Goal: Information Seeking & Learning: Find specific fact

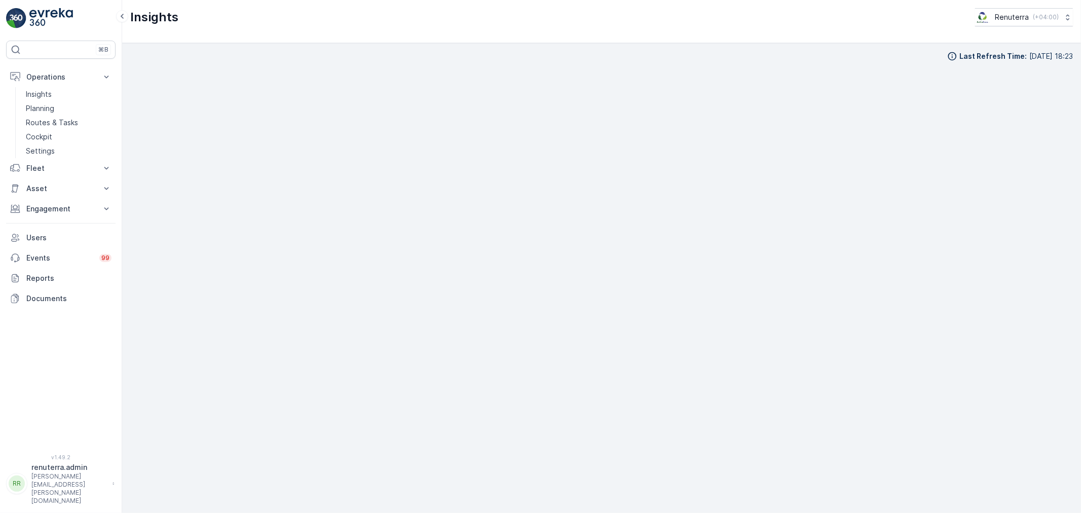
scroll to position [11, 0]
click at [49, 122] on p "Routes & Tasks" at bounding box center [52, 123] width 52 height 10
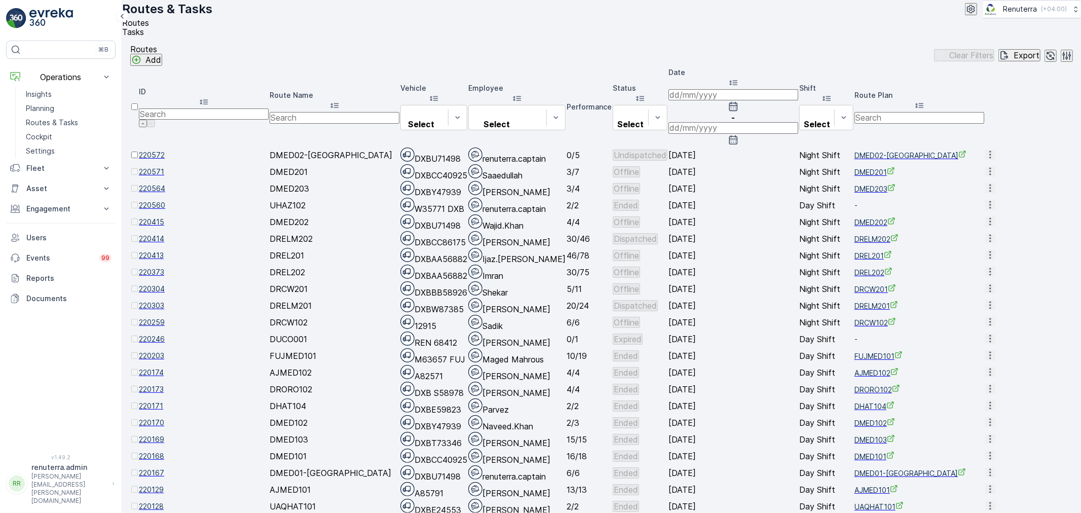
click at [173, 246] on td "220414" at bounding box center [204, 239] width 130 height 16
click at [179, 244] on span "220414" at bounding box center [204, 239] width 130 height 10
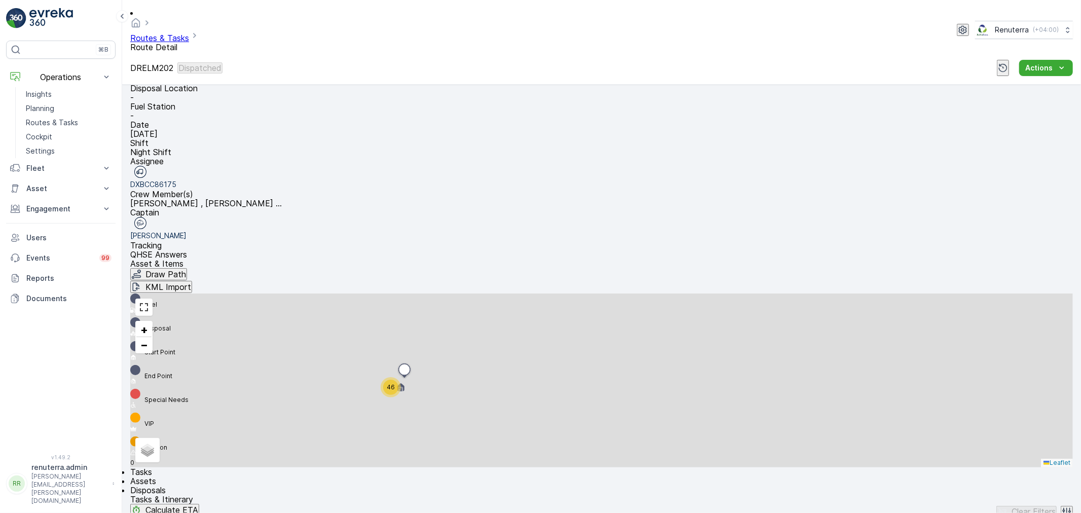
scroll to position [112, 0]
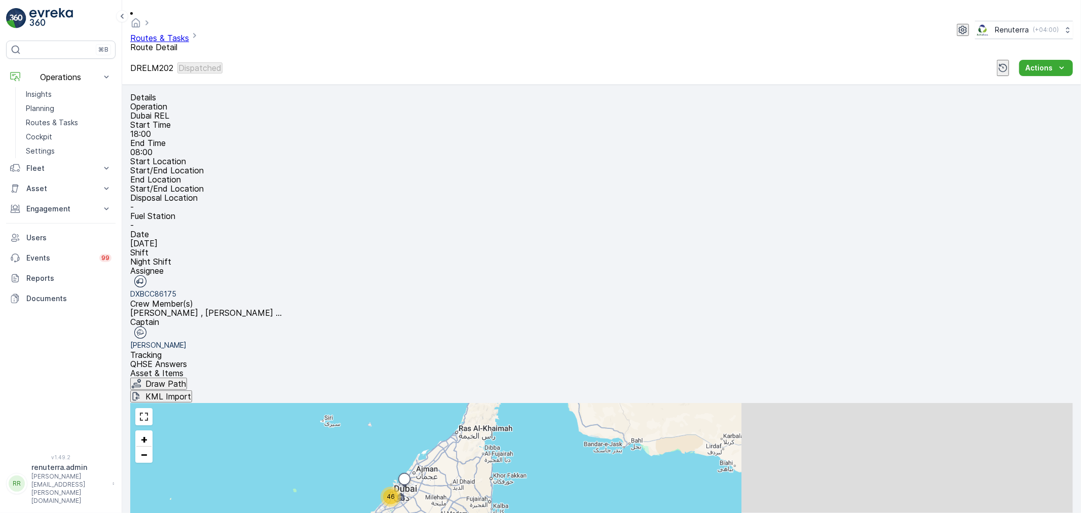
scroll to position [32, 0]
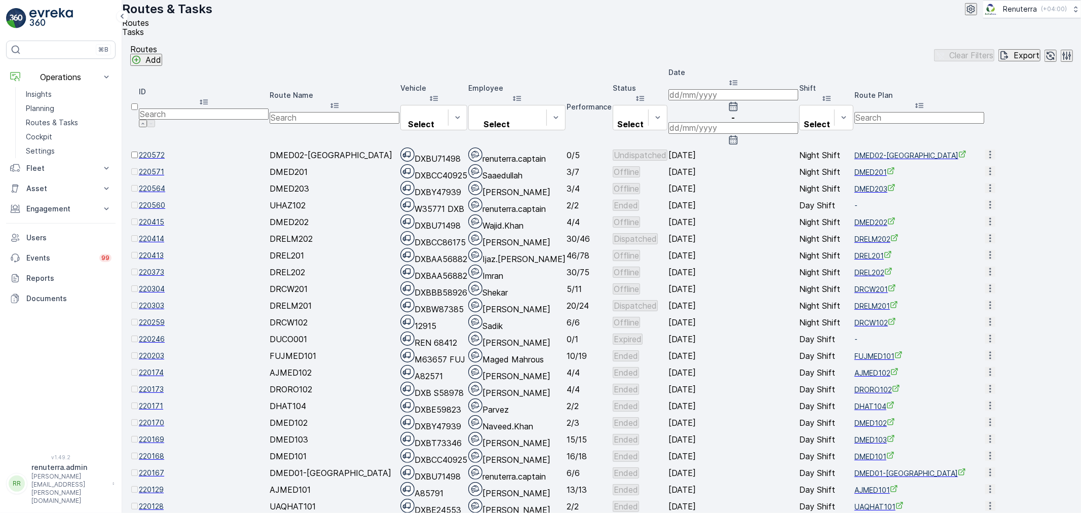
click at [175, 277] on span "220373" at bounding box center [204, 272] width 130 height 10
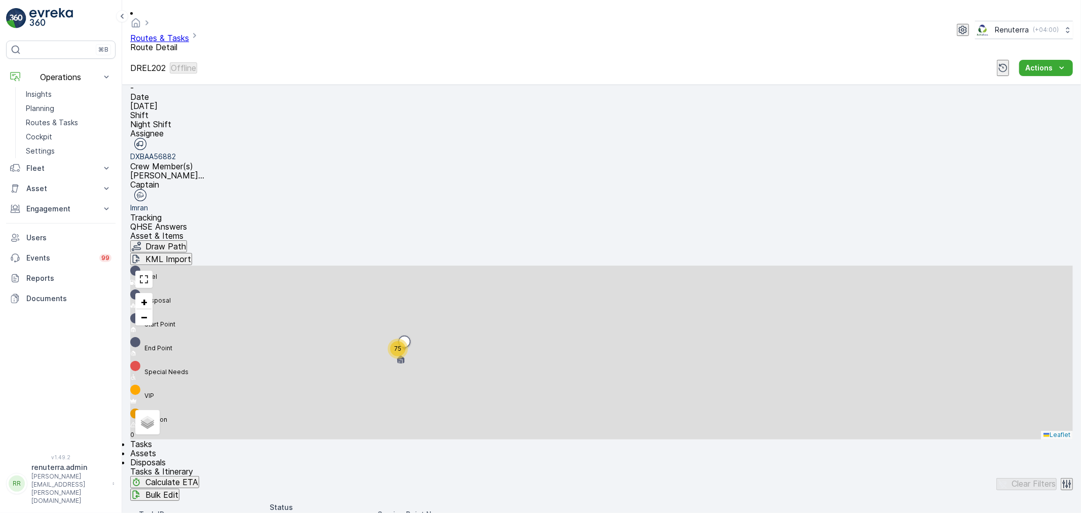
scroll to position [112, 0]
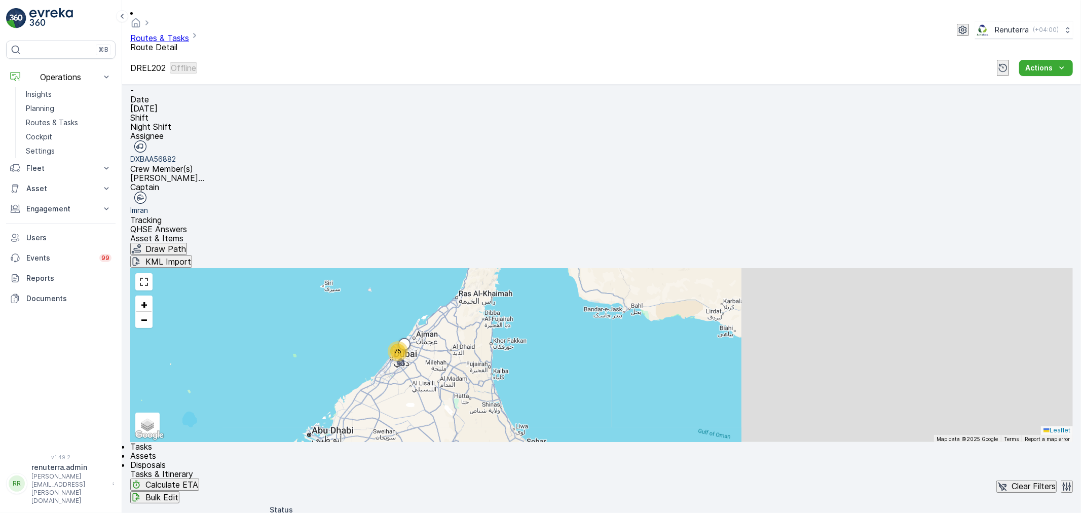
scroll to position [112, 0]
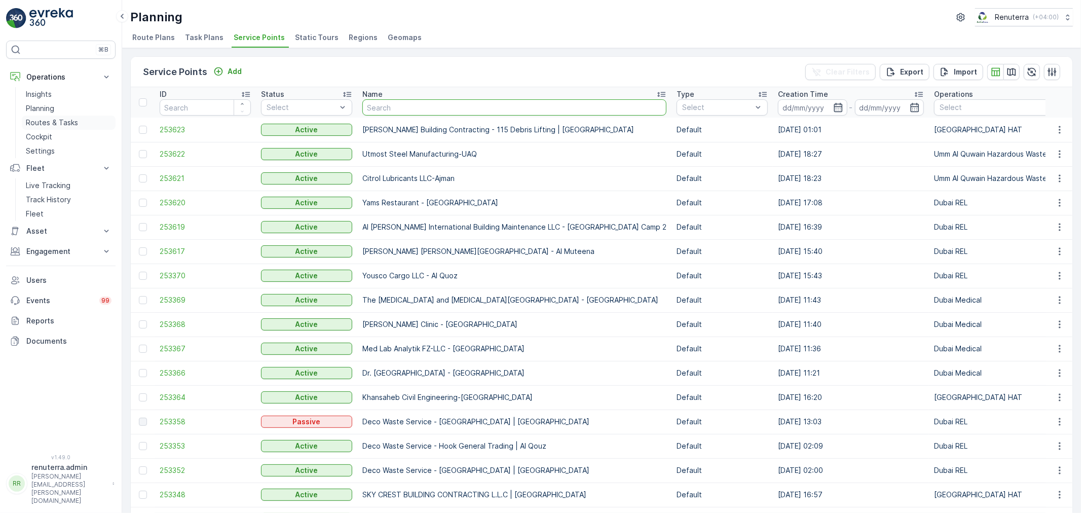
click at [69, 122] on p "Routes & Tasks" at bounding box center [52, 123] width 52 height 10
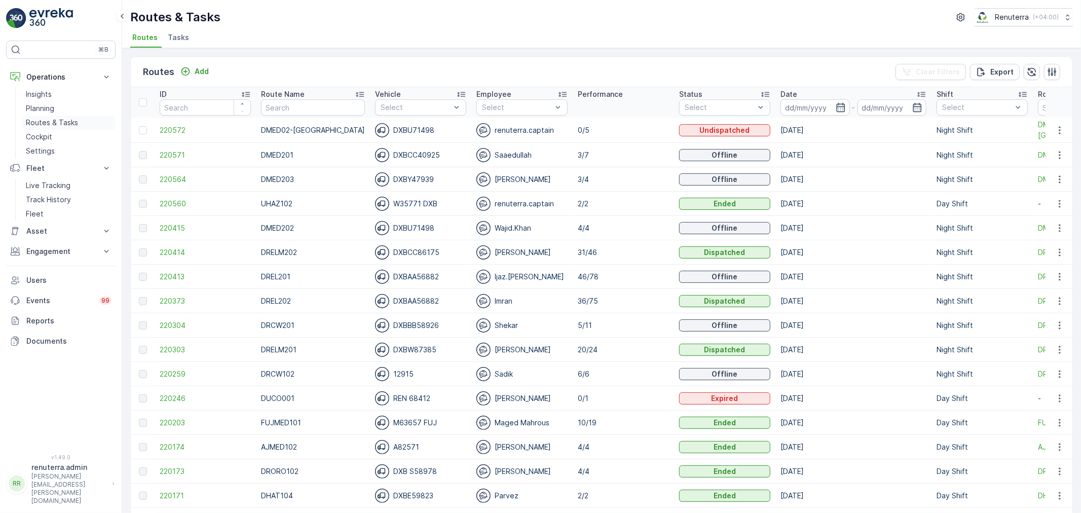
click at [41, 121] on p "Routes & Tasks" at bounding box center [52, 123] width 52 height 10
click at [181, 255] on span "220414" at bounding box center [205, 252] width 91 height 10
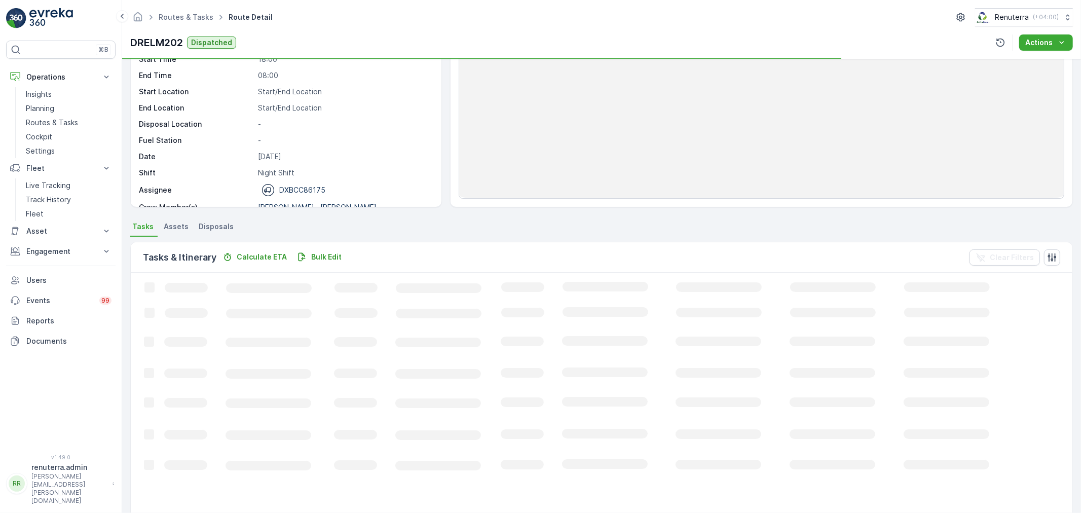
scroll to position [56, 0]
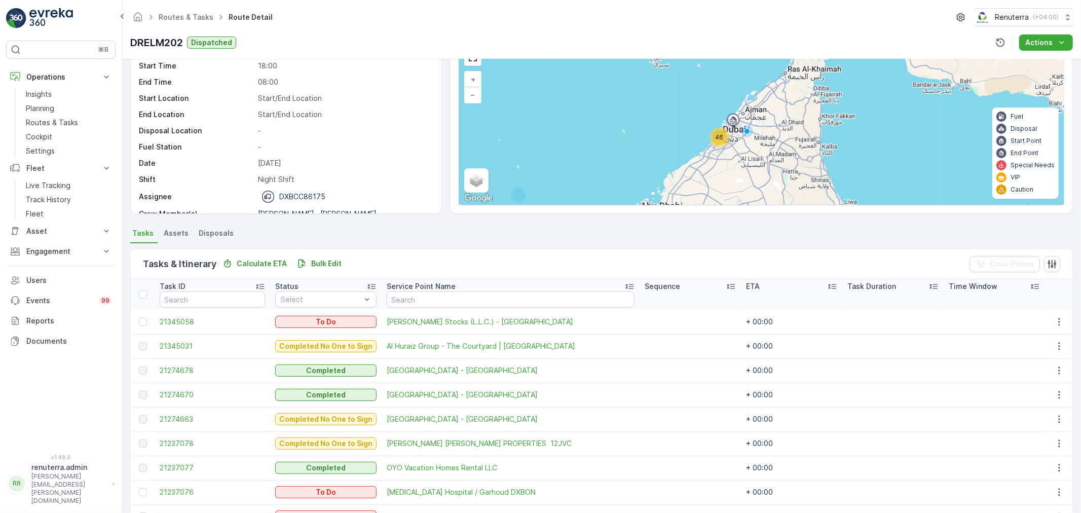
drag, startPoint x: 429, startPoint y: 288, endPoint x: 429, endPoint y: 295, distance: 7.1
click at [429, 292] on th "Service Point Name" at bounding box center [511, 294] width 258 height 30
click at [426, 301] on input "text" at bounding box center [511, 299] width 248 height 16
type input "roya"
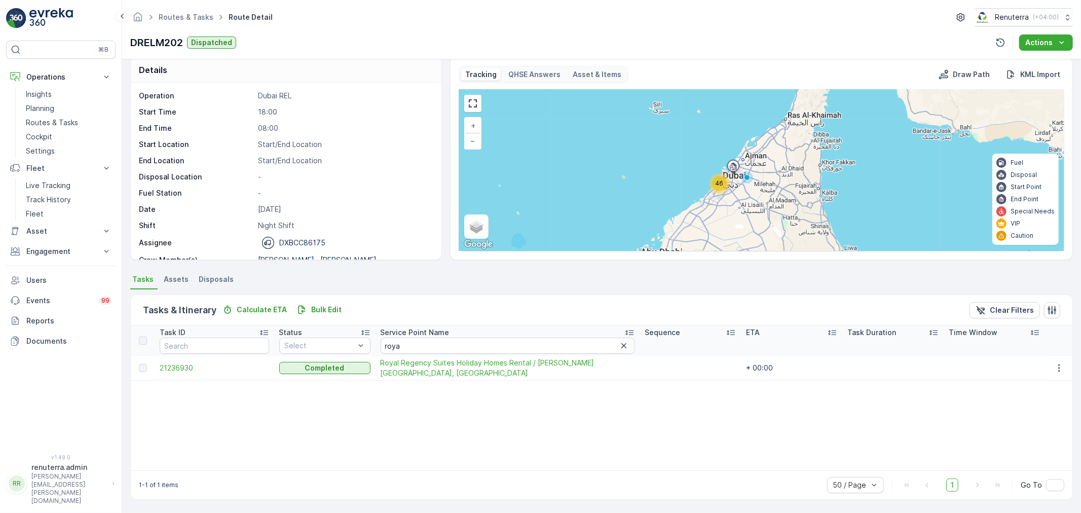
scroll to position [10, 0]
click at [183, 368] on span "21236930" at bounding box center [215, 368] width 111 height 10
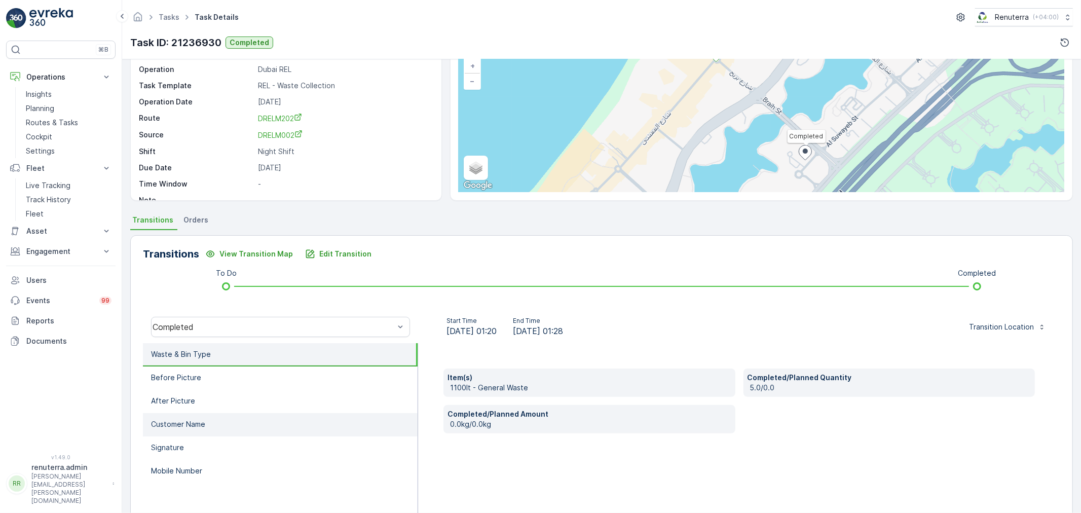
scroll to position [69, 0]
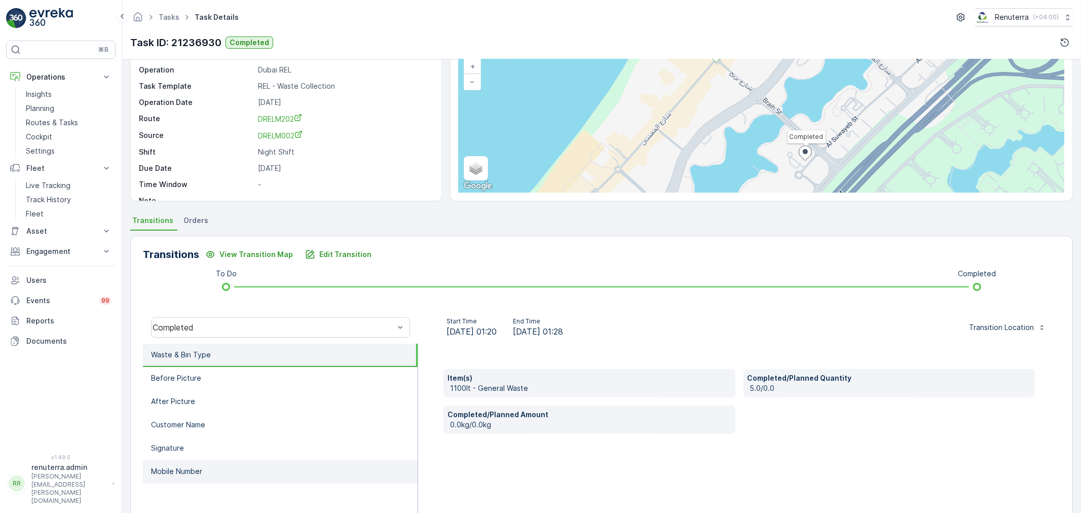
click at [216, 467] on li "Mobile Number" at bounding box center [280, 471] width 275 height 23
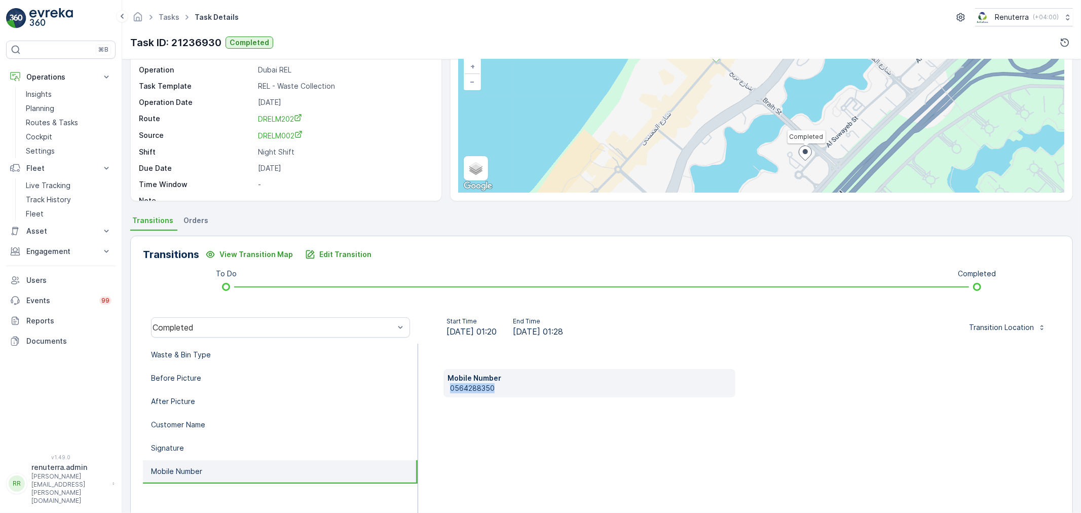
drag, startPoint x: 503, startPoint y: 384, endPoint x: 436, endPoint y: 395, distance: 67.4
click at [436, 395] on div "Mobile Number 0564288350" at bounding box center [739, 445] width 642 height 203
copy p "0564288350"
click at [222, 347] on li "Waste & Bin Type" at bounding box center [280, 355] width 275 height 23
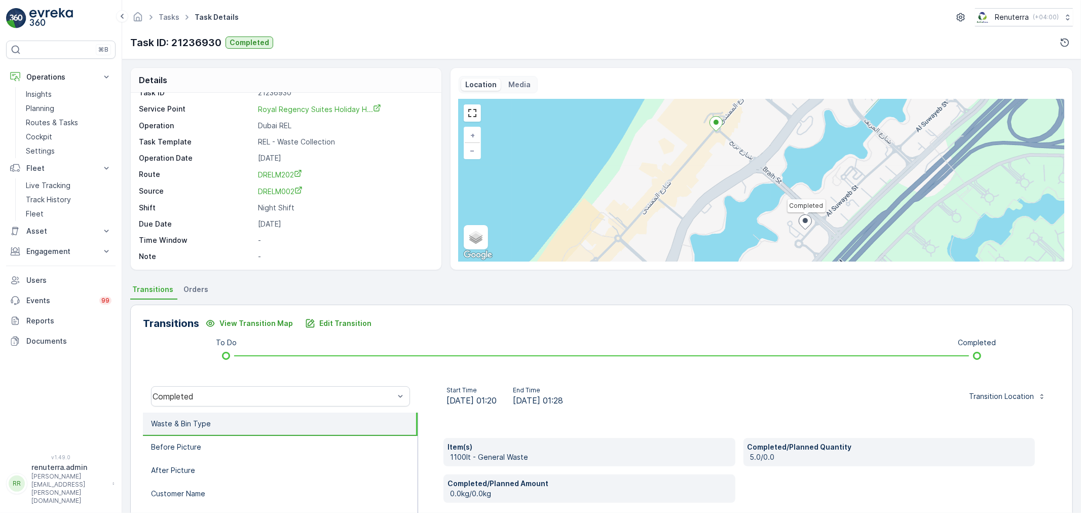
scroll to position [0, 0]
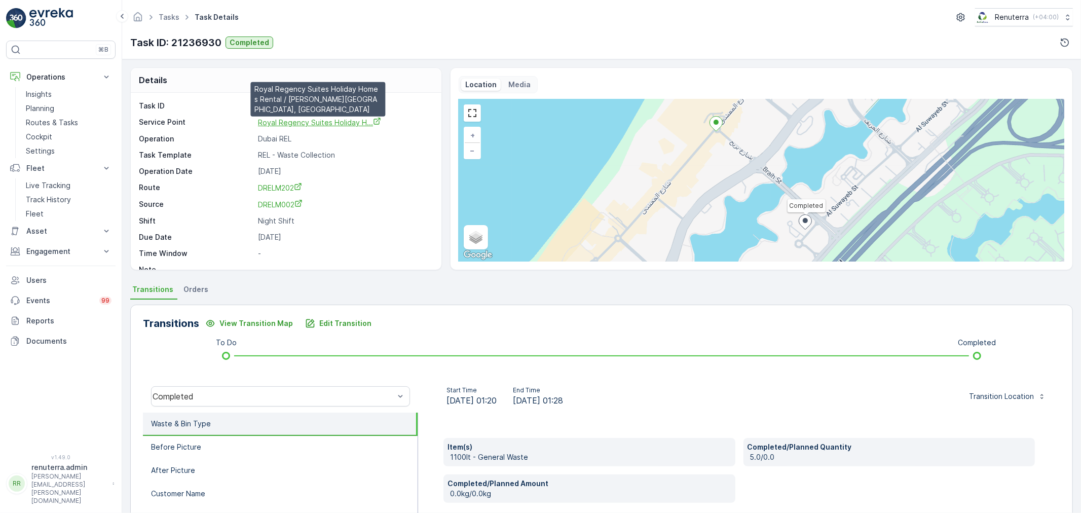
click at [325, 123] on span "Royal Regency Suites Holiday H..." at bounding box center [319, 122] width 123 height 9
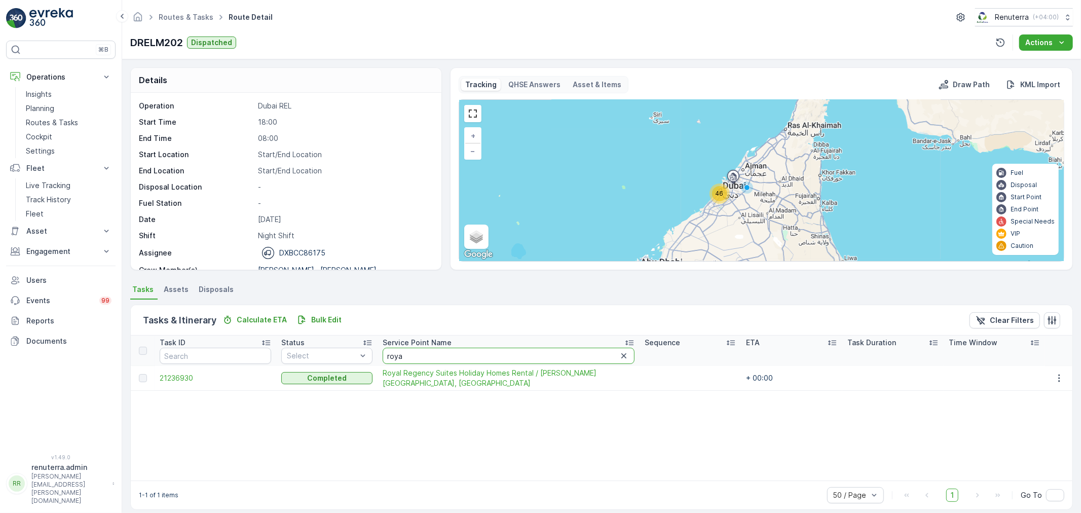
click at [431, 359] on input "roya" at bounding box center [509, 356] width 252 height 16
type input "bu"
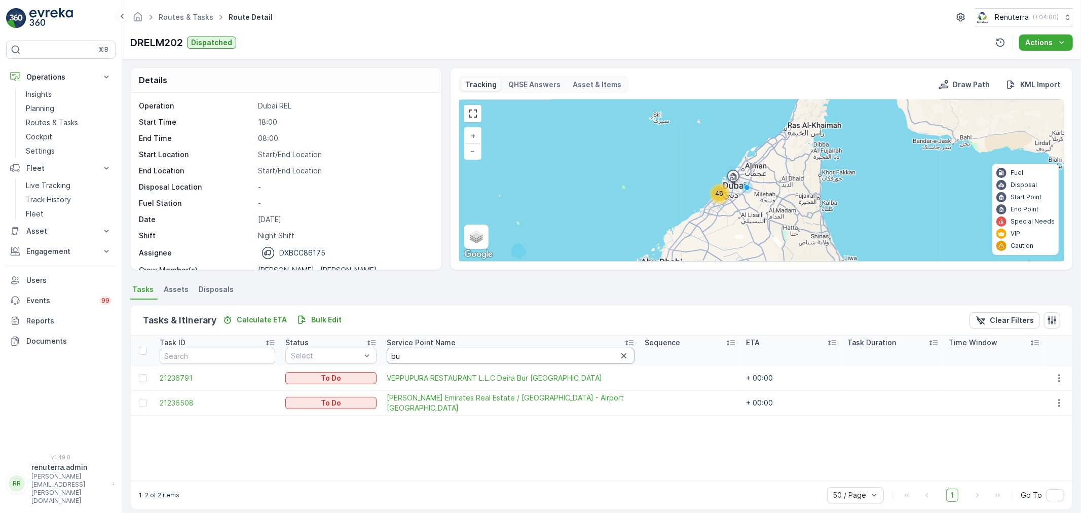
click at [434, 353] on input "bu" at bounding box center [511, 356] width 248 height 16
type input "b"
type input "al"
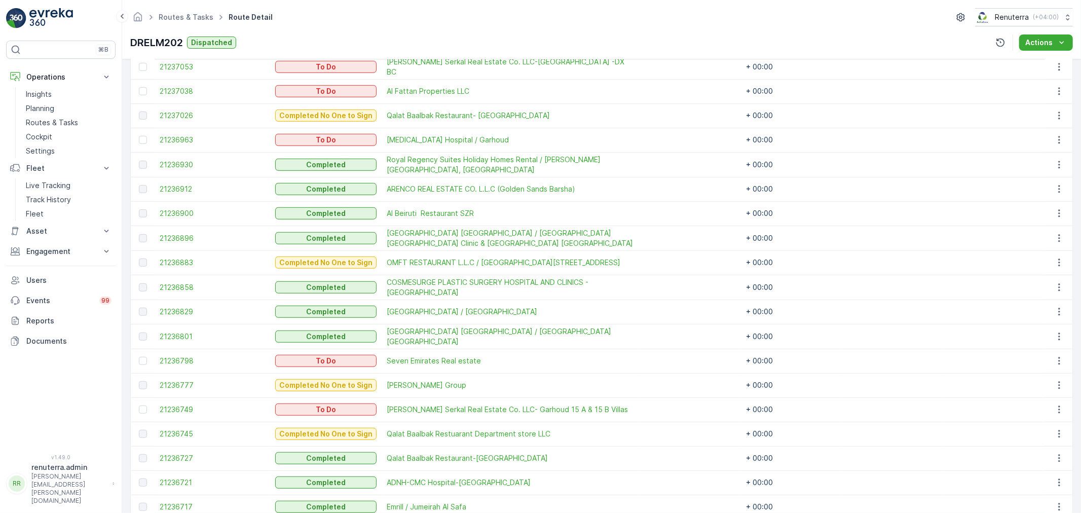
scroll to position [565, 0]
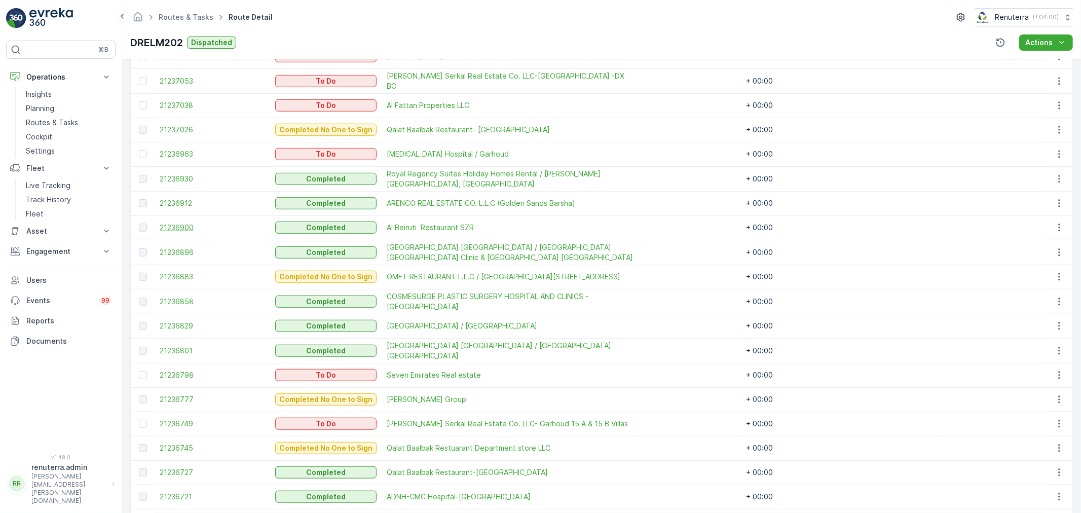
click at [185, 229] on span "21236900" at bounding box center [212, 227] width 105 height 10
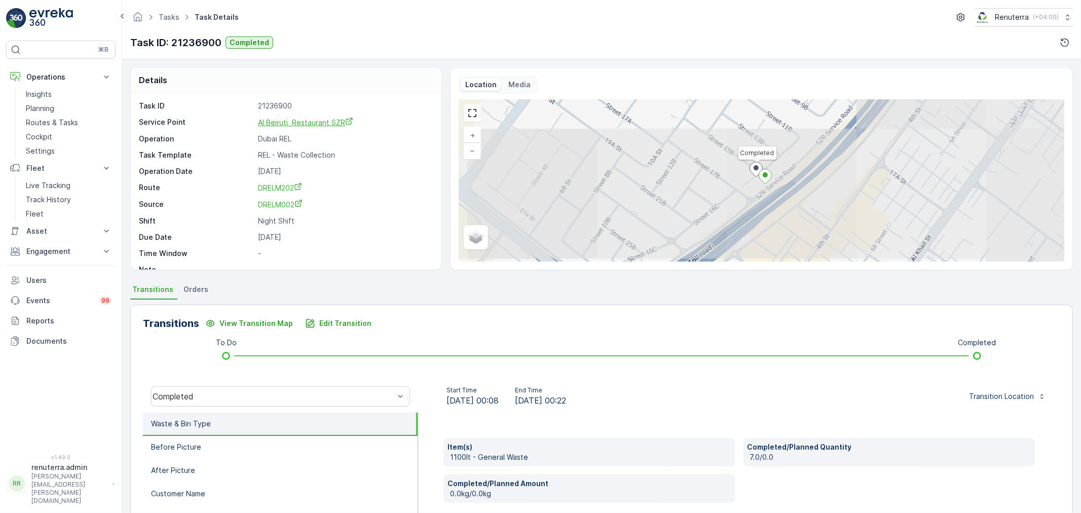
click at [328, 124] on span "Al Beiruti Restaurant SZR" at bounding box center [305, 122] width 95 height 9
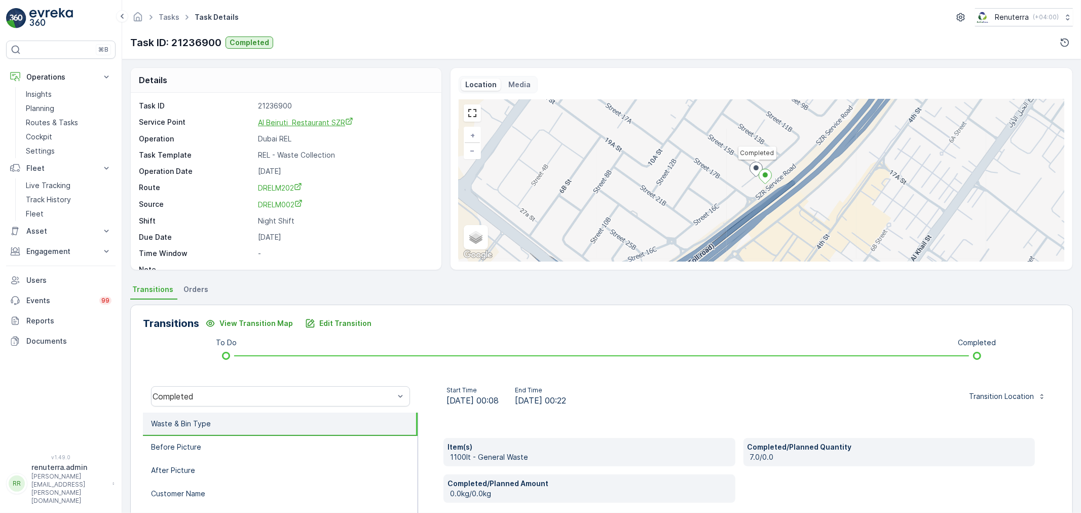
click at [308, 124] on span "Al Beiruti Restaurant SZR" at bounding box center [305, 122] width 95 height 9
drag, startPoint x: 248, startPoint y: 122, endPoint x: 318, endPoint y: 125, distance: 69.5
click at [357, 125] on div "Service Point Al Beiruti Restaurant SZR" at bounding box center [285, 122] width 292 height 11
copy div "Al Beiruti Restaurant SZR"
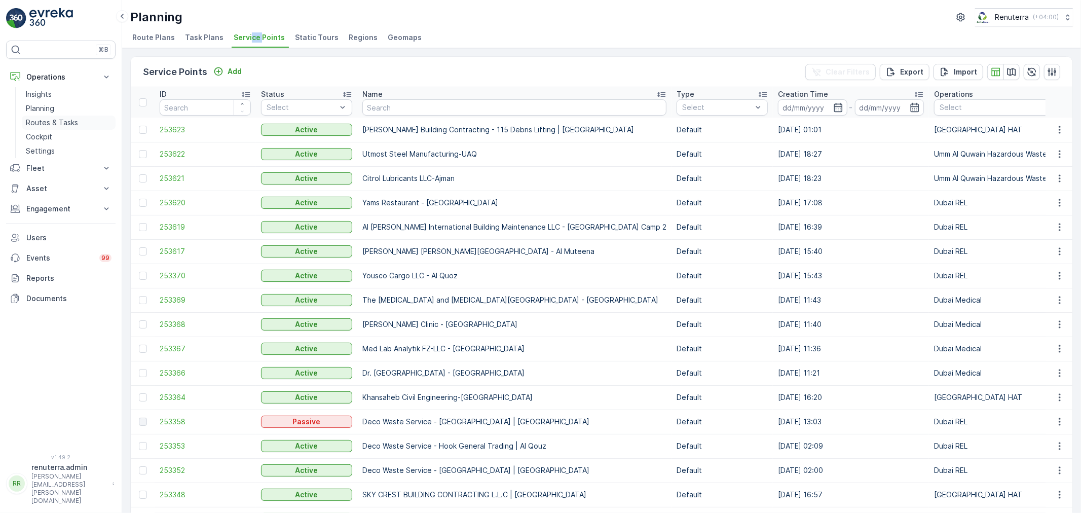
click at [54, 117] on link "Routes & Tasks" at bounding box center [69, 123] width 94 height 14
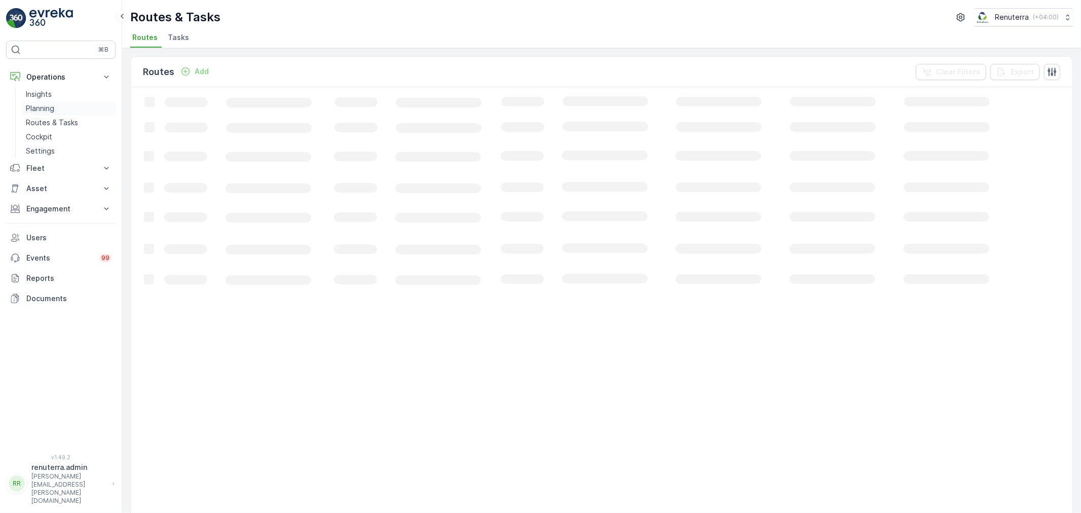
click at [48, 102] on link "Planning" at bounding box center [69, 108] width 94 height 14
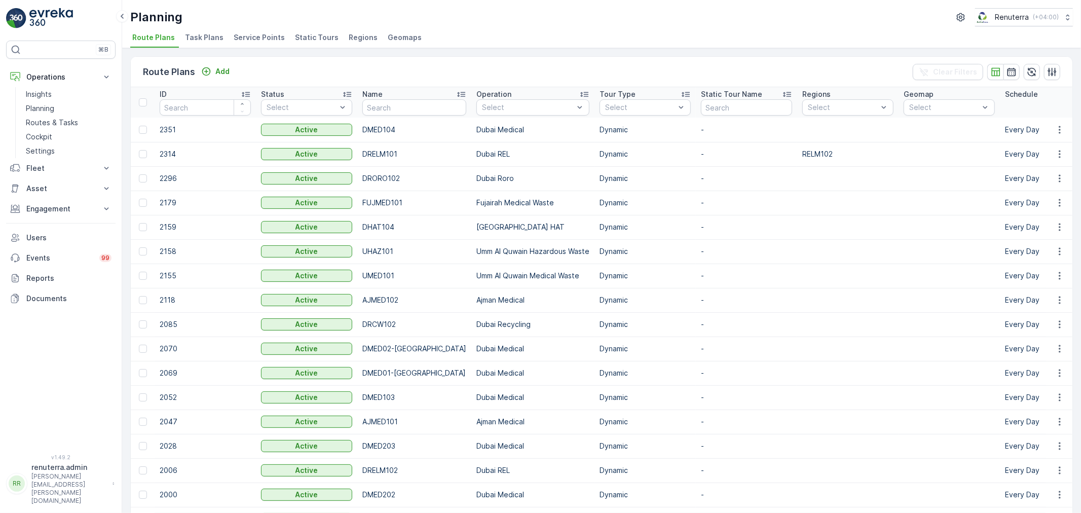
click at [254, 31] on li "Service Points" at bounding box center [260, 38] width 57 height 17
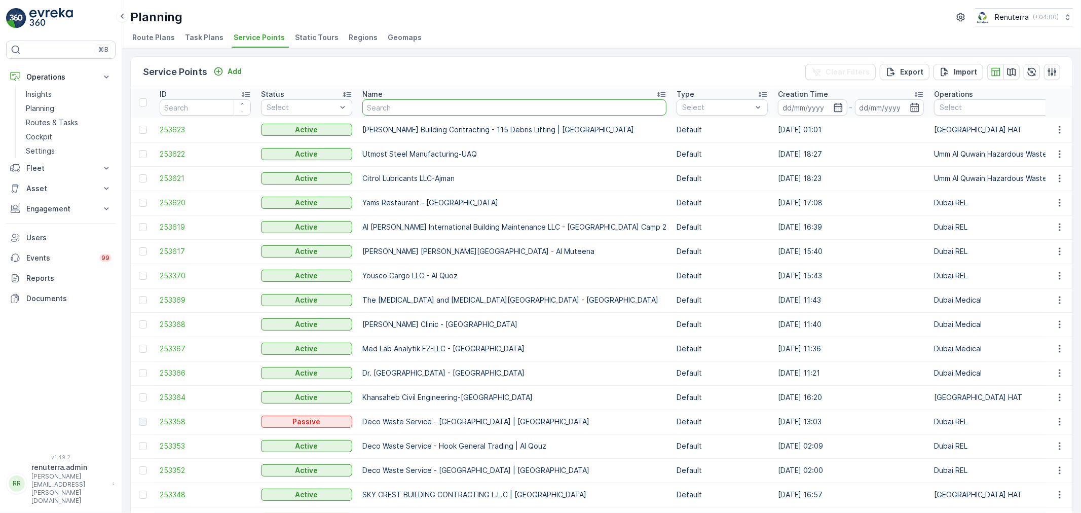
click at [418, 105] on input "text" at bounding box center [514, 107] width 304 height 16
type input "cmc"
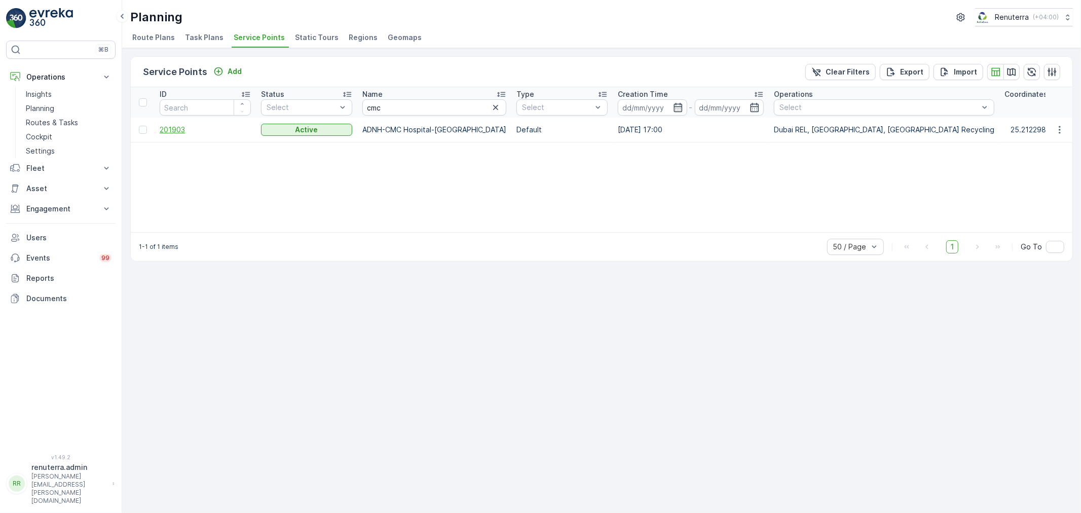
click at [163, 128] on span "201903" at bounding box center [205, 130] width 91 height 10
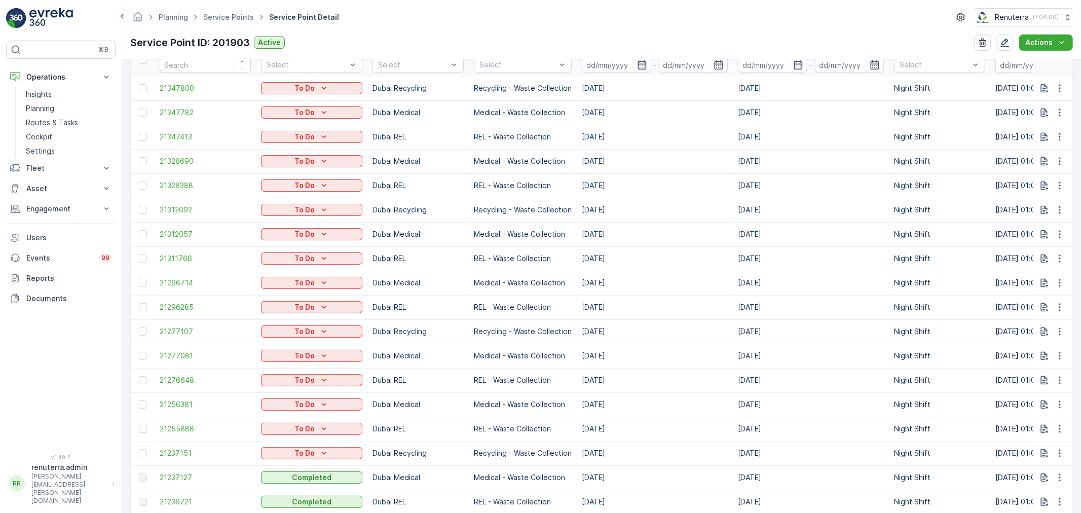
scroll to position [281, 0]
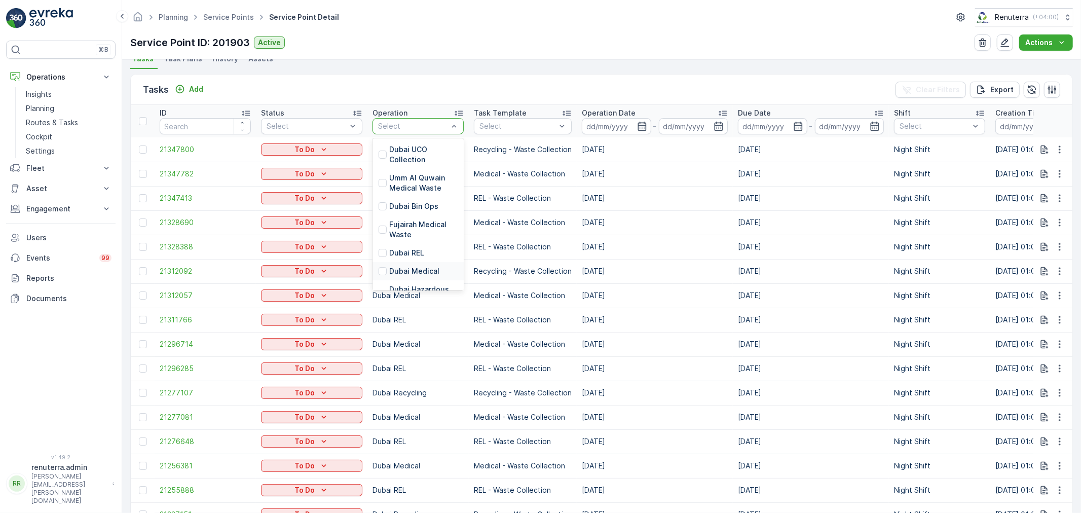
click at [400, 270] on p "Dubai Medical" at bounding box center [414, 271] width 50 height 10
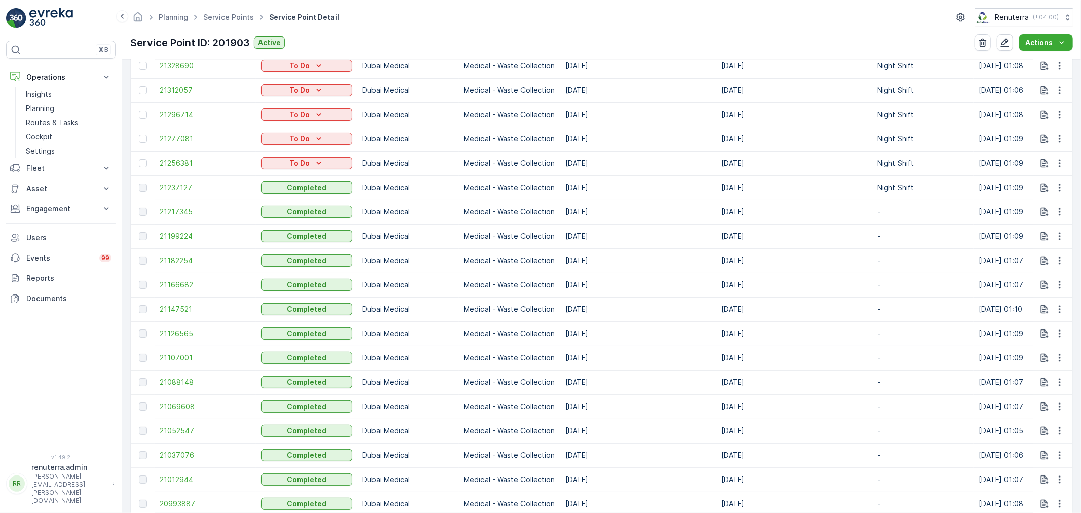
scroll to position [394, 0]
click at [184, 308] on span "21147521" at bounding box center [205, 308] width 91 height 10
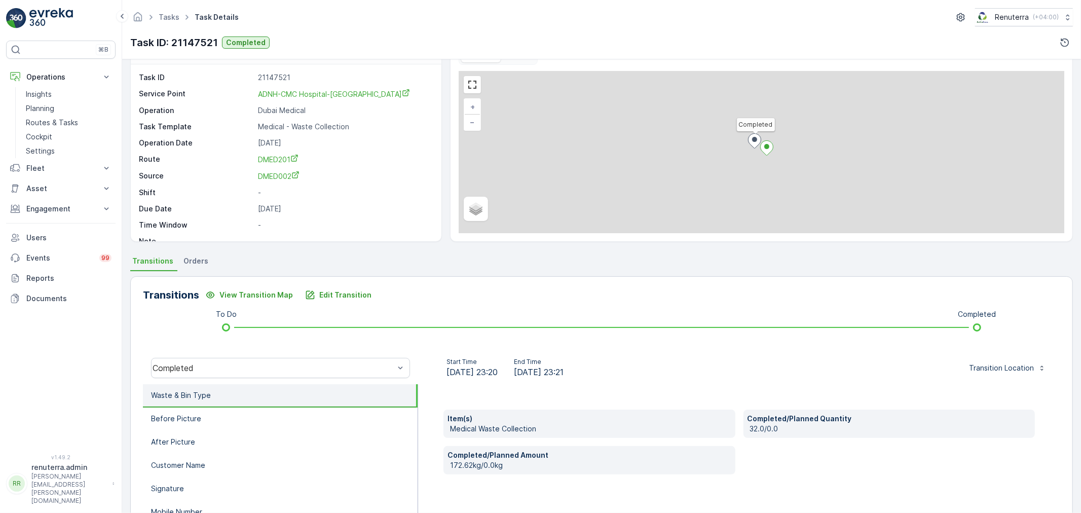
scroll to position [125, 0]
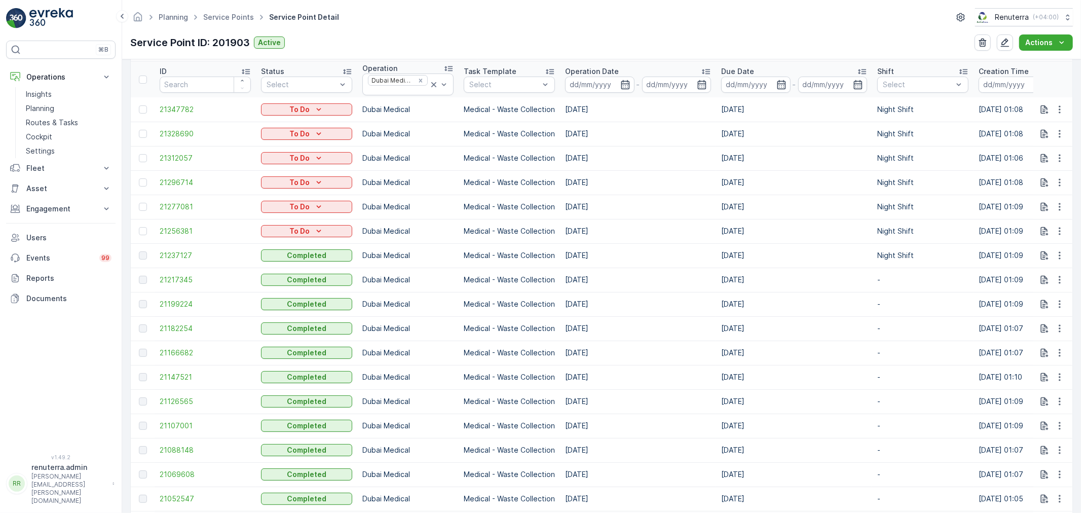
scroll to position [337, 0]
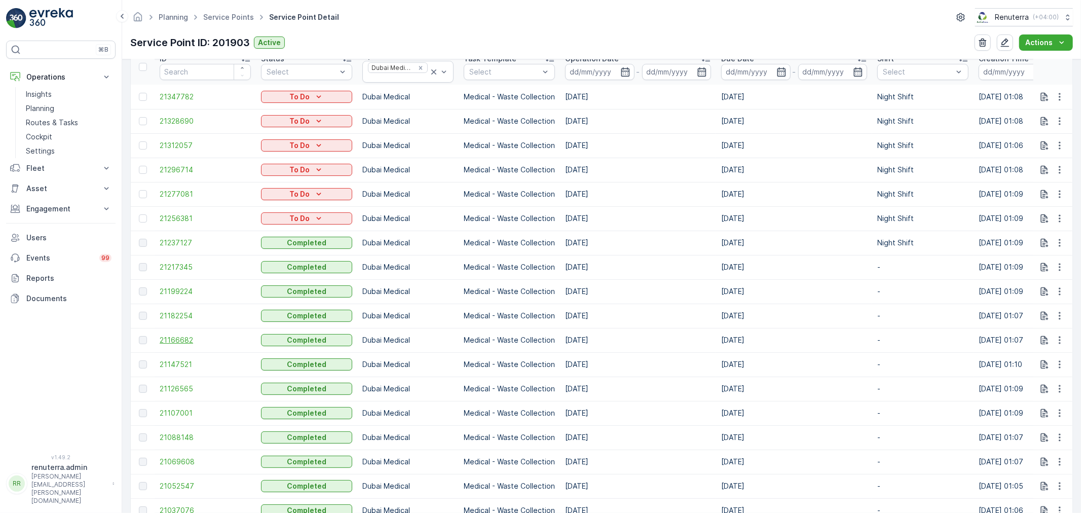
click at [181, 338] on span "21166682" at bounding box center [205, 340] width 91 height 10
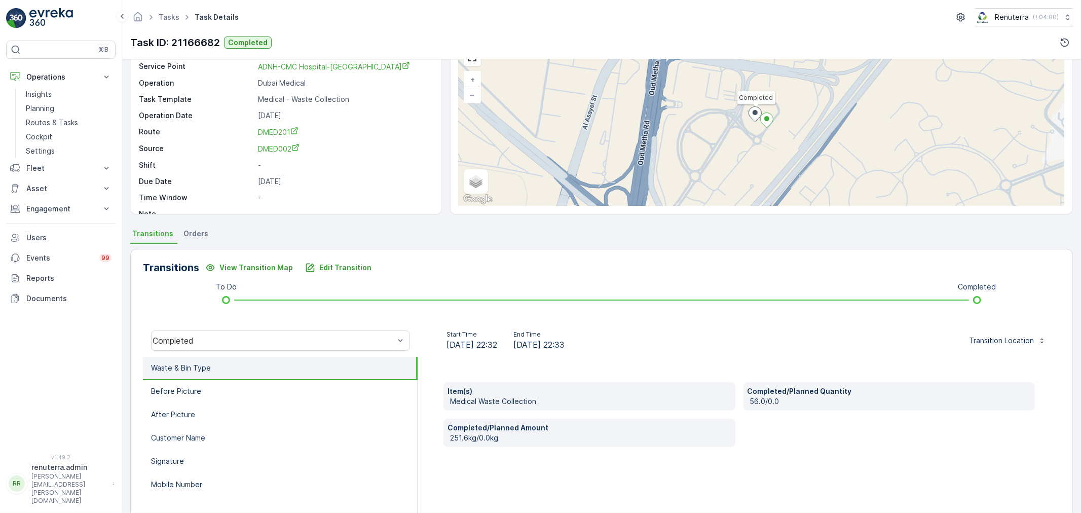
scroll to position [56, 0]
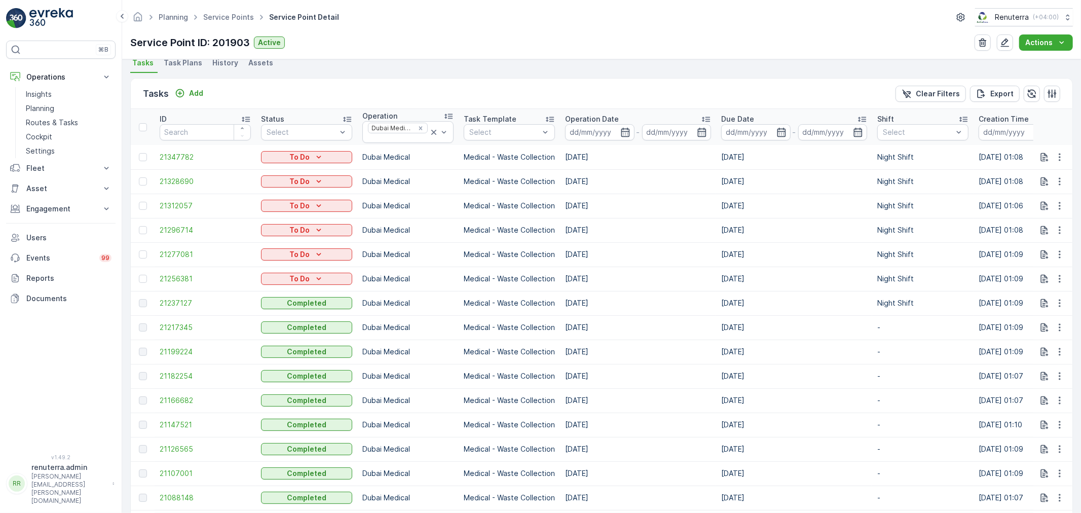
scroll to position [281, 0]
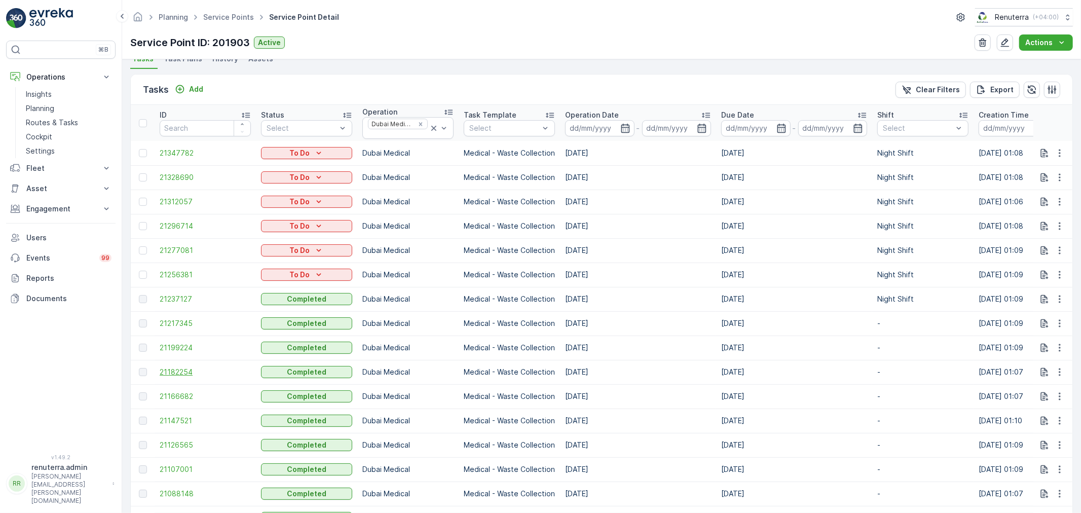
click at [187, 373] on span "21182254" at bounding box center [205, 372] width 91 height 10
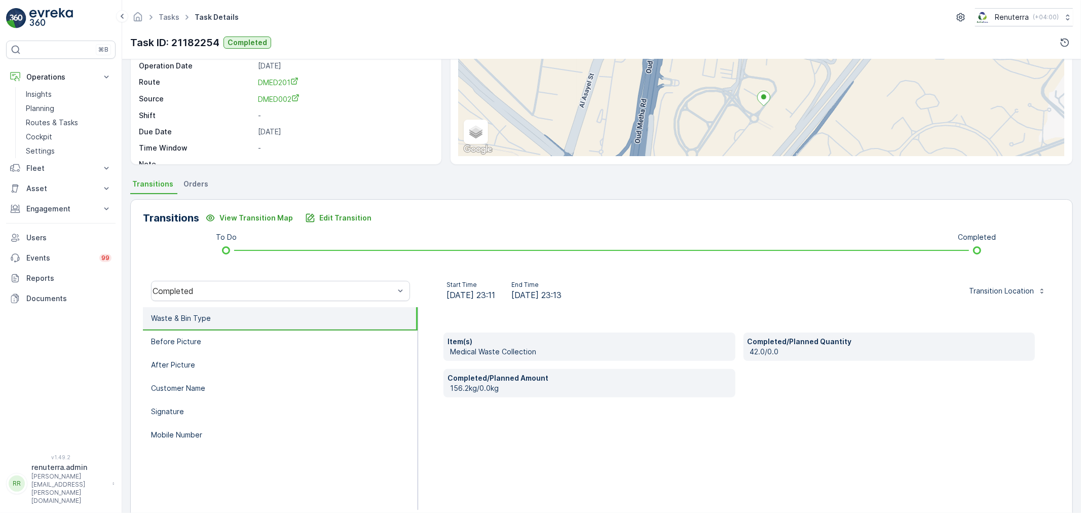
scroll to position [112, 0]
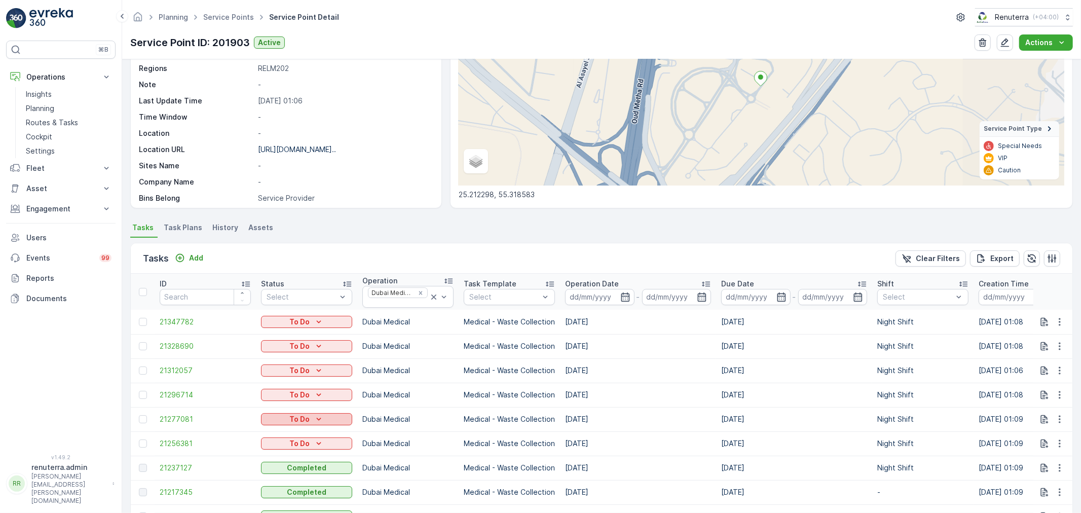
scroll to position [225, 0]
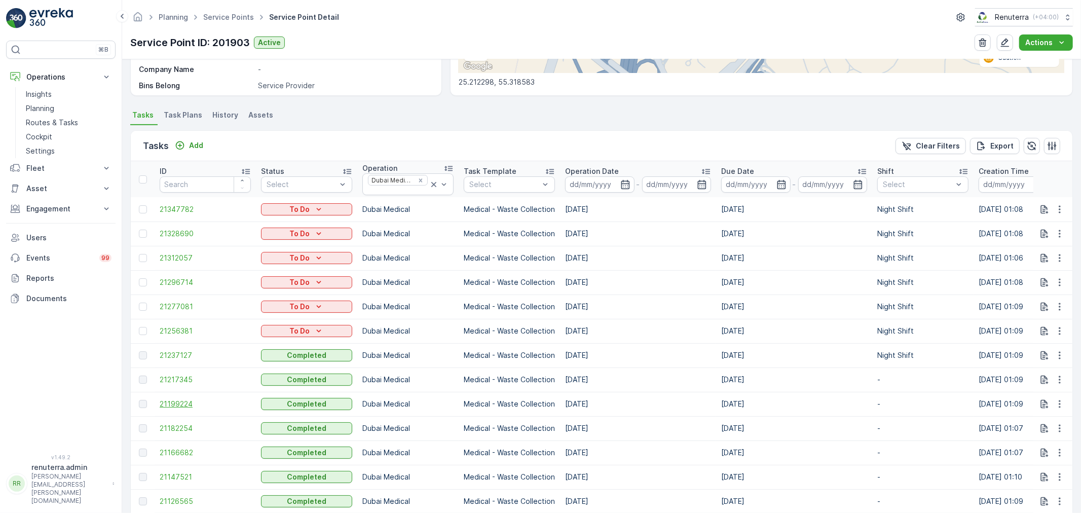
click at [179, 404] on span "21199224" at bounding box center [205, 404] width 91 height 10
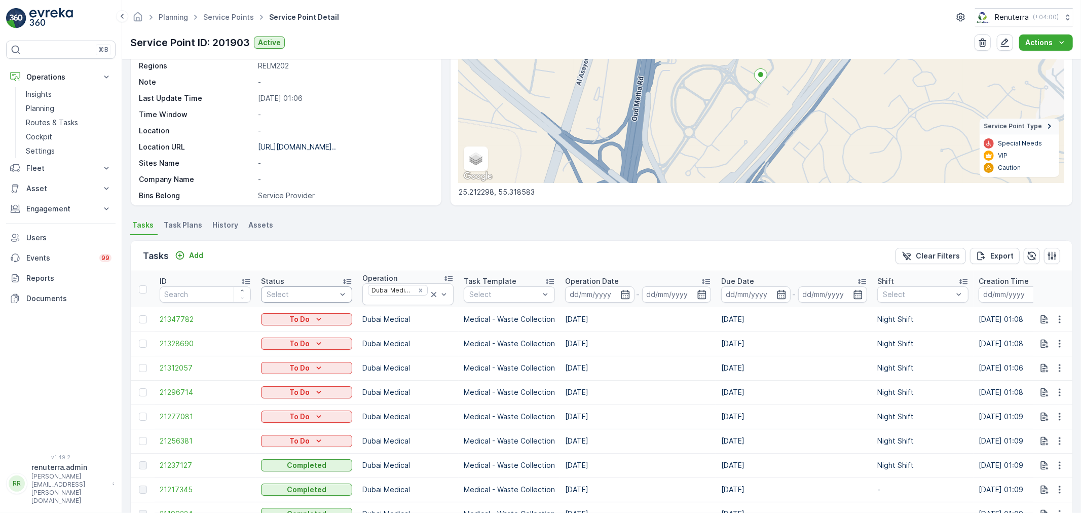
scroll to position [169, 0]
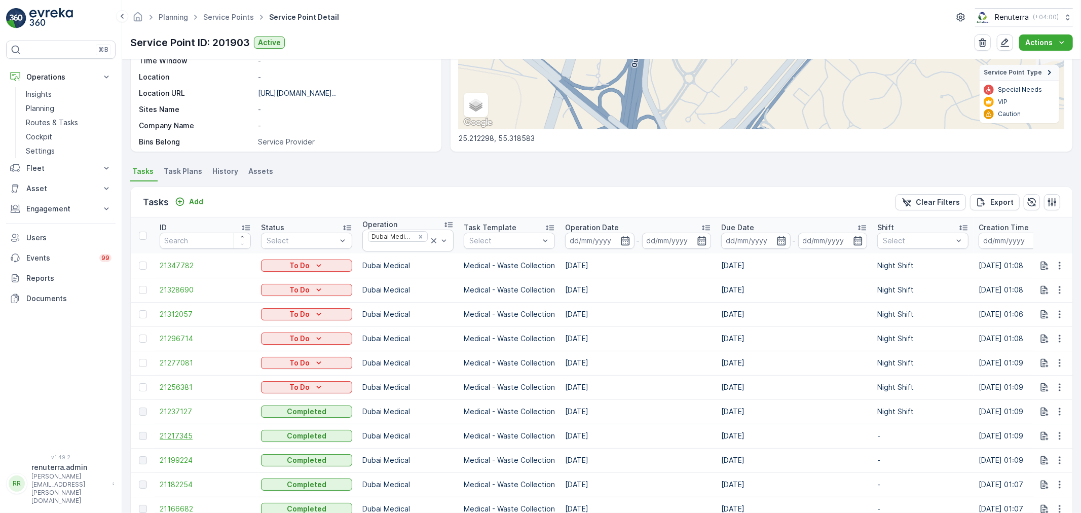
click at [190, 434] on span "21217345" at bounding box center [205, 436] width 91 height 10
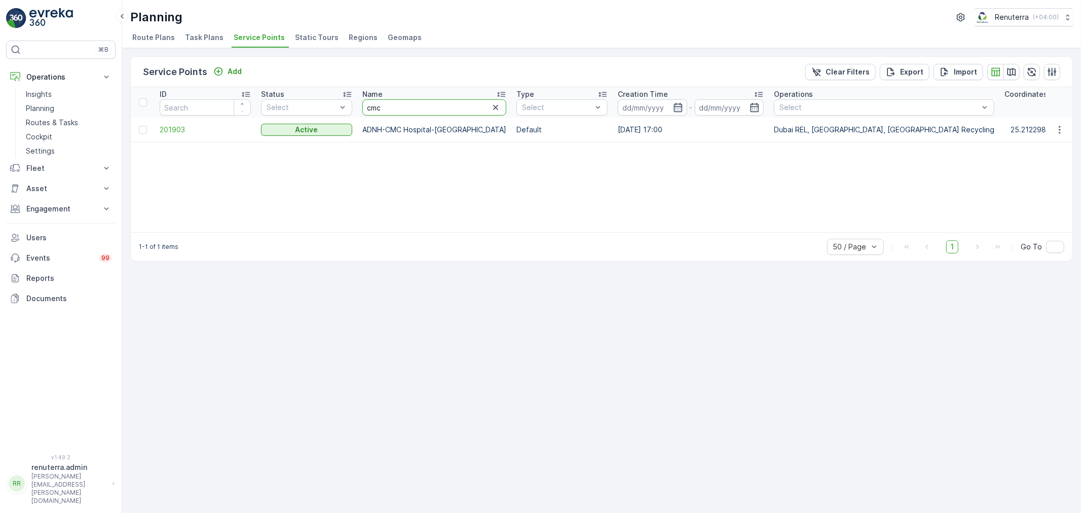
click at [398, 108] on input "cmc" at bounding box center [434, 107] width 144 height 16
type input "al zahra"
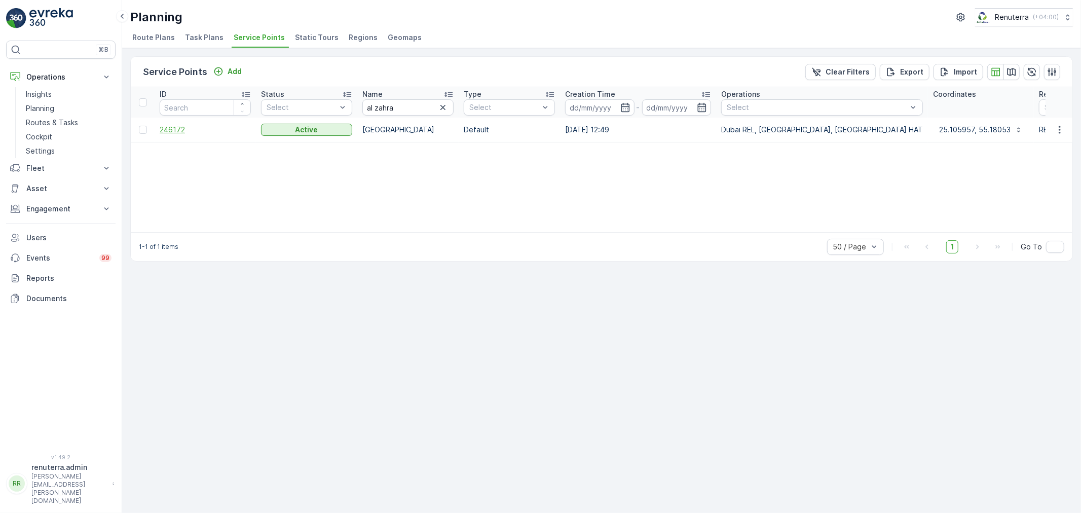
click at [167, 128] on span "246172" at bounding box center [205, 130] width 91 height 10
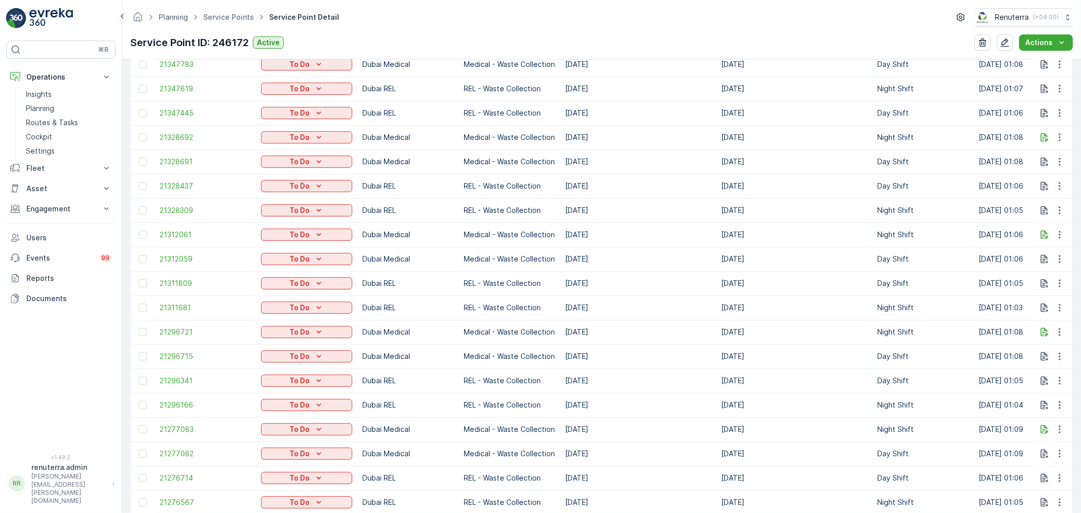
scroll to position [225, 0]
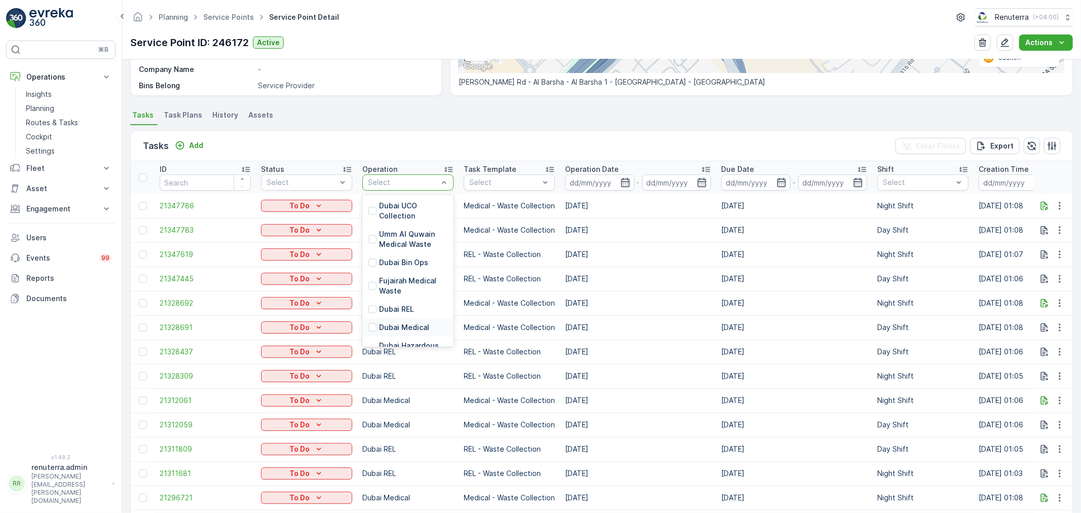
click at [398, 320] on div "Dubai Medical" at bounding box center [407, 327] width 91 height 18
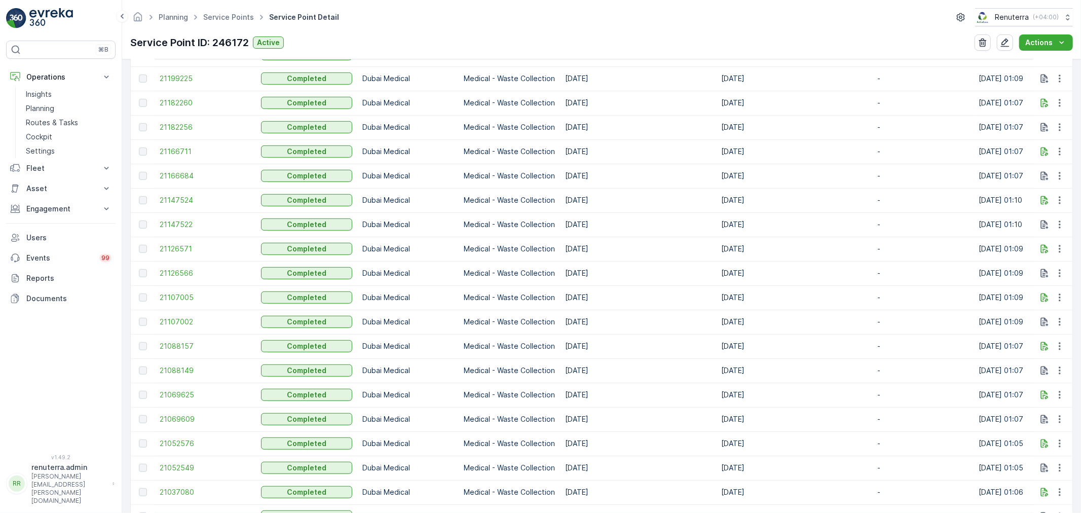
scroll to position [732, 0]
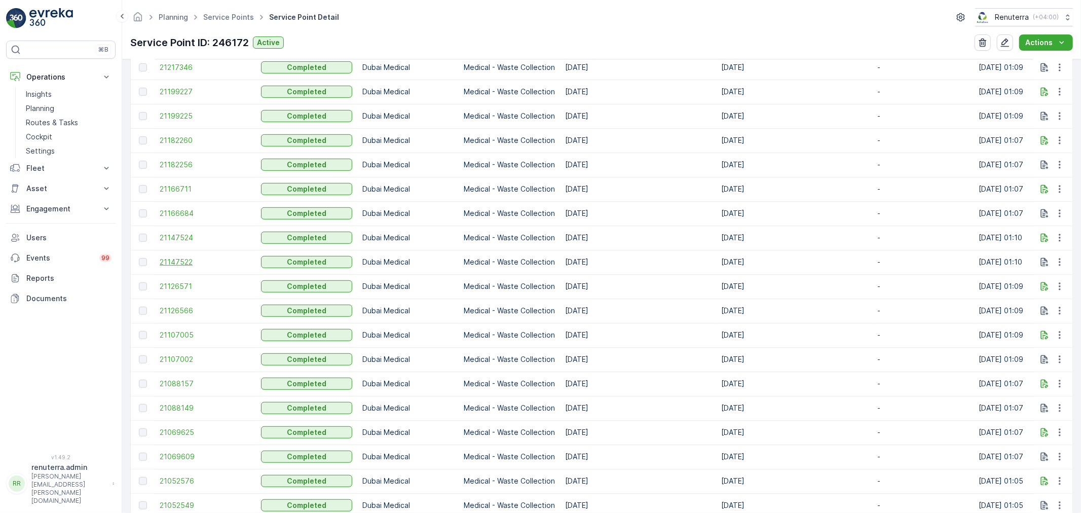
click at [201, 260] on span "21147522" at bounding box center [205, 262] width 91 height 10
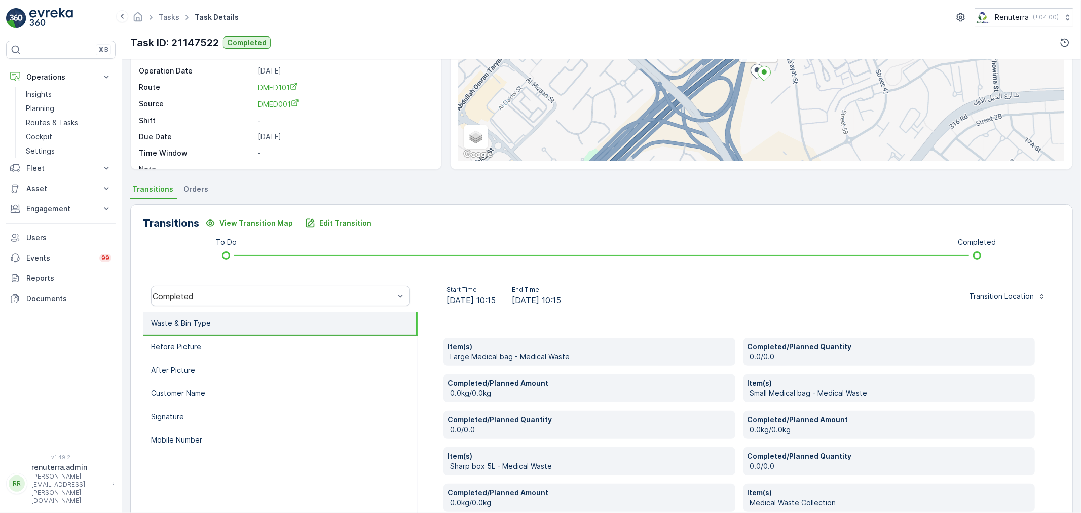
scroll to position [80, 0]
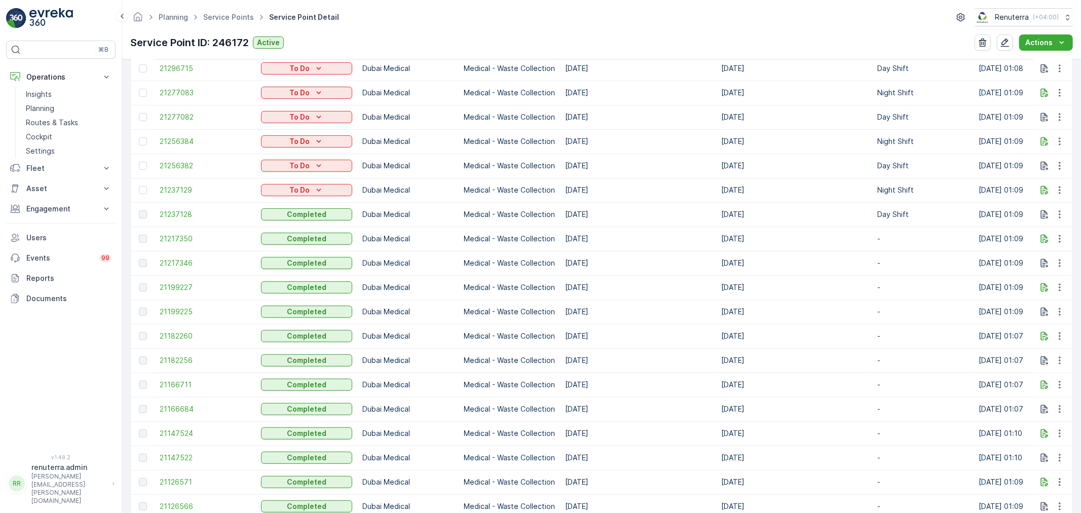
scroll to position [563, 0]
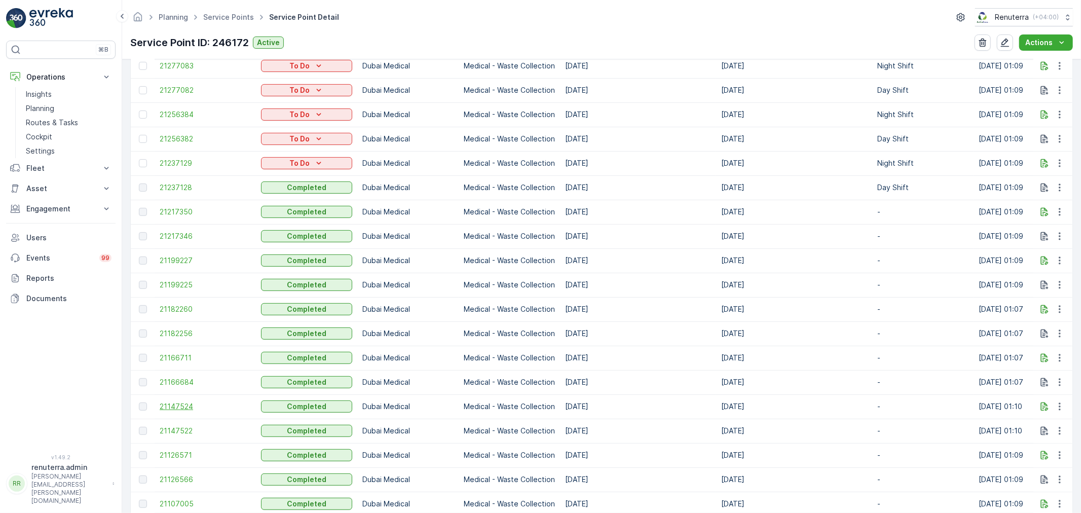
click at [165, 403] on span "21147524" at bounding box center [205, 406] width 91 height 10
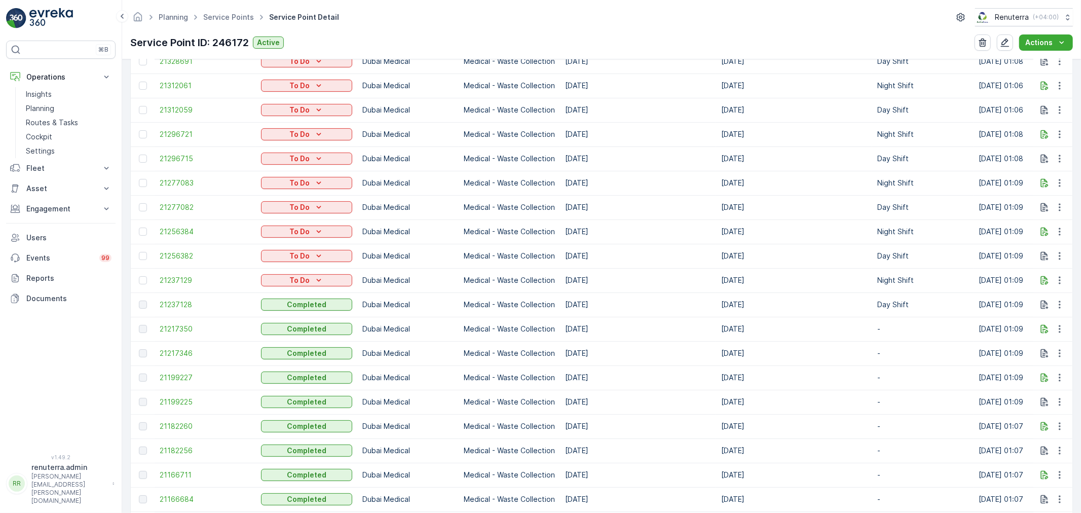
scroll to position [450, 0]
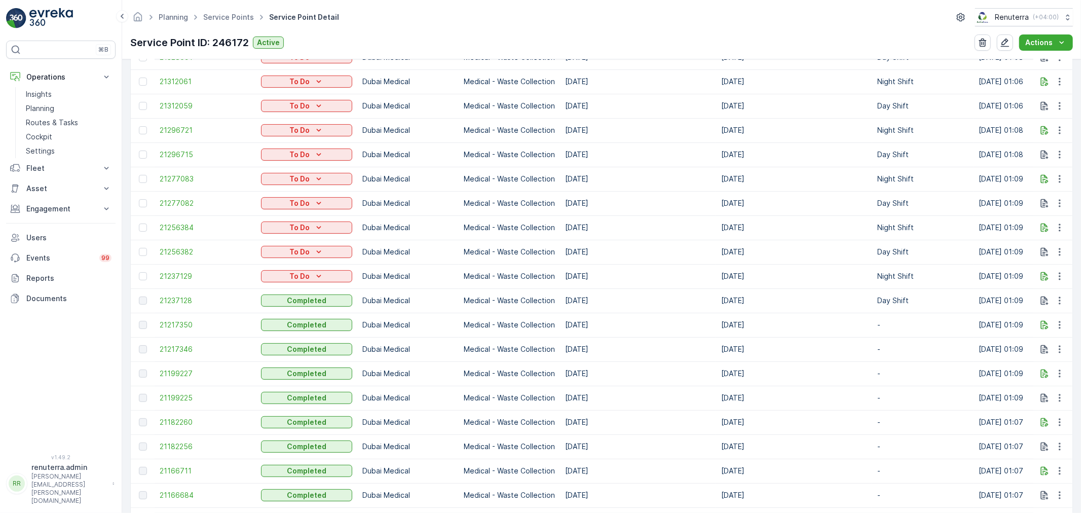
click at [174, 470] on span "21166711" at bounding box center [205, 471] width 91 height 10
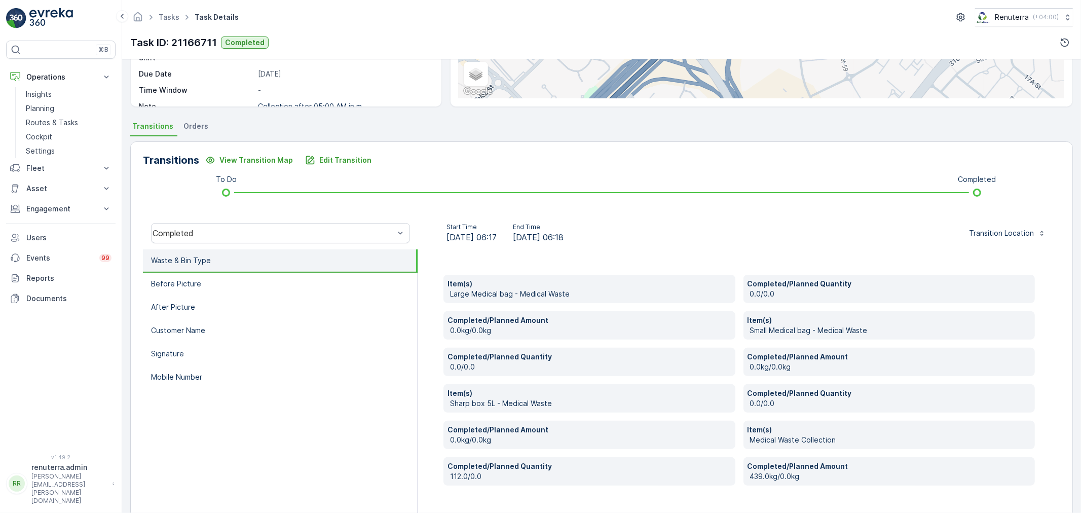
scroll to position [169, 0]
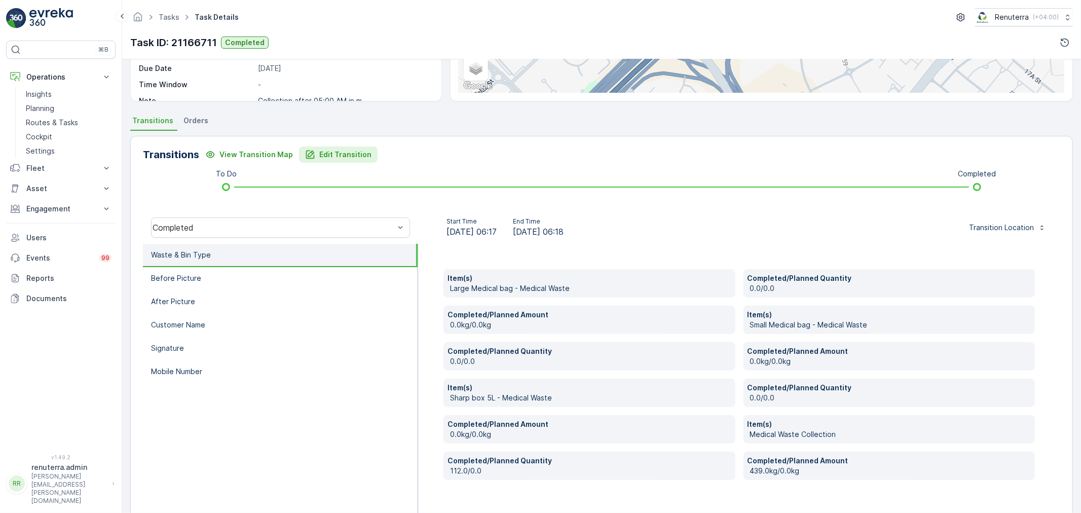
click at [322, 154] on p "Edit Transition" at bounding box center [345, 154] width 52 height 10
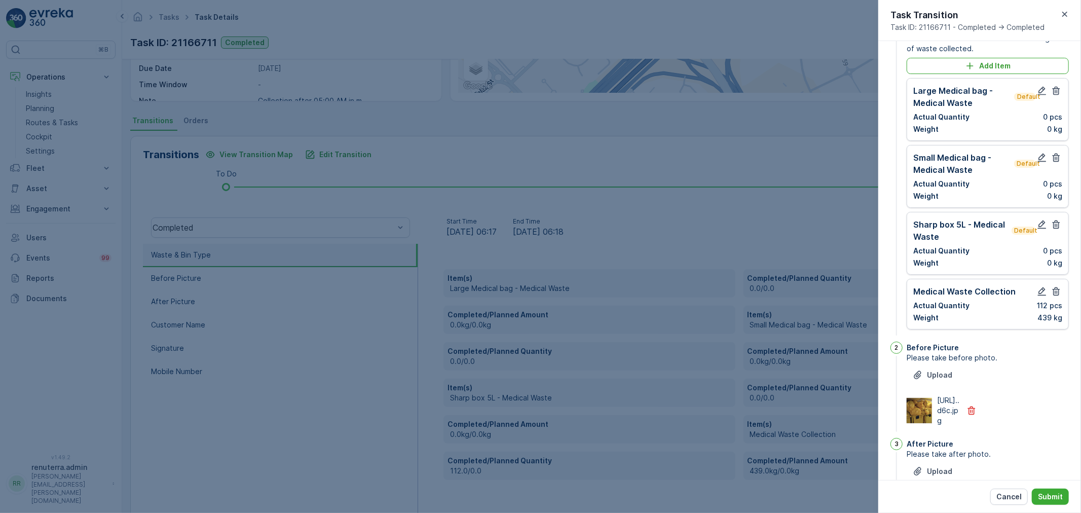
scroll to position [26, 0]
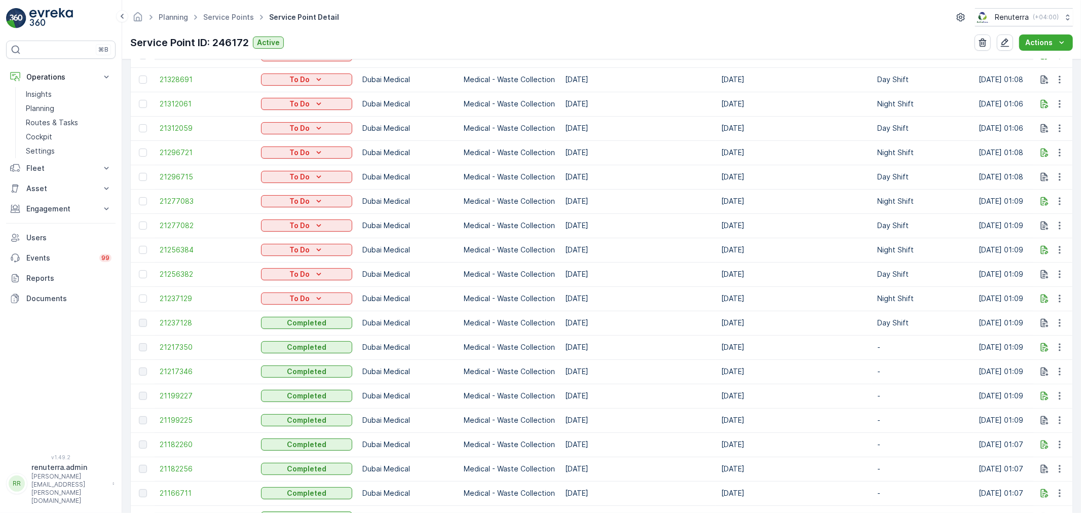
scroll to position [450, 0]
click at [179, 442] on span "21182256" at bounding box center [205, 446] width 91 height 10
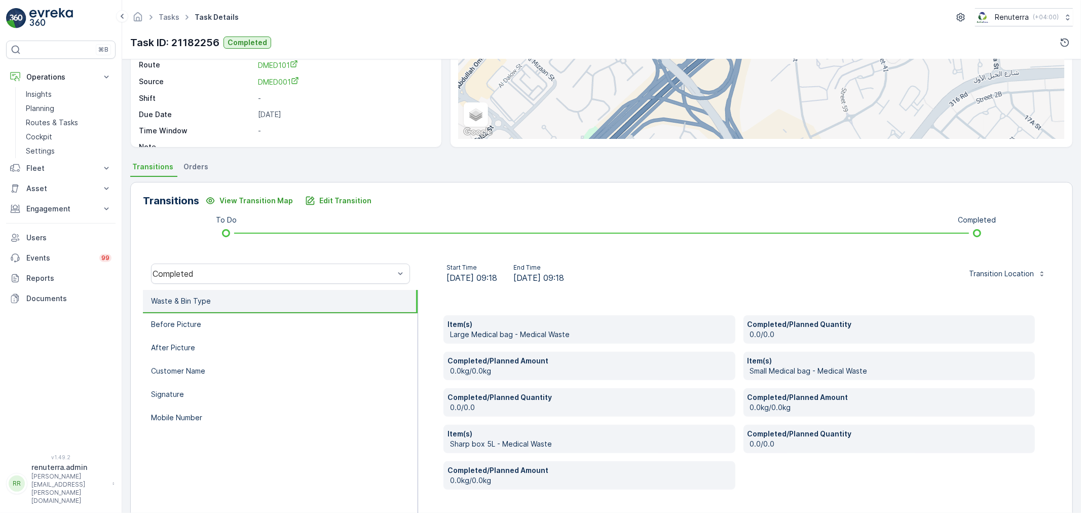
scroll to position [99, 0]
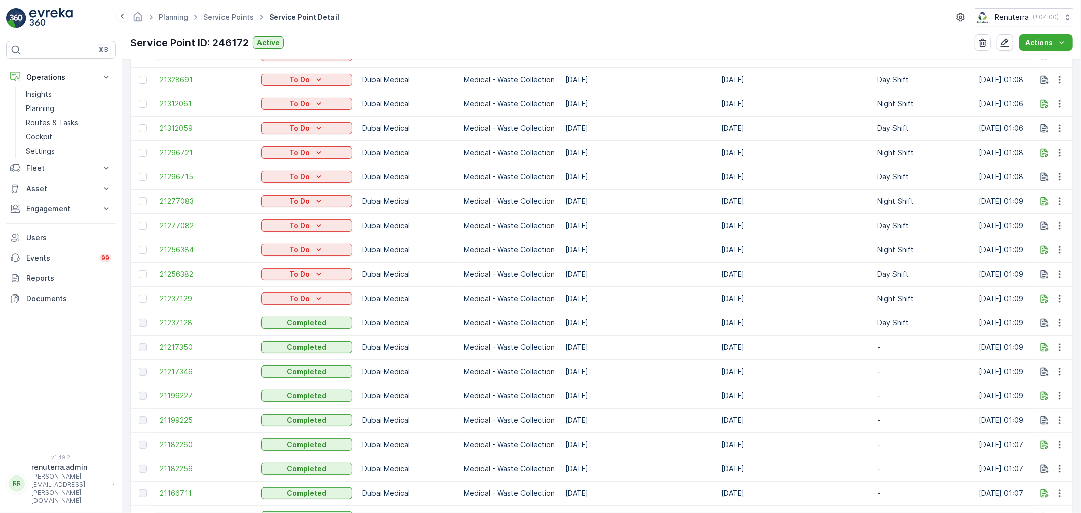
scroll to position [450, 0]
click at [180, 446] on span "21182256" at bounding box center [205, 446] width 91 height 10
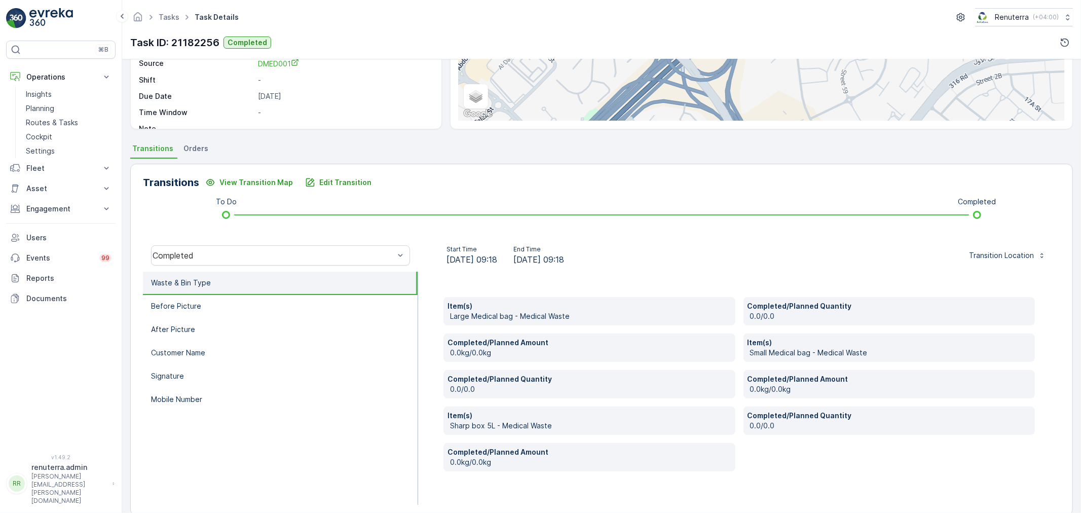
scroll to position [156, 0]
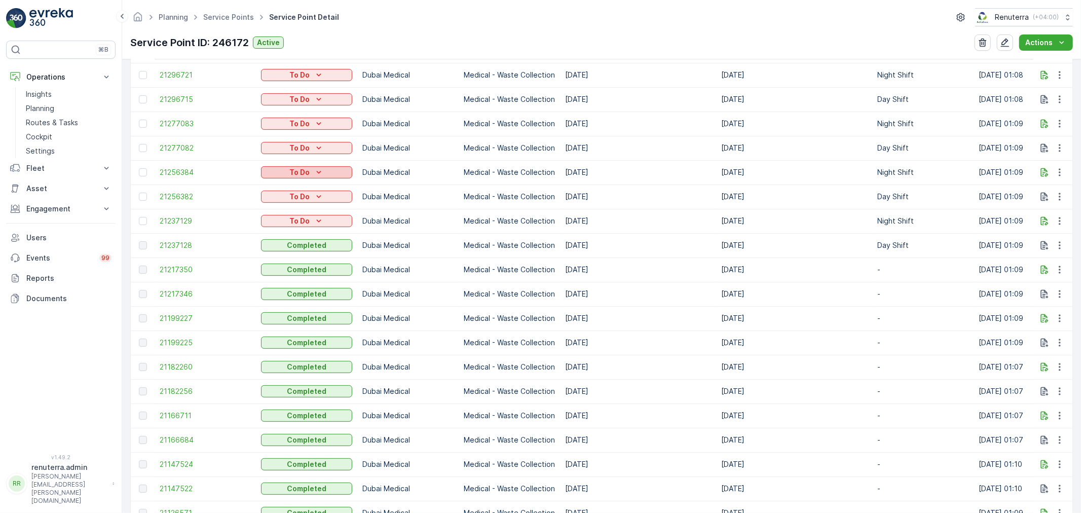
scroll to position [507, 0]
click at [183, 366] on span "21182260" at bounding box center [205, 365] width 91 height 10
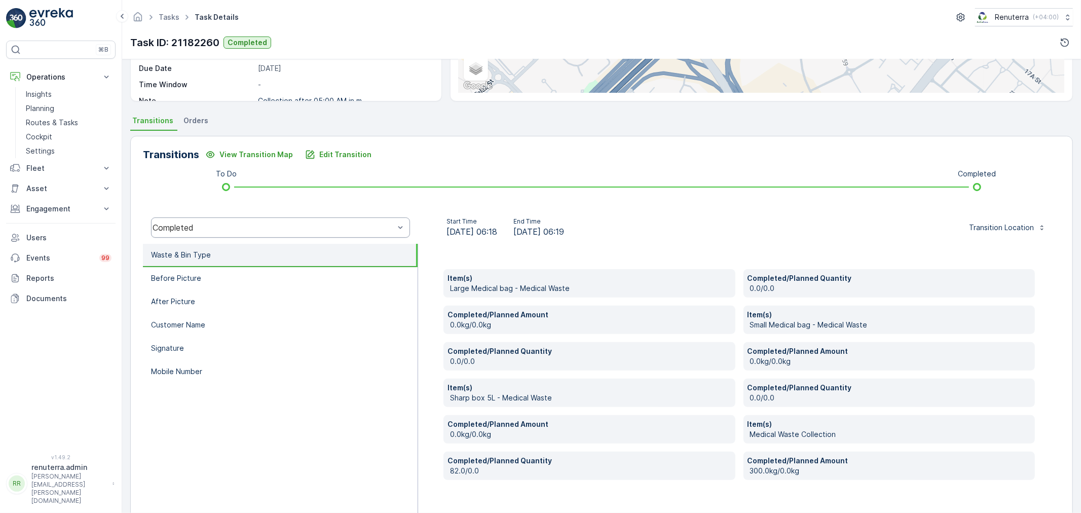
scroll to position [193, 0]
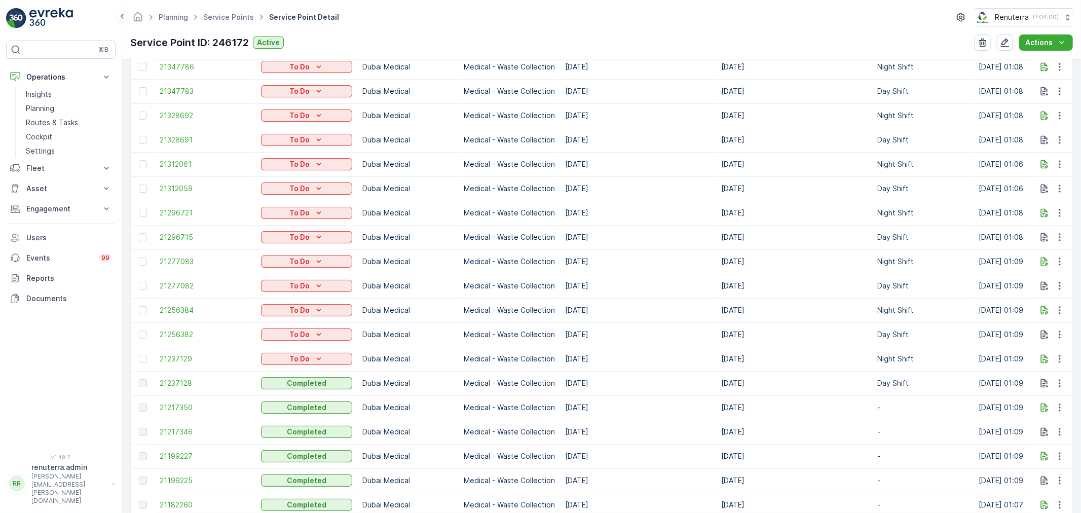
scroll to position [394, 0]
click at [186, 429] on span "21199227" at bounding box center [205, 430] width 91 height 10
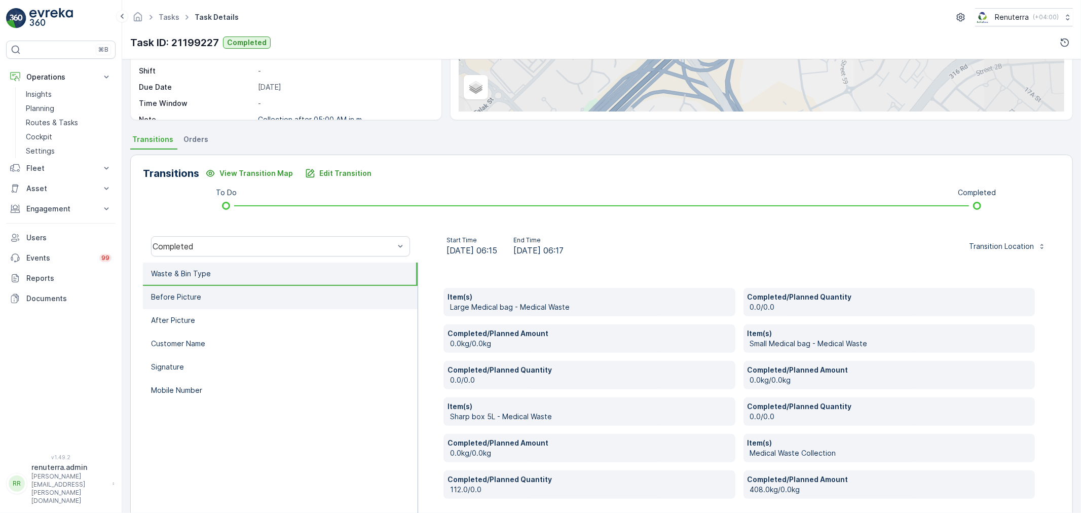
scroll to position [193, 0]
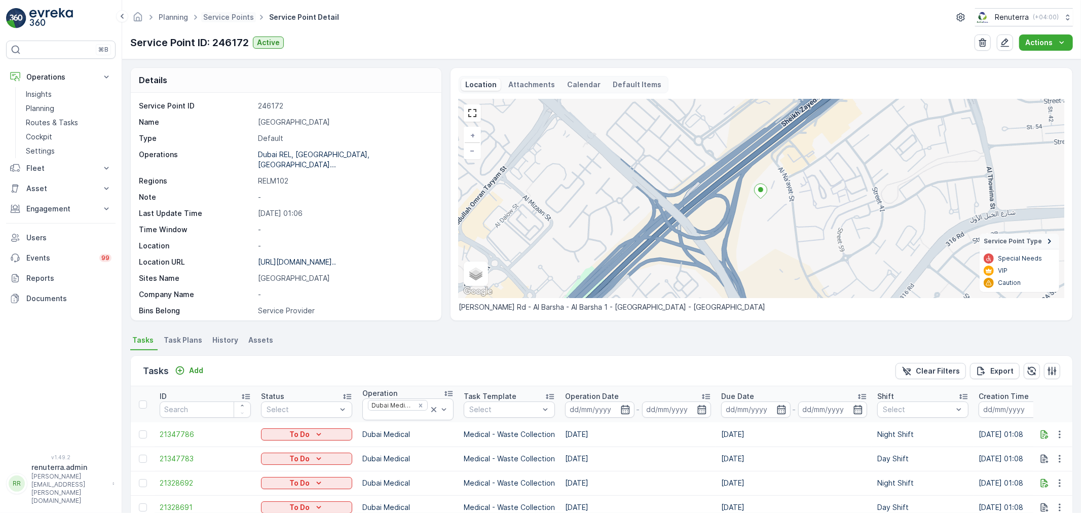
click at [213, 12] on span "Service Points" at bounding box center [228, 17] width 55 height 10
click at [234, 21] on span "Service Points" at bounding box center [228, 17] width 55 height 10
click at [234, 19] on link "Service Points" at bounding box center [228, 17] width 51 height 9
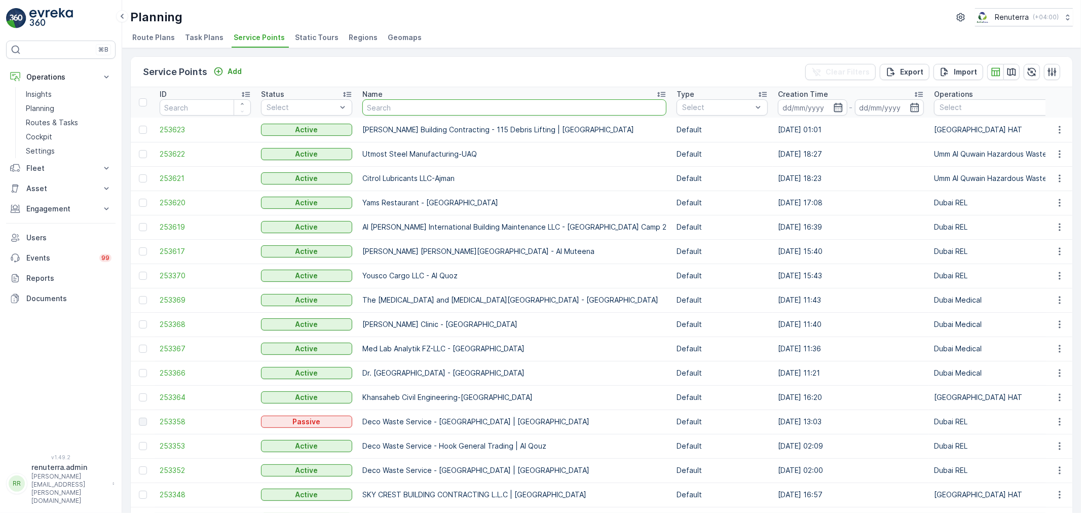
click at [408, 112] on input "text" at bounding box center [514, 107] width 304 height 16
type input "international"
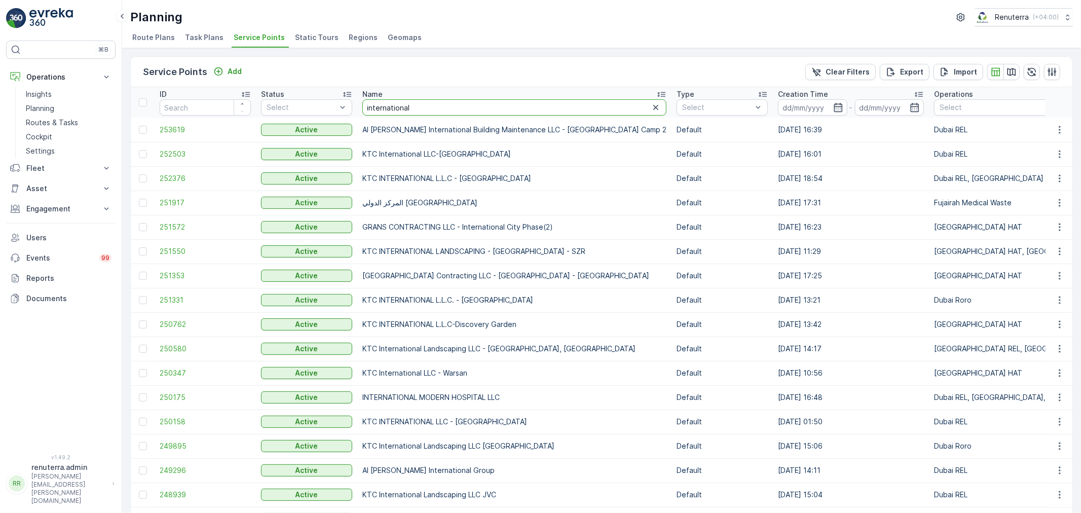
click at [432, 108] on input "international" at bounding box center [514, 107] width 304 height 16
type input "international m"
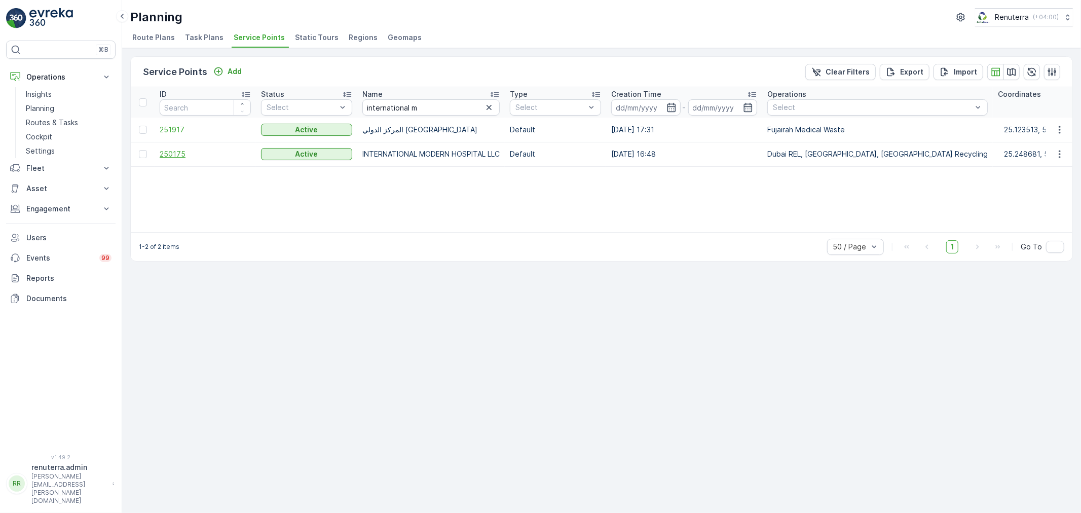
click at [167, 153] on span "250175" at bounding box center [205, 154] width 91 height 10
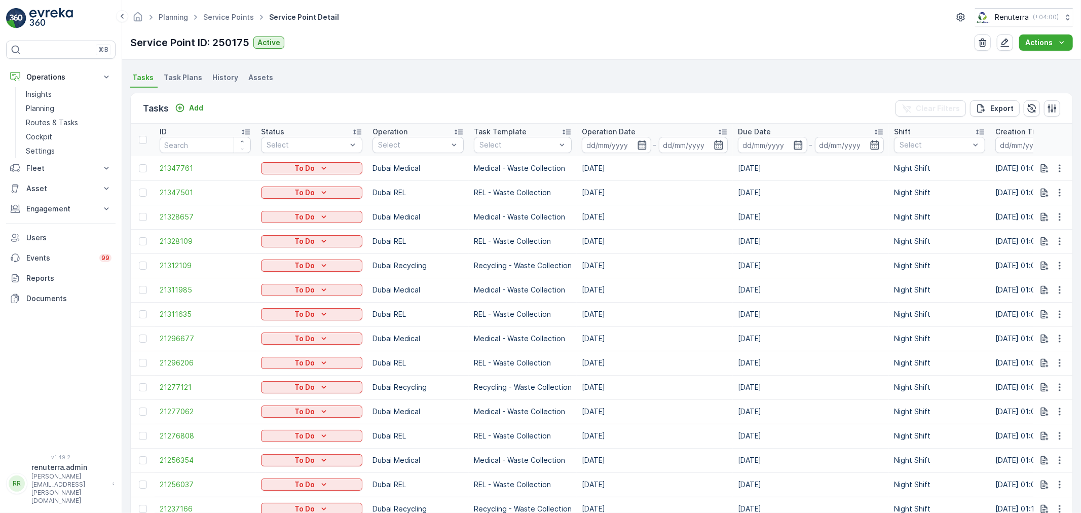
scroll to position [281, 0]
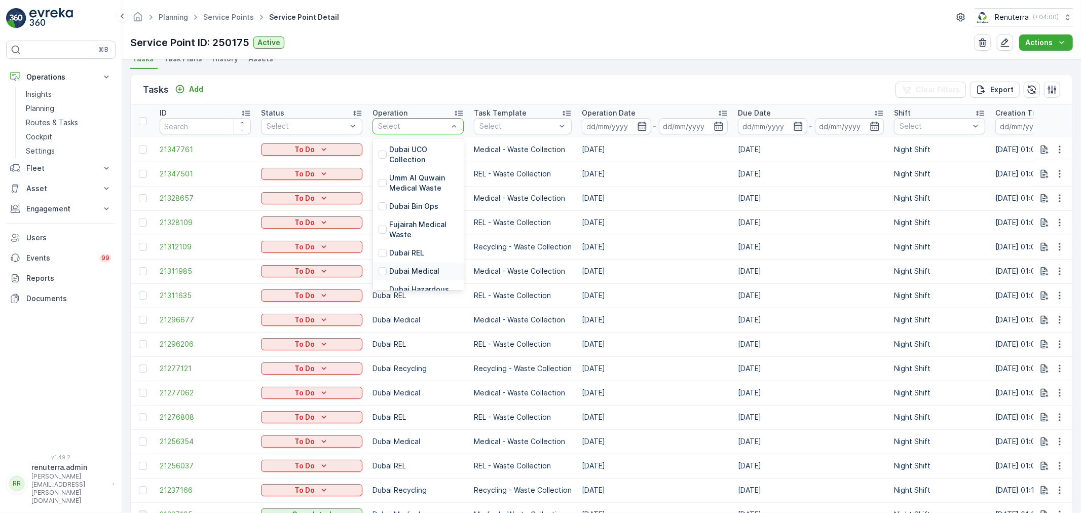
click at [393, 264] on div "Dubai Medical" at bounding box center [417, 271] width 91 height 18
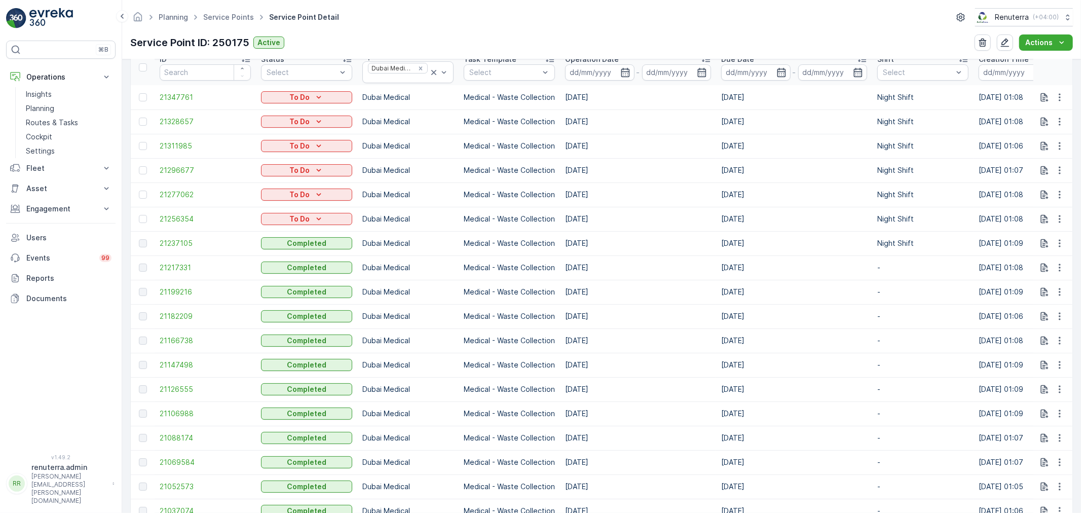
scroll to position [337, 0]
click at [181, 364] on span "21147498" at bounding box center [205, 364] width 91 height 10
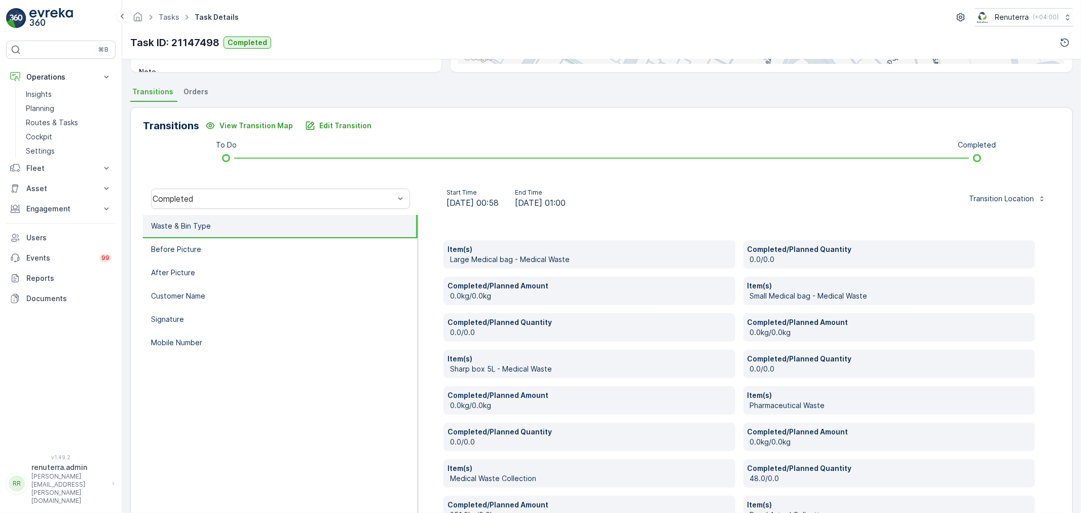
scroll to position [225, 0]
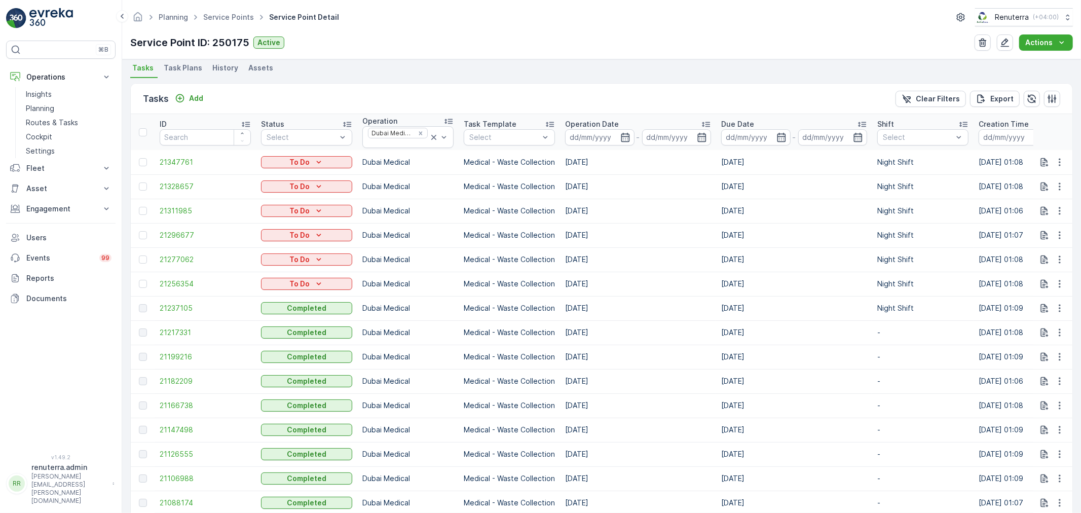
scroll to position [281, 0]
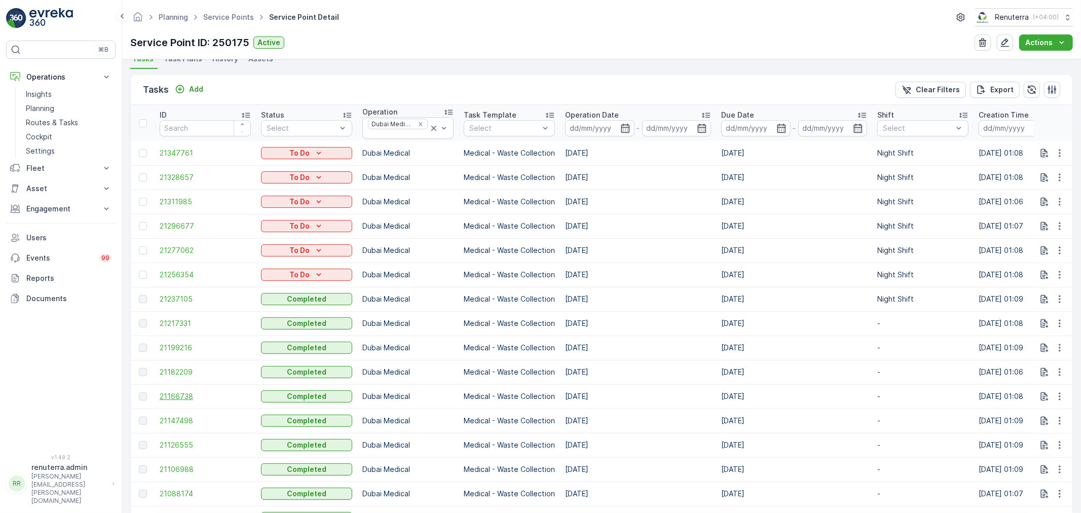
click at [177, 397] on span "21166738" at bounding box center [205, 396] width 91 height 10
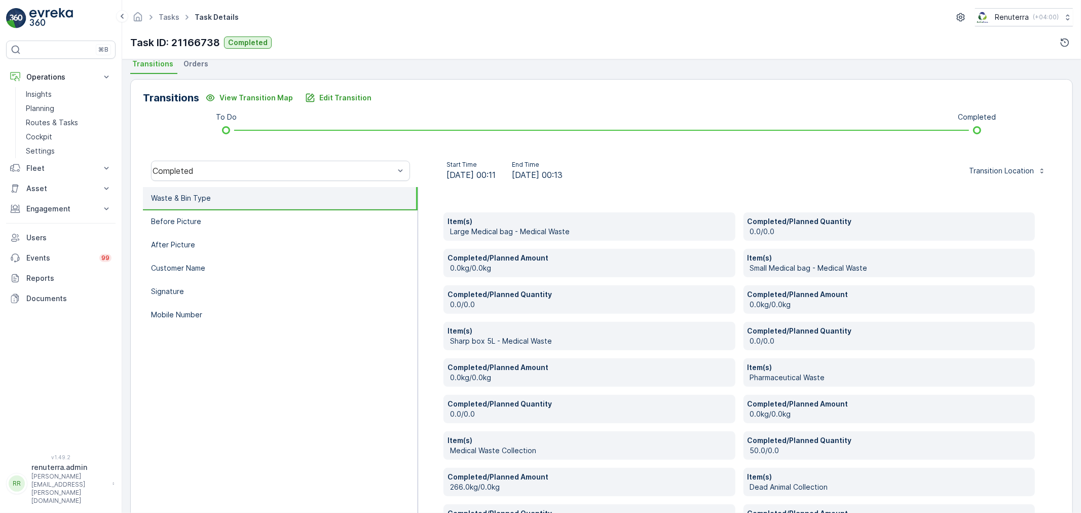
scroll to position [225, 0]
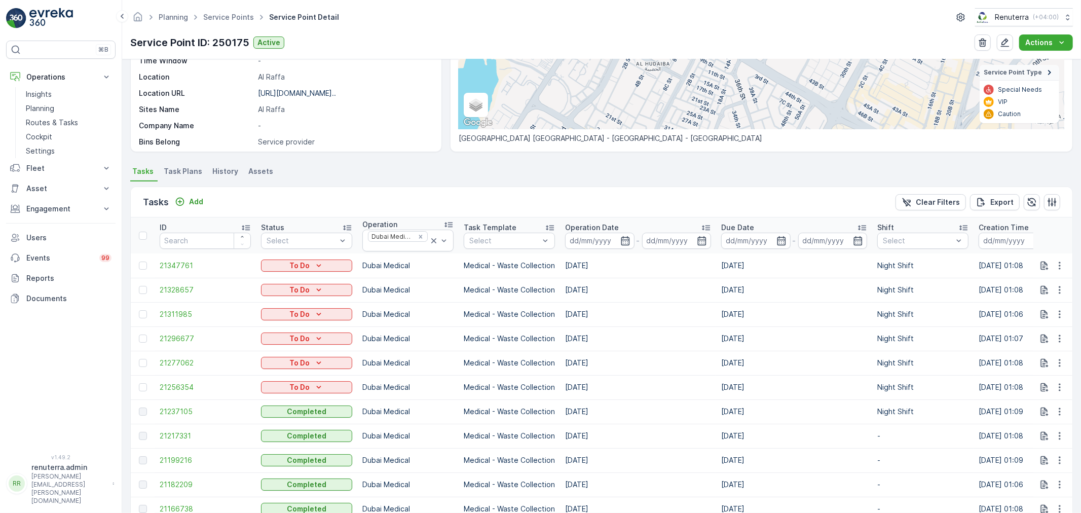
scroll to position [225, 0]
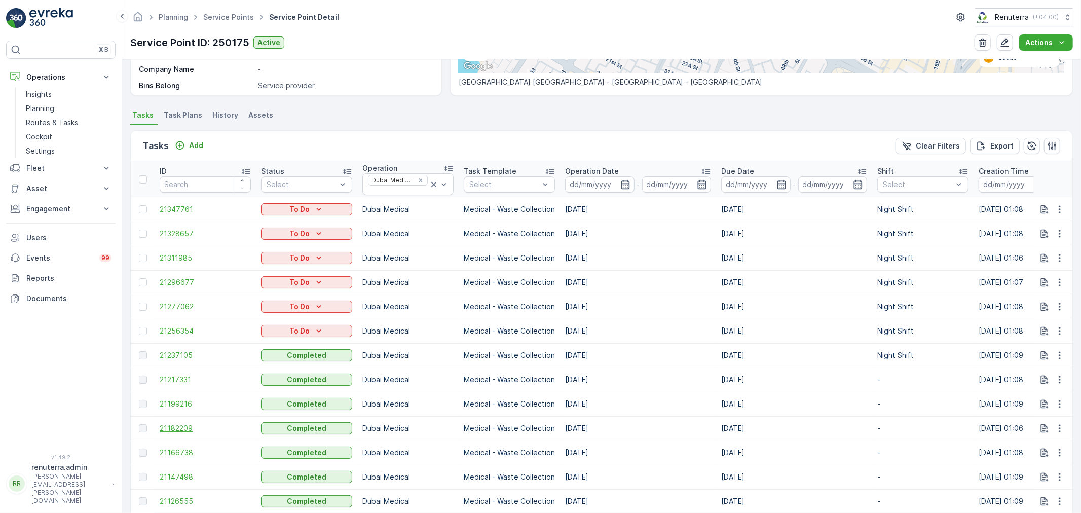
click at [186, 428] on span "21182209" at bounding box center [205, 428] width 91 height 10
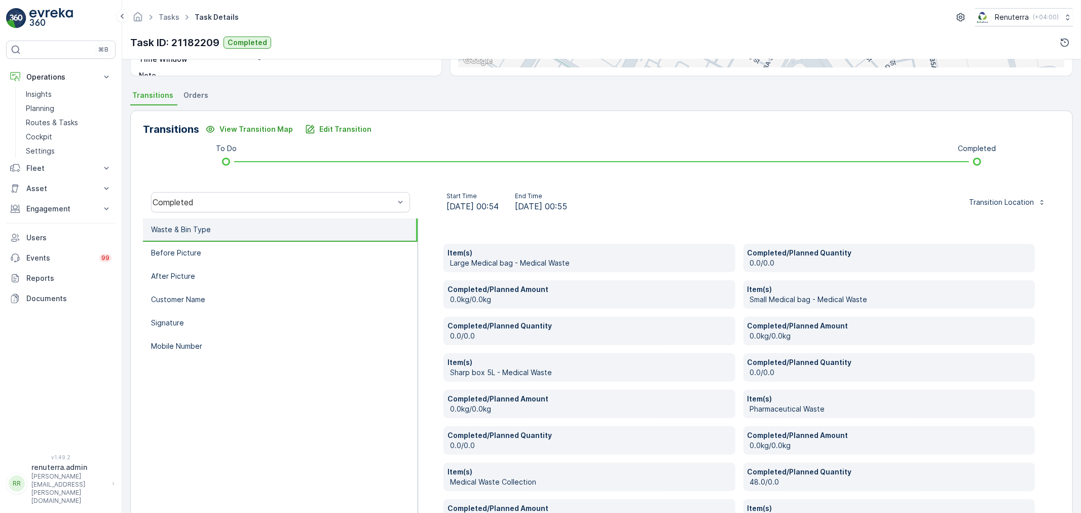
scroll to position [225, 0]
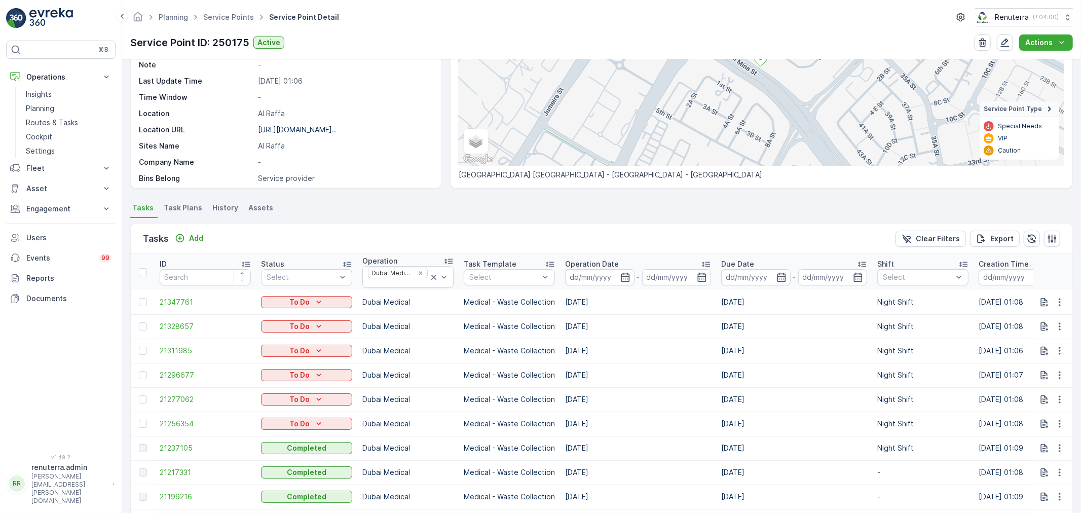
scroll to position [169, 0]
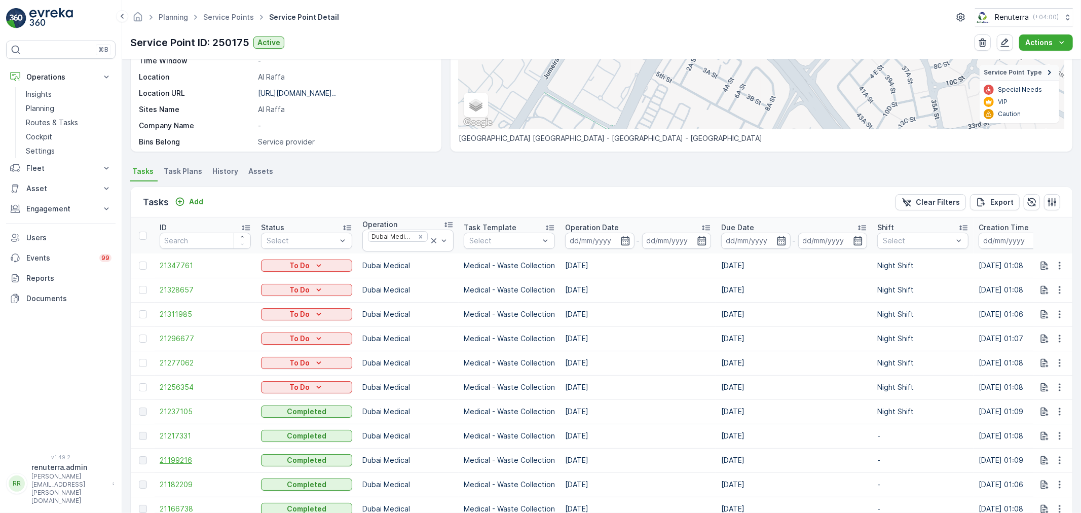
click at [188, 459] on span "21199216" at bounding box center [205, 460] width 91 height 10
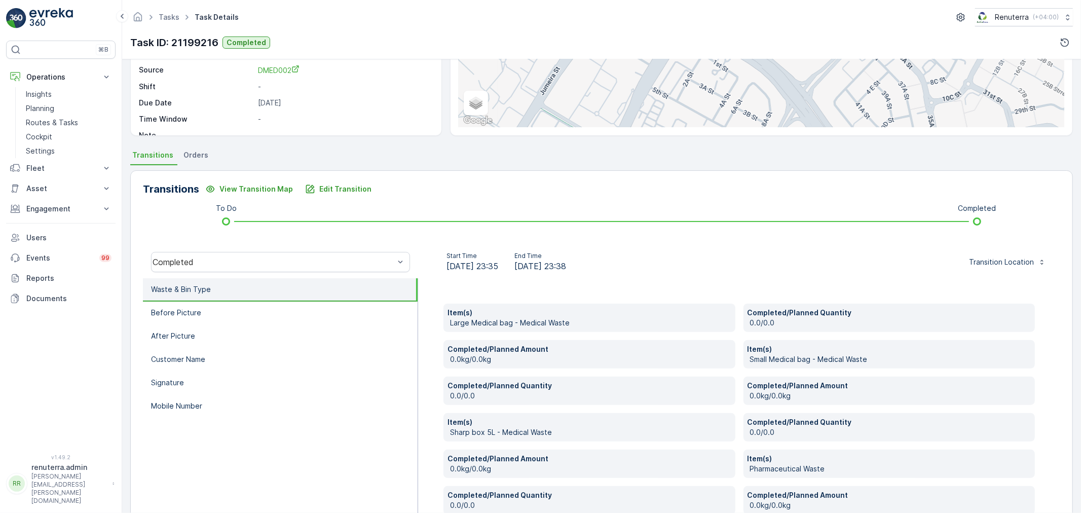
scroll to position [133, 0]
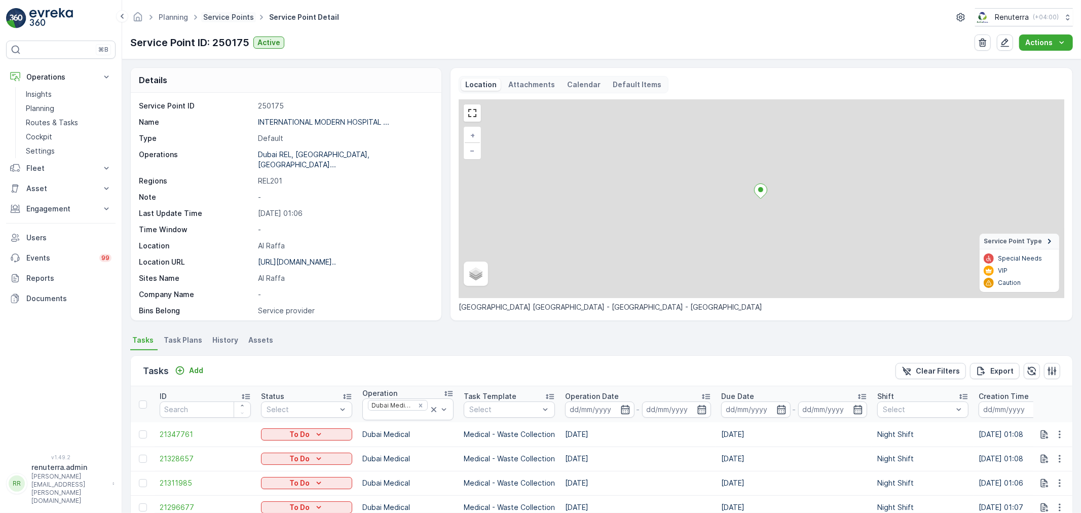
click at [215, 19] on link "Service Points" at bounding box center [228, 17] width 51 height 9
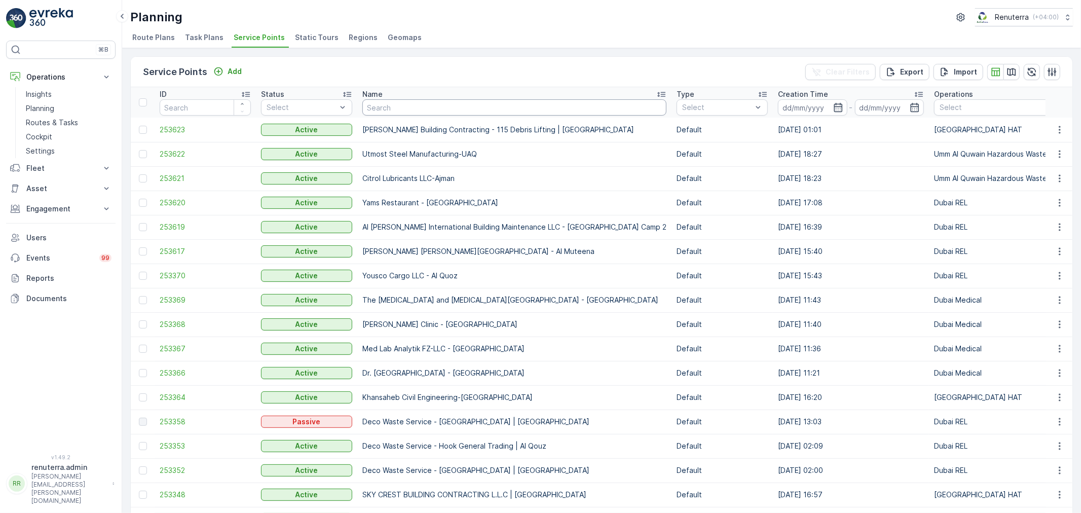
click at [431, 108] on input "text" at bounding box center [514, 107] width 304 height 16
type input "hms"
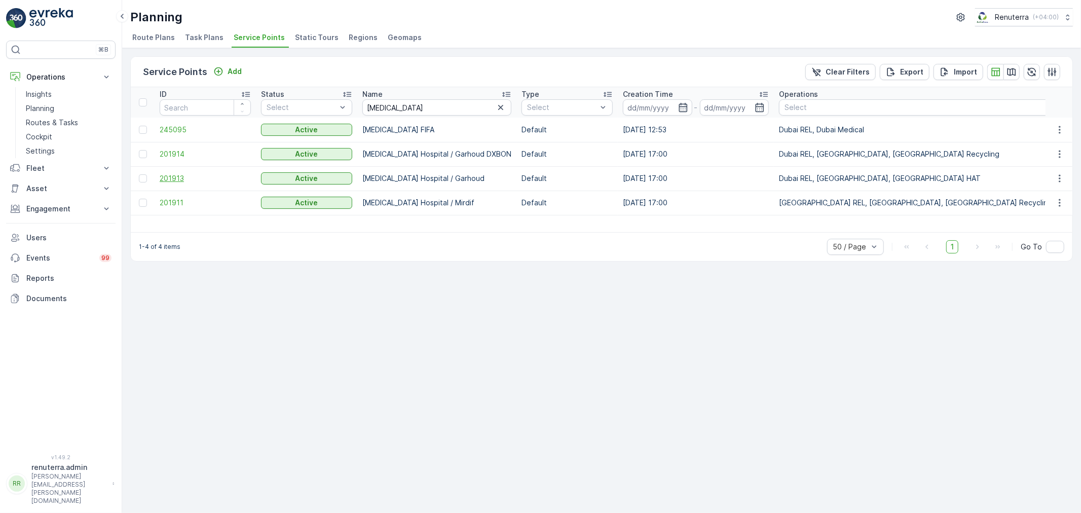
click at [186, 180] on span "201913" at bounding box center [205, 178] width 91 height 10
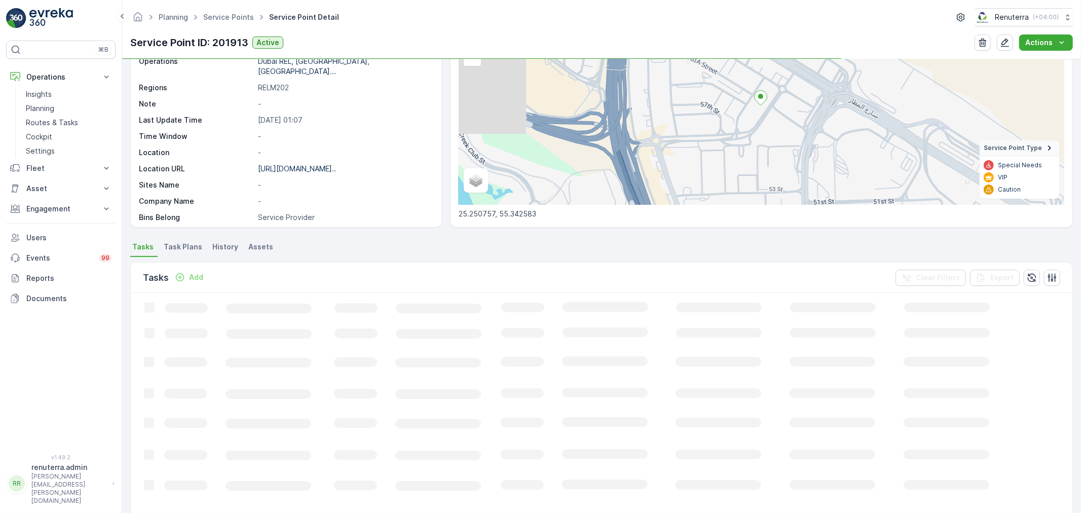
scroll to position [112, 0]
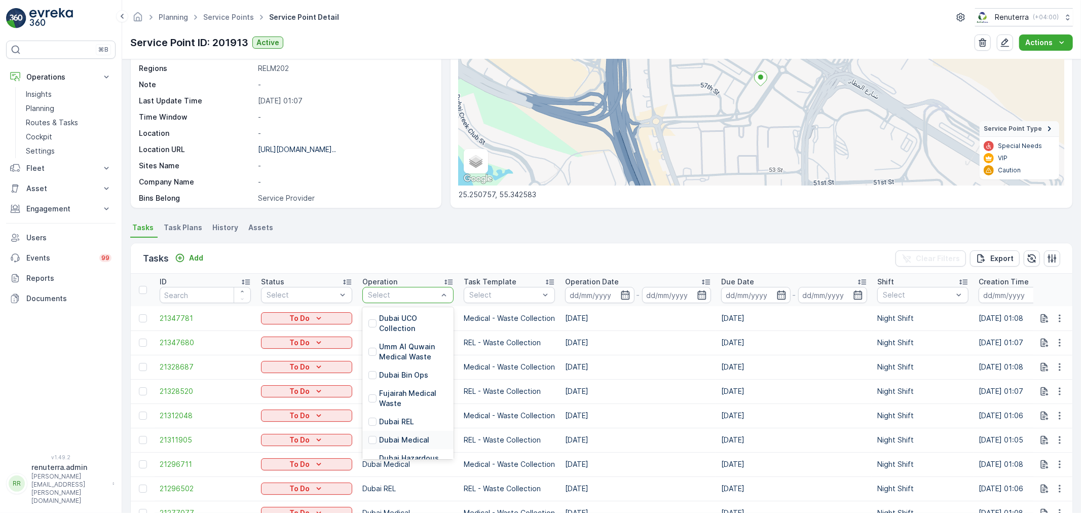
click at [397, 439] on p "Dubai Medical" at bounding box center [404, 440] width 50 height 10
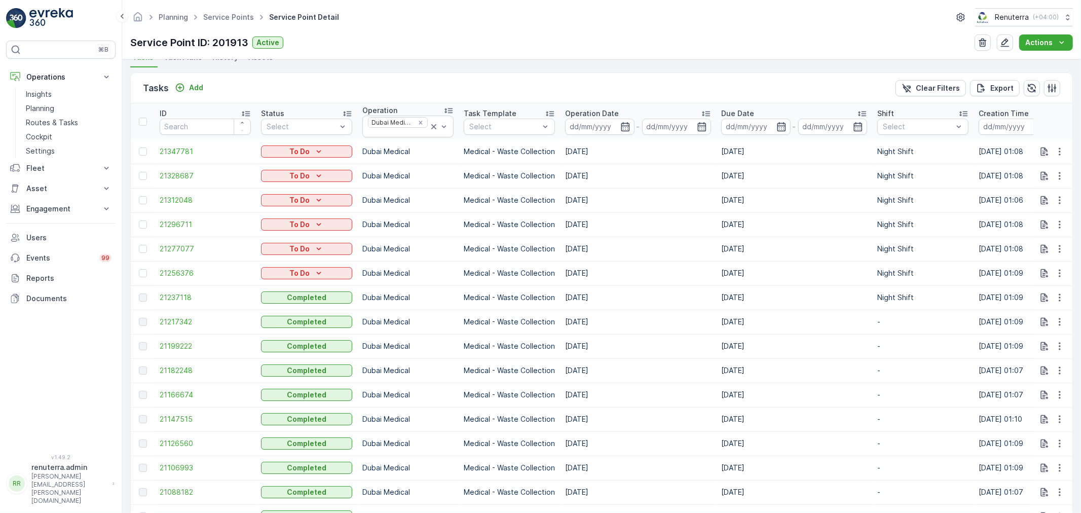
scroll to position [281, 0]
click at [178, 420] on span "21147515" at bounding box center [205, 420] width 91 height 10
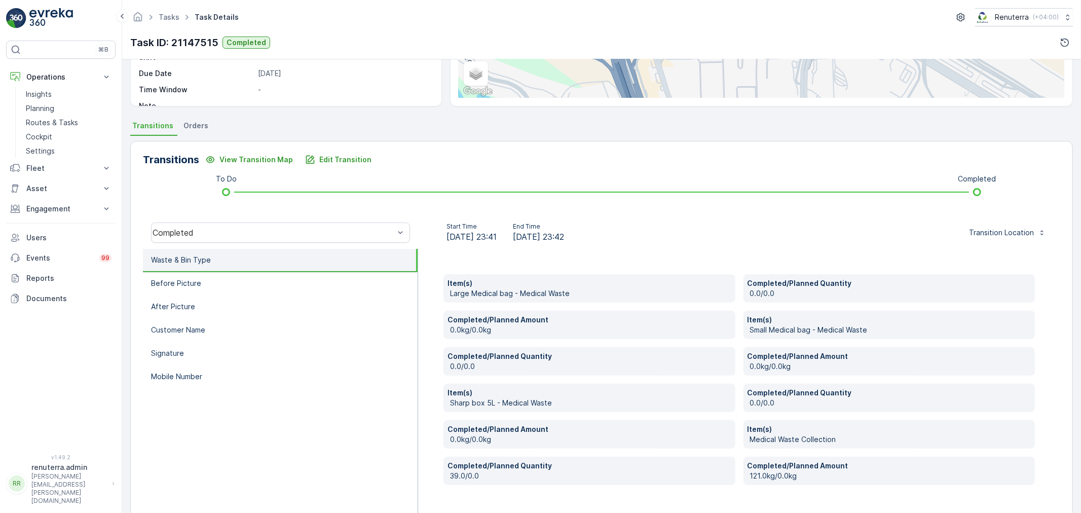
scroll to position [169, 0]
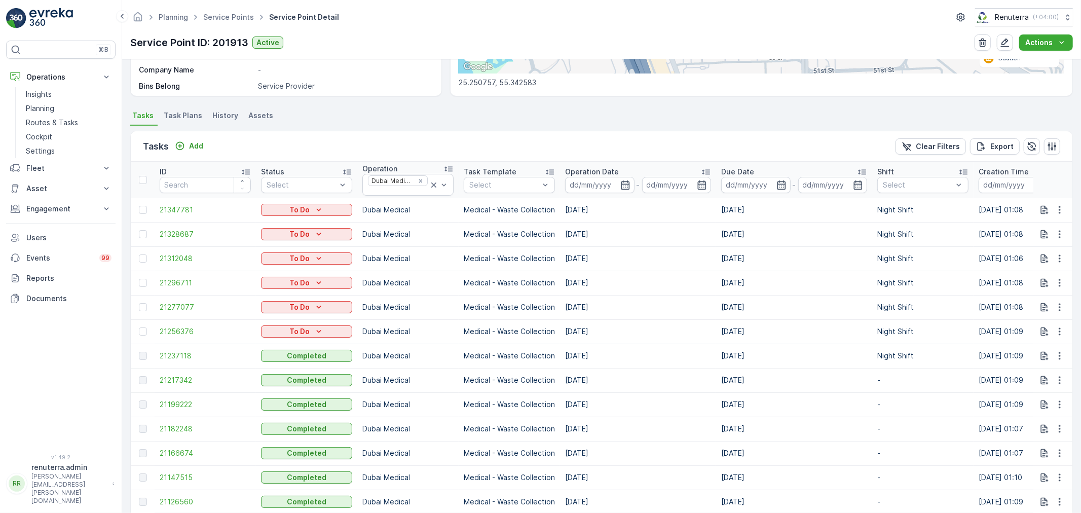
scroll to position [225, 0]
click at [182, 450] on span "21166674" at bounding box center [205, 452] width 91 height 10
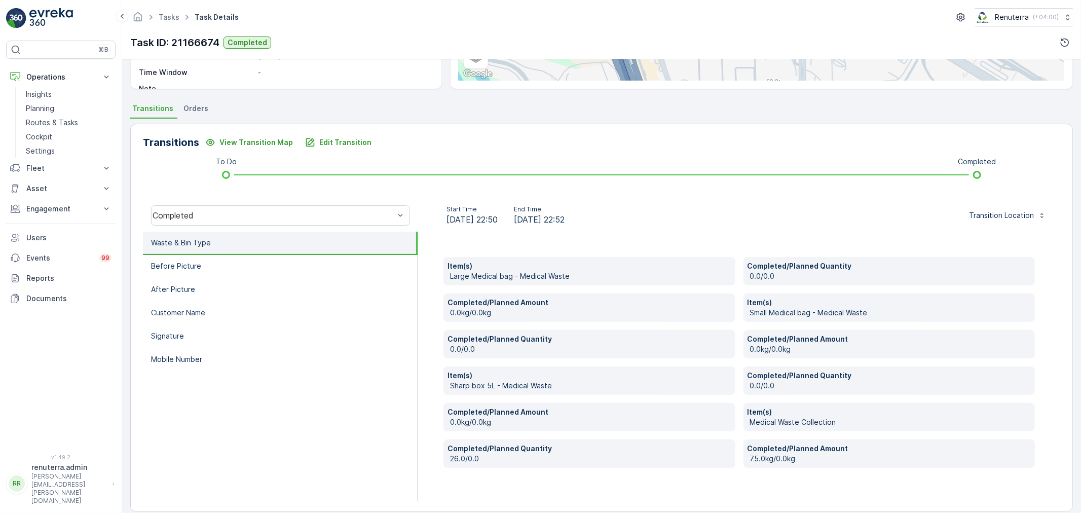
scroll to position [193, 0]
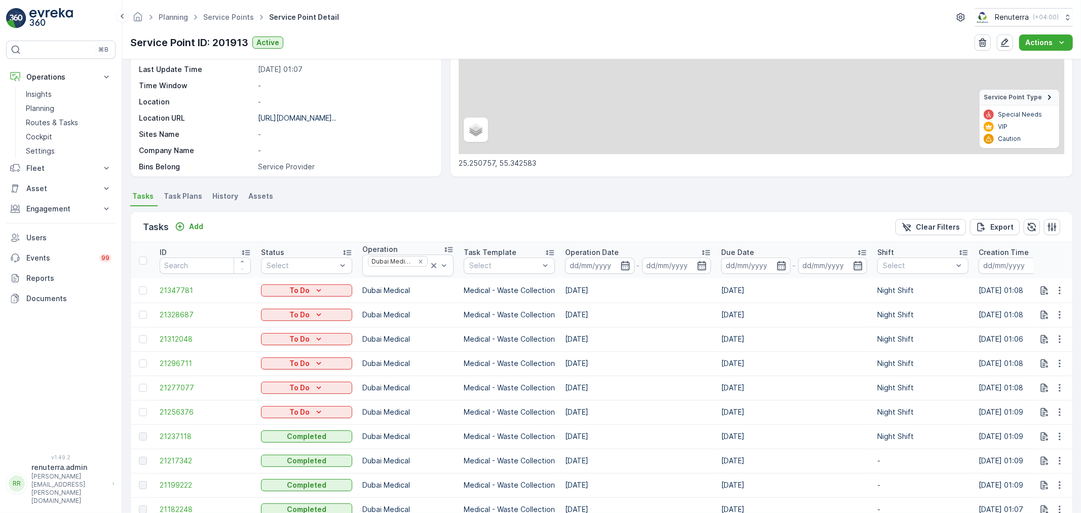
scroll to position [169, 0]
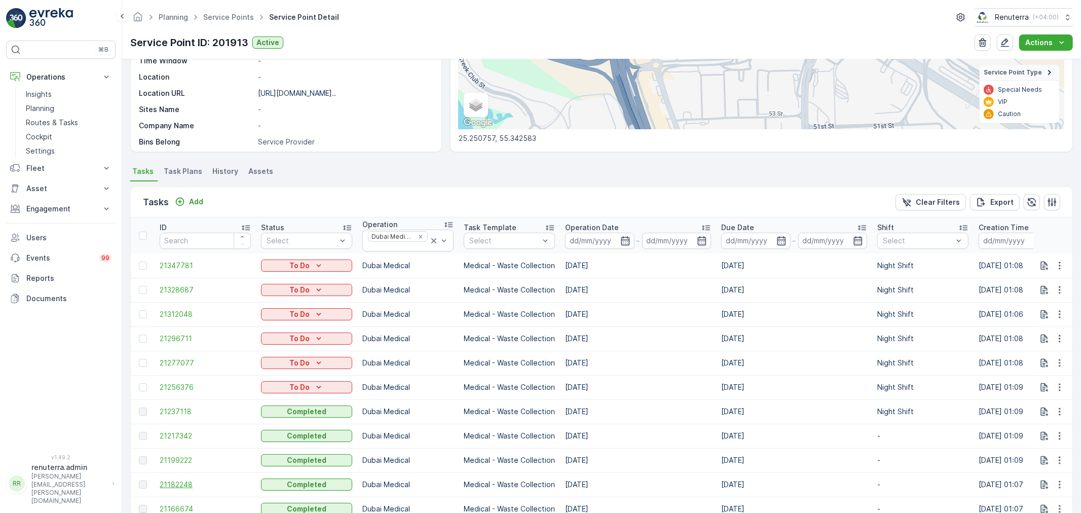
click at [198, 482] on span "21182248" at bounding box center [205, 484] width 91 height 10
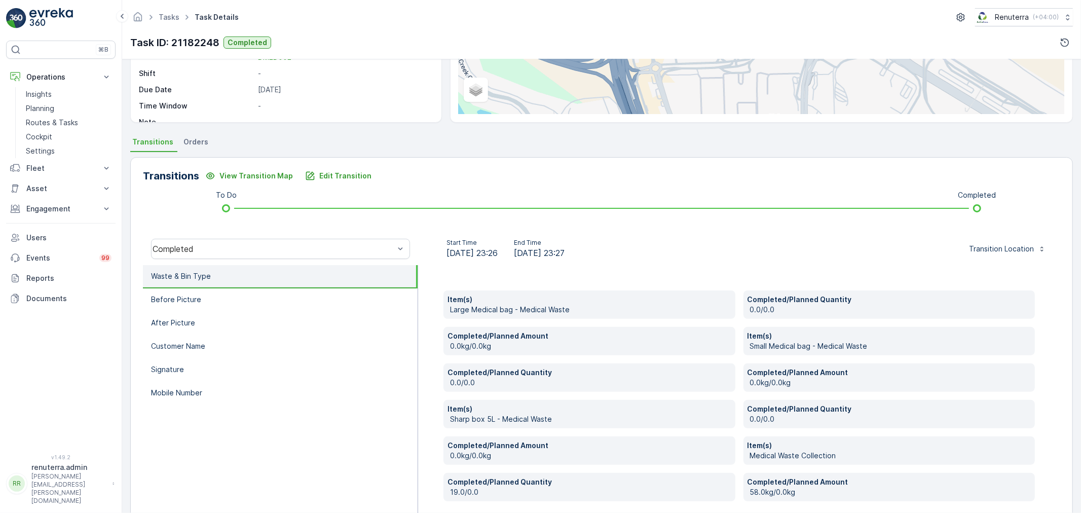
scroll to position [169, 0]
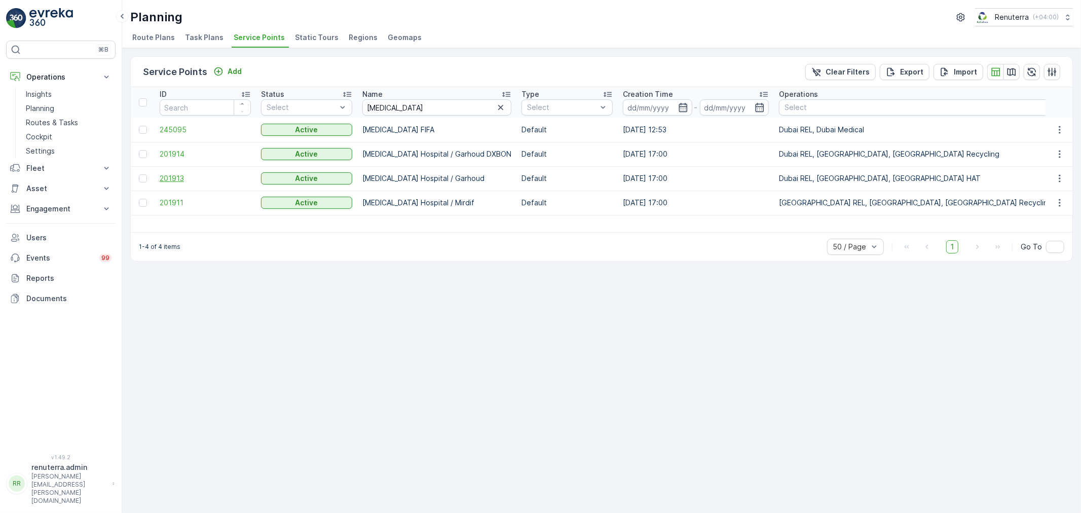
click at [179, 180] on span "201913" at bounding box center [205, 178] width 91 height 10
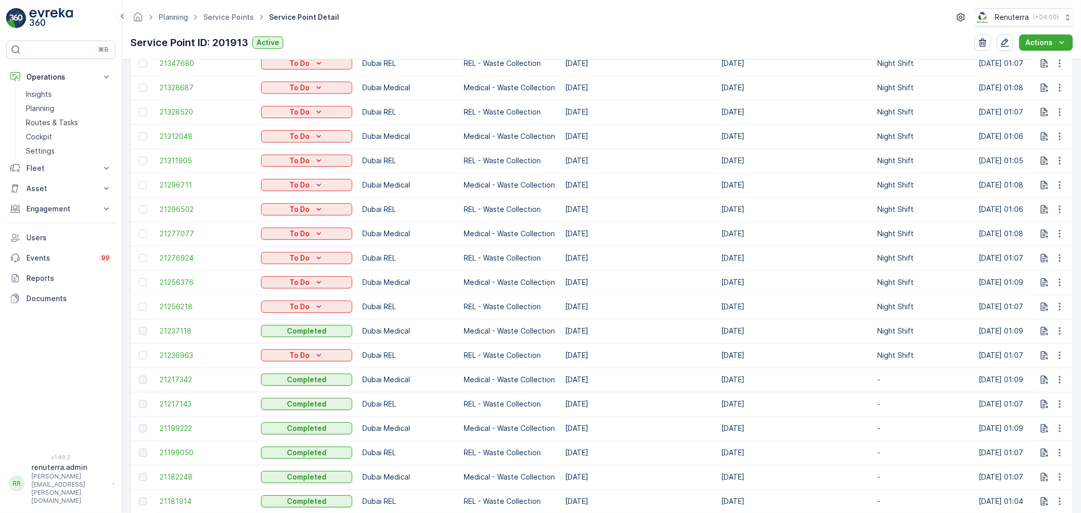
scroll to position [394, 0]
click at [186, 453] on span "21199050" at bounding box center [205, 450] width 91 height 10
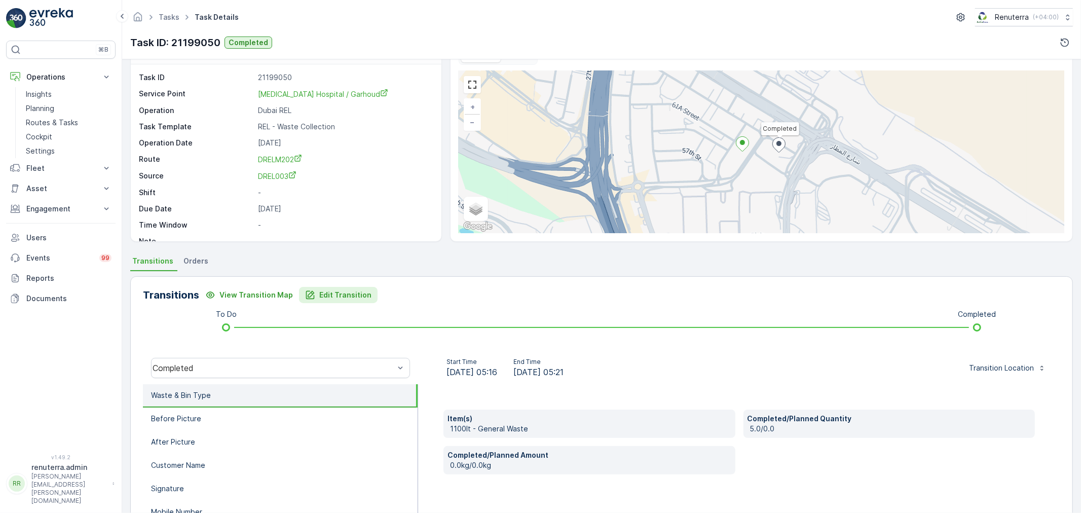
scroll to position [56, 0]
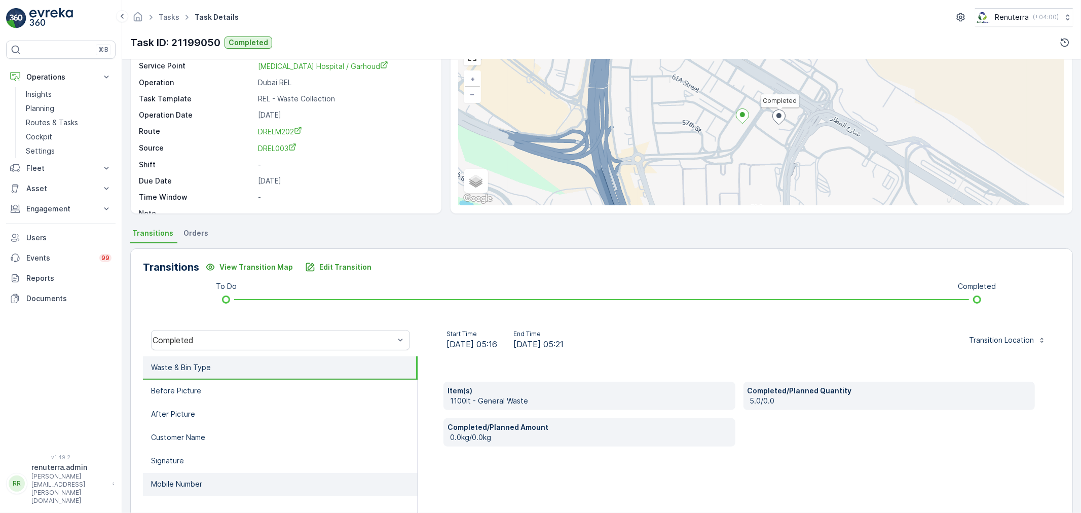
click at [235, 473] on li "Mobile Number" at bounding box center [280, 484] width 275 height 23
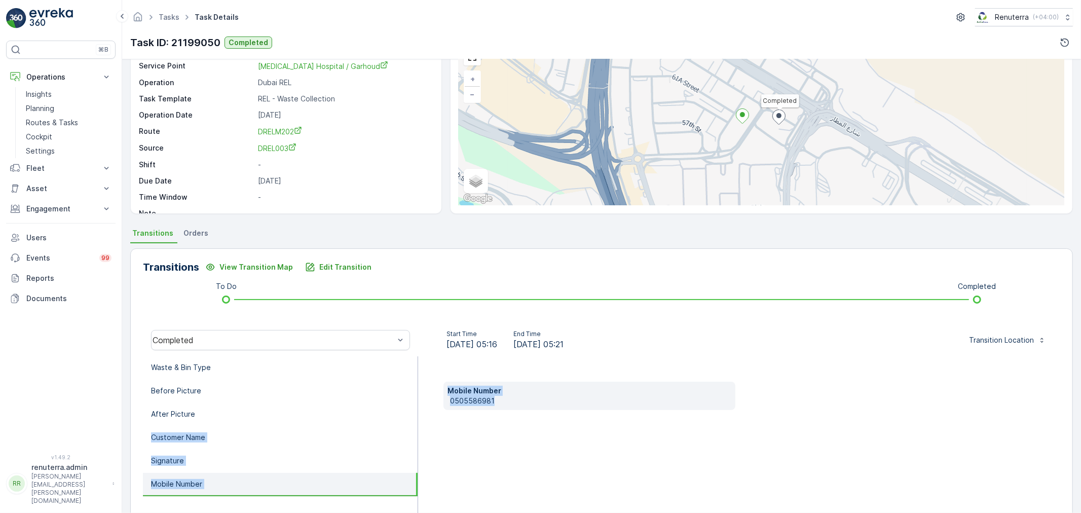
drag, startPoint x: 510, startPoint y: 398, endPoint x: 464, endPoint y: 401, distance: 46.2
click at [406, 404] on div "Waste & Bin Type Before Picture After Picture Customer Name Signature Mobile Nu…" at bounding box center [601, 457] width 917 height 203
drag, startPoint x: 522, startPoint y: 394, endPoint x: 508, endPoint y: 440, distance: 48.1
click at [522, 395] on div "Mobile Number 0505586981" at bounding box center [589, 396] width 292 height 28
drag, startPoint x: 508, startPoint y: 440, endPoint x: 504, endPoint y: 432, distance: 8.9
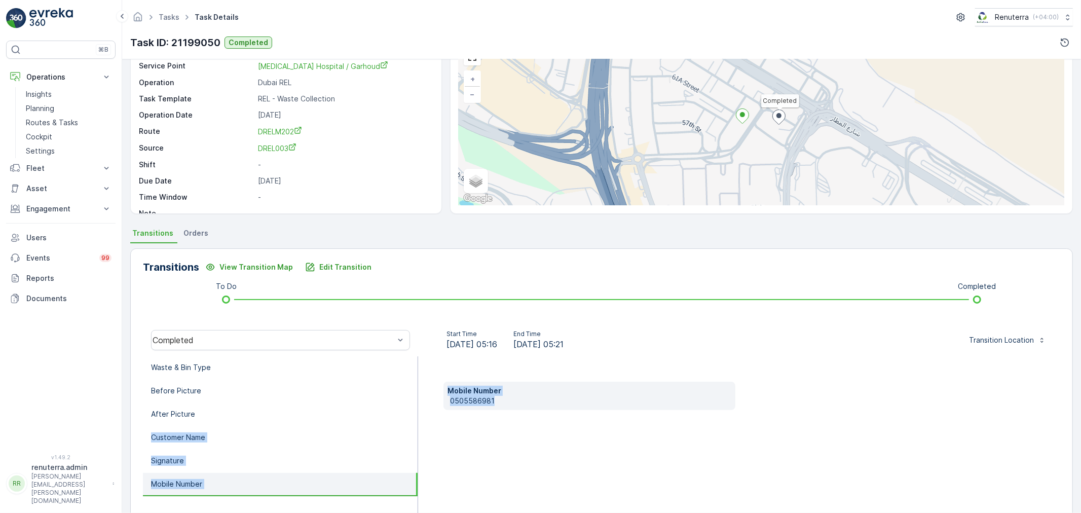
click at [508, 440] on div "Mobile Number 0505586981" at bounding box center [739, 457] width 642 height 203
click at [586, 322] on div "Transitions View Transition Map Edit Transition To Do Completed Completed Start…" at bounding box center [601, 408] width 942 height 321
drag, startPoint x: 504, startPoint y: 398, endPoint x: 456, endPoint y: 402, distance: 47.8
click at [448, 403] on div "Mobile Number 0505586981" at bounding box center [589, 396] width 292 height 28
copy p "0505586981"
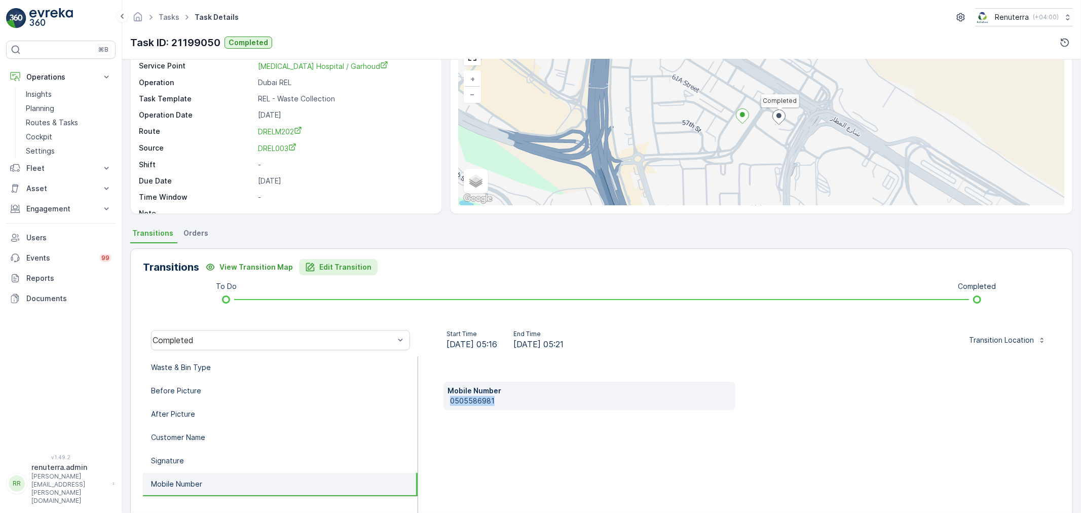
click at [355, 269] on p "Edit Transition" at bounding box center [345, 267] width 52 height 10
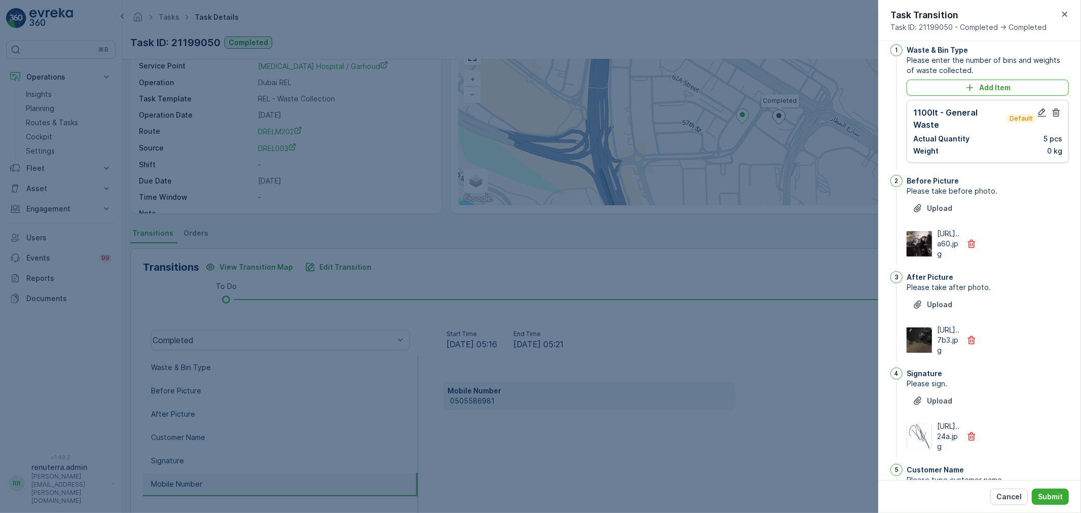
scroll to position [0, 0]
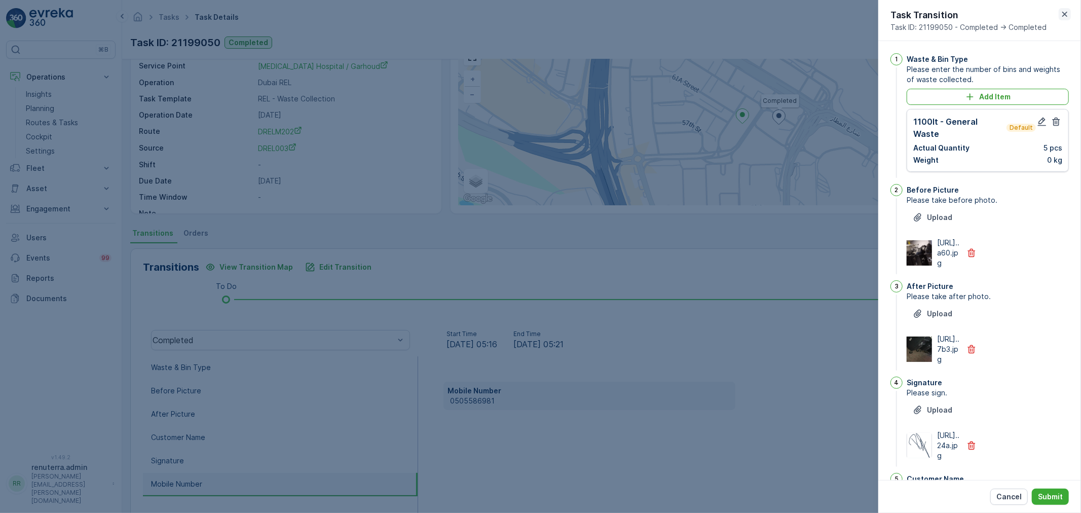
click at [1066, 15] on icon "button" at bounding box center [1064, 14] width 5 height 5
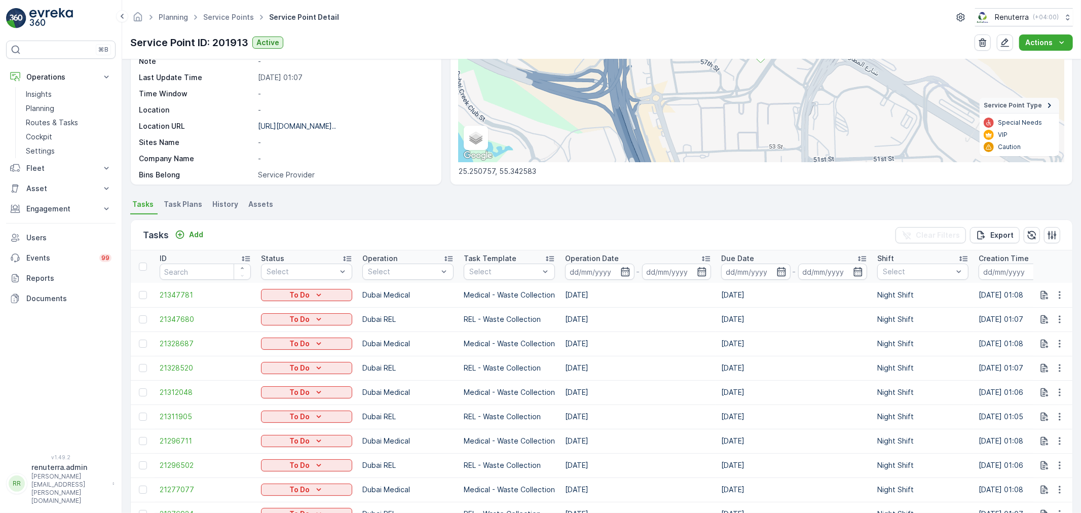
scroll to position [169, 0]
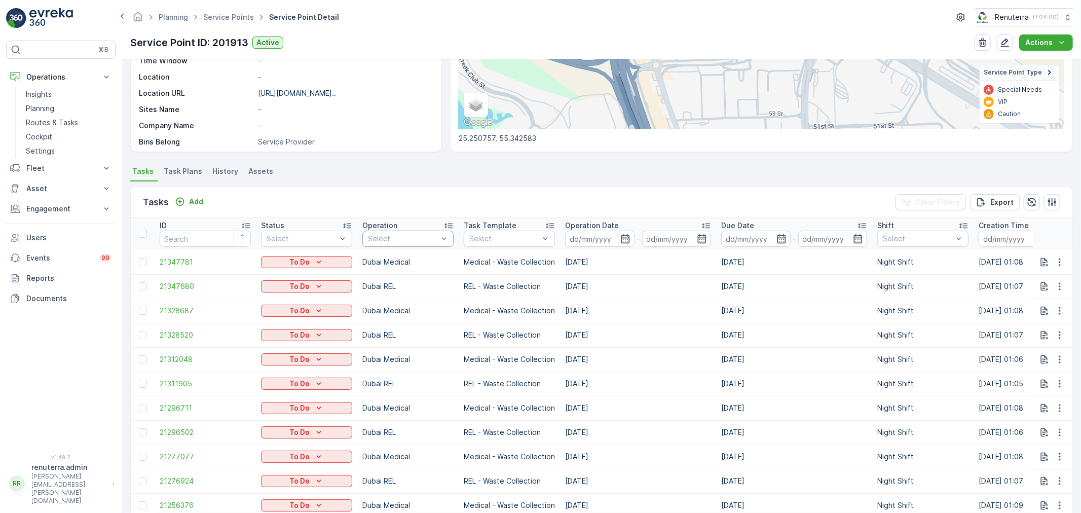
click at [383, 245] on th "Operation Select" at bounding box center [407, 233] width 101 height 32
drag, startPoint x: 390, startPoint y: 234, endPoint x: 386, endPoint y: 250, distance: 17.2
click at [387, 379] on p "Dubai Medical" at bounding box center [404, 384] width 50 height 10
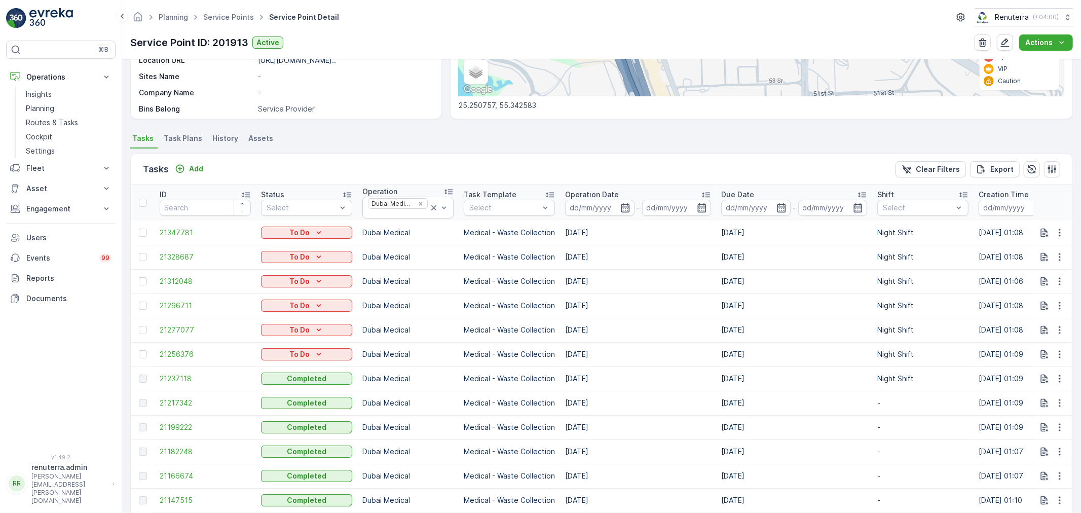
scroll to position [225, 0]
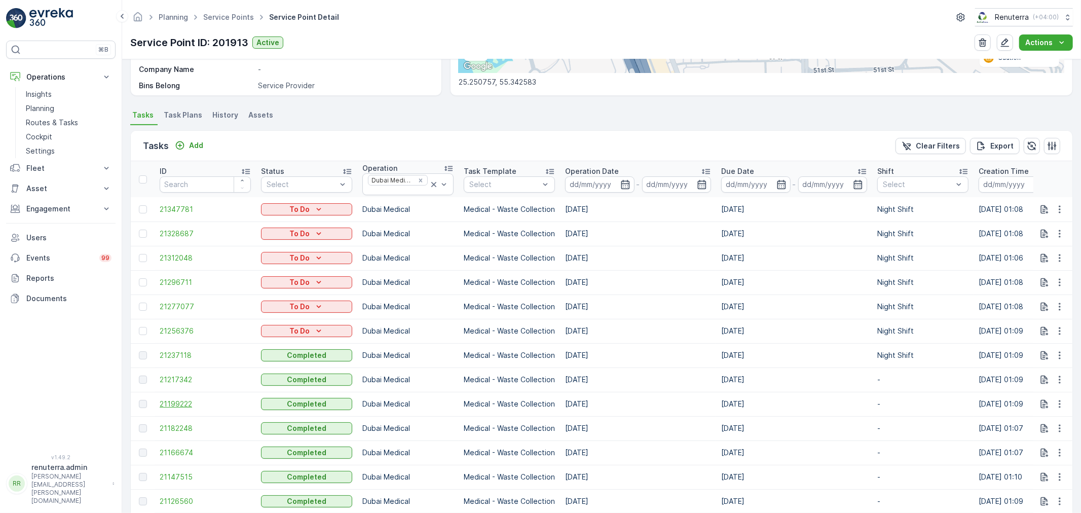
click at [188, 402] on span "21199222" at bounding box center [205, 404] width 91 height 10
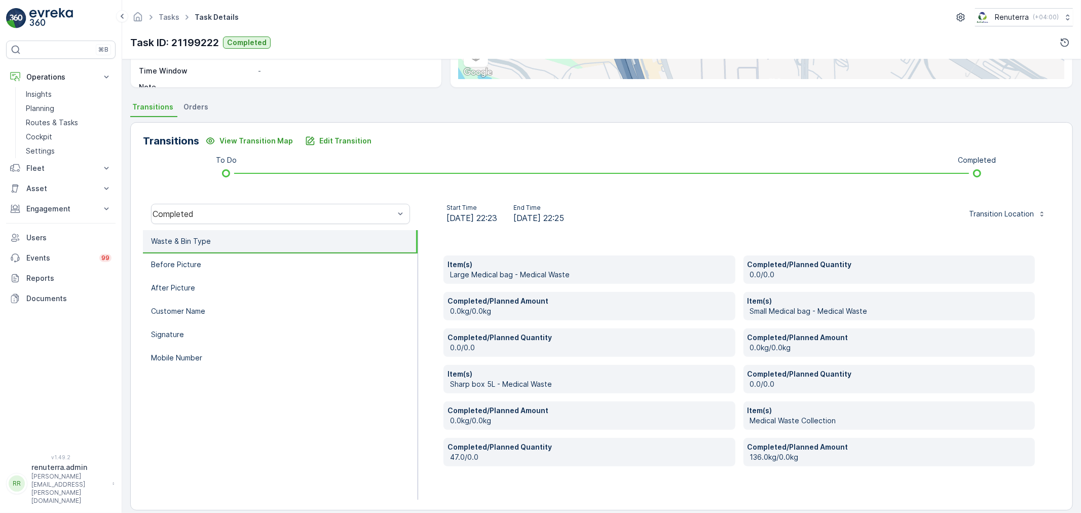
scroll to position [193, 0]
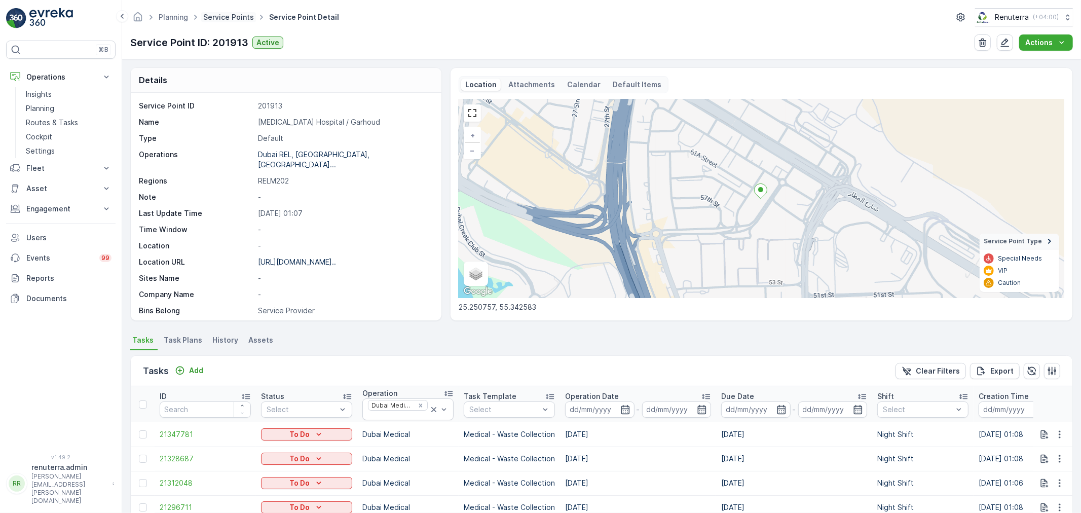
click at [238, 19] on link "Service Points" at bounding box center [228, 17] width 51 height 9
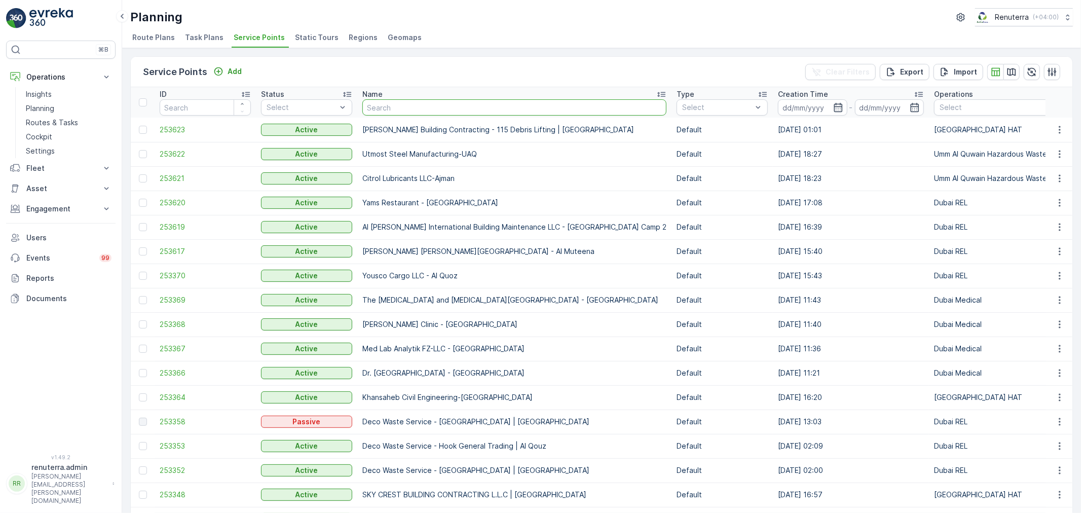
click at [408, 111] on input "text" at bounding box center [514, 107] width 304 height 16
type input "canadia"
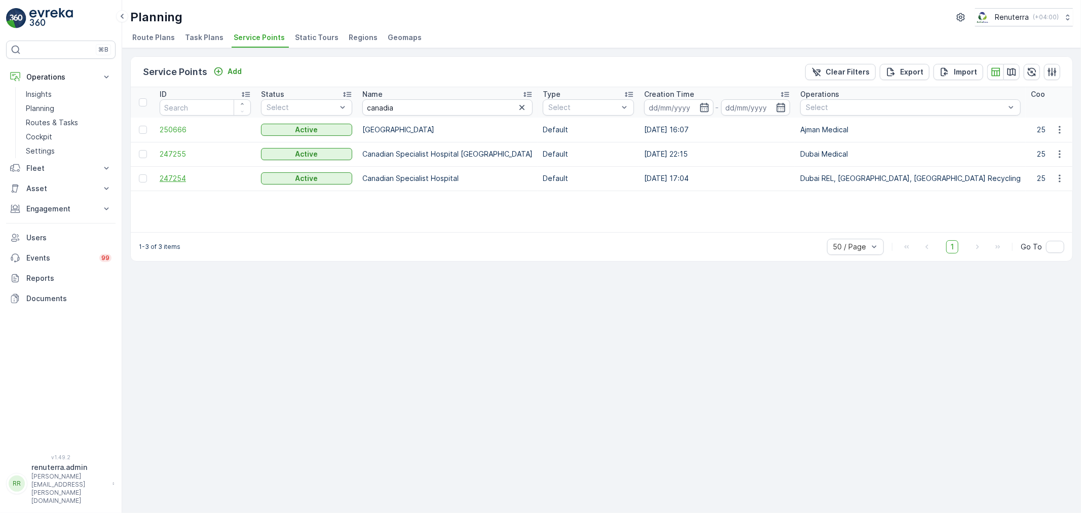
click at [170, 179] on span "247254" at bounding box center [205, 178] width 91 height 10
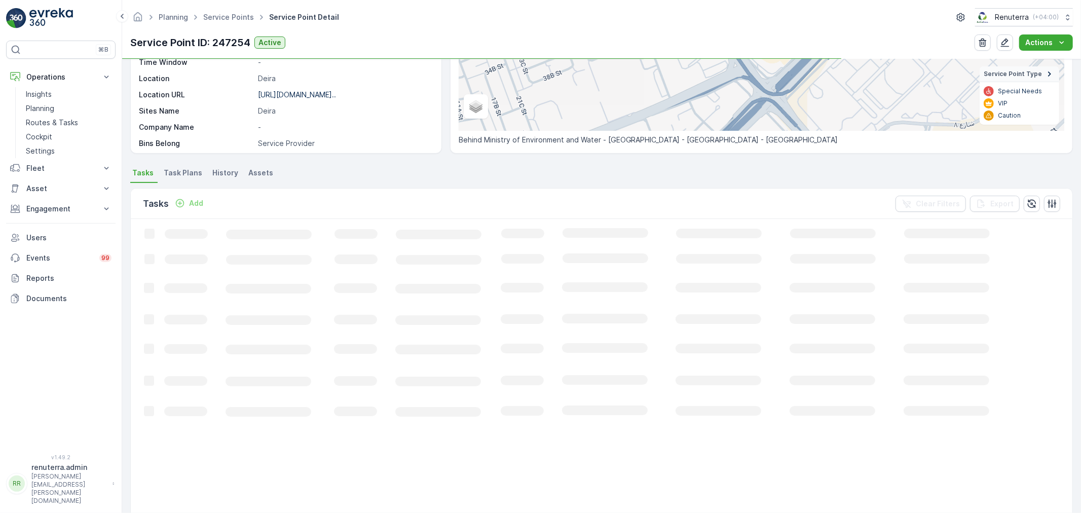
scroll to position [169, 0]
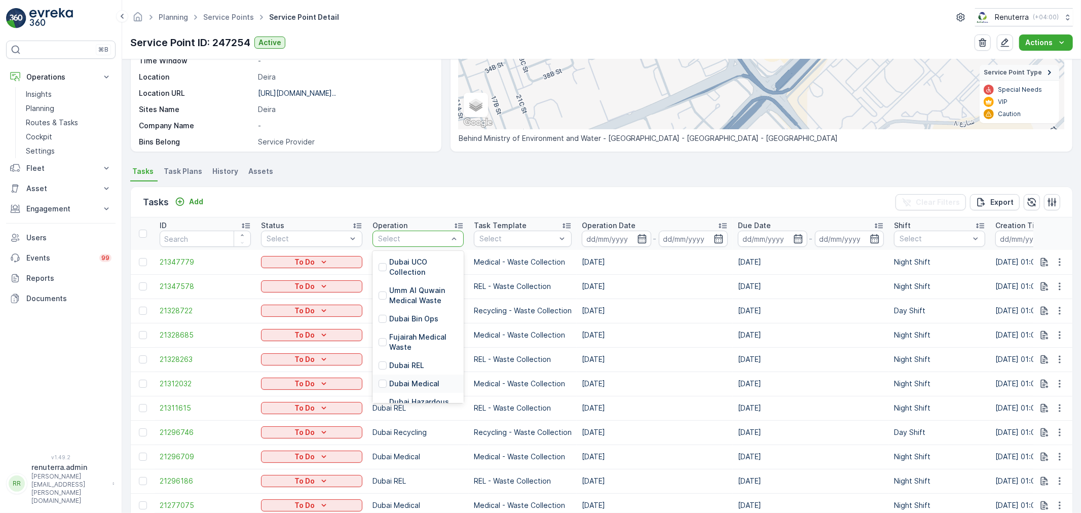
click at [391, 379] on p "Dubai Medical" at bounding box center [414, 384] width 50 height 10
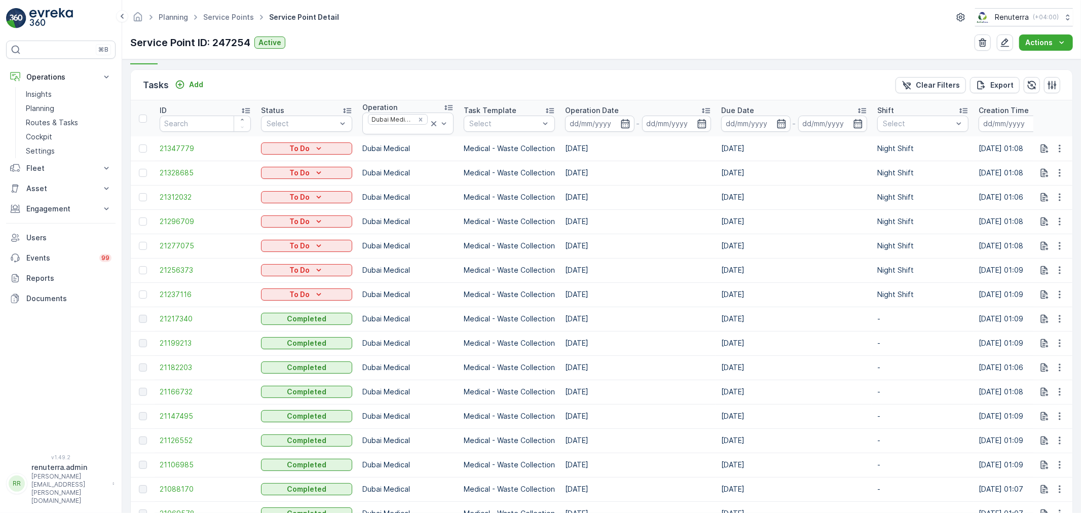
scroll to position [337, 0]
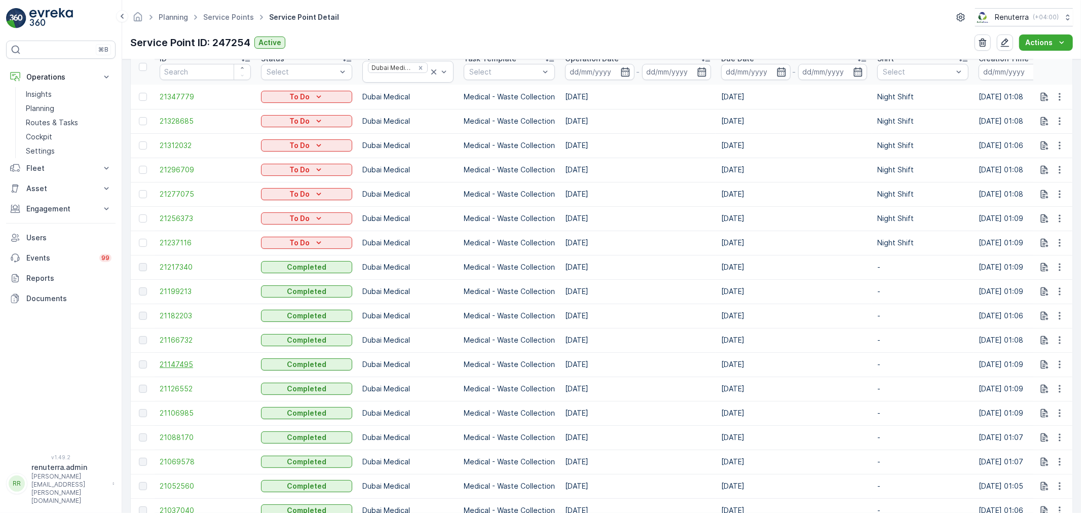
click at [183, 362] on span "21147495" at bounding box center [205, 364] width 91 height 10
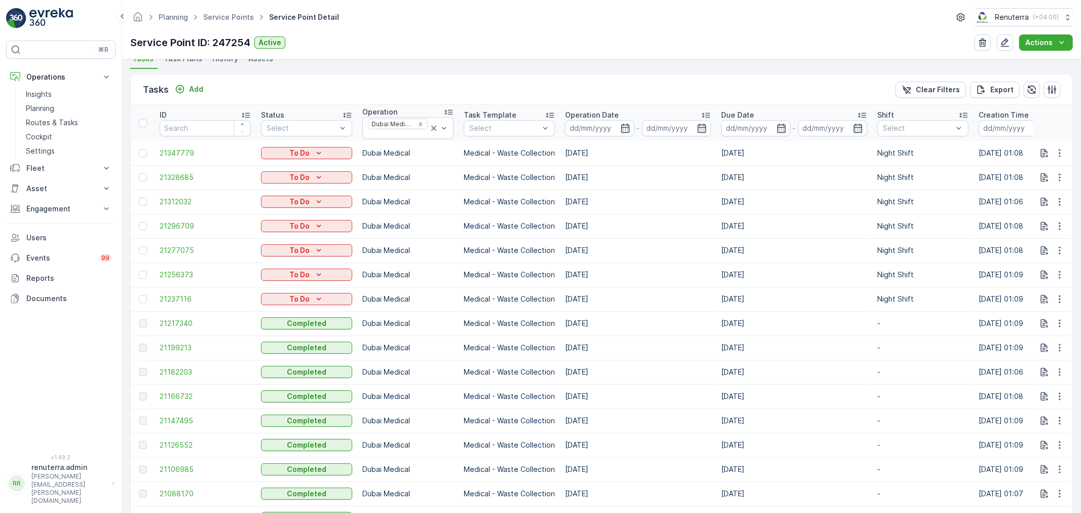
scroll to position [337, 0]
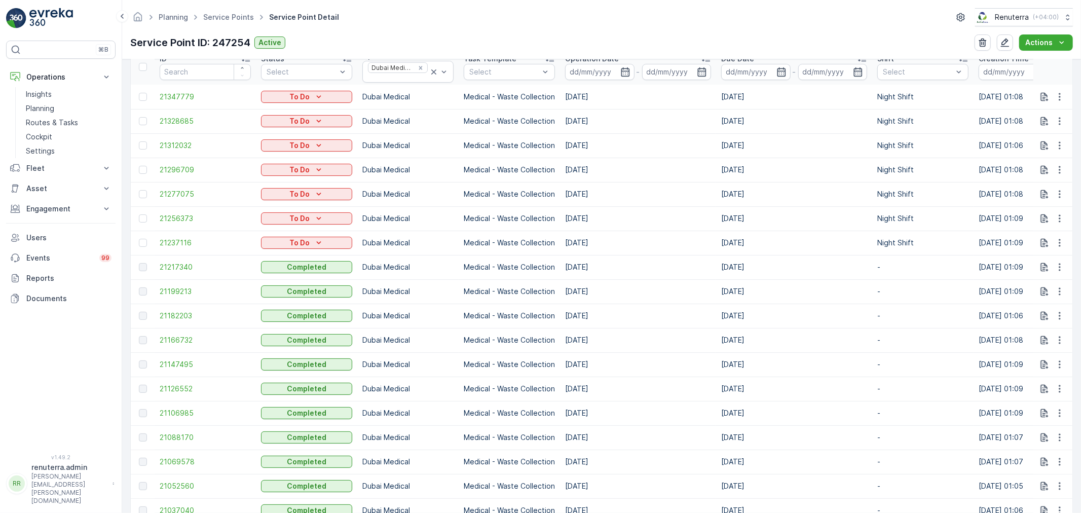
click at [193, 393] on td "21126552" at bounding box center [205, 388] width 101 height 24
click at [188, 390] on span "21126552" at bounding box center [205, 389] width 91 height 10
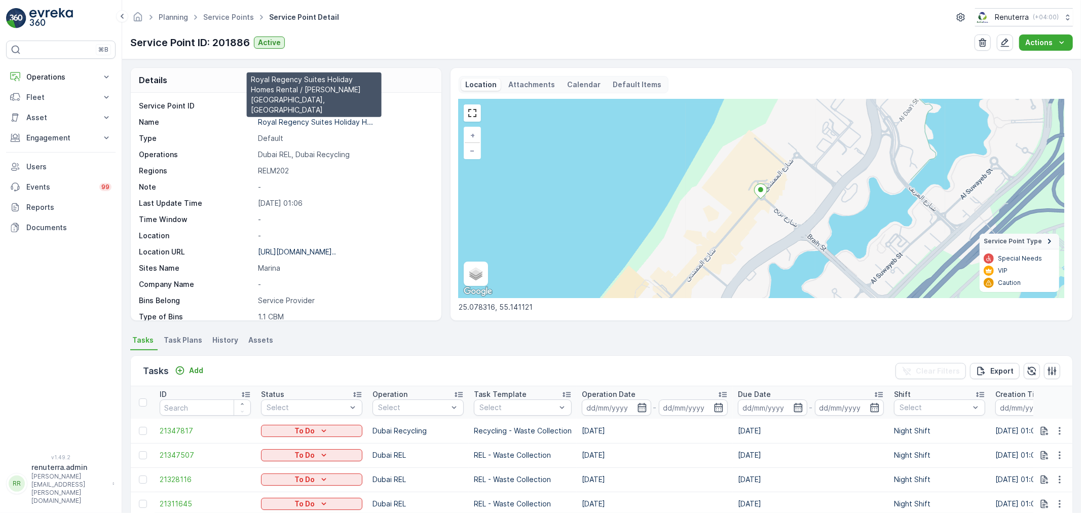
click at [328, 122] on p "Royal Regency Suites Holiday H..." at bounding box center [315, 122] width 115 height 9
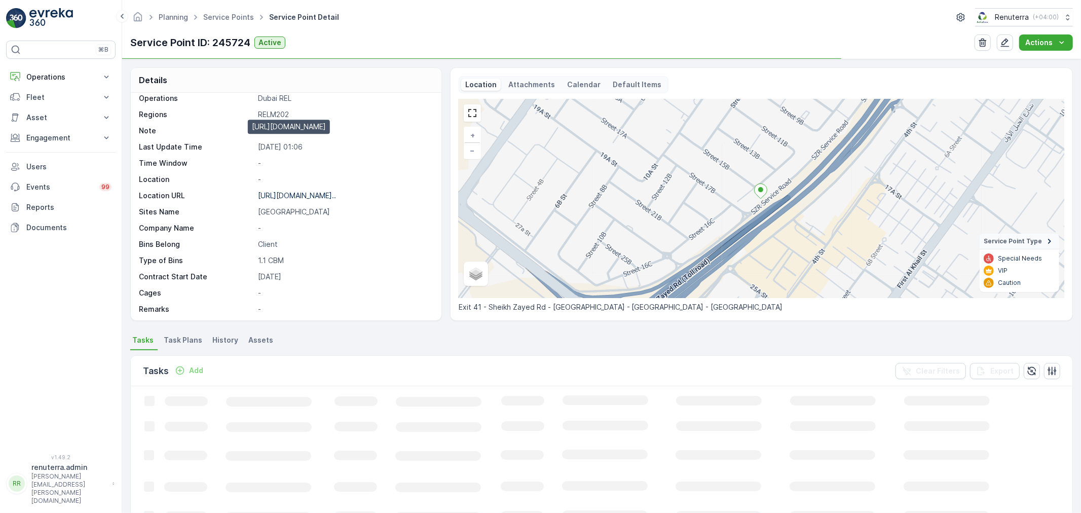
scroll to position [112, 0]
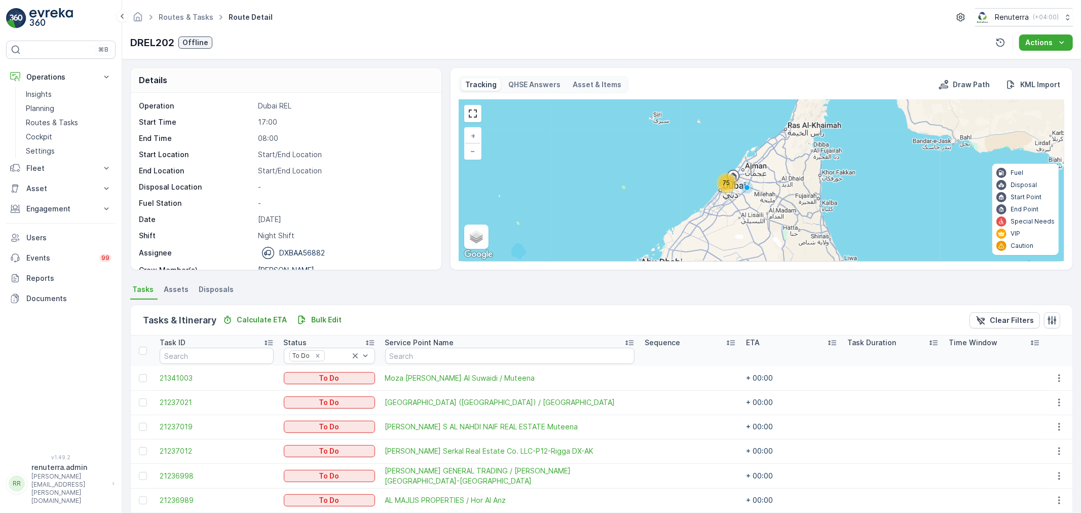
scroll to position [32, 0]
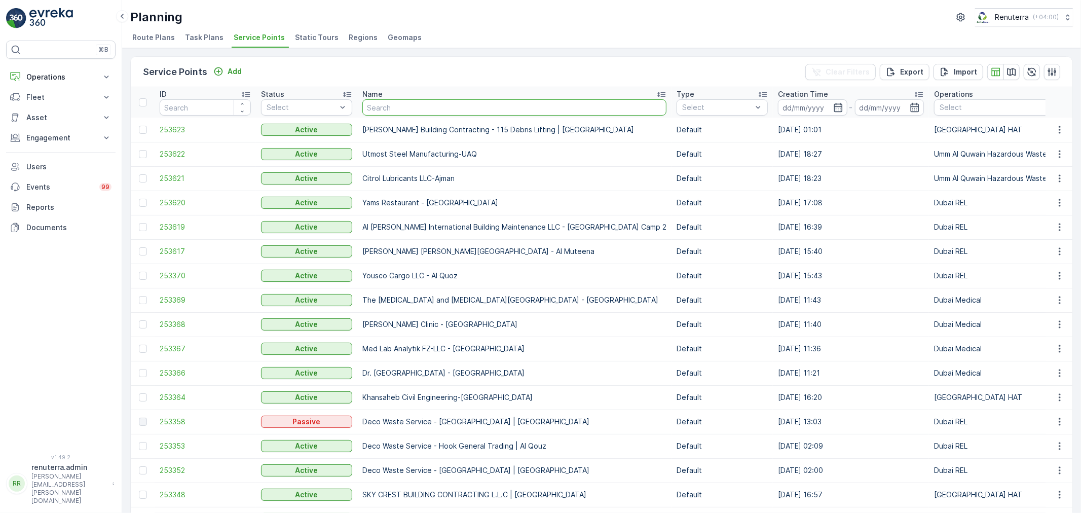
click at [384, 110] on input "text" at bounding box center [514, 107] width 304 height 16
type input "in"
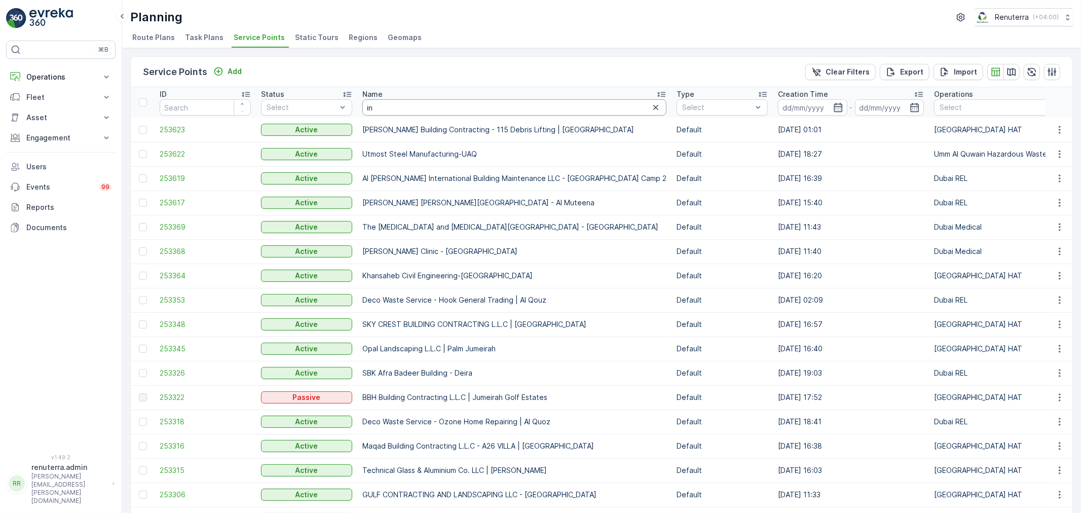
click at [376, 111] on input "in" at bounding box center [514, 107] width 304 height 16
paste input "FOOD MASTI RESTAURANT-Karama"
type input "FOOD MASTI RESTAURANT-Karama"
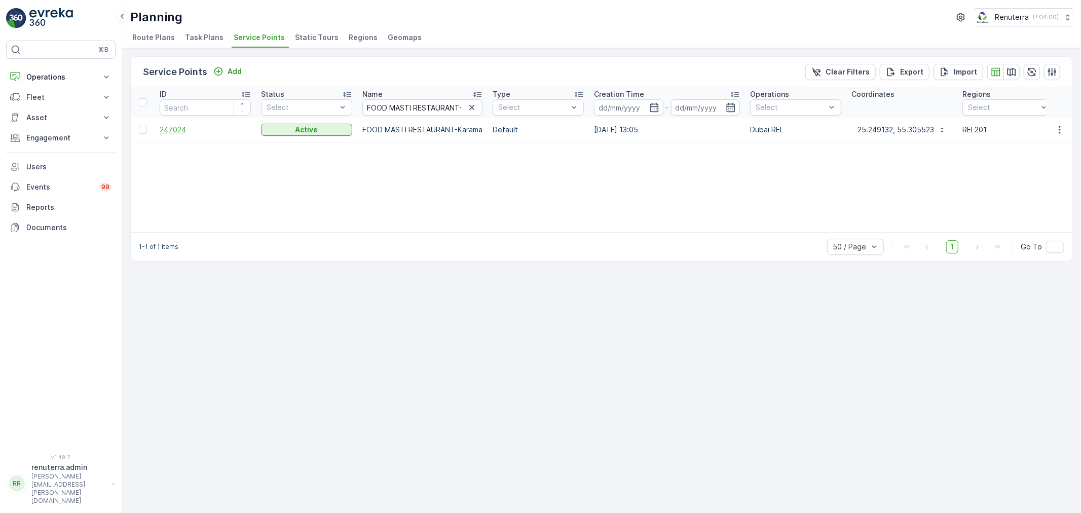
click at [173, 129] on span "247024" at bounding box center [205, 130] width 91 height 10
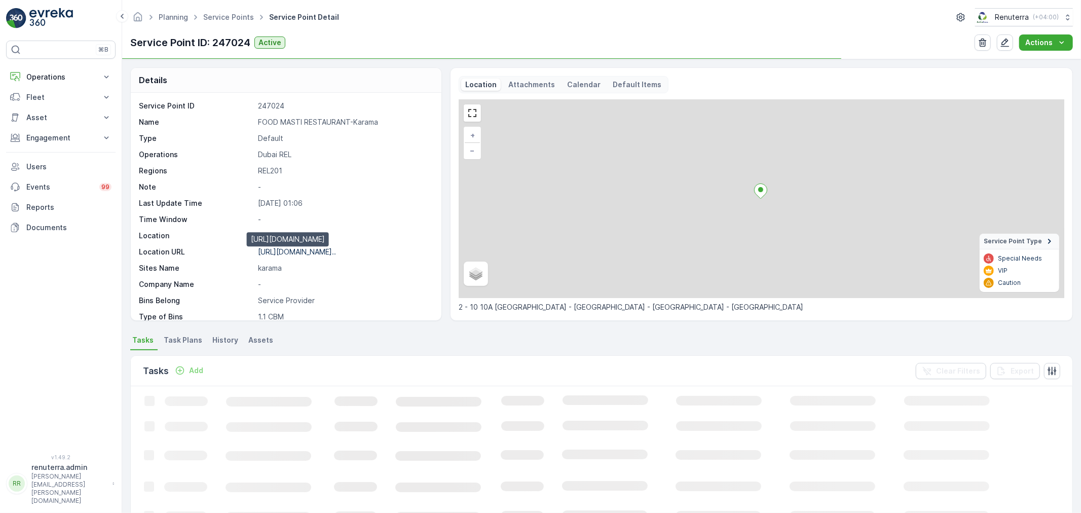
click at [321, 254] on p "https://maps.app.goo.gl/z5BjCR..." at bounding box center [297, 251] width 78 height 9
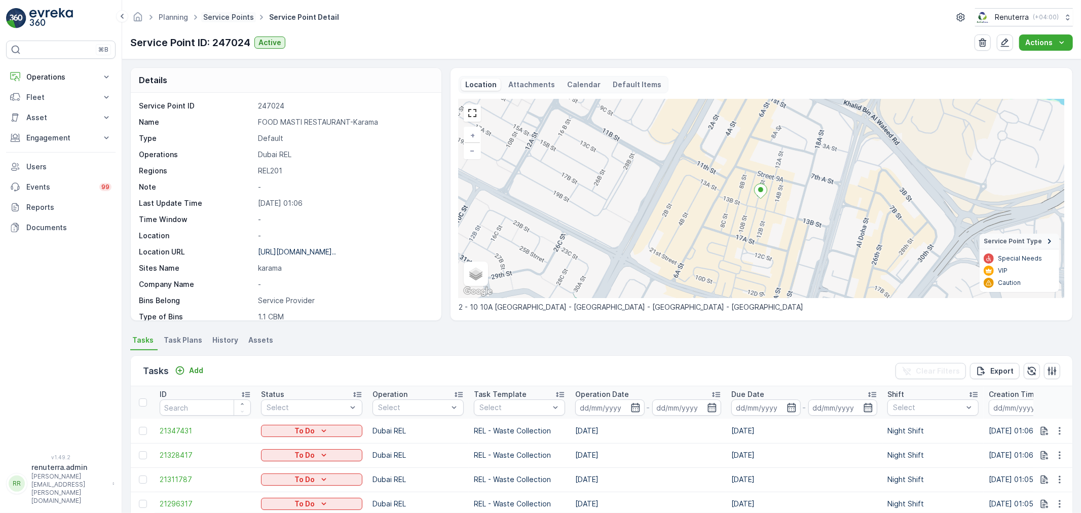
click at [227, 21] on ul "Service Points" at bounding box center [234, 17] width 66 height 15
click at [226, 20] on link "Service Points" at bounding box center [228, 17] width 51 height 9
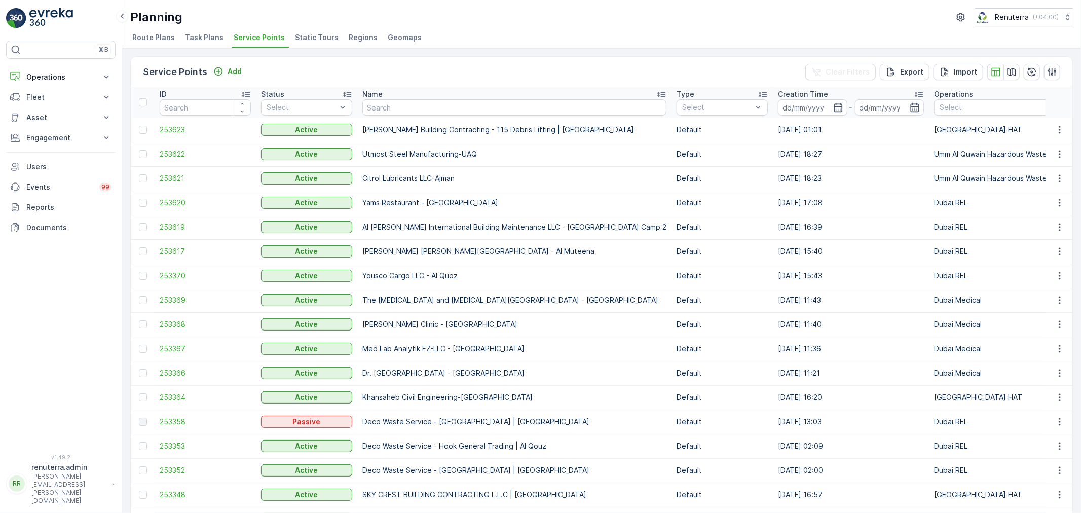
click at [396, 110] on input "text" at bounding box center [514, 107] width 304 height 16
paste input "SALEM RASHED AL MAQOODI-Mankhool Building"
type input "SALEM RASHED AL MAQOODI-Mankhool Building"
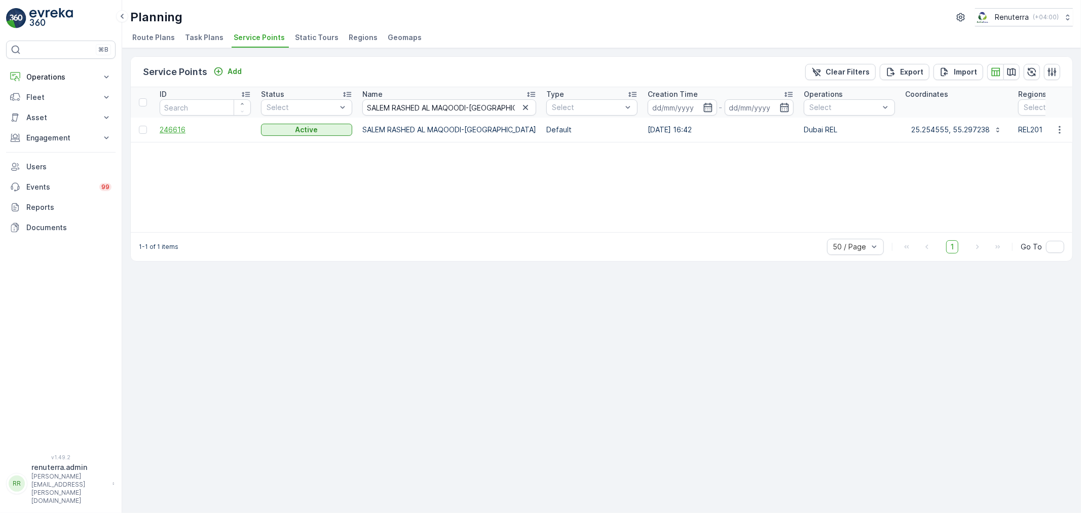
click at [174, 126] on span "246616" at bounding box center [205, 130] width 91 height 10
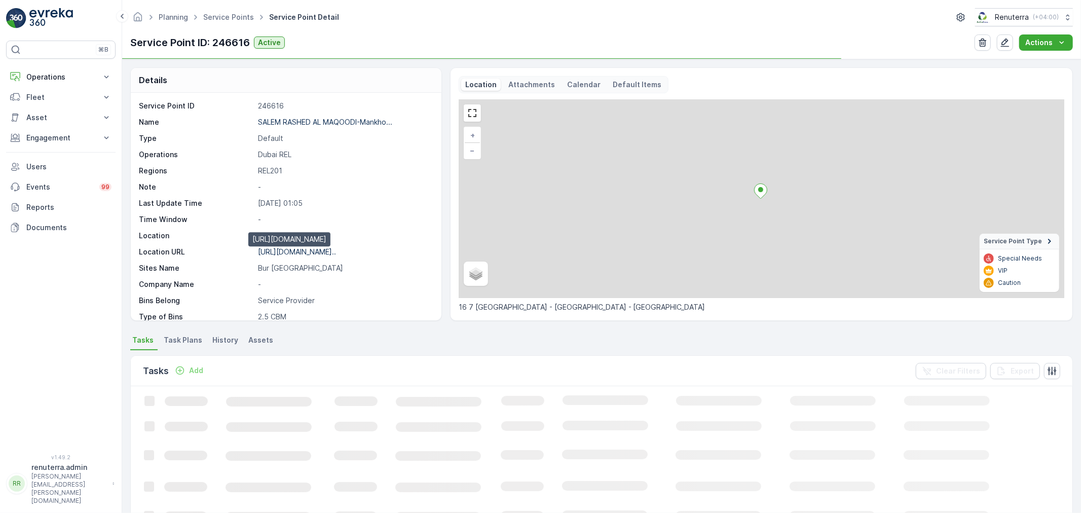
click at [317, 254] on p "https://maps.app.goo.gl/k6gC6Q..." at bounding box center [297, 251] width 78 height 9
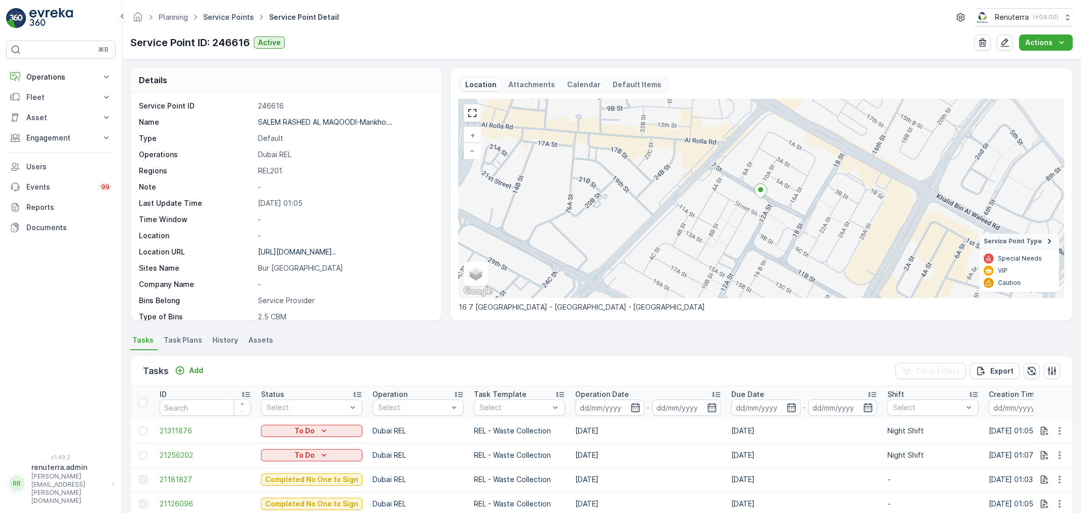
click at [226, 18] on link "Service Points" at bounding box center [228, 17] width 51 height 9
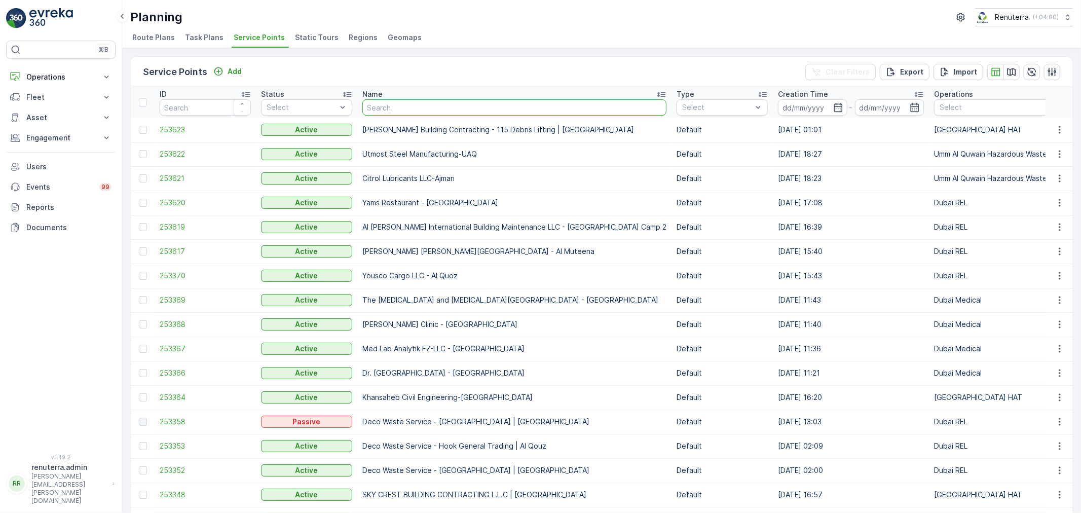
click at [412, 110] on input "text" at bounding box center [514, 107] width 304 height 16
paste input "SALEM RASHED AL MAQOODI-Karama Building"
type input "SALEM RASHED AL MAQOODI-Karama Building"
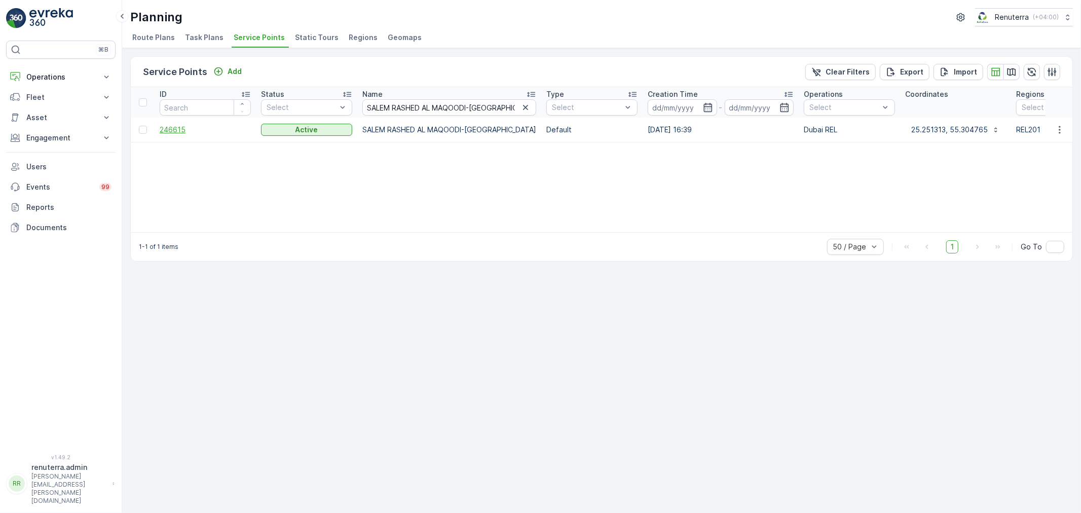
click at [161, 127] on span "246615" at bounding box center [205, 130] width 91 height 10
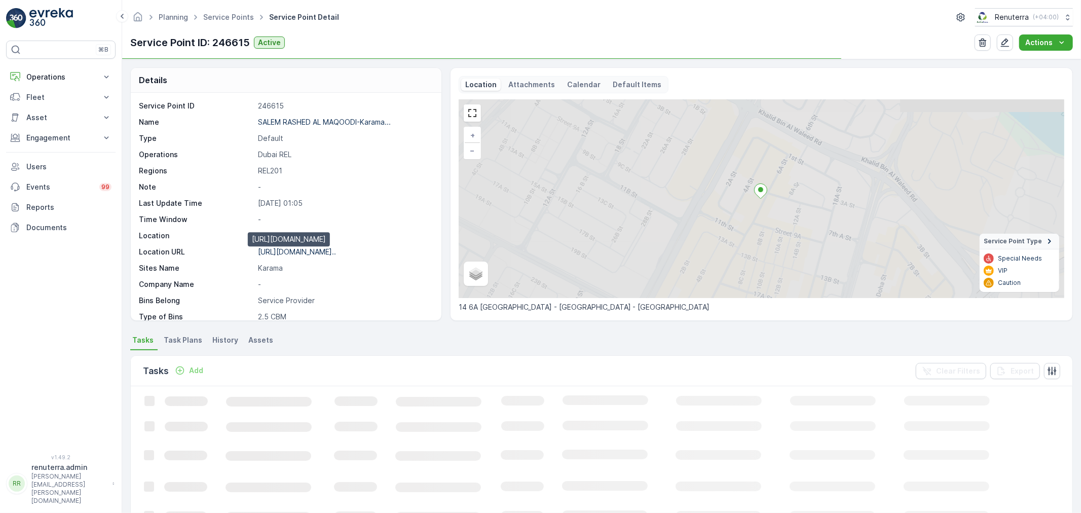
click at [301, 252] on p "https://maps.app.goo.gl/zSbs4D..." at bounding box center [297, 251] width 78 height 9
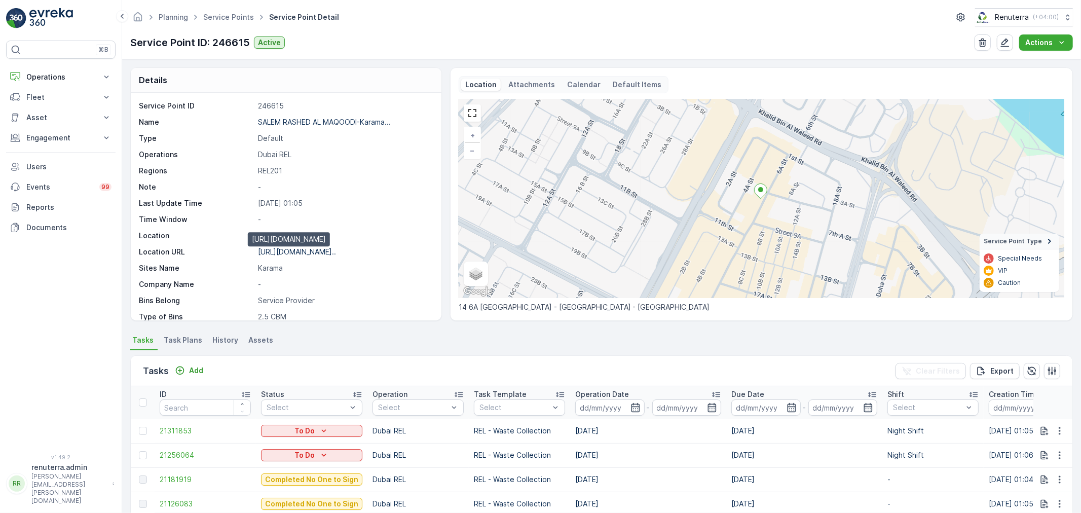
click at [336, 252] on p "https://maps.app.goo.gl/zSbs4D..." at bounding box center [297, 251] width 78 height 9
click at [215, 19] on link "Service Points" at bounding box center [228, 17] width 51 height 9
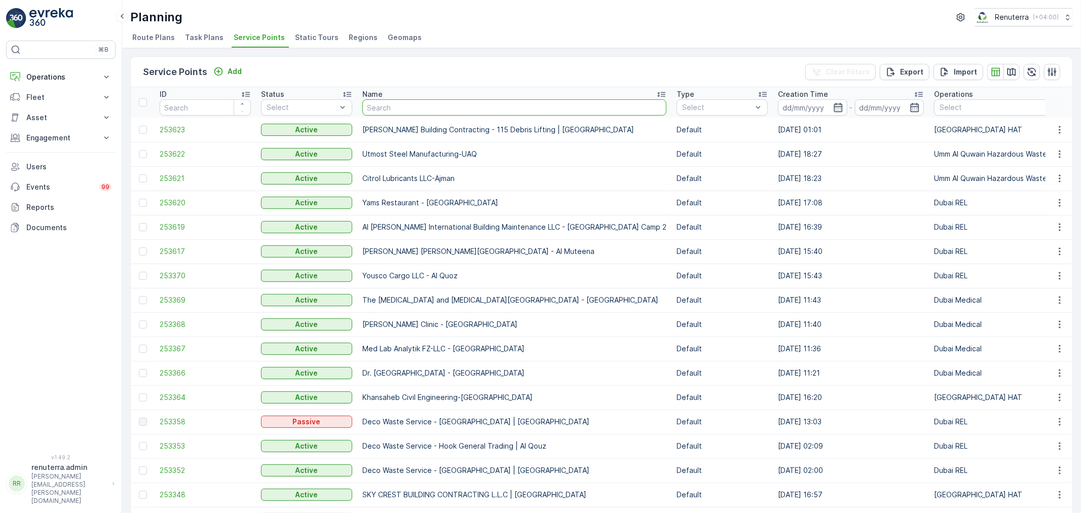
click at [400, 108] on input "text" at bounding box center [514, 107] width 304 height 16
paste input "Sheikh Saaed Obaid Thani Juma Al Maktoum - Karama"
type input "Sheikh Saaed Obaid Thani Juma Al Maktoum - Karama"
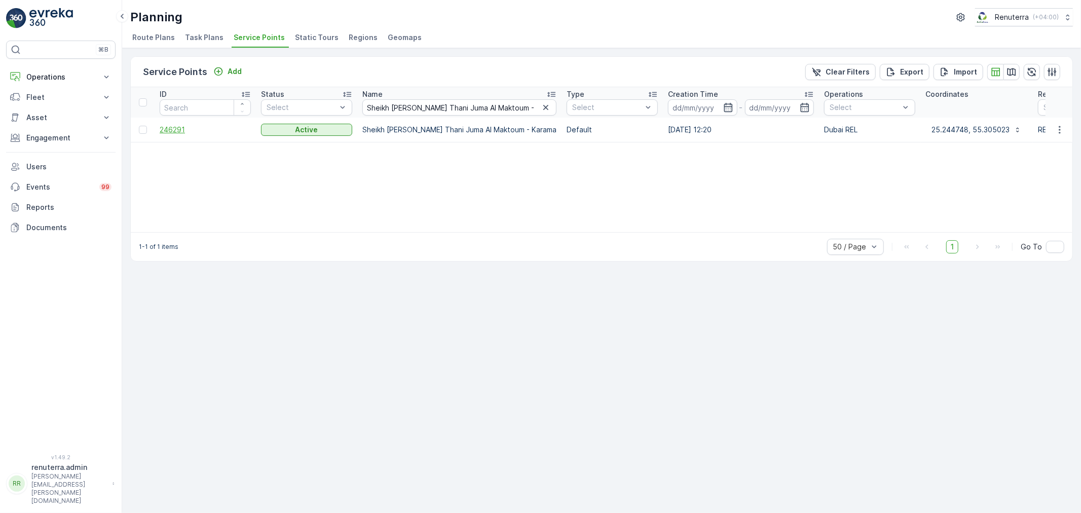
click at [170, 126] on span "246291" at bounding box center [205, 130] width 91 height 10
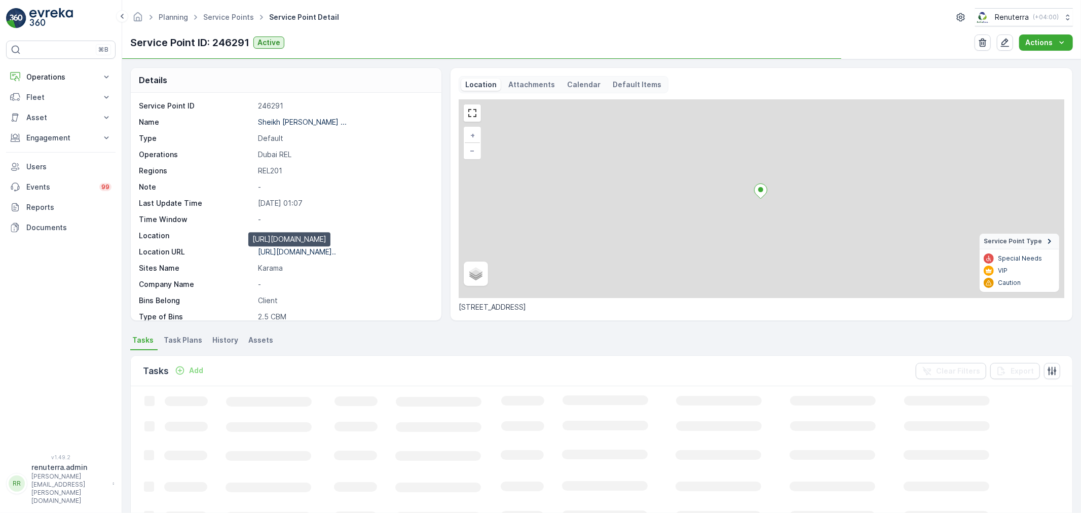
click at [331, 255] on p "https://maps.app.goo.gl/n23SNg..." at bounding box center [297, 251] width 78 height 9
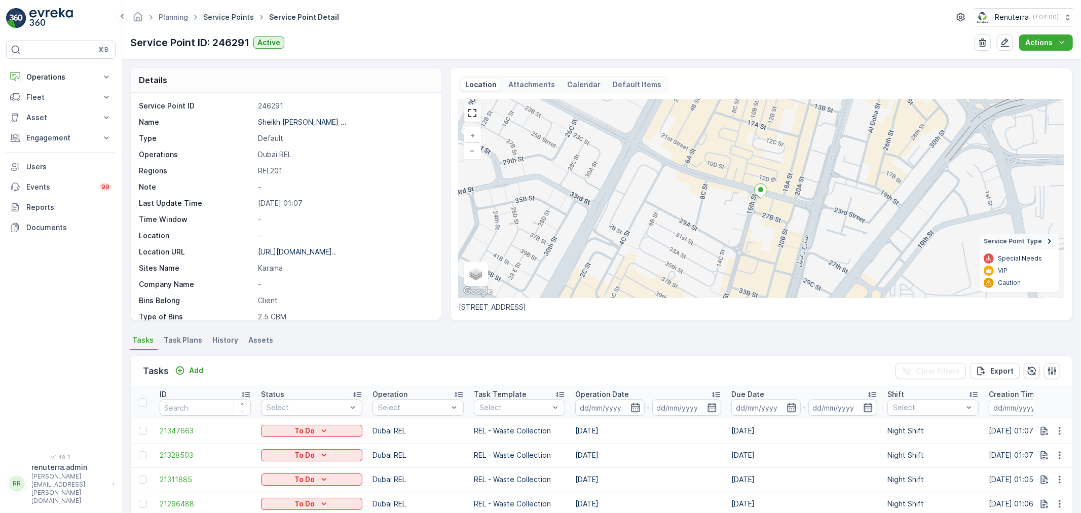
click at [231, 14] on link "Service Points" at bounding box center [228, 17] width 51 height 9
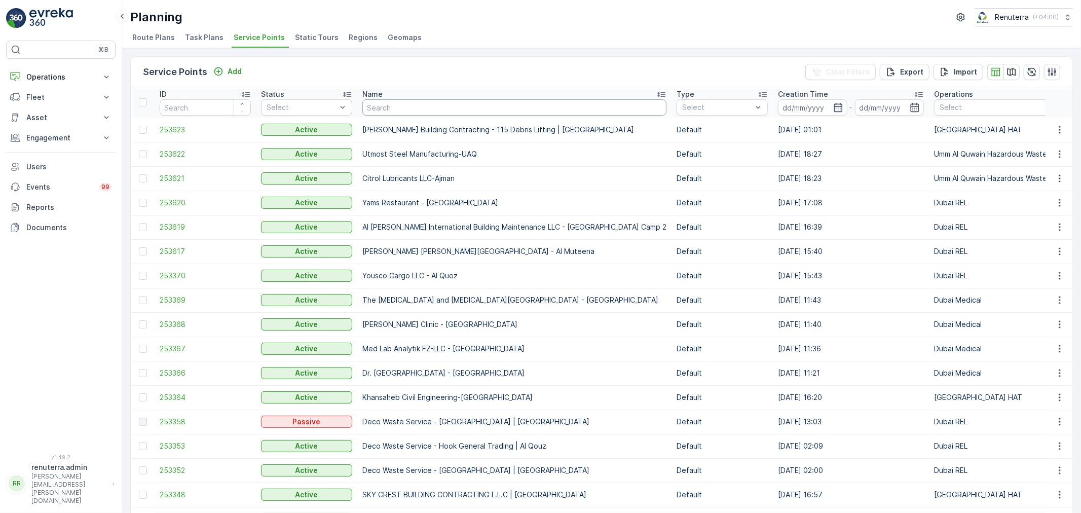
click at [423, 111] on input "text" at bounding box center [514, 107] width 304 height 16
paste input "GOLDEN SANDS HOTELS APPARTMENTS -10"
type input "GOLDEN SANDS HOTELS APPARTMENTS -10"
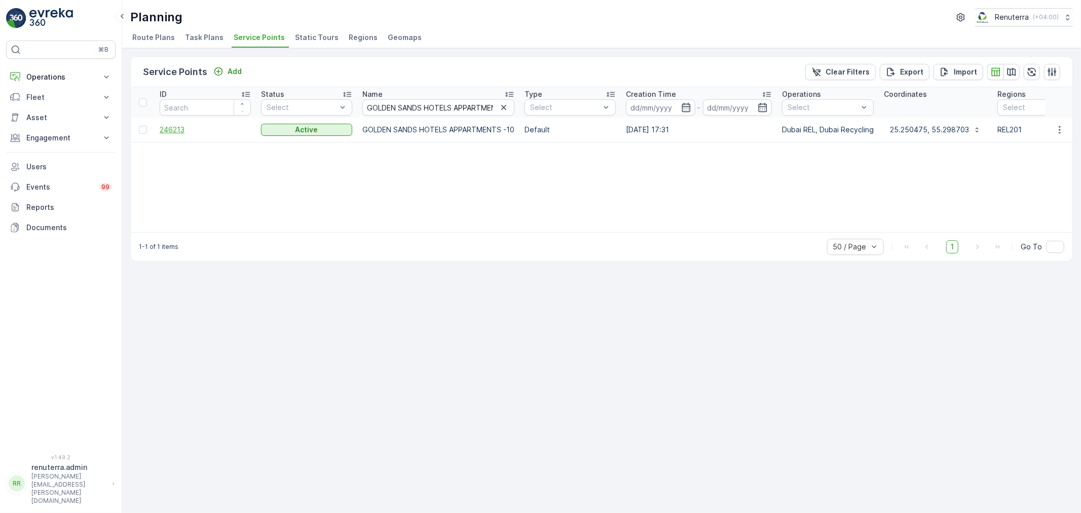
click at [179, 128] on span "246213" at bounding box center [205, 130] width 91 height 10
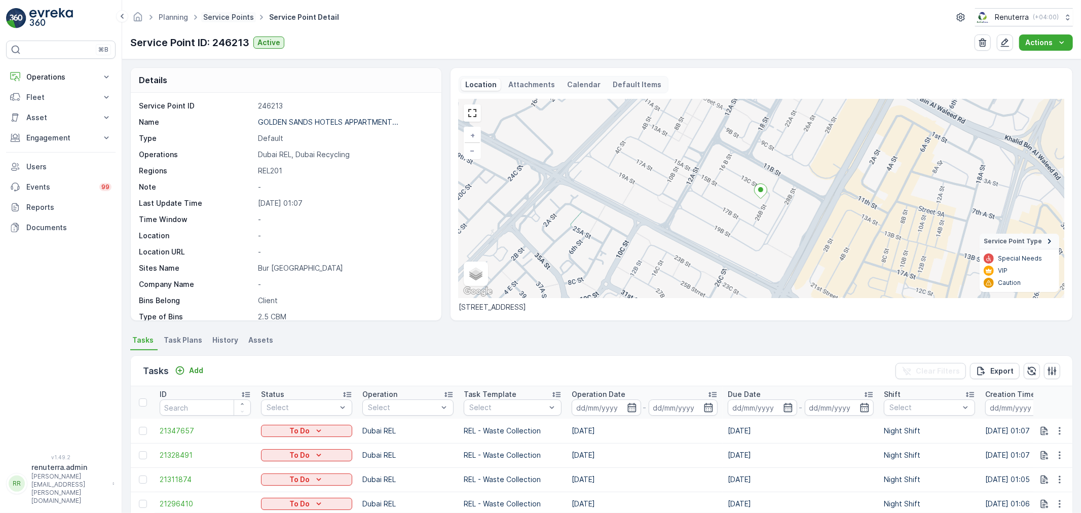
click at [209, 16] on link "Service Points" at bounding box center [228, 17] width 51 height 9
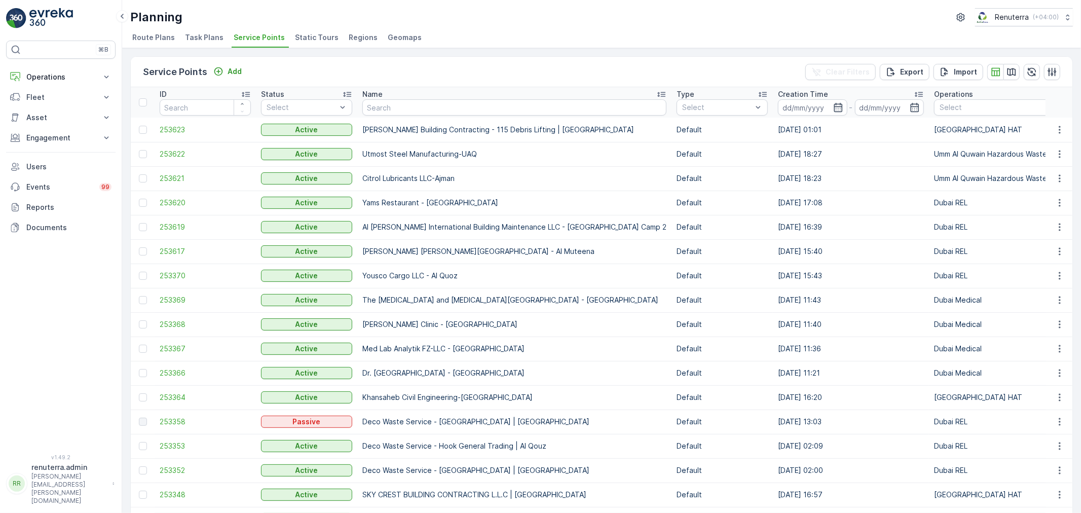
click at [404, 115] on th "Name" at bounding box center [514, 102] width 314 height 30
click at [403, 108] on input "text" at bounding box center [514, 107] width 304 height 16
paste input "GOLDEN SANDS HOTELS APPARTMENTS -05"
type input "GOLDEN SANDS HOTELS APPARTMENTS -05"
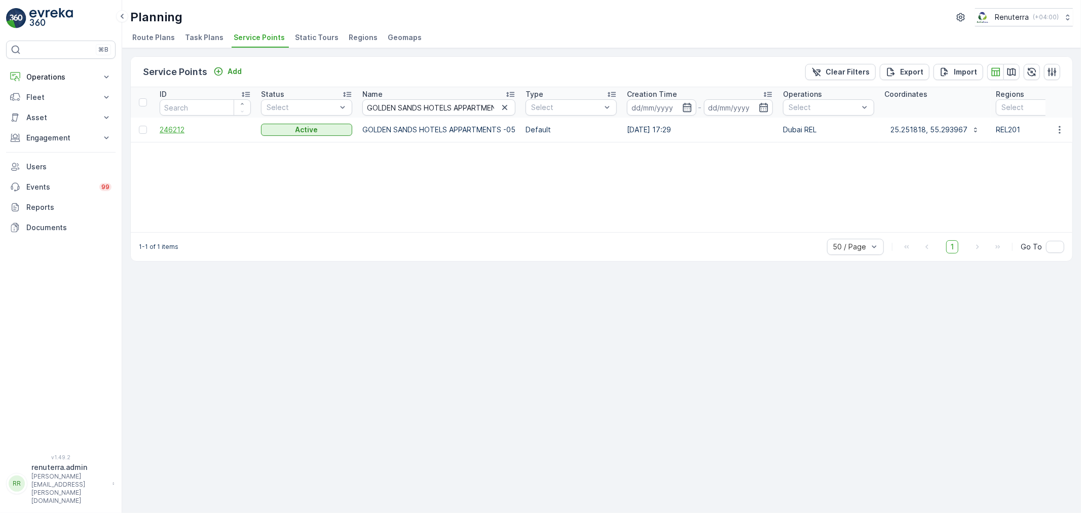
click at [176, 131] on span "246212" at bounding box center [205, 130] width 91 height 10
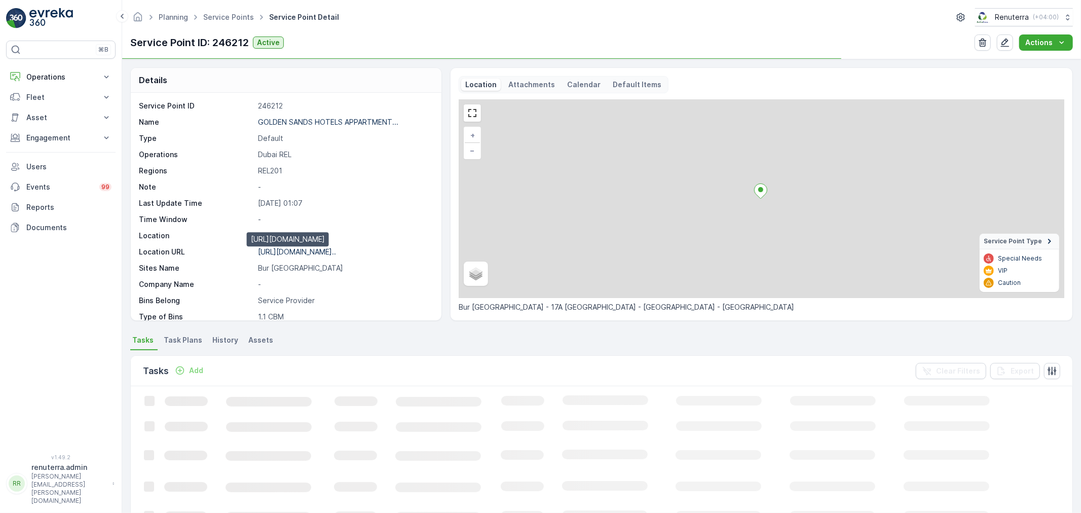
click at [309, 252] on p "https://maps.app.goo.gl/FEnU5r..." at bounding box center [297, 251] width 78 height 9
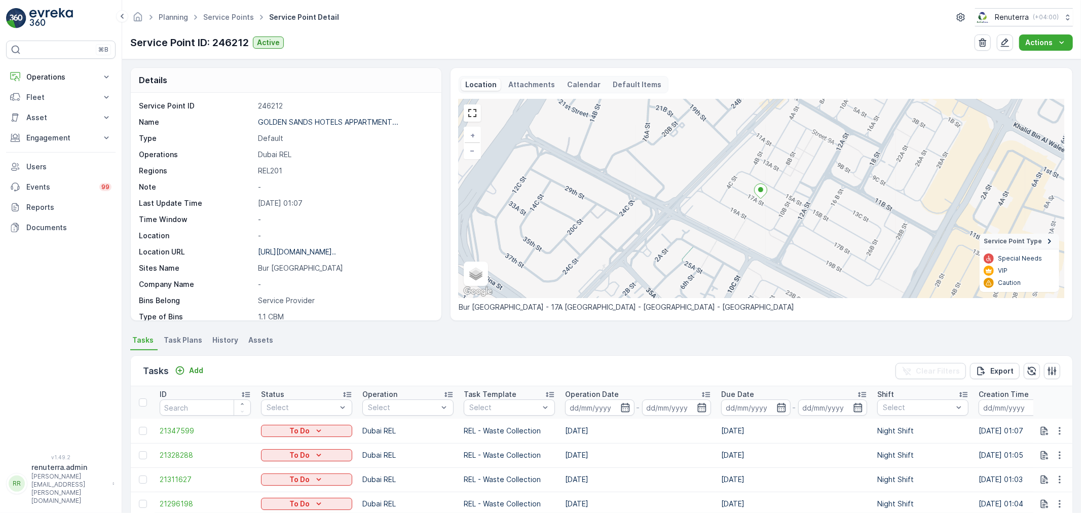
click at [229, 10] on ul "Service Points" at bounding box center [234, 17] width 66 height 15
click at [226, 14] on link "Service Points" at bounding box center [228, 17] width 51 height 9
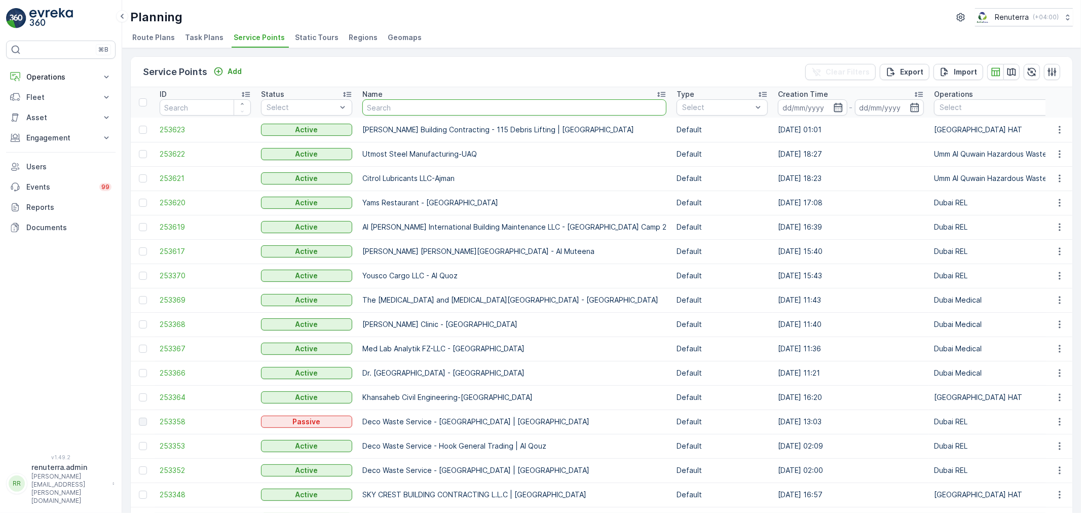
click at [389, 108] on input "text" at bounding box center [514, 107] width 304 height 16
paste input "GOLDEN SANDS HOTELS APPARTMENTS -03"
type input "GOLDEN SANDS HOTELS APPARTMENTS -03"
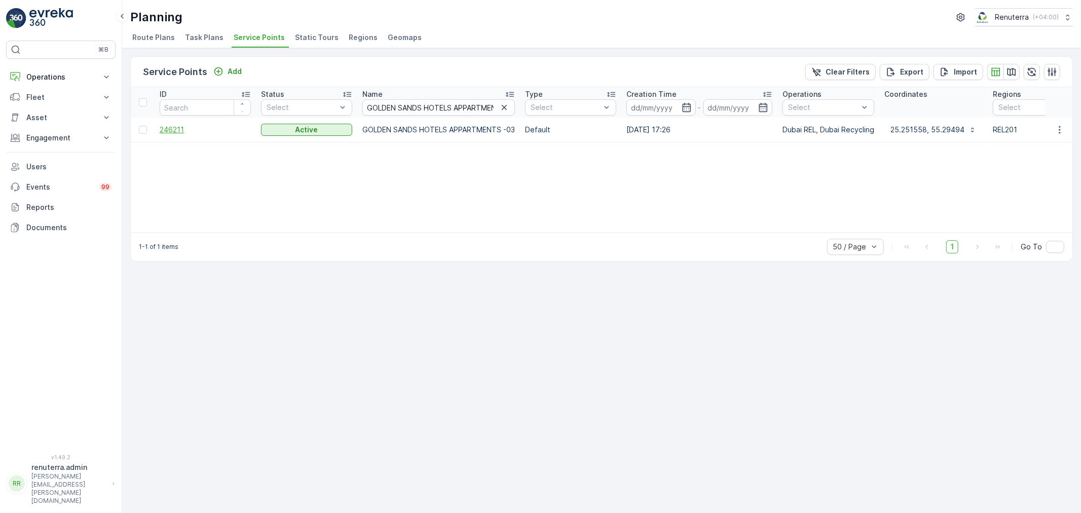
click at [178, 129] on span "246211" at bounding box center [205, 130] width 91 height 10
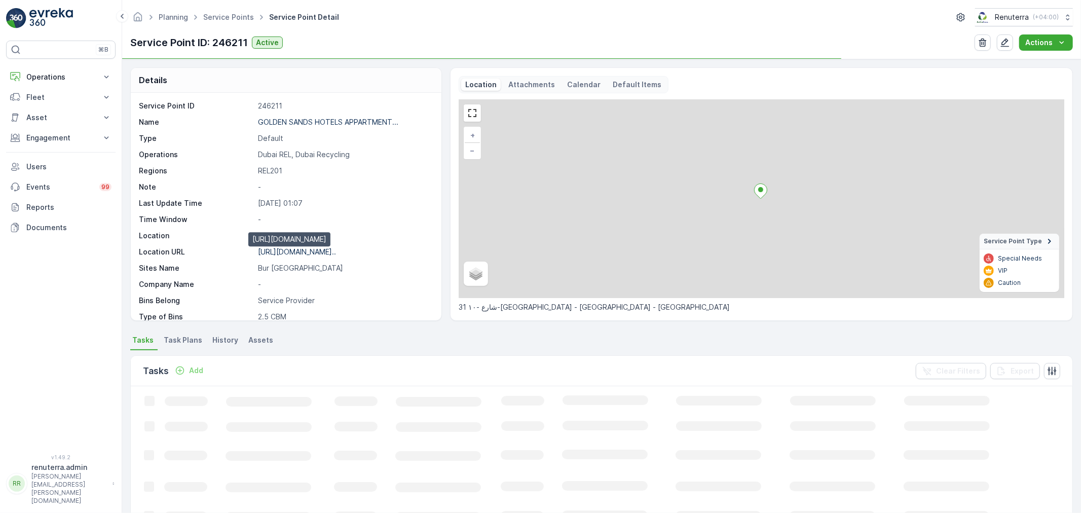
click at [313, 251] on p "https://maps.app.goo.gl/h7TgMq..." at bounding box center [297, 251] width 78 height 9
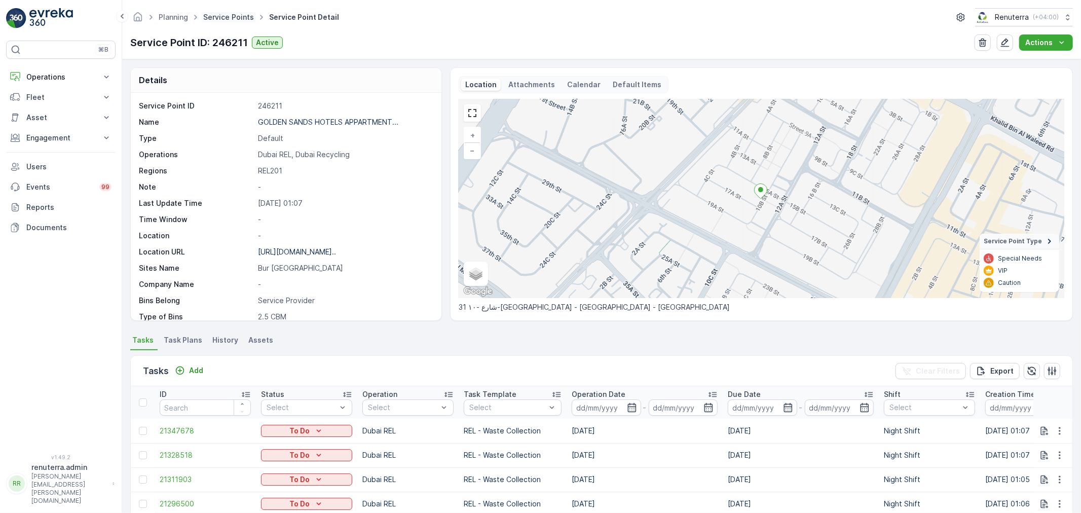
click at [215, 19] on link "Service Points" at bounding box center [228, 17] width 51 height 9
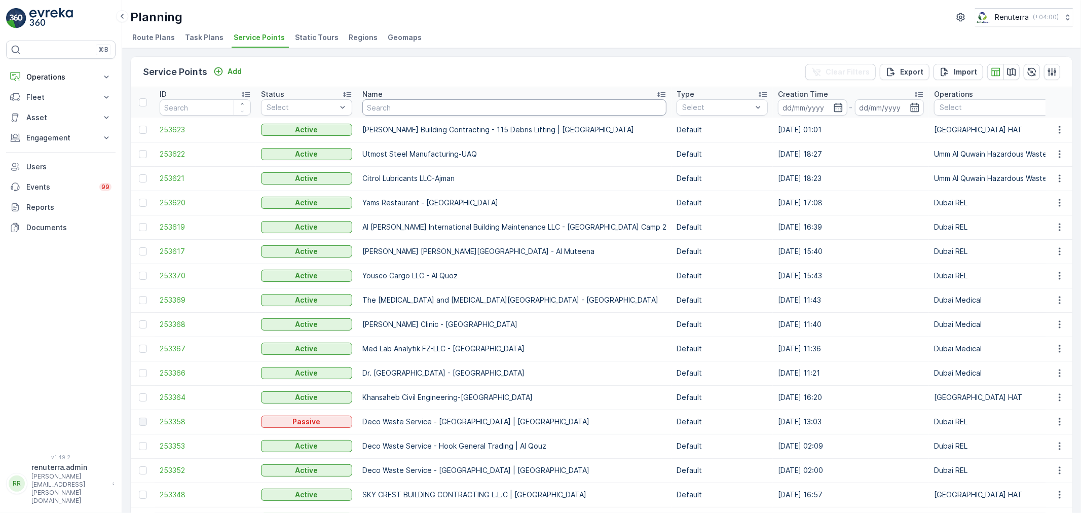
click at [388, 110] on input "text" at bounding box center [514, 107] width 304 height 16
paste input "Manar Emirates Real Estate Co LLC -Al Hamriya 159 ( 313 -260 )"
type input "Manar Emirates Real Estate Co LLC -Al Hamriya 159 ( 313 -260 )"
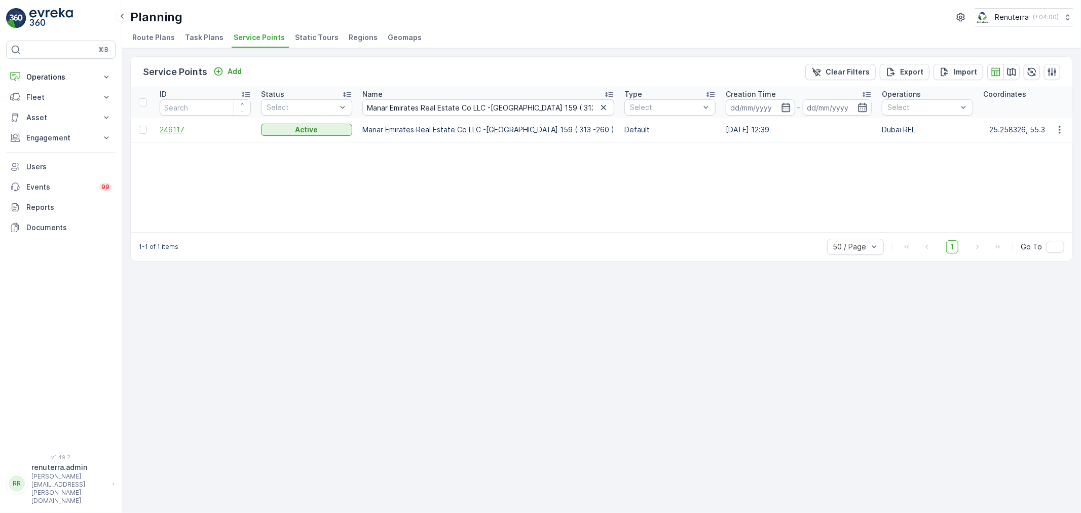
click at [181, 125] on span "246117" at bounding box center [205, 130] width 91 height 10
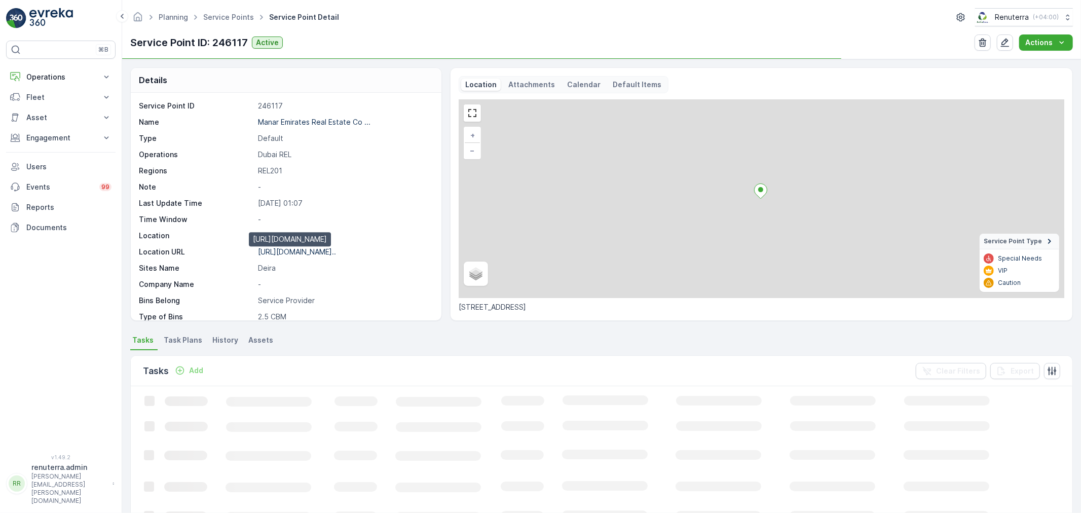
click at [332, 247] on p "https://maps.app.goo.gl/xnMoUC..." at bounding box center [297, 251] width 78 height 9
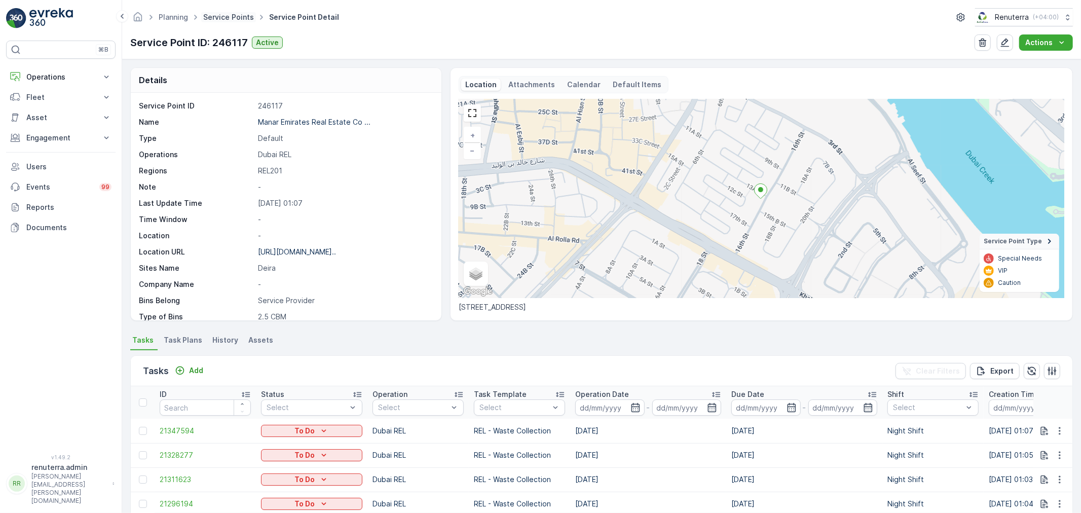
click at [224, 15] on link "Service Points" at bounding box center [228, 17] width 51 height 9
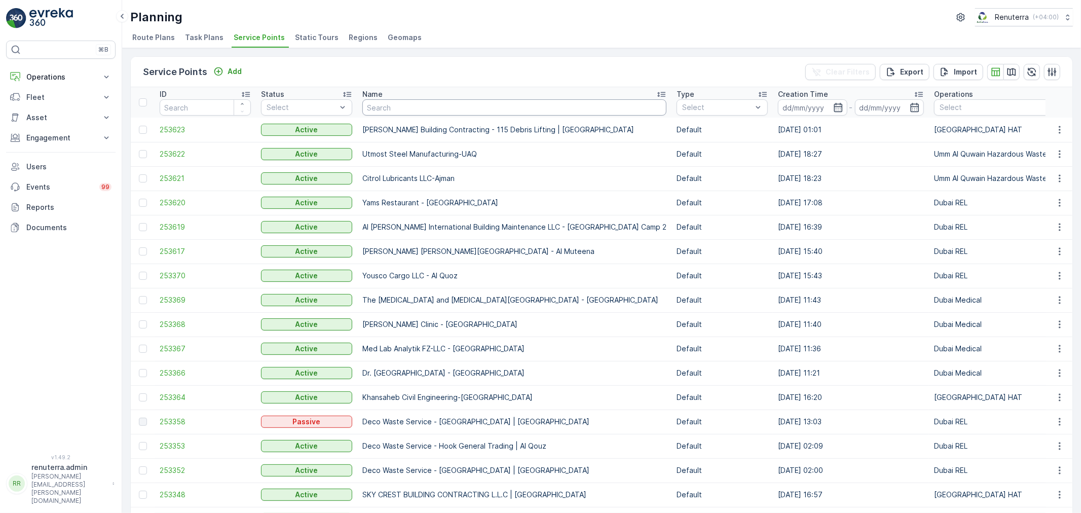
click at [415, 112] on input "text" at bounding box center [514, 107] width 304 height 16
paste input "Manar Emirates Real Estate Co LLC -Al Hamriya 606 ( 313-263 )"
type input "Manar Emirates Real Estate Co LLC -Al Hamriya 606 ( 313-263 )"
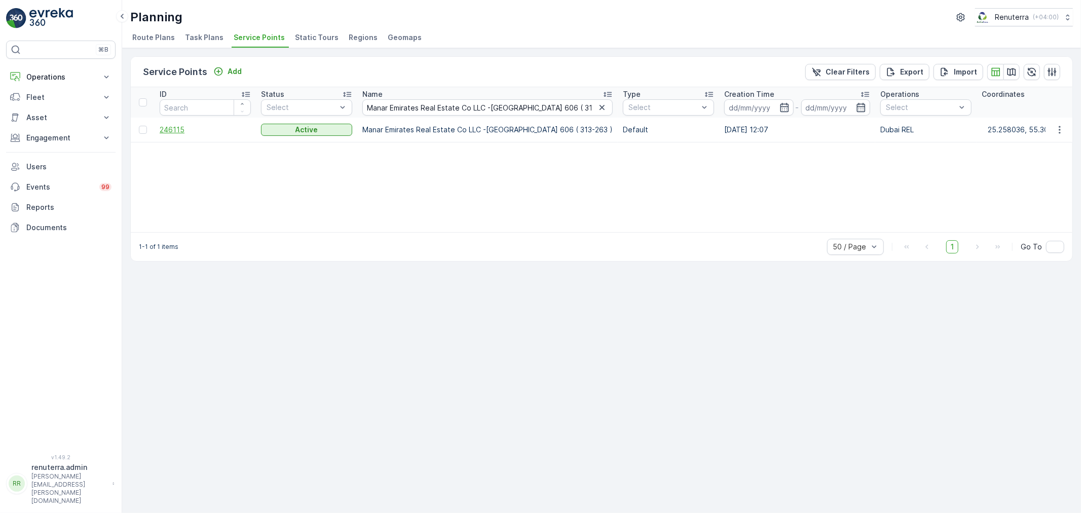
click at [184, 132] on span "246115" at bounding box center [205, 130] width 91 height 10
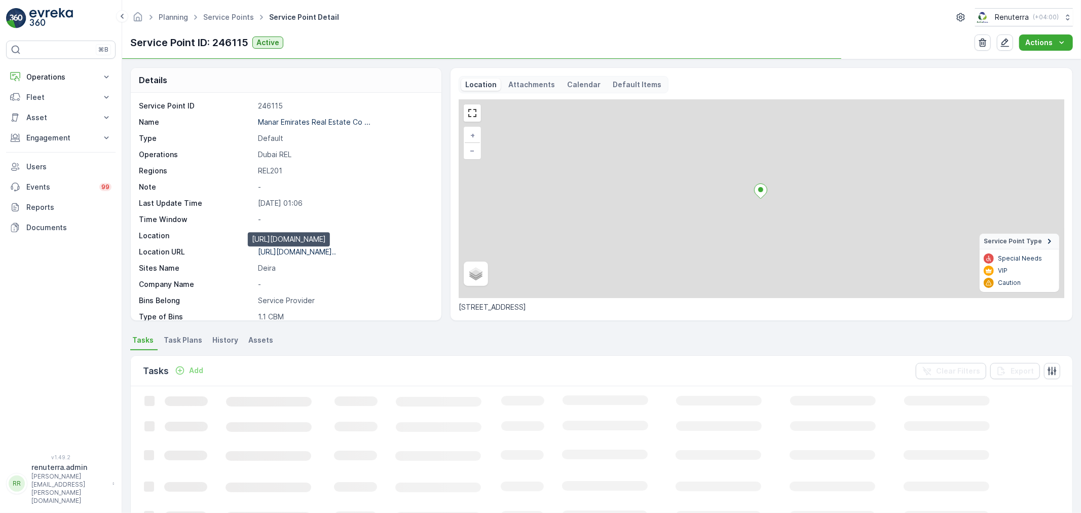
drag, startPoint x: 343, startPoint y: 253, endPoint x: 507, endPoint y: 226, distance: 165.9
click at [336, 252] on p "https://maps.app.goo.gl/kvQ1wE..." at bounding box center [297, 251] width 78 height 9
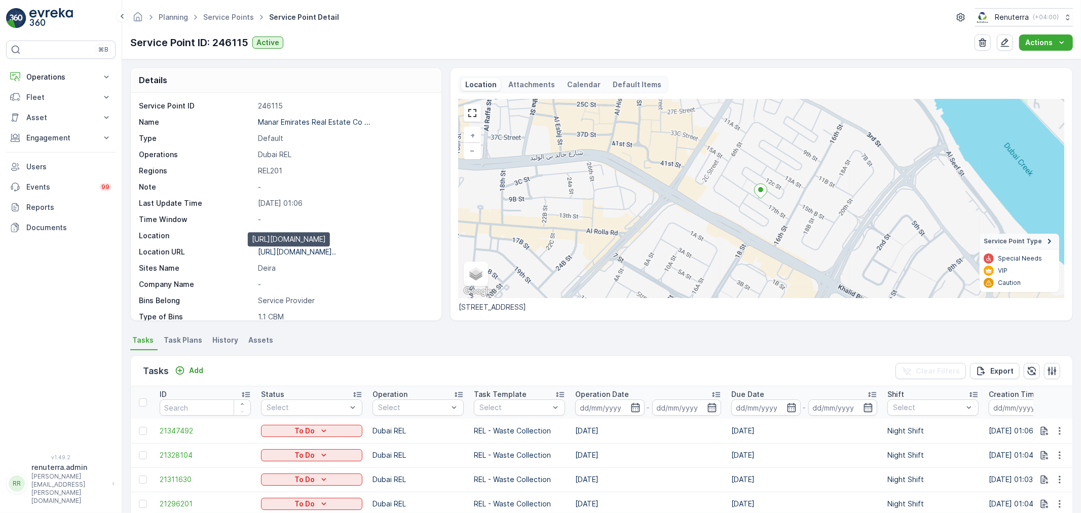
drag, startPoint x: 303, startPoint y: 247, endPoint x: 311, endPoint y: 246, distance: 8.1
click at [305, 247] on p "https://maps.app.goo.gl/kvQ1wE..." at bounding box center [297, 251] width 78 height 9
click at [231, 16] on link "Service Points" at bounding box center [228, 17] width 51 height 9
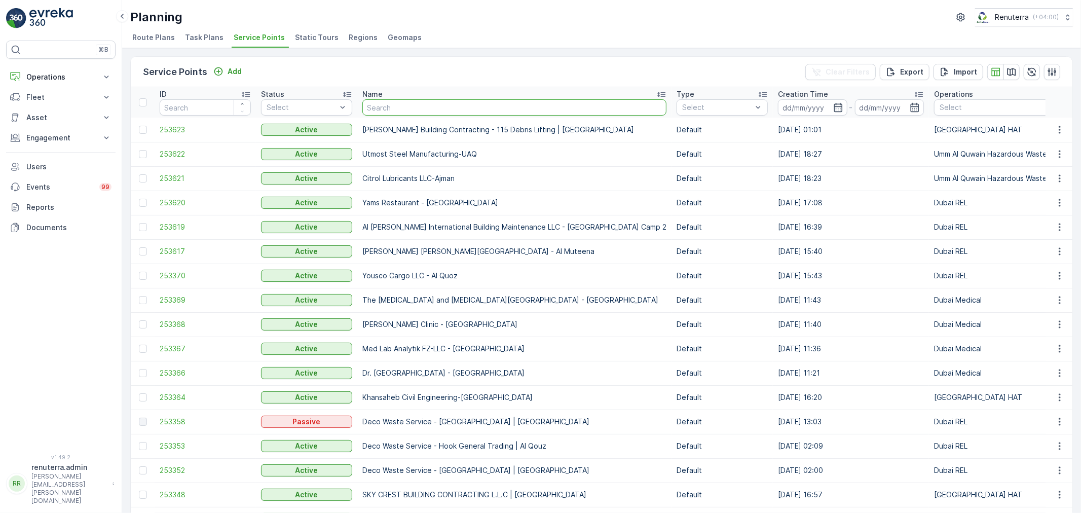
click at [394, 104] on input "text" at bounding box center [514, 107] width 304 height 16
paste input "Spectrum Real Estate -Oud Mehta"
type input "Spectrum Real Estate -Oud Mehta"
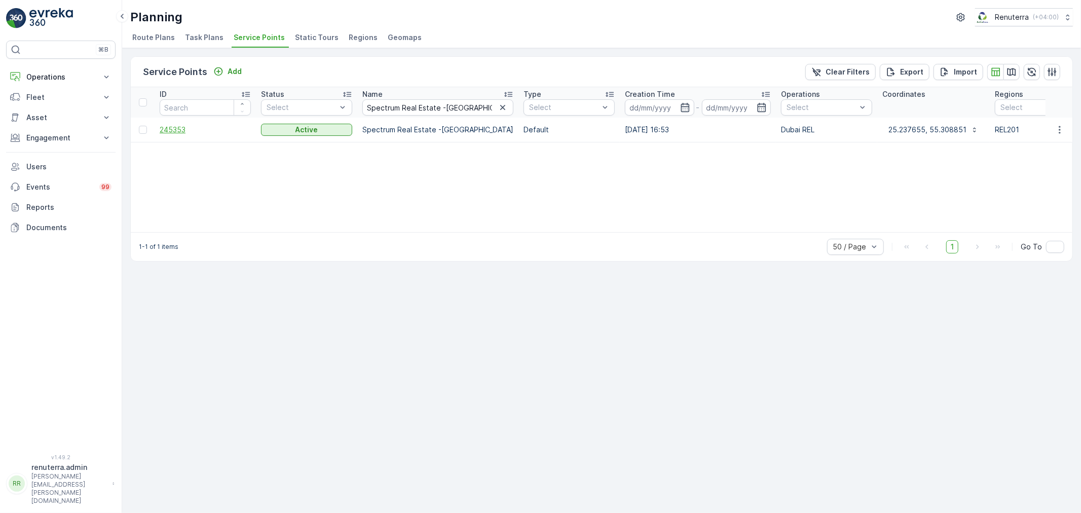
click at [183, 128] on span "245353" at bounding box center [205, 130] width 91 height 10
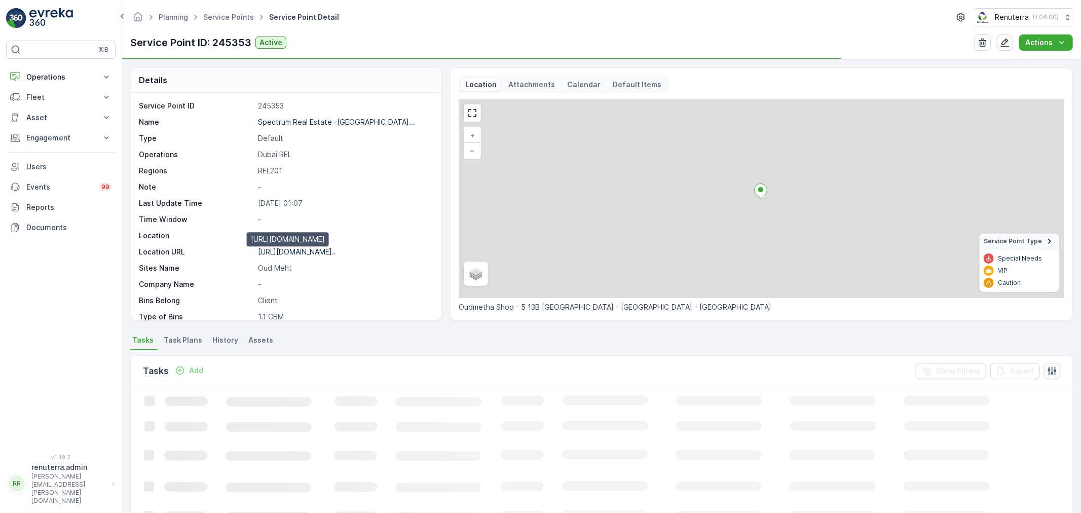
click at [307, 253] on p "https://maps.app.goo.gl/r7fkwU..." at bounding box center [297, 251] width 78 height 9
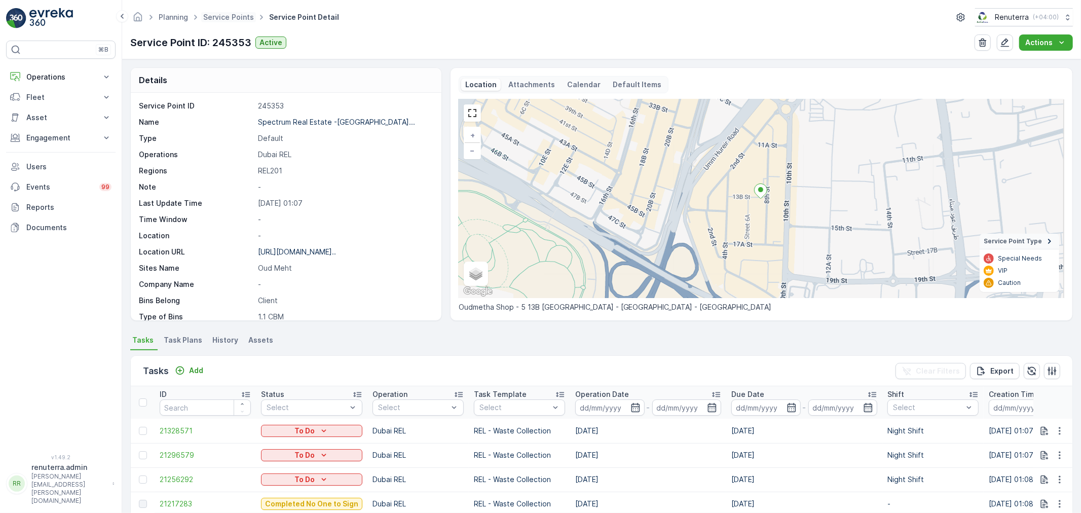
click at [221, 12] on span "Service Points" at bounding box center [228, 17] width 55 height 10
click at [240, 16] on link "Service Points" at bounding box center [228, 17] width 51 height 9
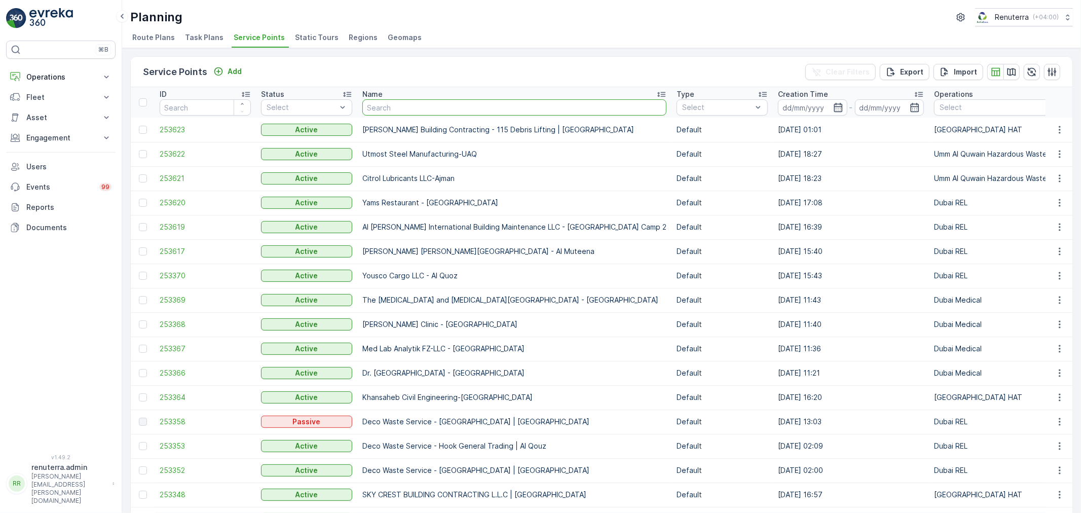
click at [387, 108] on input "text" at bounding box center [514, 107] width 304 height 16
paste input "Spectrum Real Estate -Karama Amaim Building"
type input "Spectrum Real Estate -Karama Amaim Building"
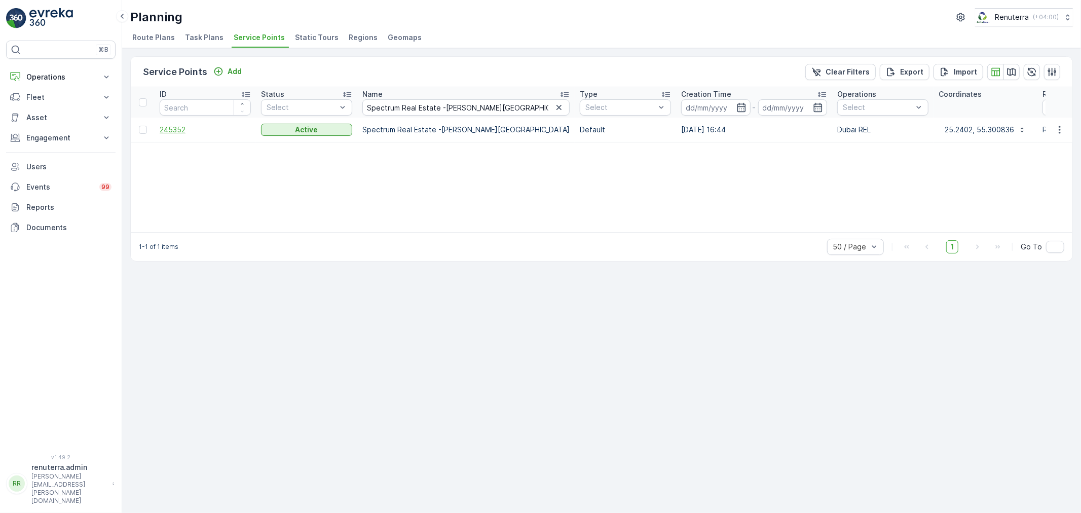
click at [170, 129] on span "245352" at bounding box center [205, 130] width 91 height 10
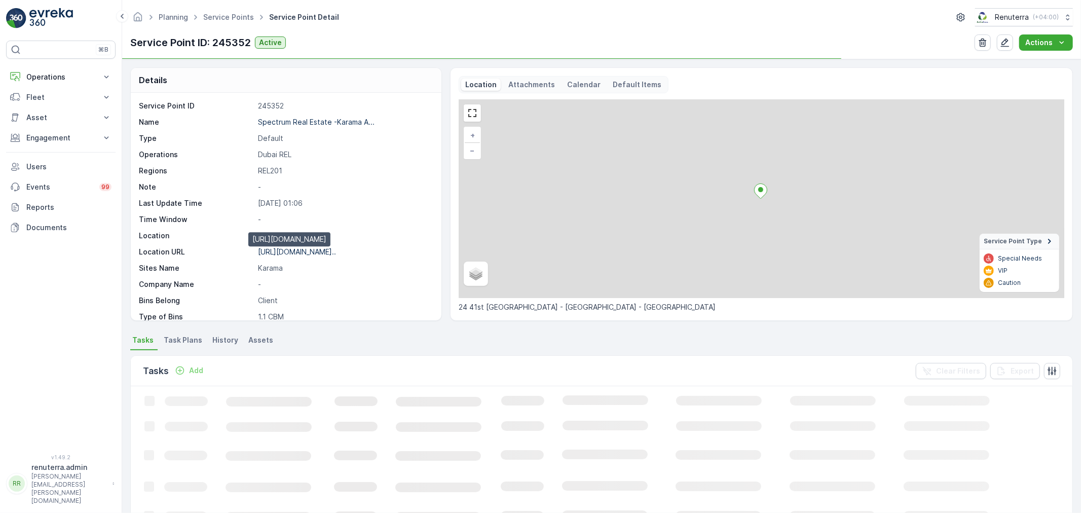
click at [328, 255] on p "https://maps.app.goo.gl/UgEpHV..." at bounding box center [297, 251] width 78 height 9
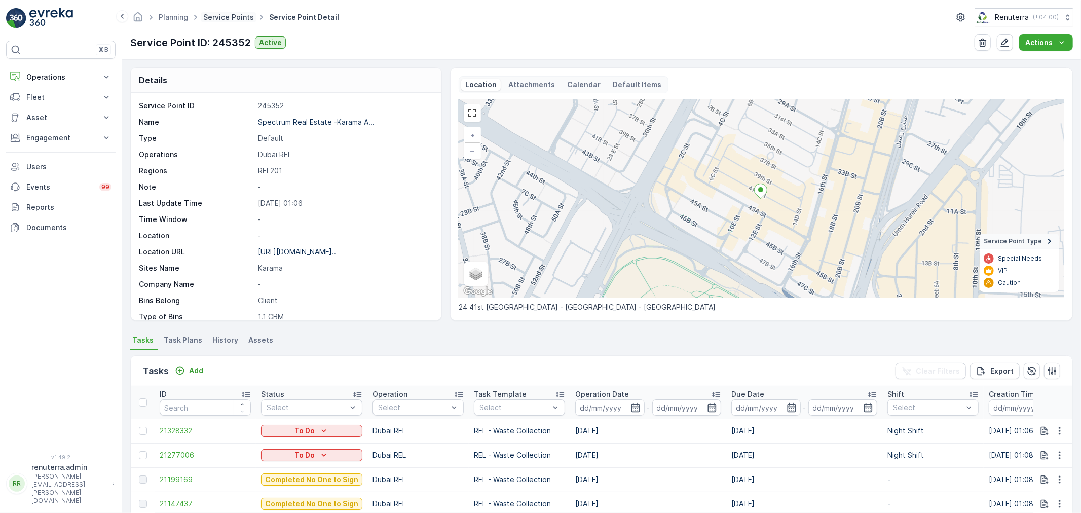
click at [241, 16] on link "Service Points" at bounding box center [228, 17] width 51 height 9
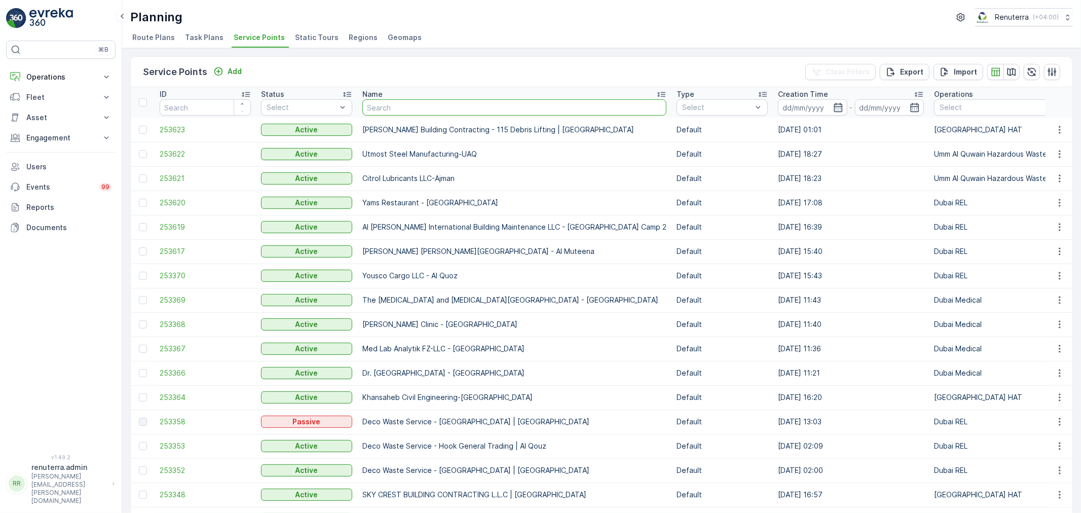
click at [389, 102] on input "text" at bounding box center [514, 107] width 304 height 16
paste input "RELIABLE DREAMS PROPERTIES LLC"
type input "RELIABLE DREAMS PROPERTIES LLC"
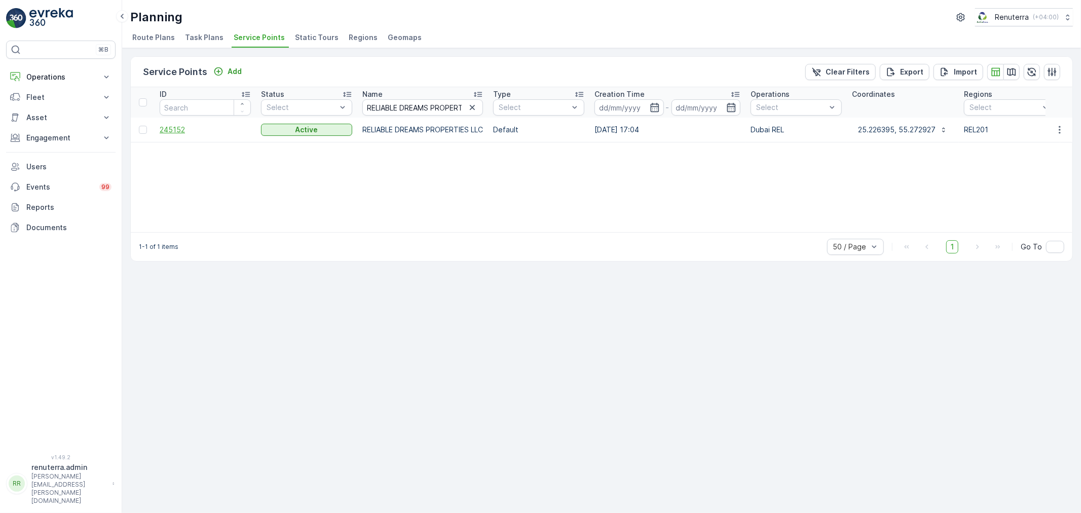
click at [181, 132] on span "245152" at bounding box center [205, 130] width 91 height 10
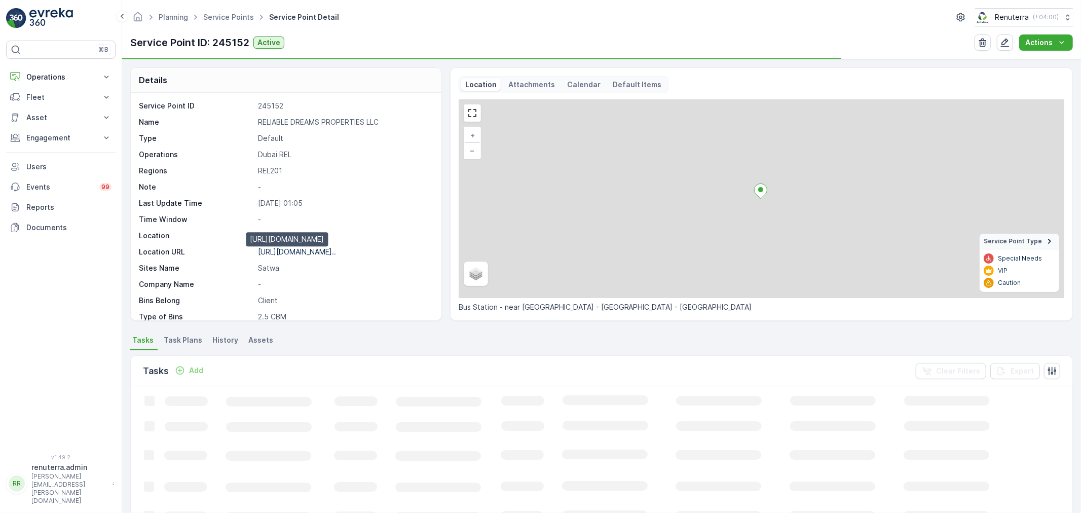
click at [305, 255] on p "https://maps.app.goo.gl/KvnEx1..." at bounding box center [297, 251] width 78 height 9
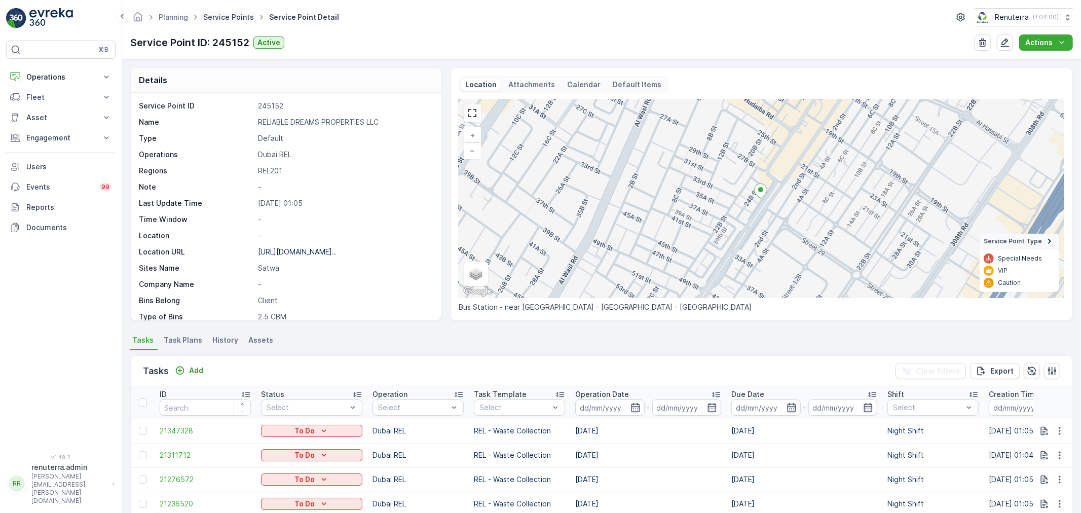
click at [231, 18] on link "Service Points" at bounding box center [228, 17] width 51 height 9
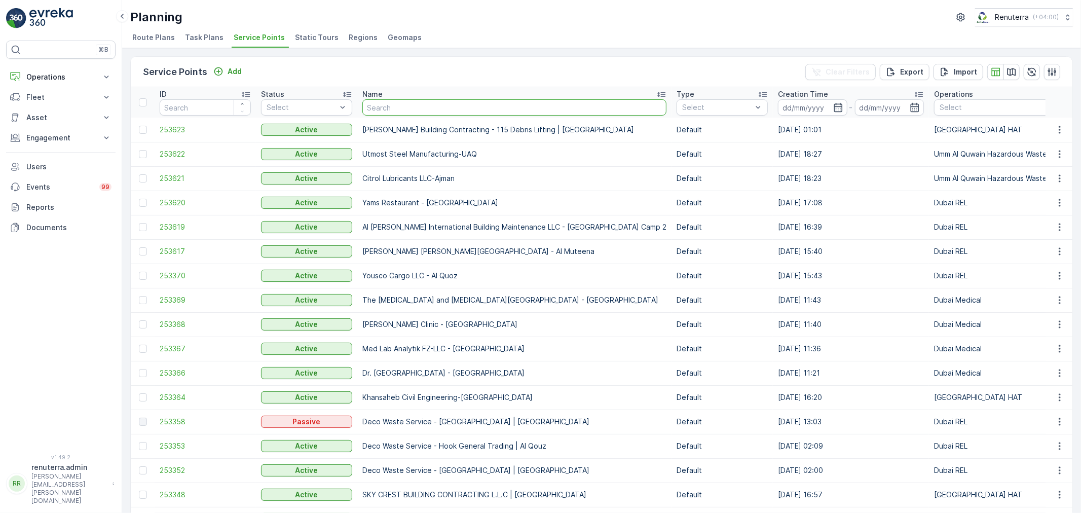
click at [421, 114] on input "text" at bounding box center [514, 107] width 304 height 16
type input "RELIABLE DREAMS PROPERTIES LLC"
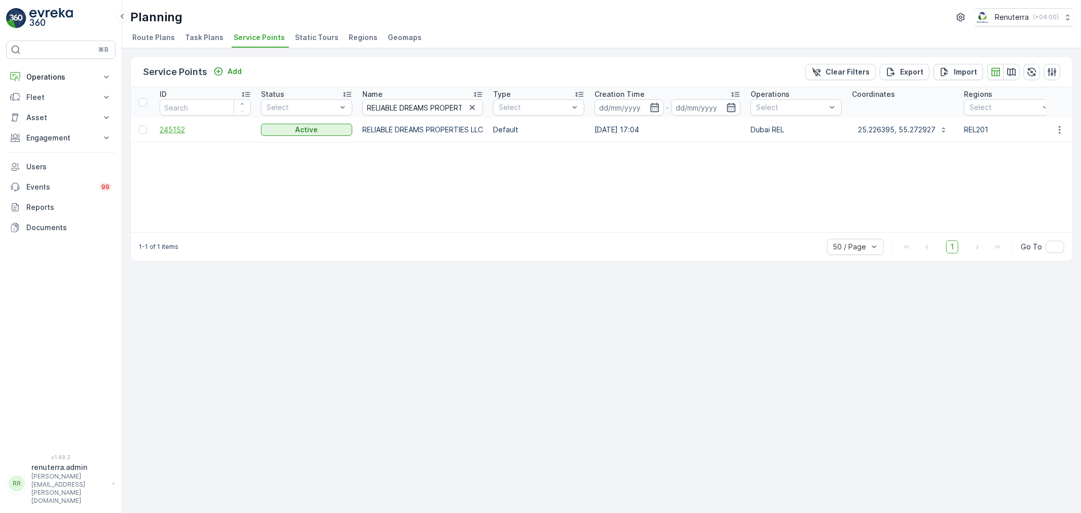
click at [178, 132] on span "245152" at bounding box center [205, 130] width 91 height 10
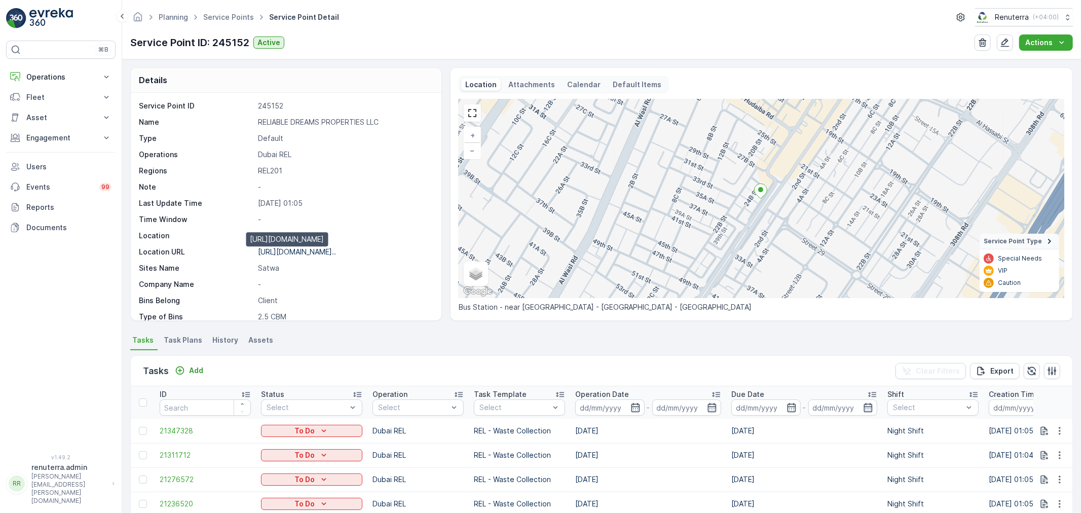
drag, startPoint x: 294, startPoint y: 254, endPoint x: 300, endPoint y: 252, distance: 6.4
click at [295, 253] on p "https://maps.app.goo.gl/KvnEx1..." at bounding box center [297, 251] width 78 height 9
click at [214, 13] on link "Service Points" at bounding box center [228, 17] width 51 height 9
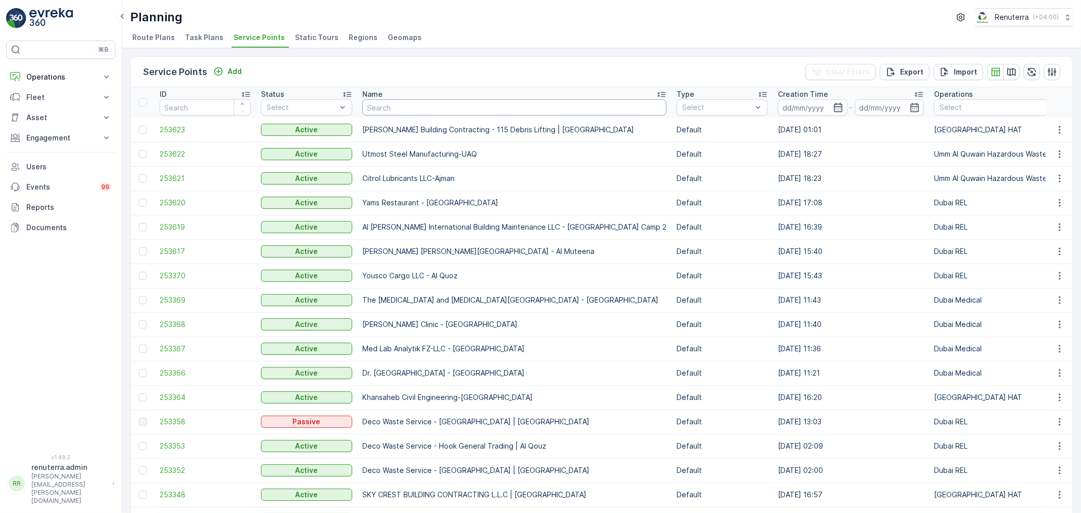
click at [402, 107] on input "text" at bounding box center [514, 107] width 304 height 16
paste input "Al Khatib Property -Al Raffa"
type input "Al Khatib Property -Al Raffa"
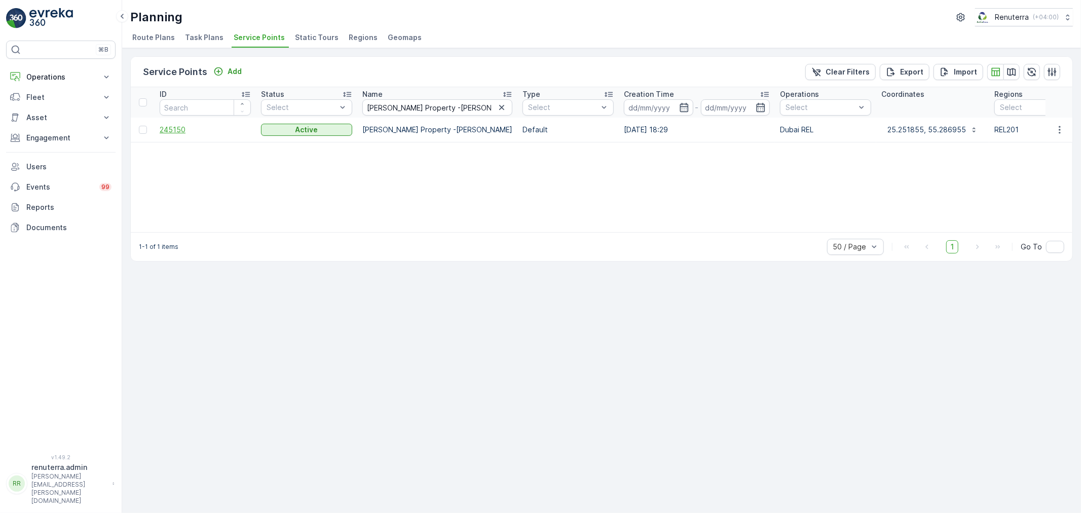
click at [169, 131] on span "245150" at bounding box center [205, 130] width 91 height 10
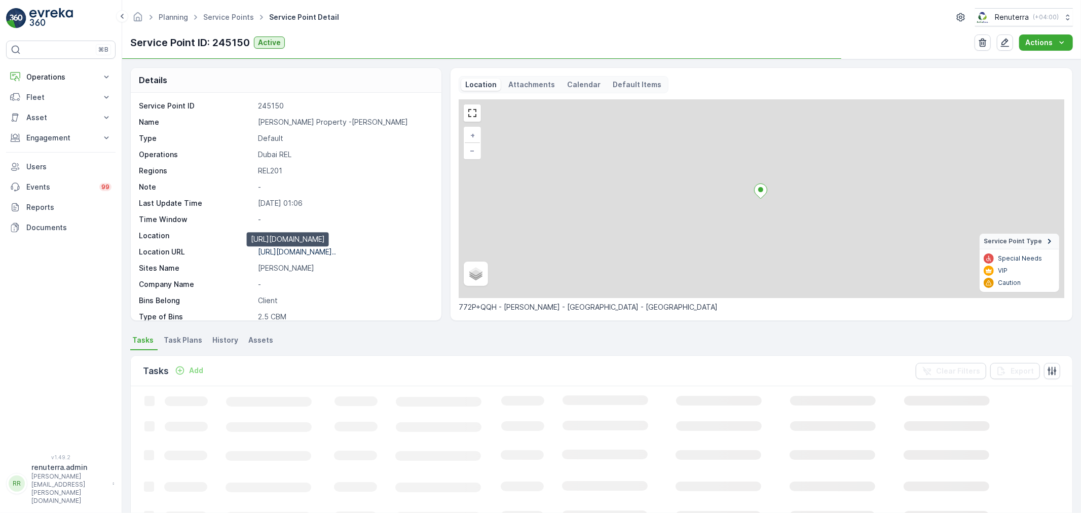
click at [300, 254] on p "https://maps.app.goo.gl/YrpK8o..." at bounding box center [297, 251] width 78 height 9
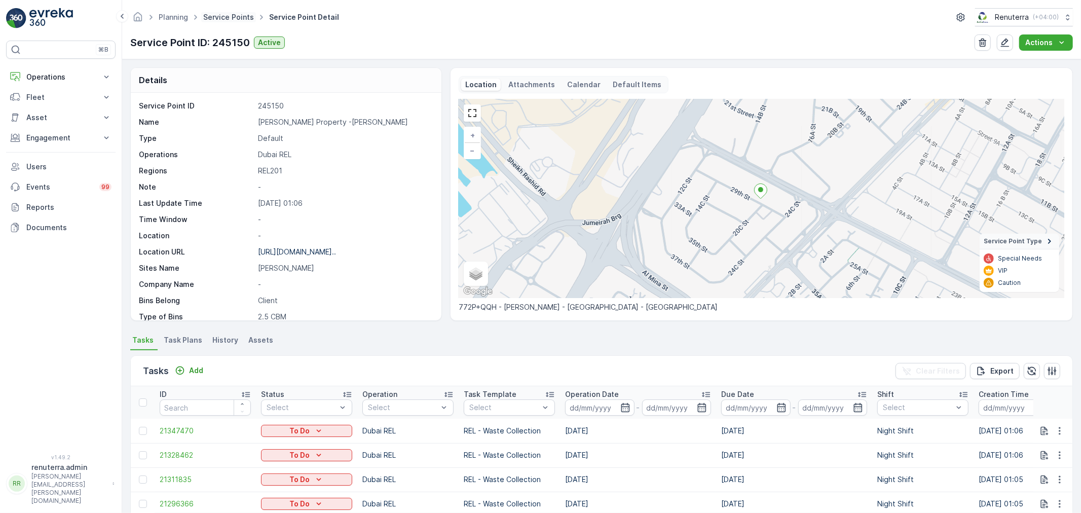
click at [238, 17] on link "Service Points" at bounding box center [228, 17] width 51 height 9
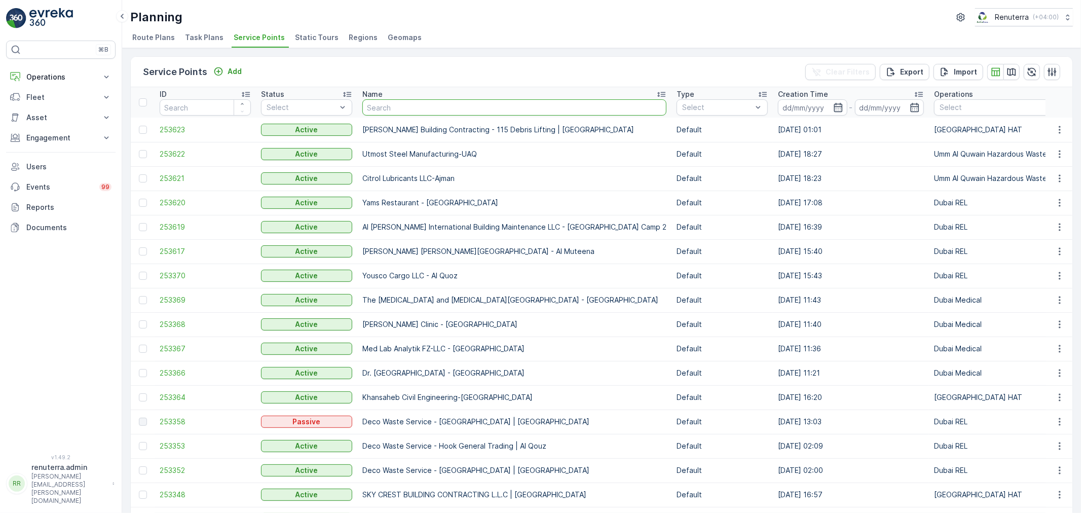
click at [417, 103] on input "text" at bounding box center [514, 107] width 304 height 16
paste input "Dolphin Hotel Apartments"
type input "Dolphin Hotel Apartments"
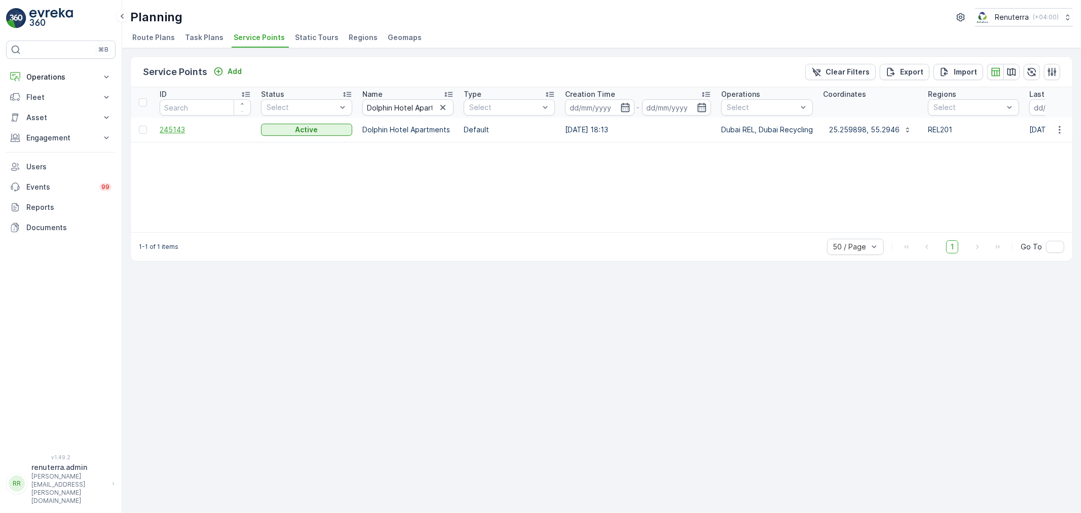
click at [178, 128] on span "245143" at bounding box center [205, 130] width 91 height 10
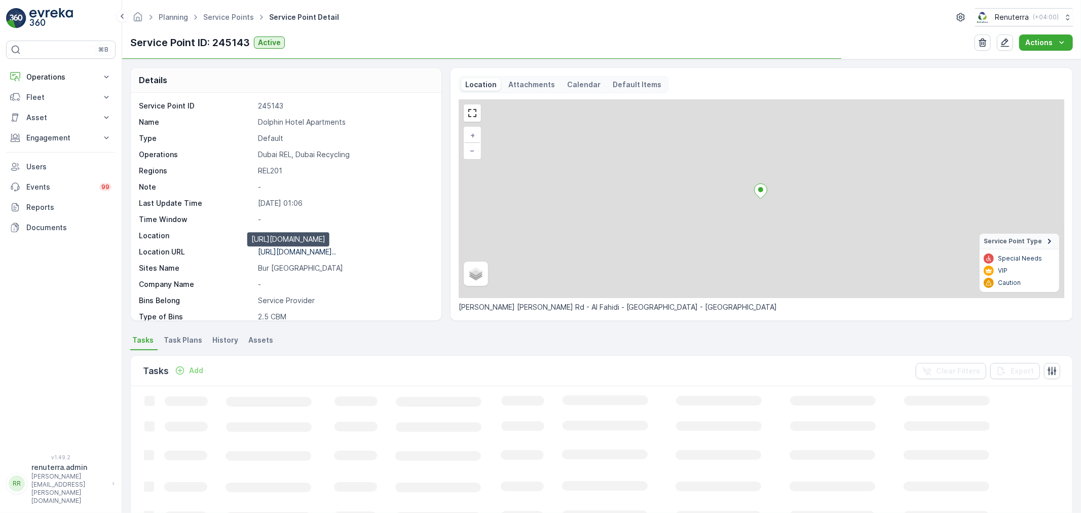
click at [302, 248] on p "https://maps.app.goo.gl/yub82z..." at bounding box center [297, 251] width 78 height 9
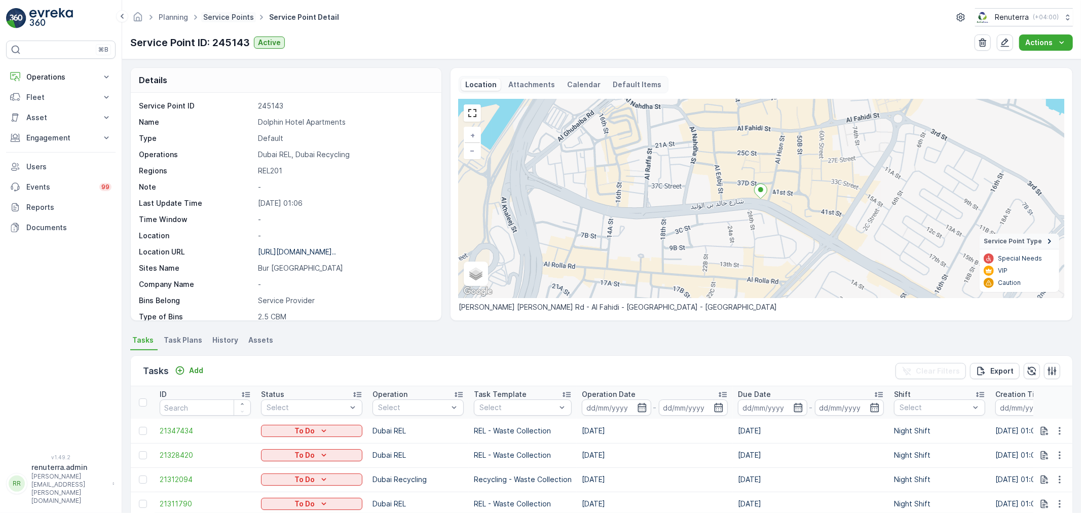
click at [232, 15] on link "Service Points" at bounding box center [228, 17] width 51 height 9
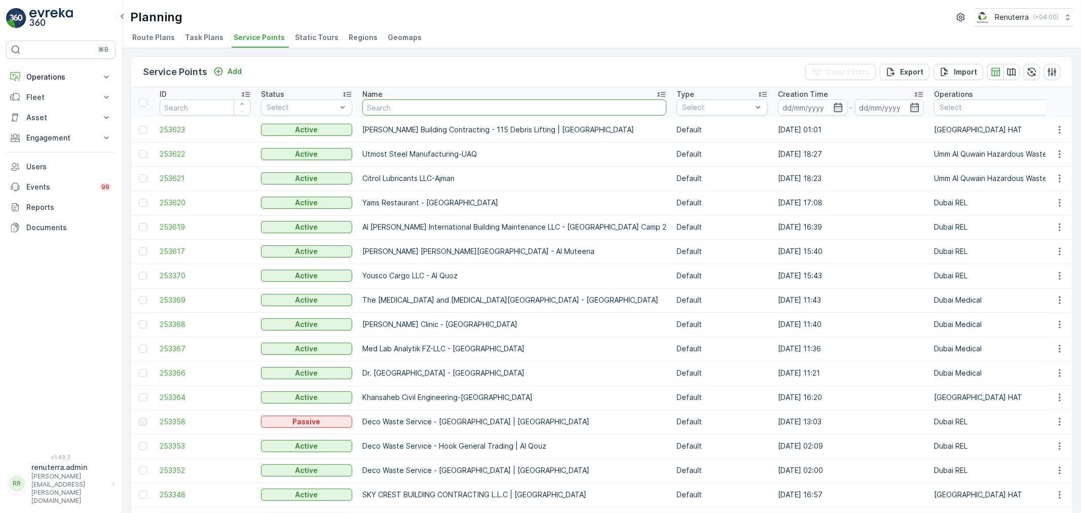
click at [418, 110] on input "text" at bounding box center [514, 107] width 304 height 16
type input "AL SHOWAIB REAL ESTAE LLC -BLDG 71"
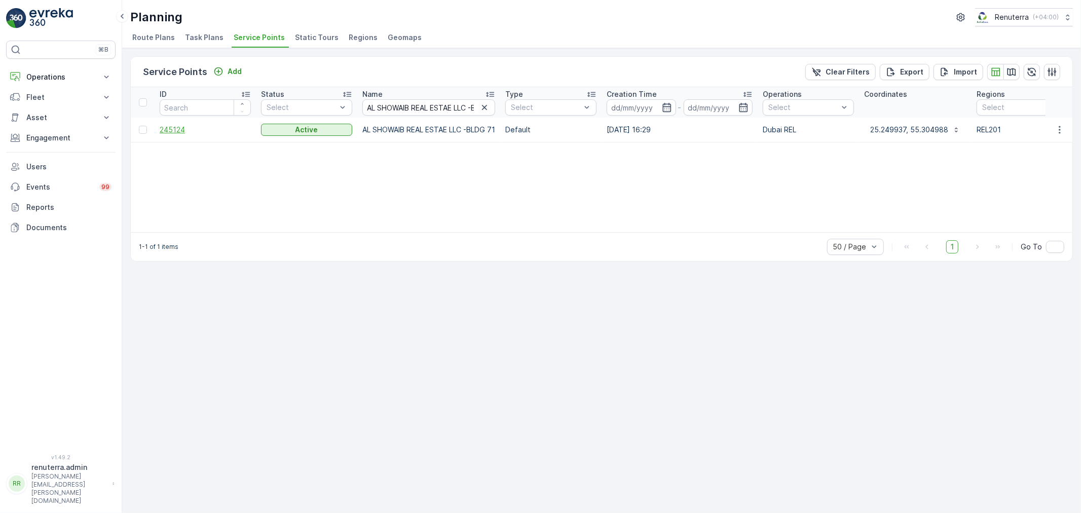
click at [167, 128] on span "245124" at bounding box center [205, 130] width 91 height 10
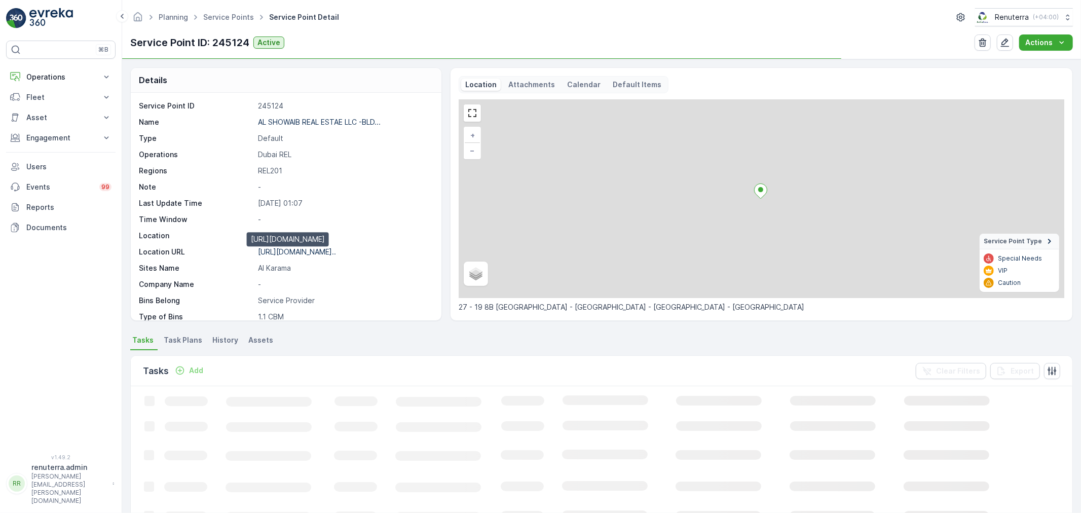
click at [306, 252] on p "https://maps.app.goo.gl/JgvZV1..." at bounding box center [297, 251] width 78 height 9
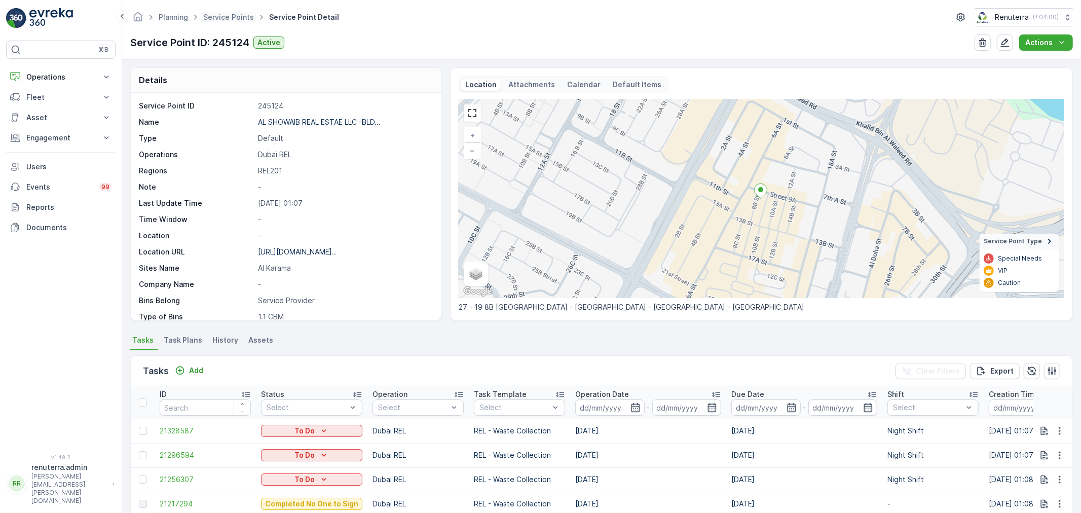
click at [213, 12] on span "Service Points" at bounding box center [228, 17] width 55 height 10
click at [247, 14] on link "Service Points" at bounding box center [228, 17] width 51 height 9
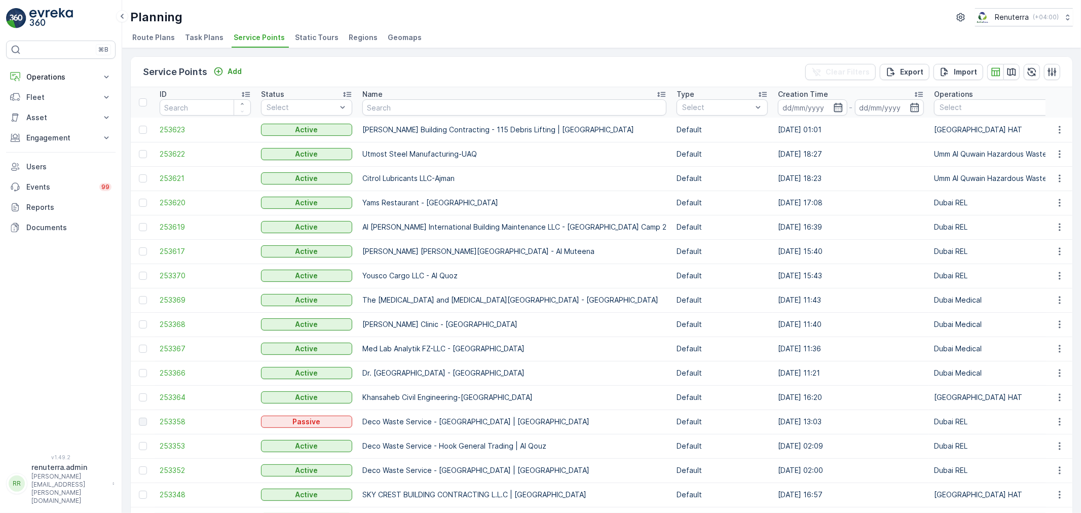
click at [429, 115] on th "Name" at bounding box center [514, 102] width 314 height 30
click at [432, 108] on input "text" at bounding box center [514, 107] width 304 height 16
paste input "ALS-[PERSON_NAME] 338"
type input "ALS-[PERSON_NAME] 338"
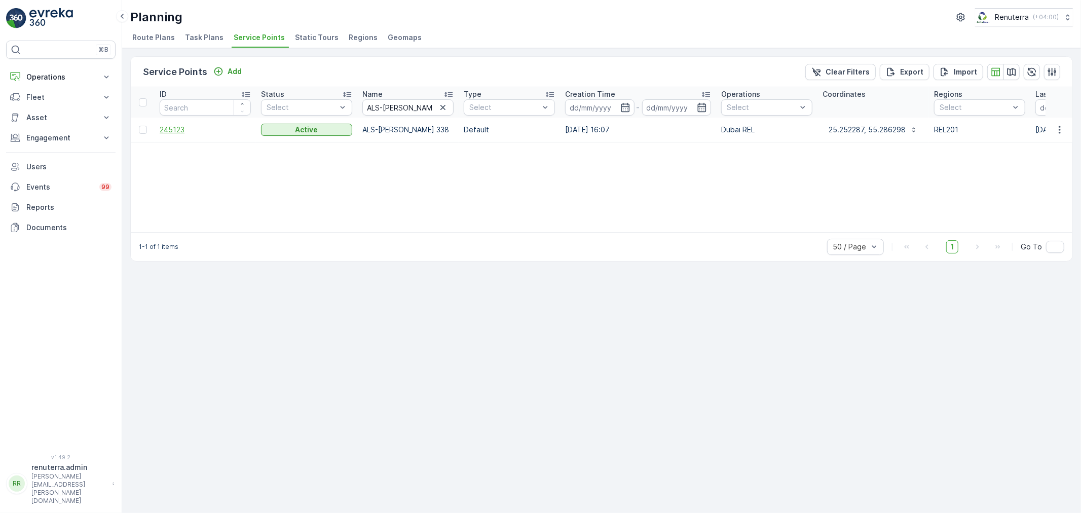
click at [179, 132] on span "245123" at bounding box center [205, 130] width 91 height 10
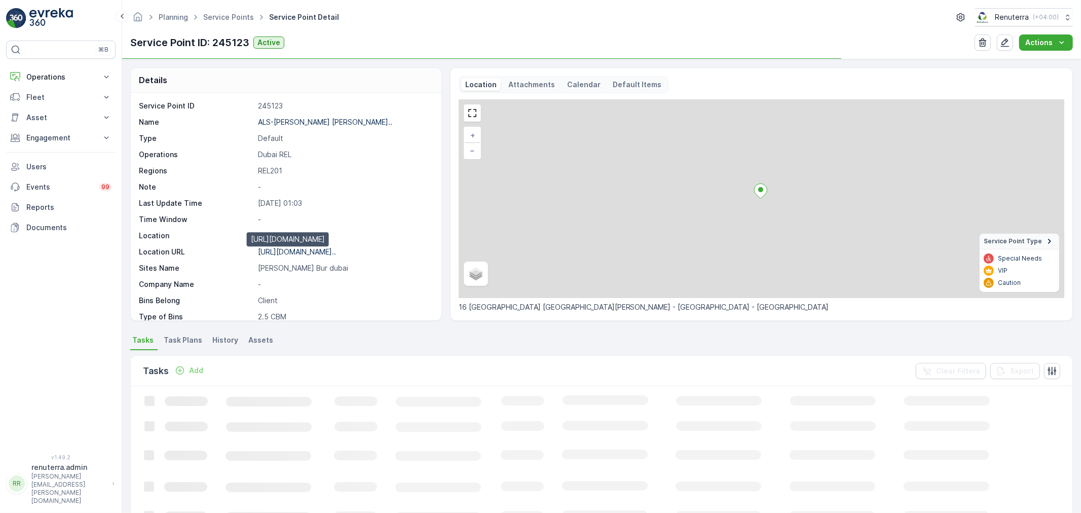
click at [336, 247] on p "https://maps.app.goo.gl/yJ9hJk..." at bounding box center [297, 251] width 78 height 9
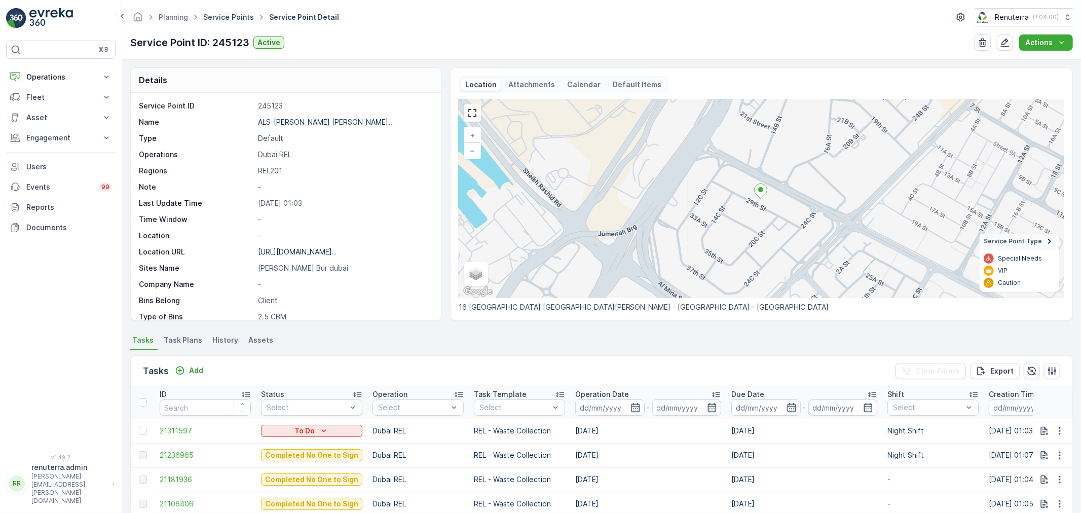
click at [216, 14] on link "Service Points" at bounding box center [228, 17] width 51 height 9
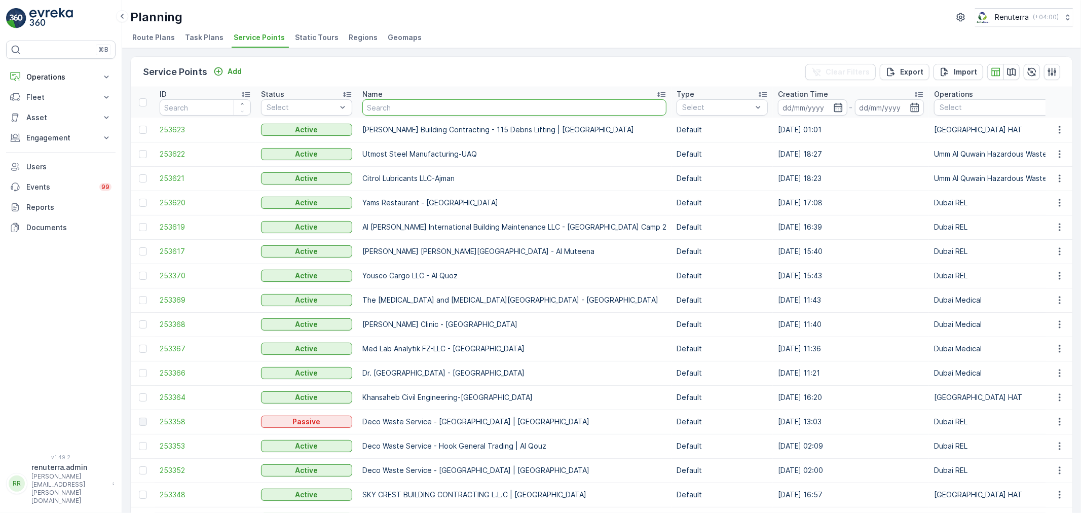
click at [371, 105] on input "text" at bounding box center [514, 107] width 304 height 16
paste input "ALS-HASSAN MUHAMMAD JASSIM ALJASSIMI -BLDG 24"
type input "ALS-HASSAN MUHAMMAD JASSIM ALJASSIMI -BLDG 24"
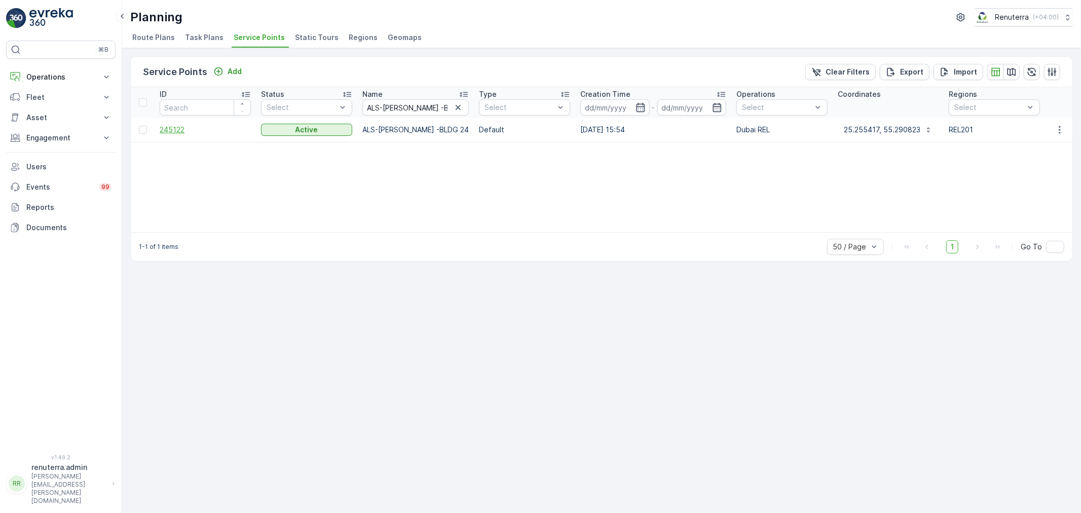
click at [186, 125] on span "245122" at bounding box center [205, 130] width 91 height 10
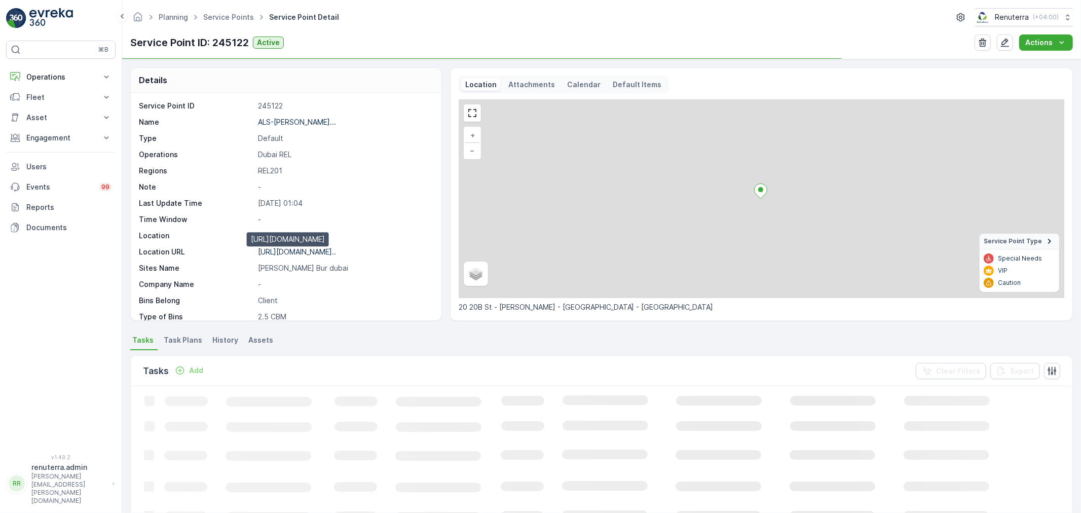
click at [336, 253] on p "https://maps.app.goo.gl/eHeFZi..." at bounding box center [297, 251] width 78 height 9
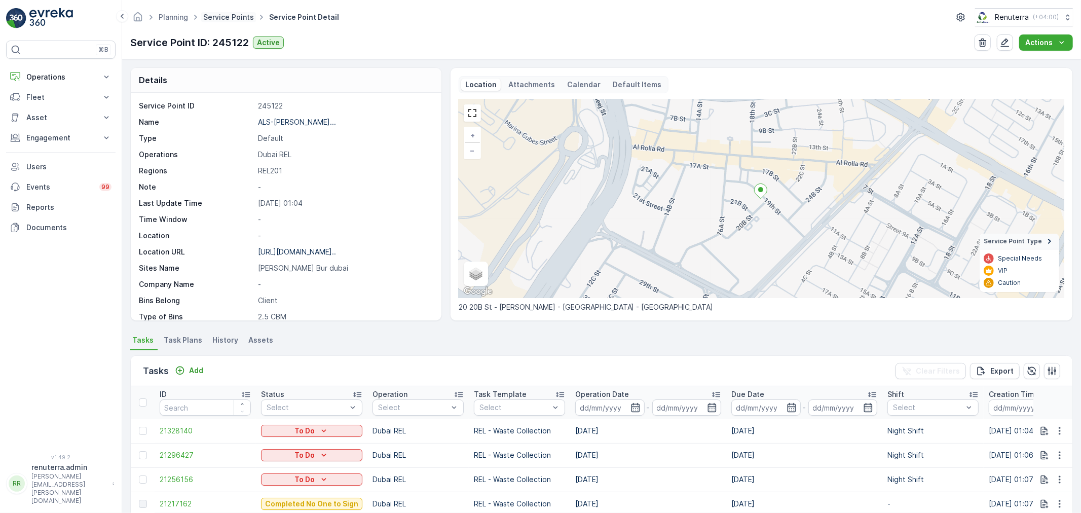
click at [218, 14] on link "Service Points" at bounding box center [228, 17] width 51 height 9
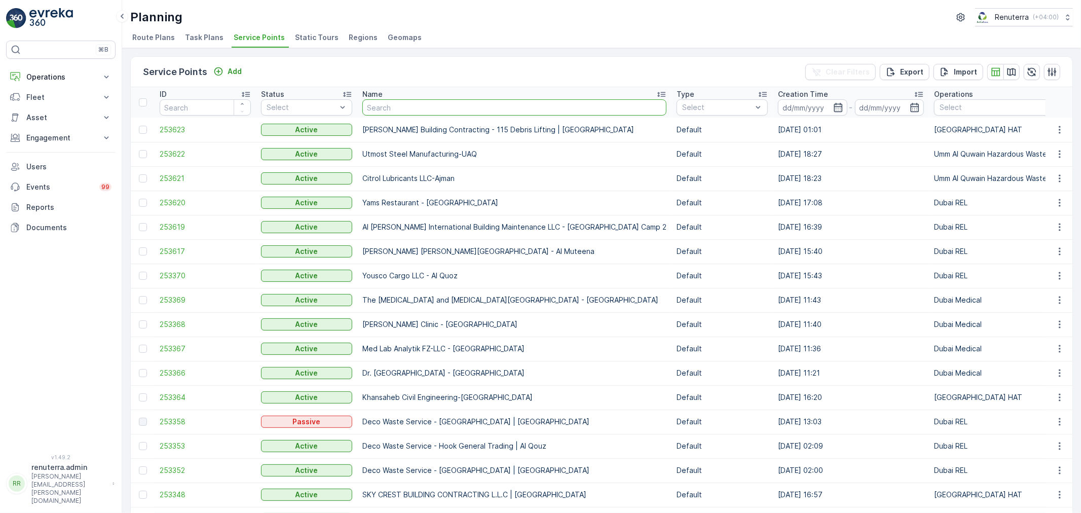
click at [387, 114] on input "text" at bounding box center [514, 107] width 304 height 16
paste input "ARDENS MEDICAL INVESTMENT L.L.C"
type input "ARDENS MEDICAL INVESTMENT L.L.C"
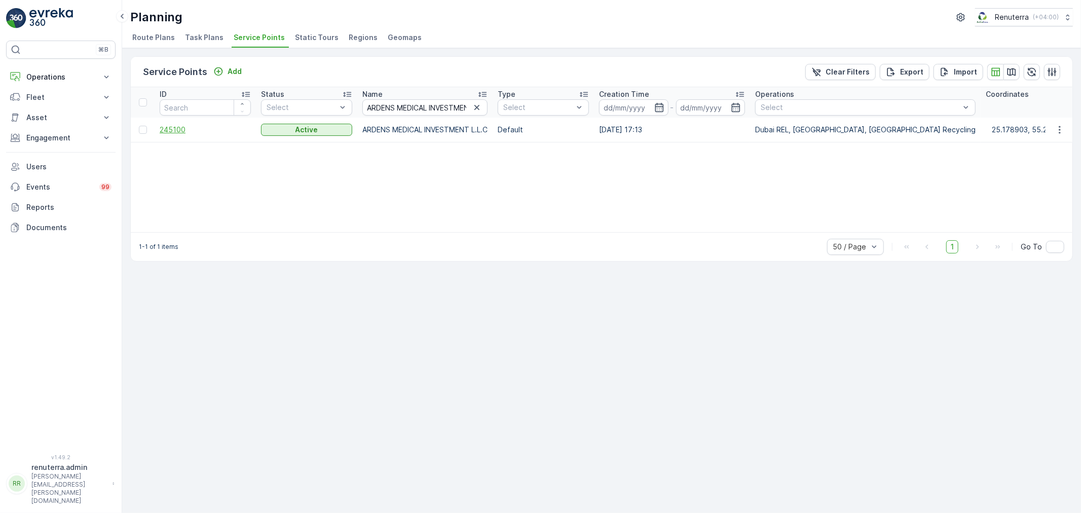
click at [166, 127] on span "245100" at bounding box center [205, 130] width 91 height 10
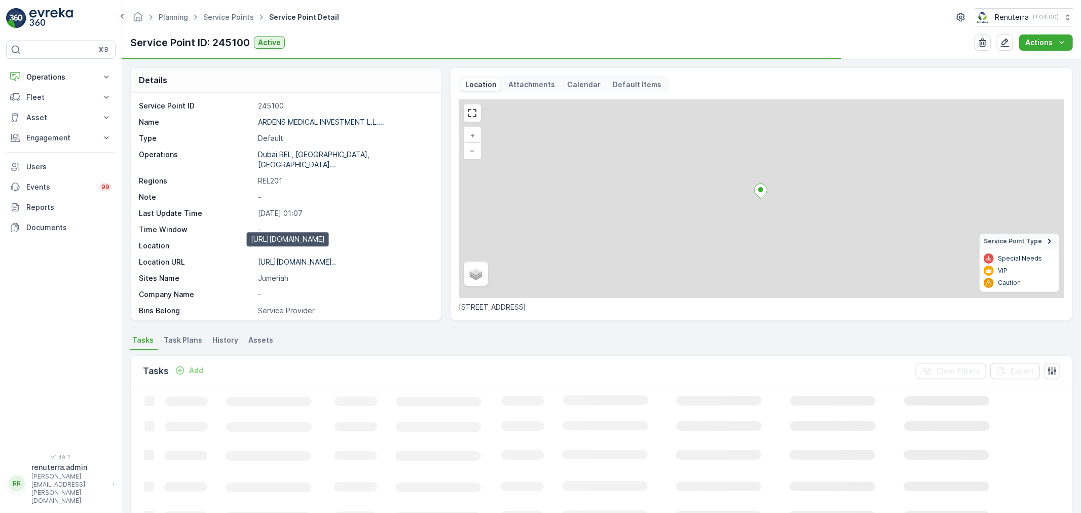
click at [327, 257] on p "https://maps.app.goo.gl/v8yhtB..." at bounding box center [297, 261] width 78 height 9
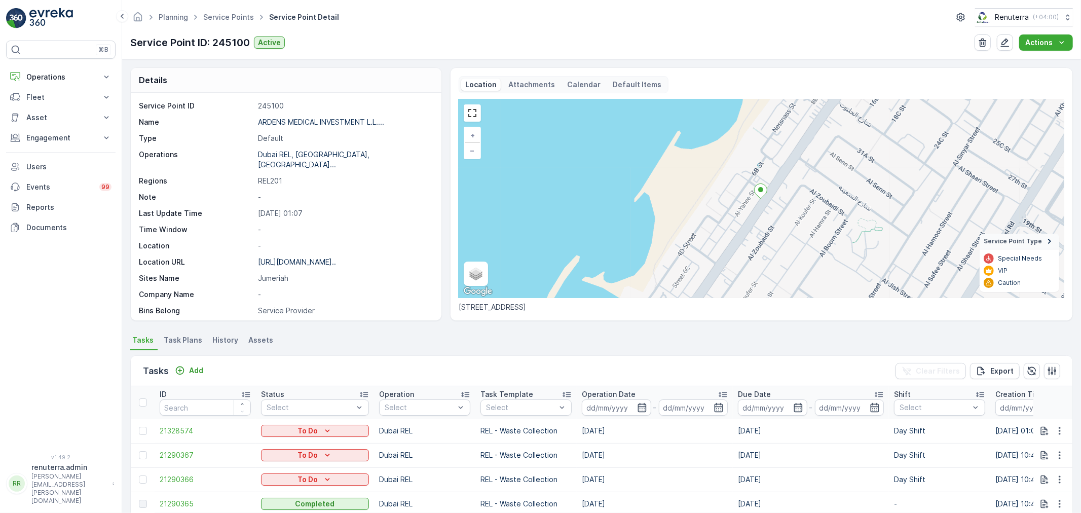
click at [220, 22] on ul "Service Points" at bounding box center [234, 17] width 66 height 15
click at [222, 21] on link "Service Points" at bounding box center [228, 17] width 51 height 9
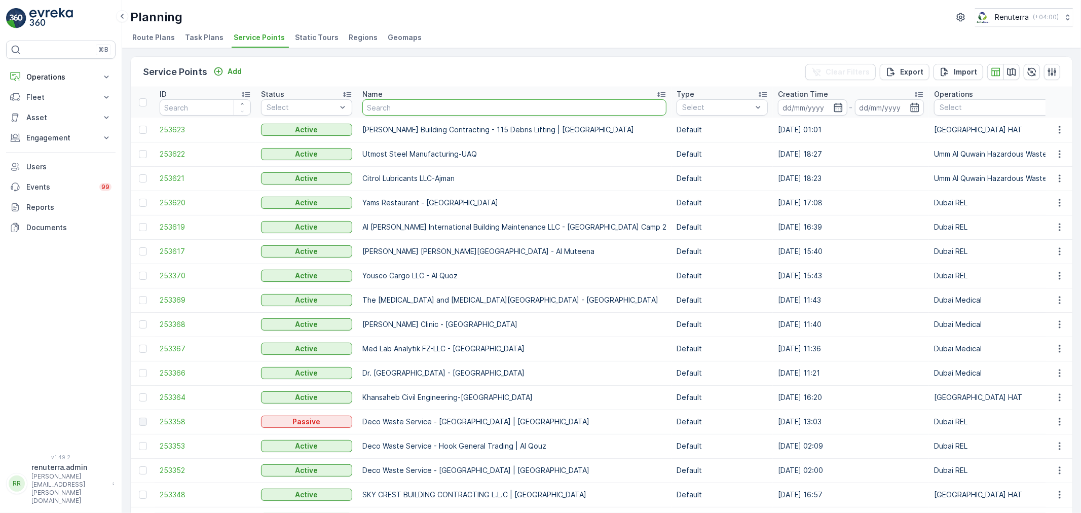
click at [393, 109] on input "text" at bounding box center [514, 107] width 304 height 16
type input "ARENCO REAL ESTATE CO. L.L.C (Al Kifaf)"
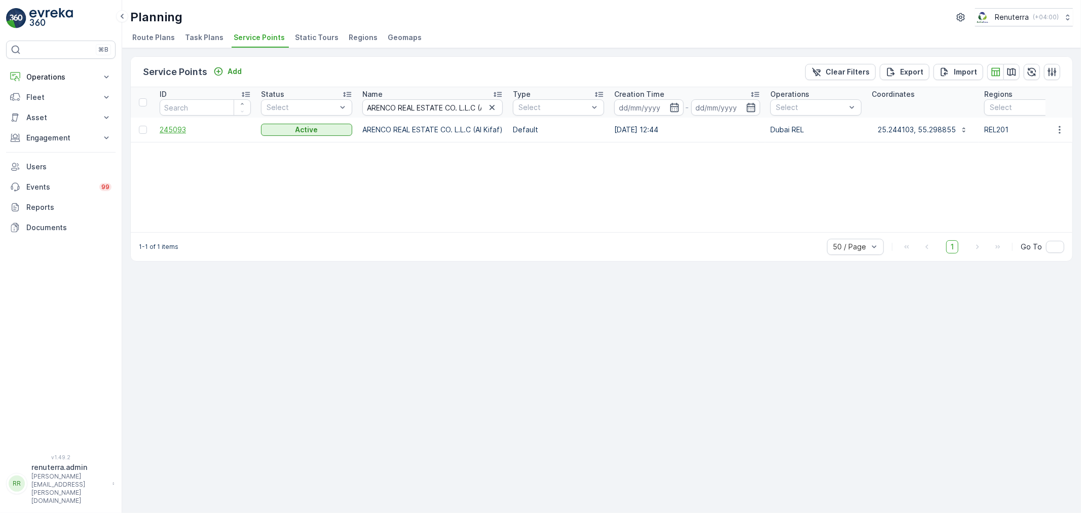
click at [171, 128] on span "245093" at bounding box center [205, 130] width 91 height 10
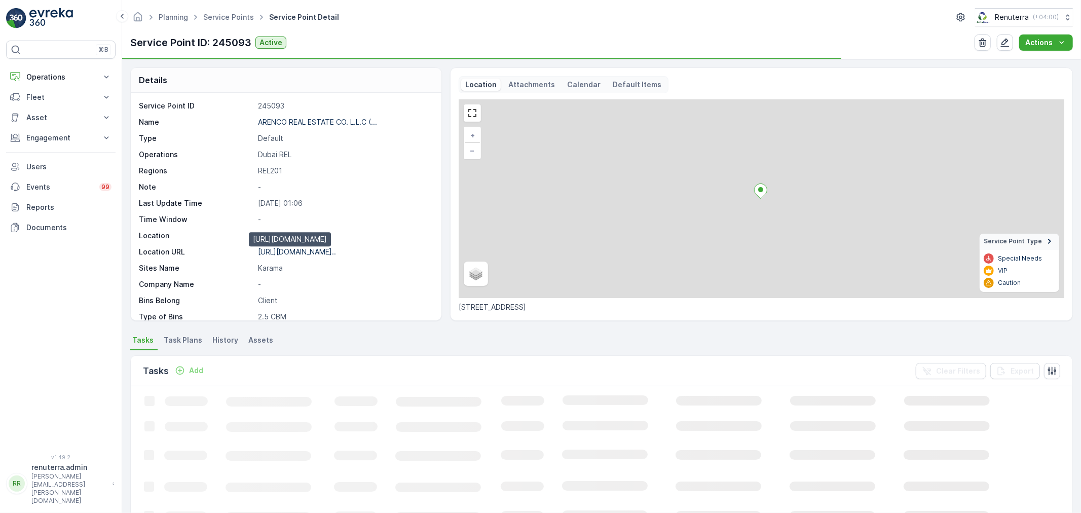
click at [322, 255] on p "https://maps.app.goo.gl/TQCdNE..." at bounding box center [297, 251] width 78 height 9
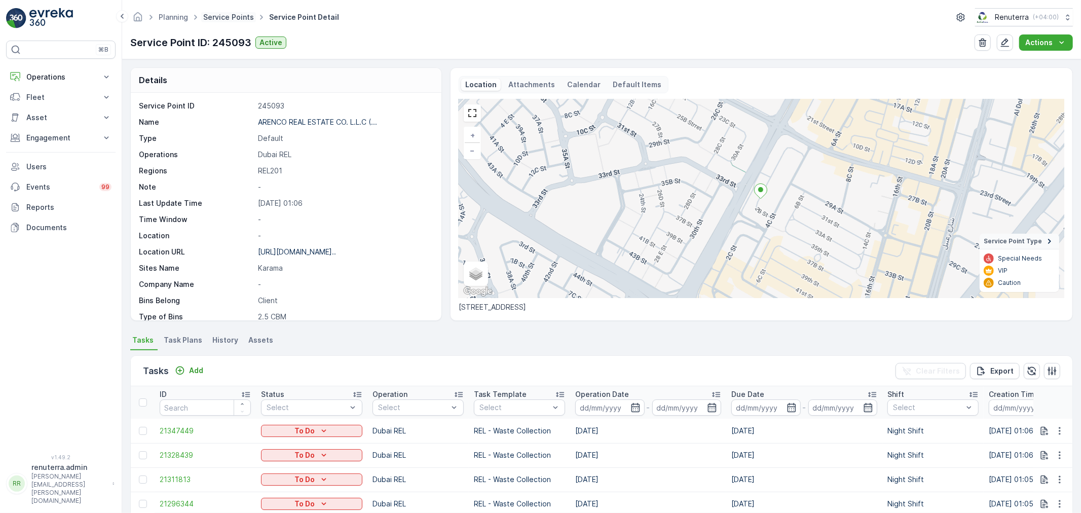
click at [213, 18] on link "Service Points" at bounding box center [228, 17] width 51 height 9
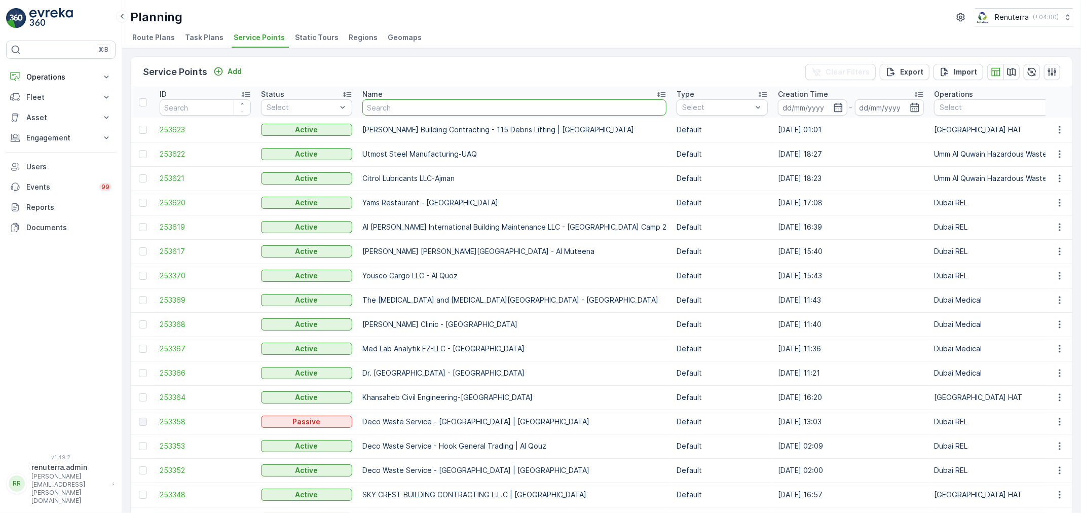
click at [426, 108] on input "text" at bounding box center [514, 107] width 304 height 16
paste input "ARENCO REAL ESTATE CO. L.L.C (Silver Sands 02)"
type input "ARENCO REAL ESTATE CO. L.L.C (Silver Sands 02)"
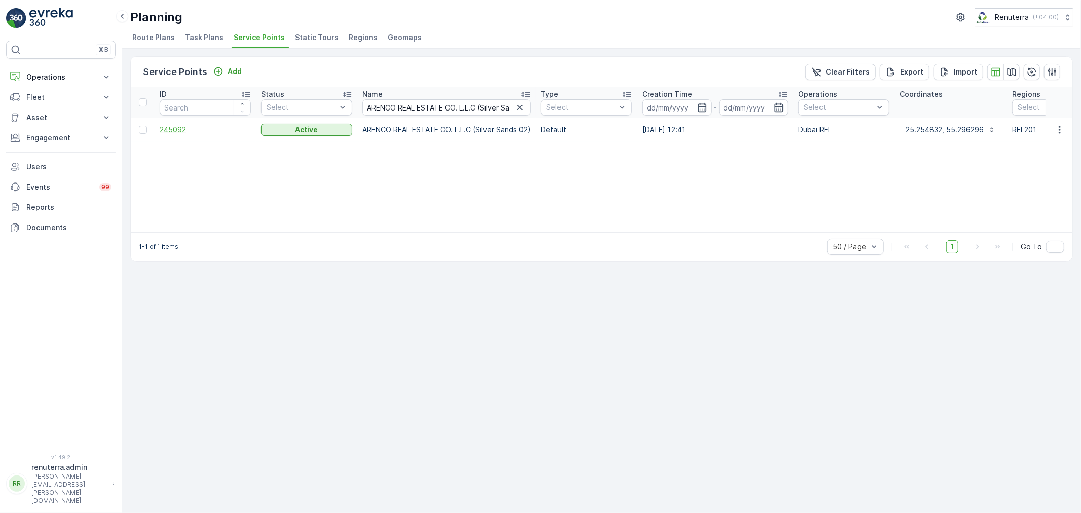
click at [181, 127] on span "245092" at bounding box center [205, 130] width 91 height 10
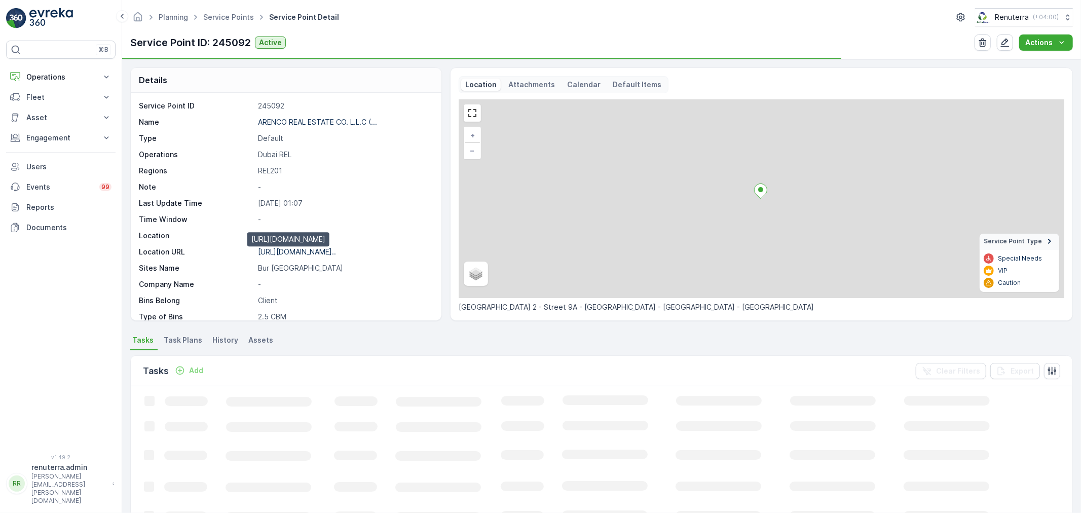
click at [305, 249] on p "https://maps.app.goo.gl/DKjRCK..." at bounding box center [297, 251] width 78 height 9
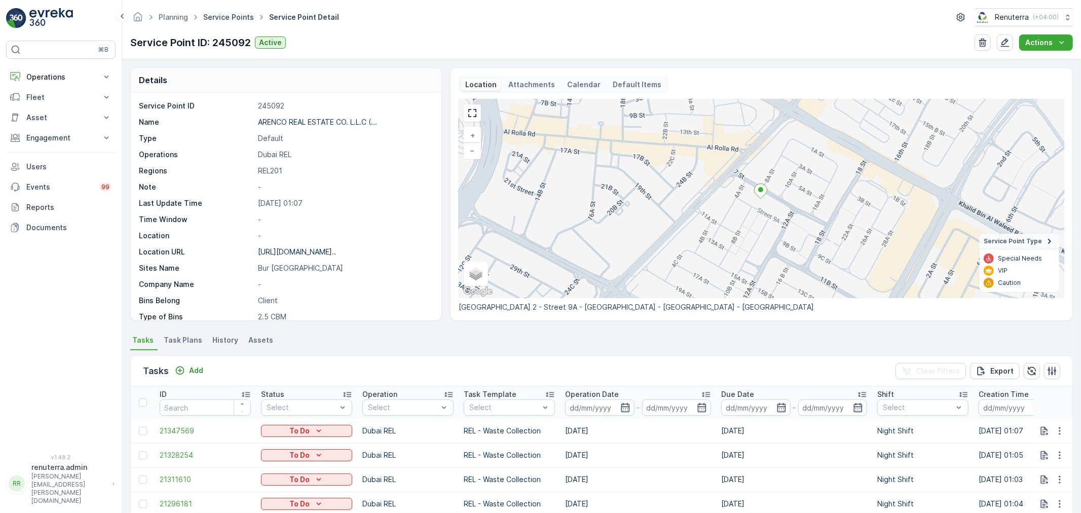
click at [232, 16] on link "Service Points" at bounding box center [228, 17] width 51 height 9
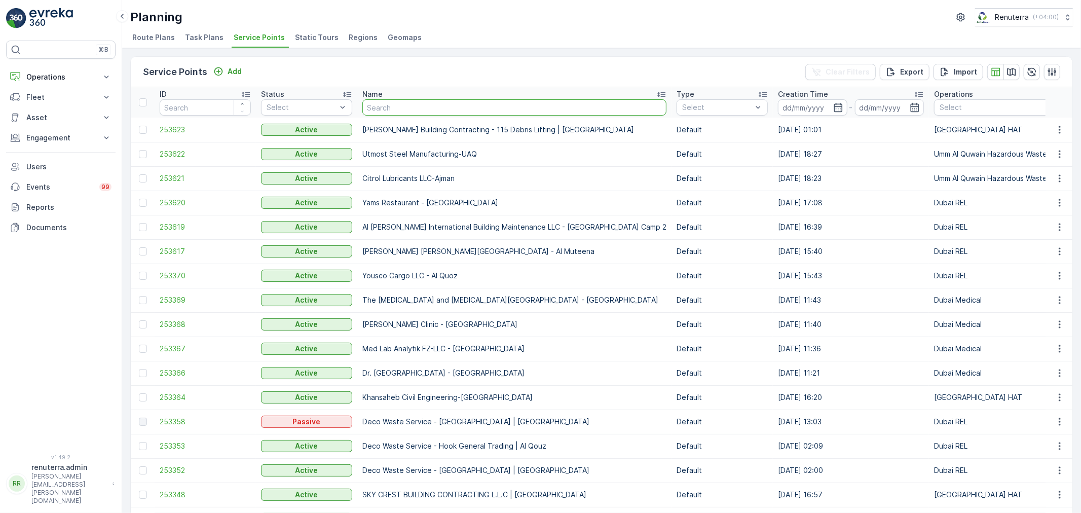
click at [419, 109] on input "text" at bounding box center [514, 107] width 304 height 16
paste input "ARENCO REAL ESTATE CO. L.L.C (Golden Sands 14)"
type input "ARENCO REAL ESTATE CO. L.L.C (Golden Sands 14)"
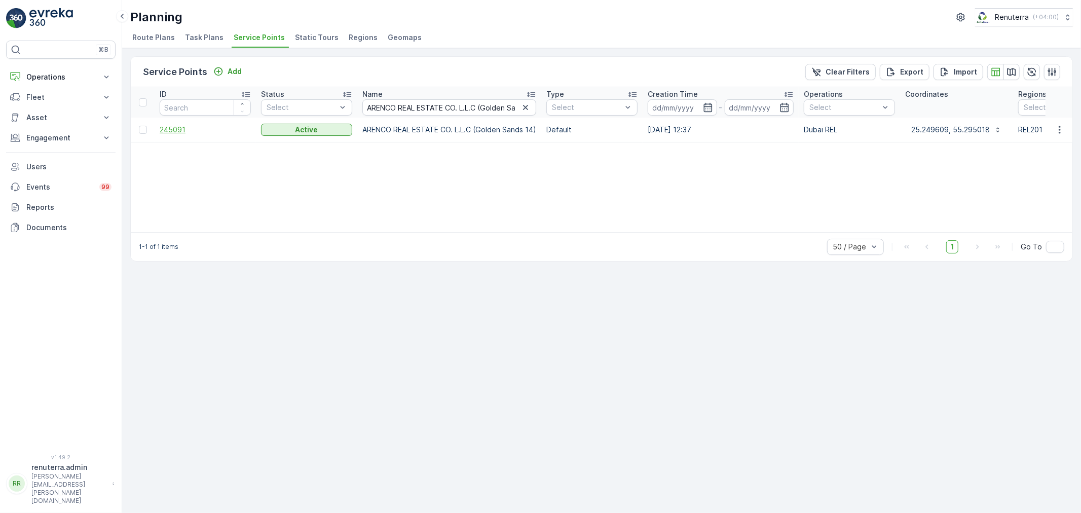
click at [165, 128] on span "245091" at bounding box center [205, 130] width 91 height 10
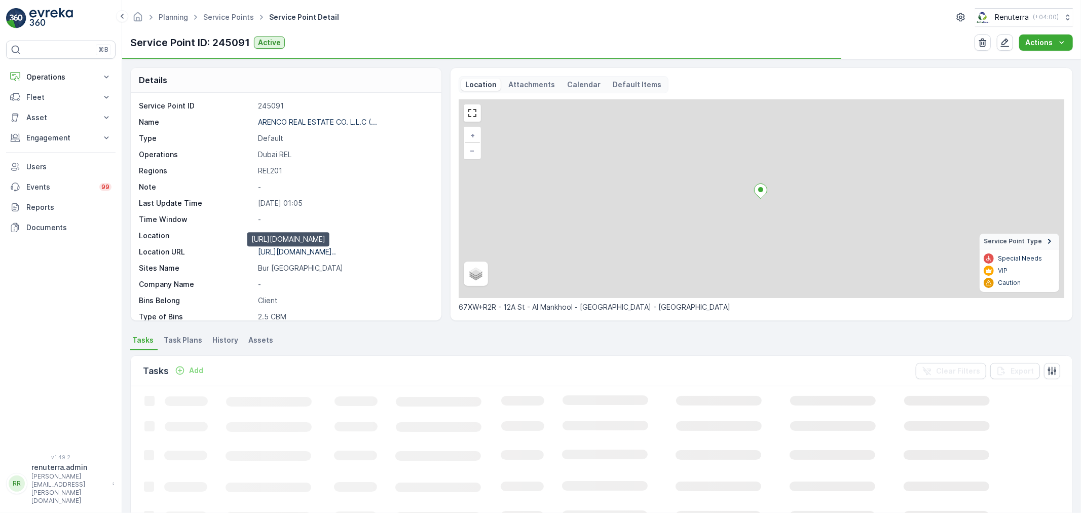
click at [306, 254] on p "https://maps.app.goo.gl/JtqWsR..." at bounding box center [297, 251] width 78 height 9
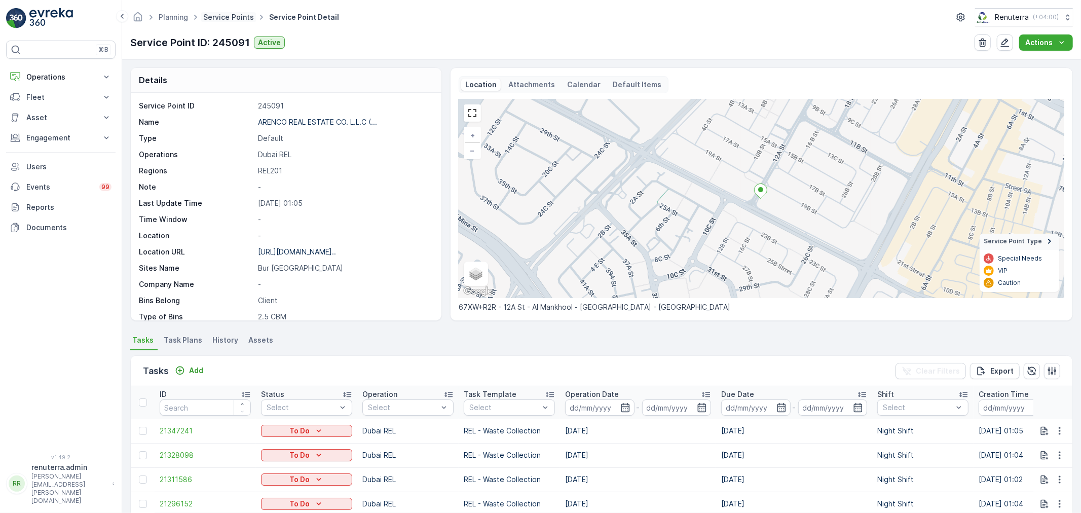
click at [210, 19] on link "Service Points" at bounding box center [228, 17] width 51 height 9
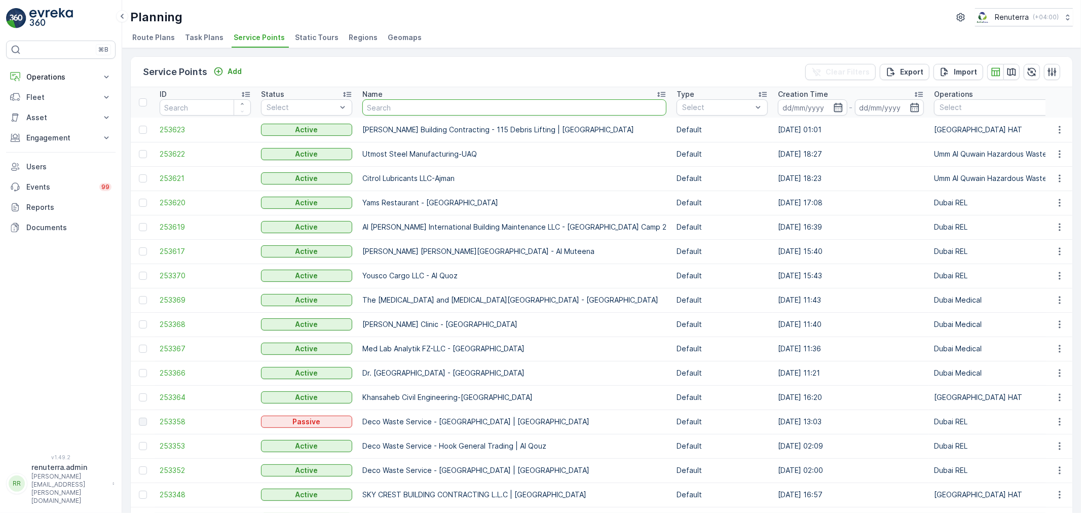
click at [411, 104] on input "text" at bounding box center [514, 107] width 304 height 16
paste input "ARENCO REAL ESTATE CO. L.L.C (Silver Sands 01)"
type input "ARENCO REAL ESTATE CO. L.L.C (Silver Sands 01)"
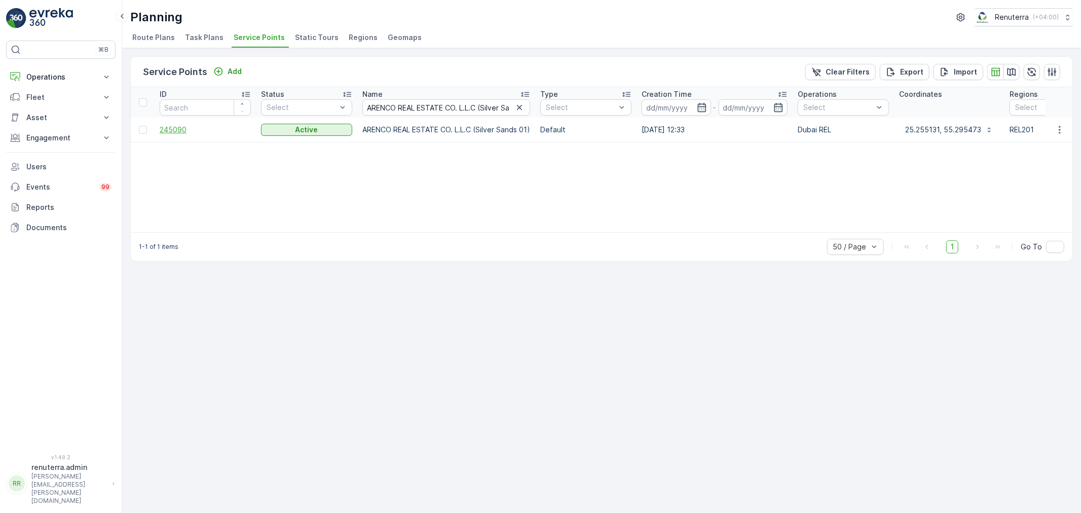
click at [178, 132] on span "245090" at bounding box center [205, 130] width 91 height 10
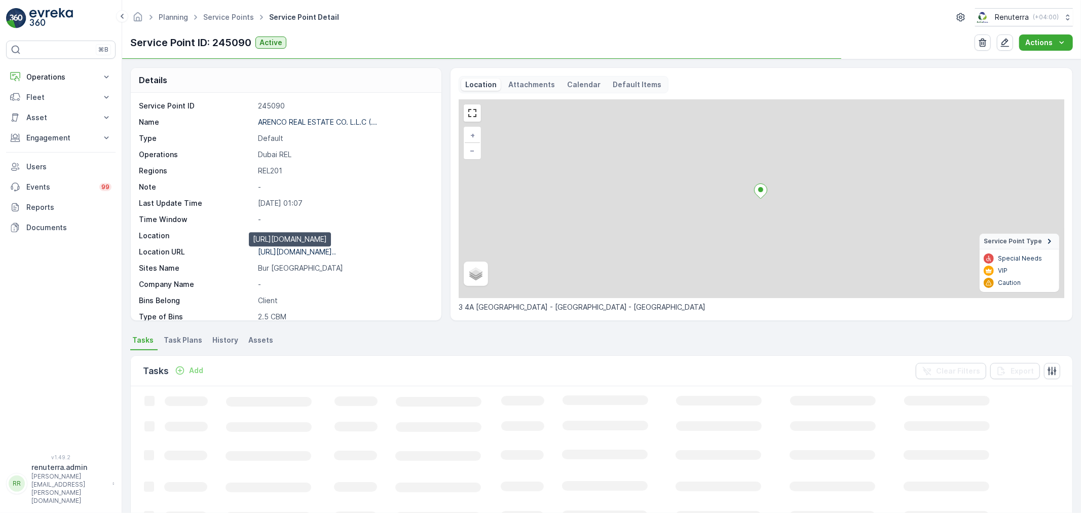
click at [294, 250] on p "https://maps.app.goo.gl/eW6GJe..." at bounding box center [297, 251] width 78 height 9
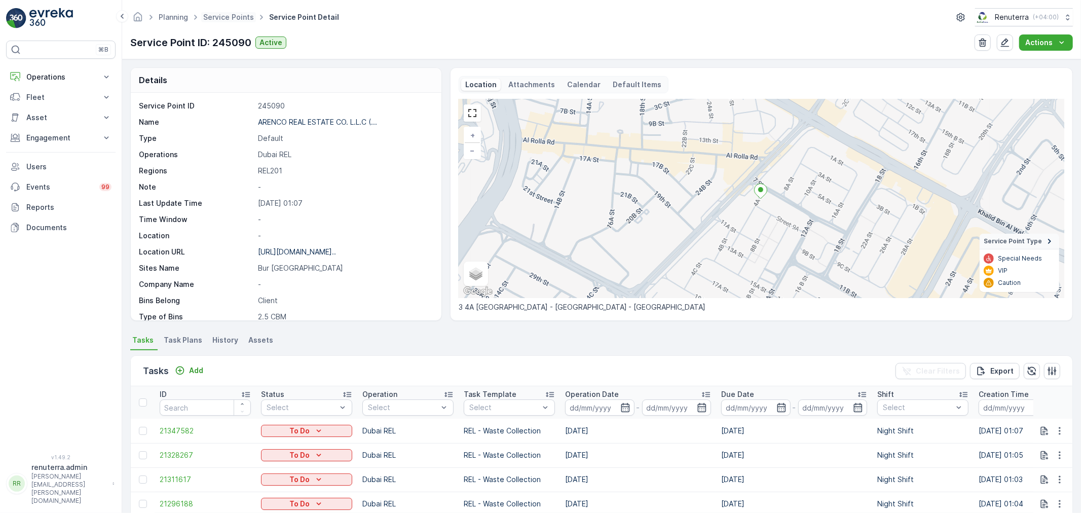
click at [218, 10] on ul "Service Points" at bounding box center [234, 17] width 66 height 15
click at [217, 16] on link "Service Points" at bounding box center [228, 17] width 51 height 9
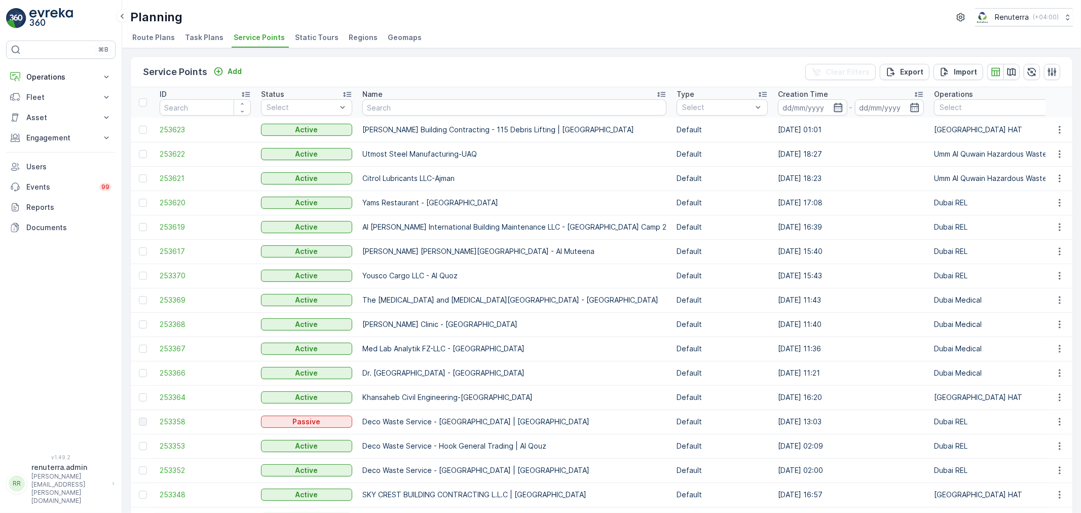
click at [386, 104] on input "text" at bounding box center [514, 107] width 304 height 16
paste input "ARENCO REAL ESTATE CO. L.L.C (Golden Sands 12)"
type input "ARENCO REAL ESTATE CO. L.L.C (Golden Sands 12)"
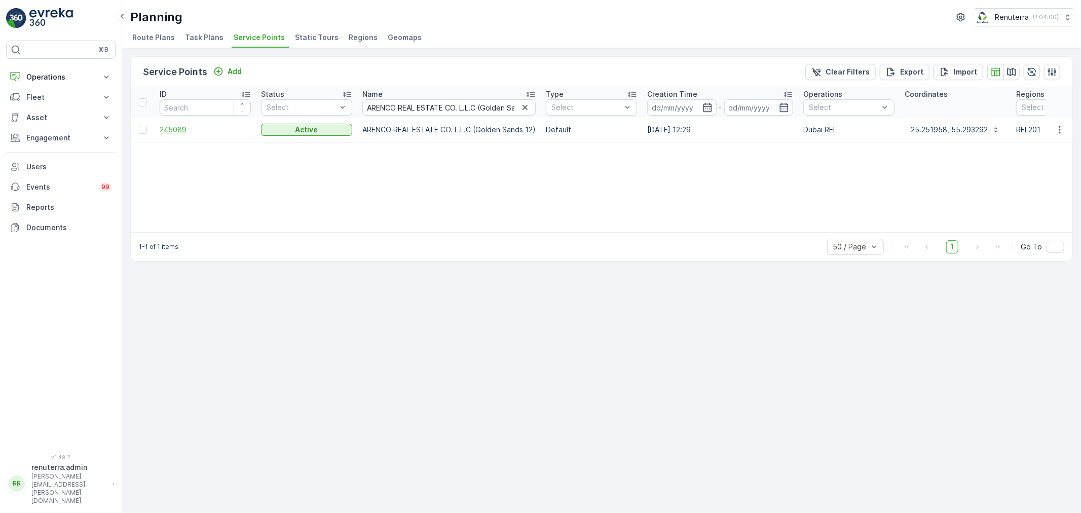
click at [178, 125] on span "245089" at bounding box center [205, 130] width 91 height 10
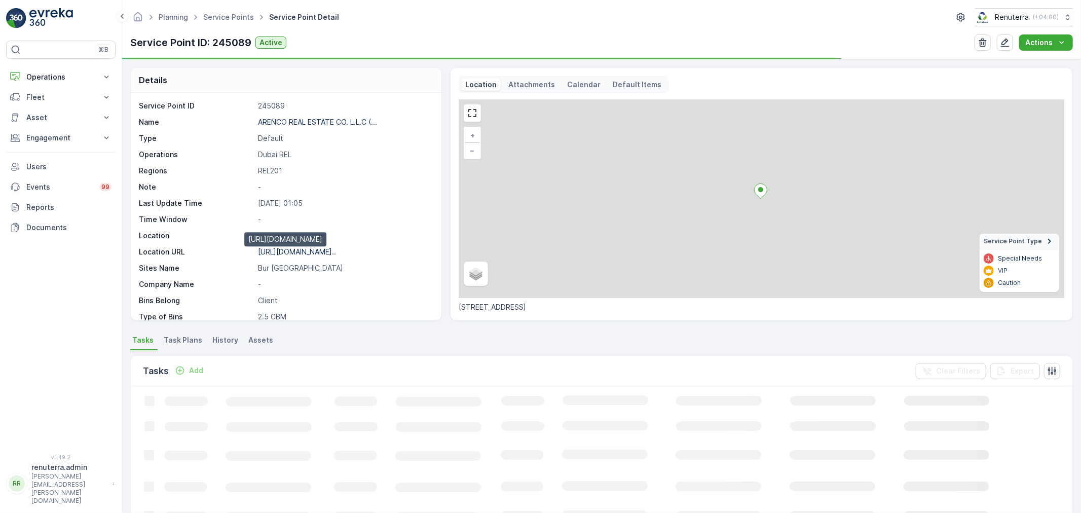
click at [308, 251] on p "https://maps.app.goo.gl/d1avti..." at bounding box center [297, 251] width 78 height 9
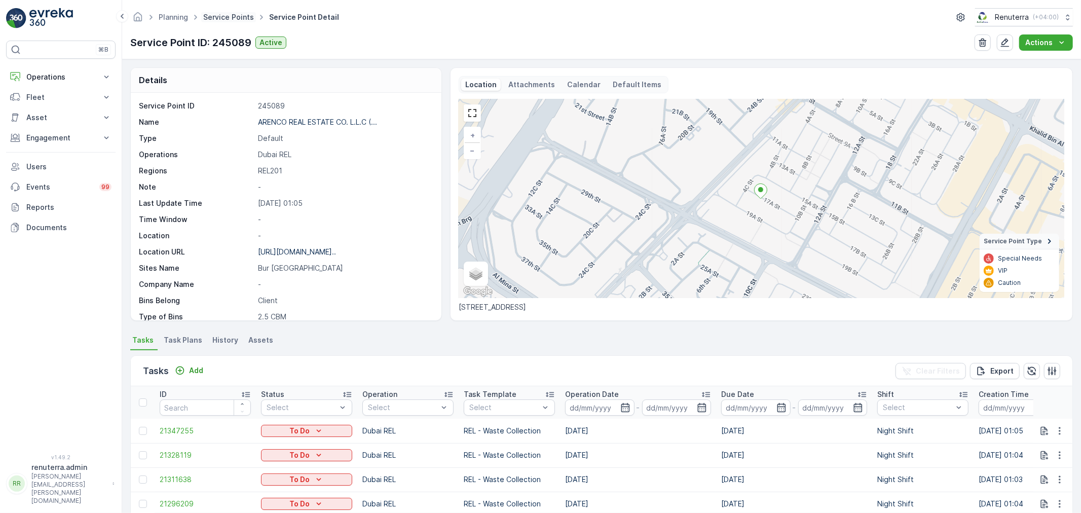
click at [232, 19] on link "Service Points" at bounding box center [228, 17] width 51 height 9
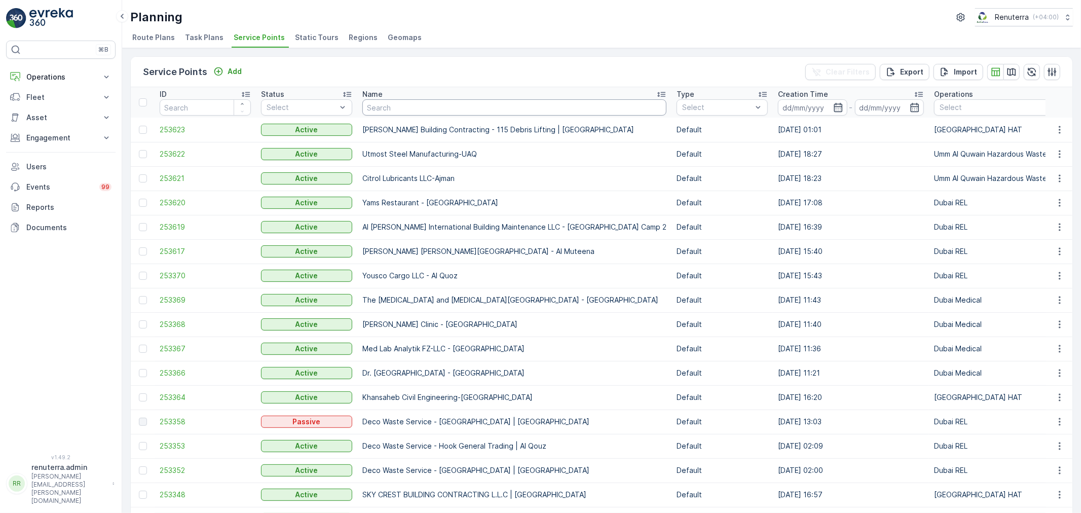
click at [411, 108] on input "text" at bounding box center [514, 107] width 304 height 16
paste input "ARENCO REAL ESTATE CO. L.L.C (Golden Sands 09)"
type input "ARENCO REAL ESTATE CO. L.L.C (Golden Sands 09)"
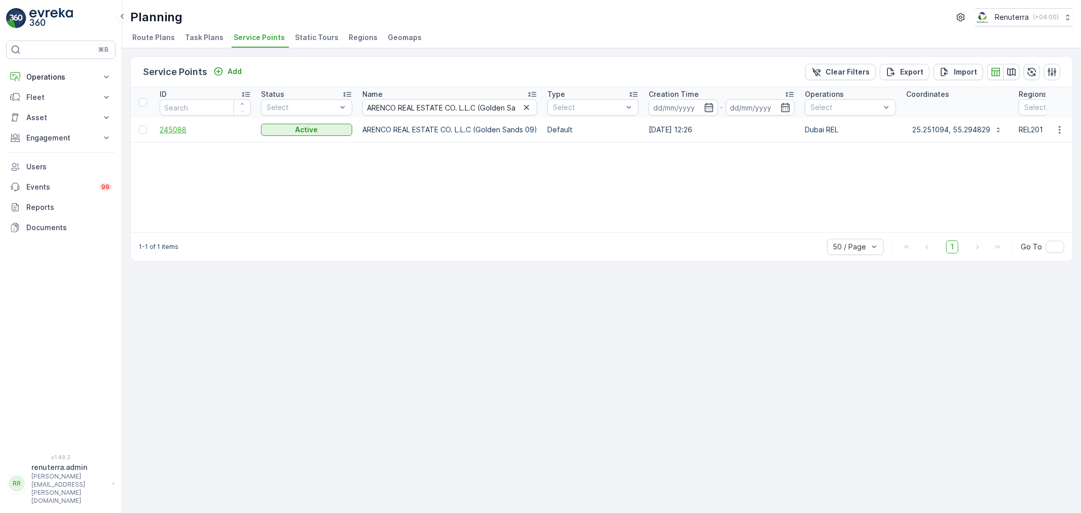
click at [175, 125] on span "245088" at bounding box center [205, 130] width 91 height 10
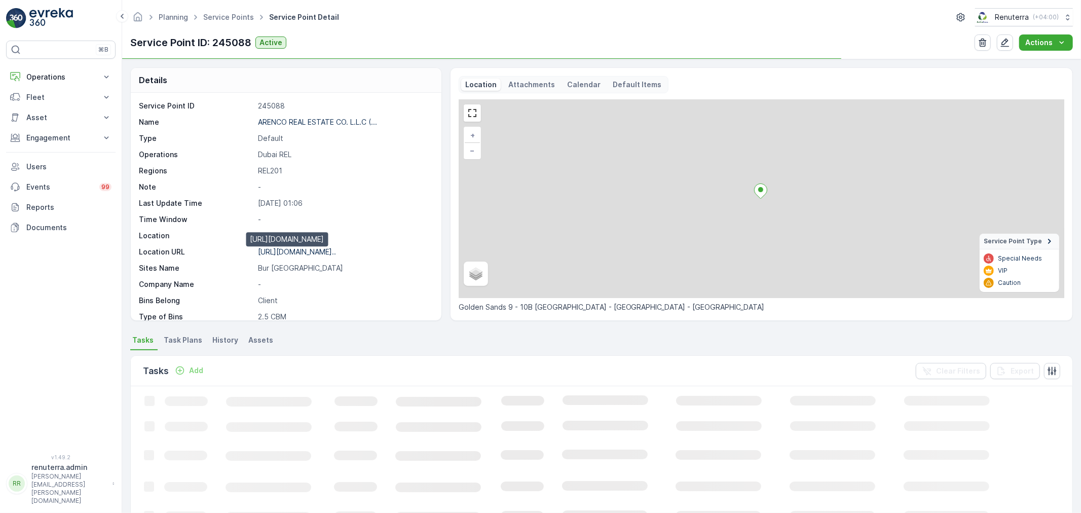
click at [290, 247] on p "https://maps.app.goo.gl/bNf9fo..." at bounding box center [297, 251] width 78 height 9
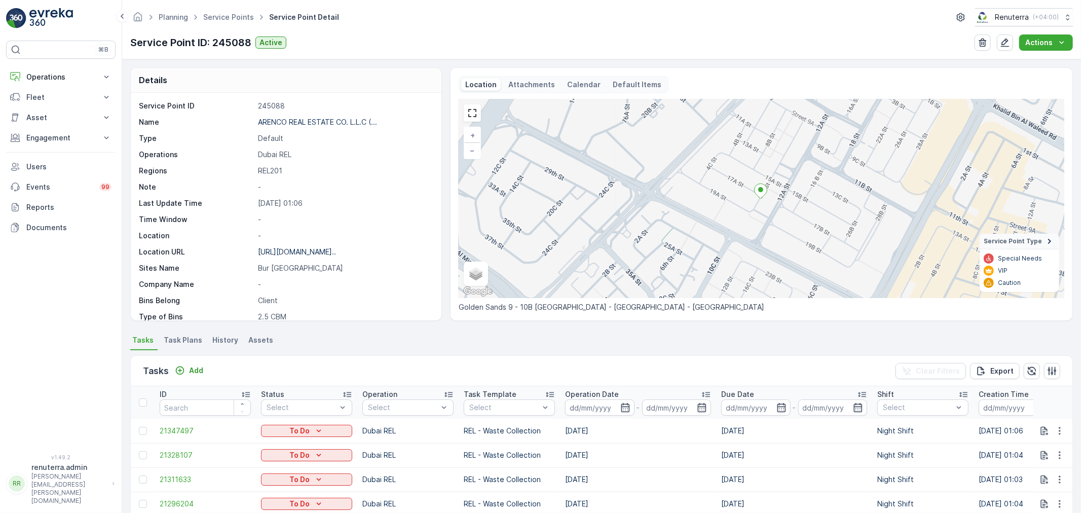
click at [217, 23] on ul "Service Points" at bounding box center [234, 17] width 66 height 15
click at [215, 18] on link "Service Points" at bounding box center [228, 17] width 51 height 9
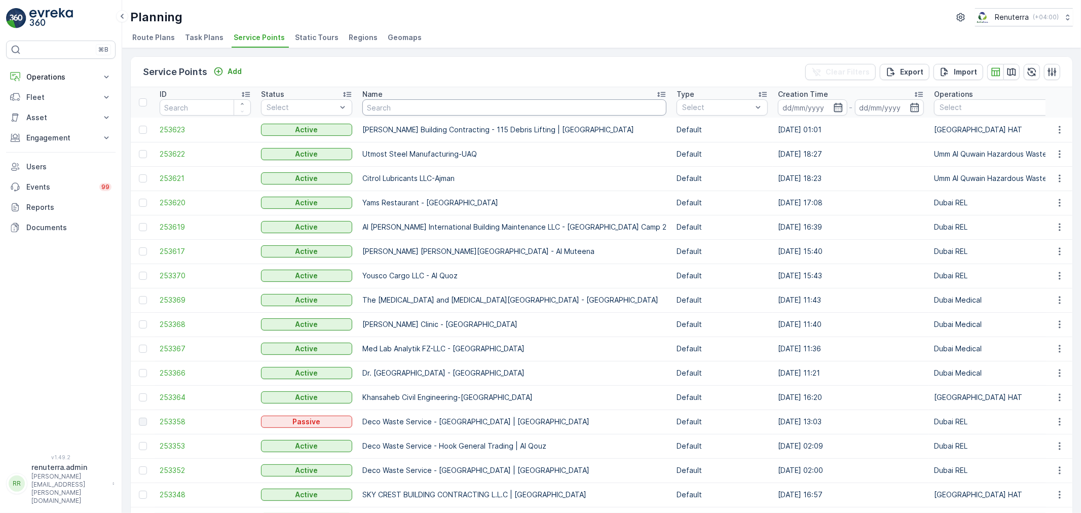
click at [427, 109] on input "text" at bounding box center [514, 107] width 304 height 16
paste input "ARENCO REAL ESTATE CO. L.L.C (Golden Sands 08)"
type input "ARENCO REAL ESTATE CO. L.L.C (Golden Sands 08)"
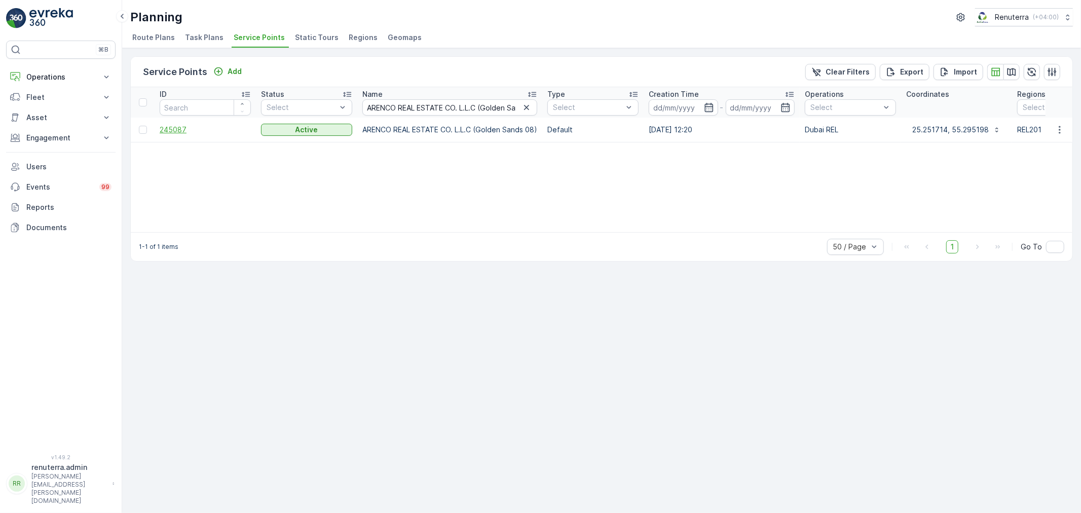
click at [175, 131] on span "245087" at bounding box center [205, 130] width 91 height 10
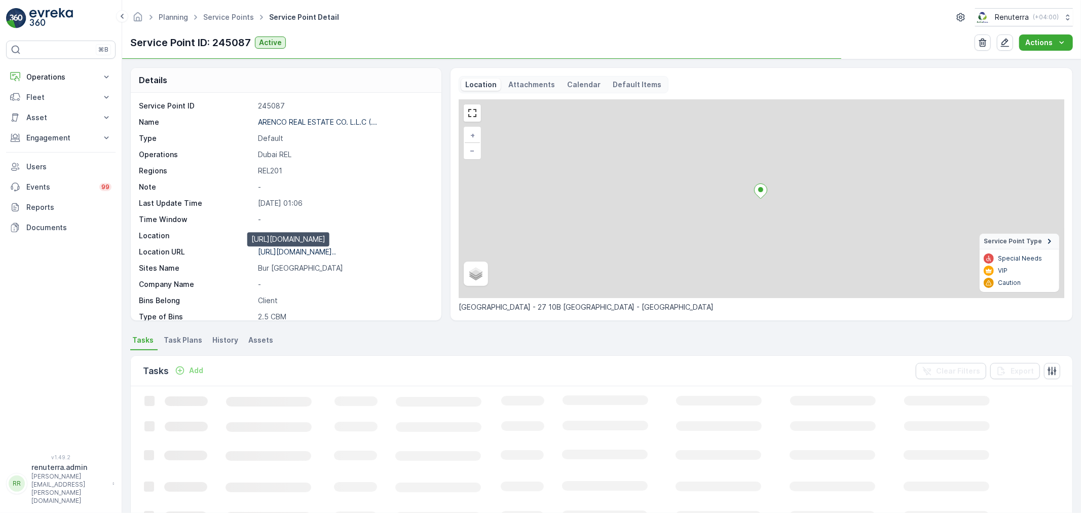
click at [307, 251] on p "https://maps.app.goo.gl/LGrAnR..." at bounding box center [297, 251] width 78 height 9
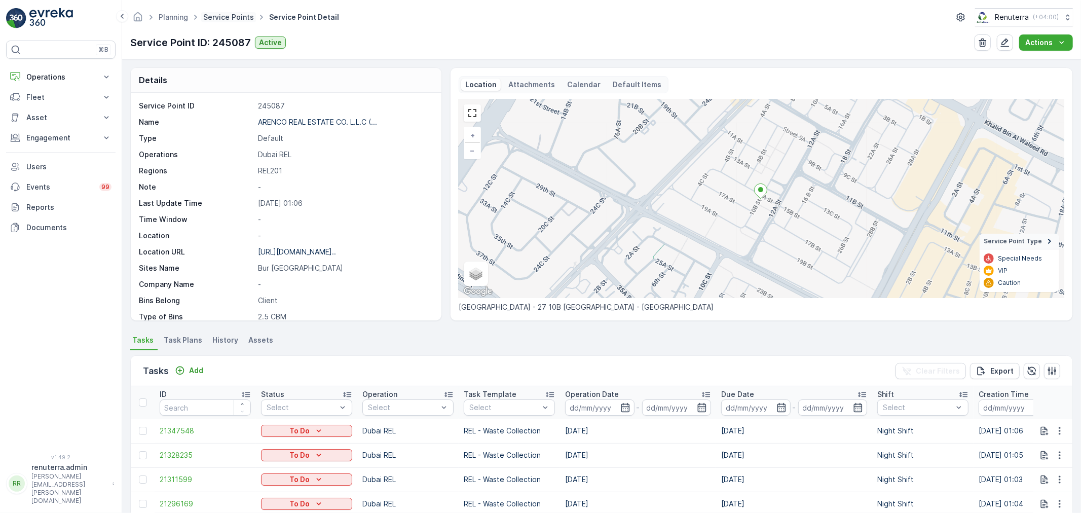
click at [224, 19] on link "Service Points" at bounding box center [228, 17] width 51 height 9
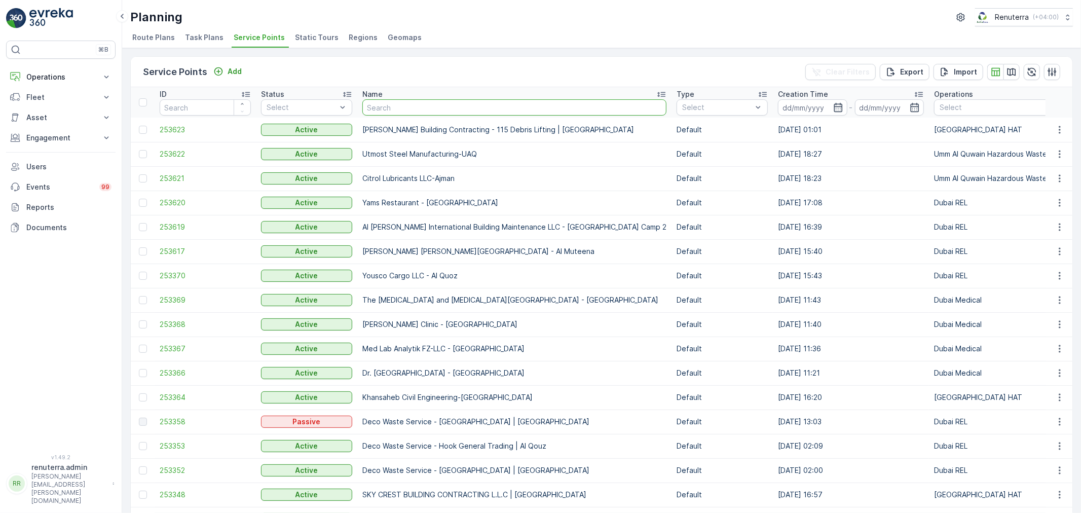
click at [391, 113] on input "text" at bounding box center [514, 107] width 304 height 16
paste input "ARENCO REAL ESTATE CO. L.L.C (Golden Sands 07)"
type input "ARENCO REAL ESTATE CO. L.L.C (Golden Sands 07)"
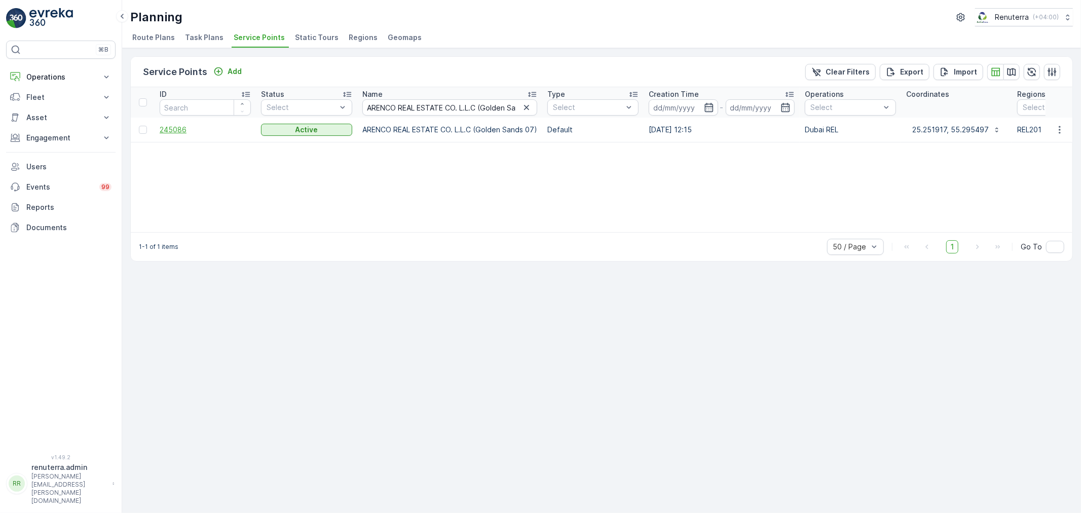
click at [172, 127] on span "245086" at bounding box center [205, 130] width 91 height 10
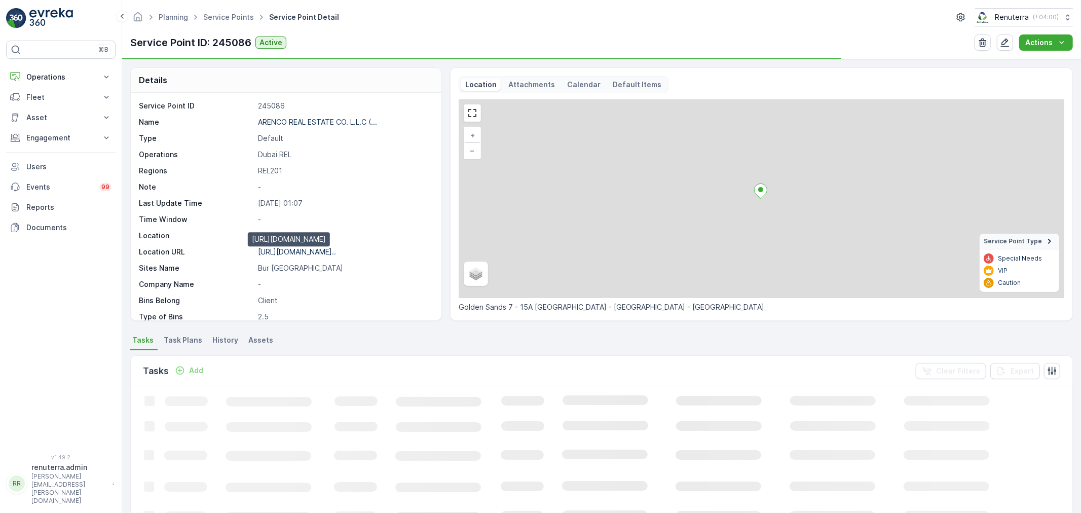
click at [315, 252] on p "https://maps.app.goo.gl/QtQET8..." at bounding box center [297, 251] width 78 height 9
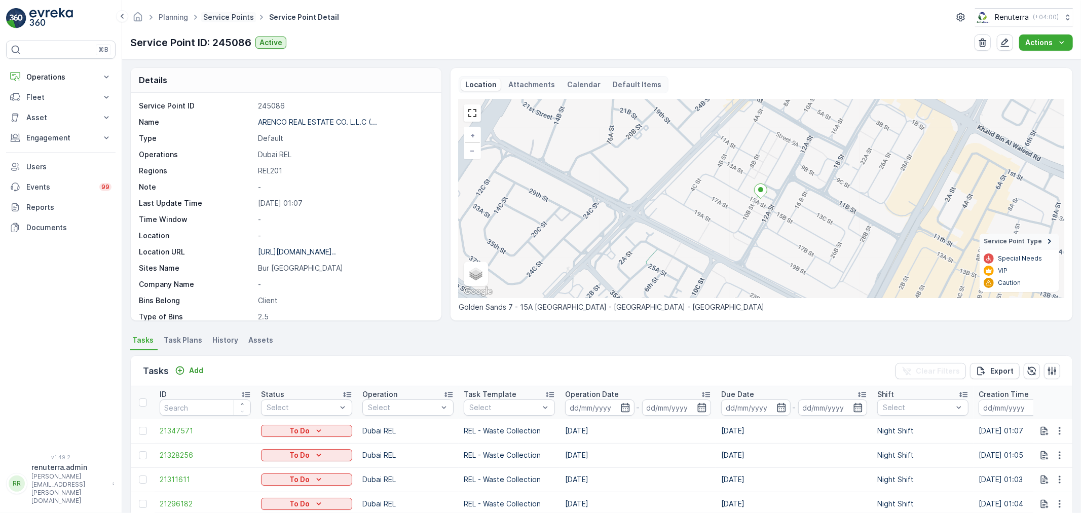
click at [226, 18] on link "Service Points" at bounding box center [228, 17] width 51 height 9
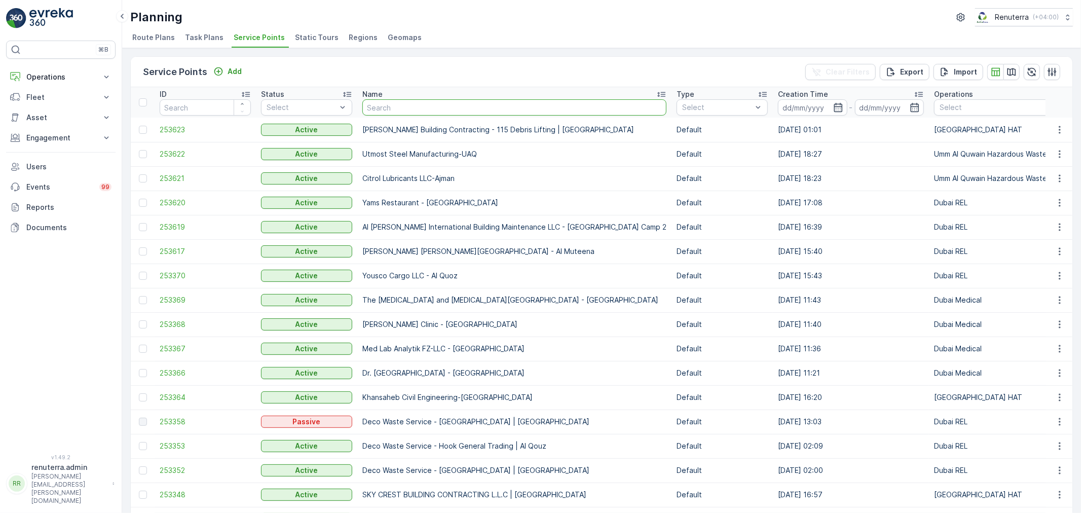
type input "ARENCO REAL ESTATE CO. L.L.C (Golden Sands 06)"
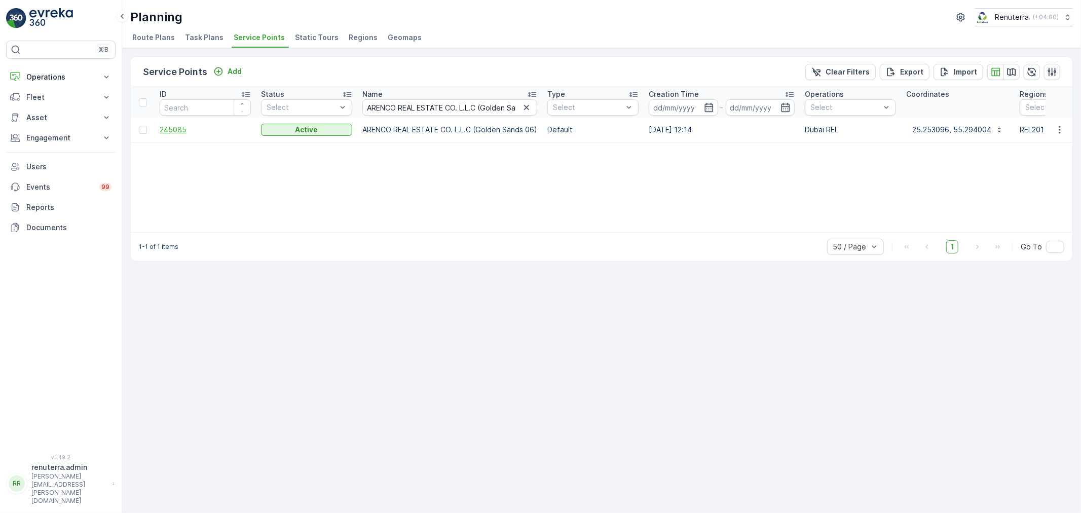
click at [173, 132] on span "245085" at bounding box center [205, 130] width 91 height 10
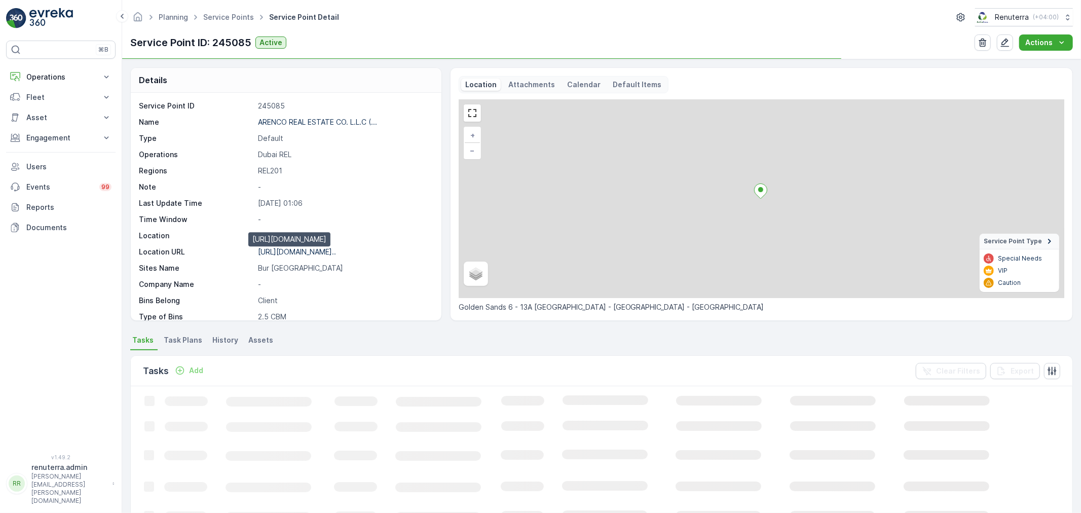
click at [336, 249] on p "https://maps.app.goo.gl/H7vZD6..." at bounding box center [297, 251] width 78 height 9
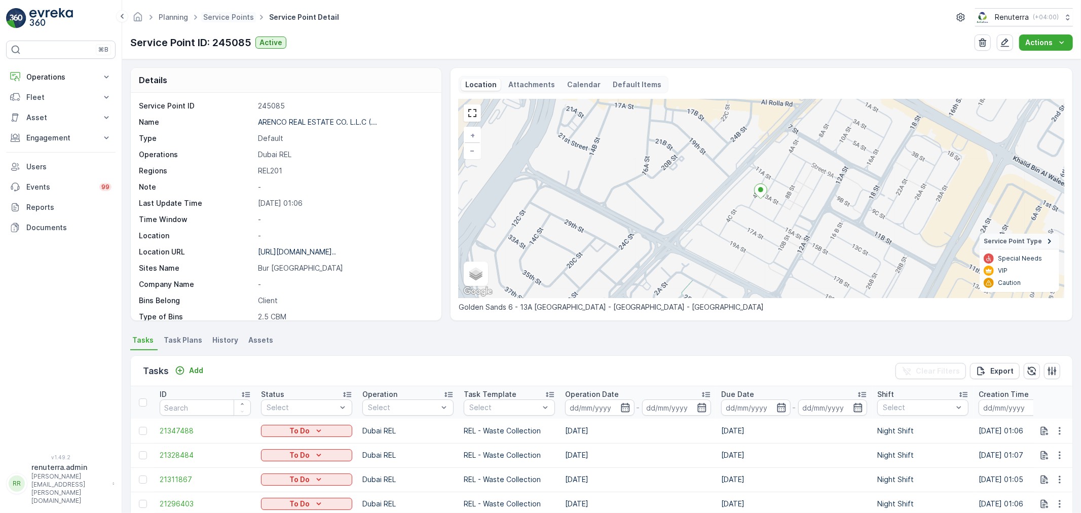
click at [211, 11] on ul "Service Points" at bounding box center [234, 17] width 66 height 15
click at [213, 13] on link "Service Points" at bounding box center [228, 17] width 51 height 9
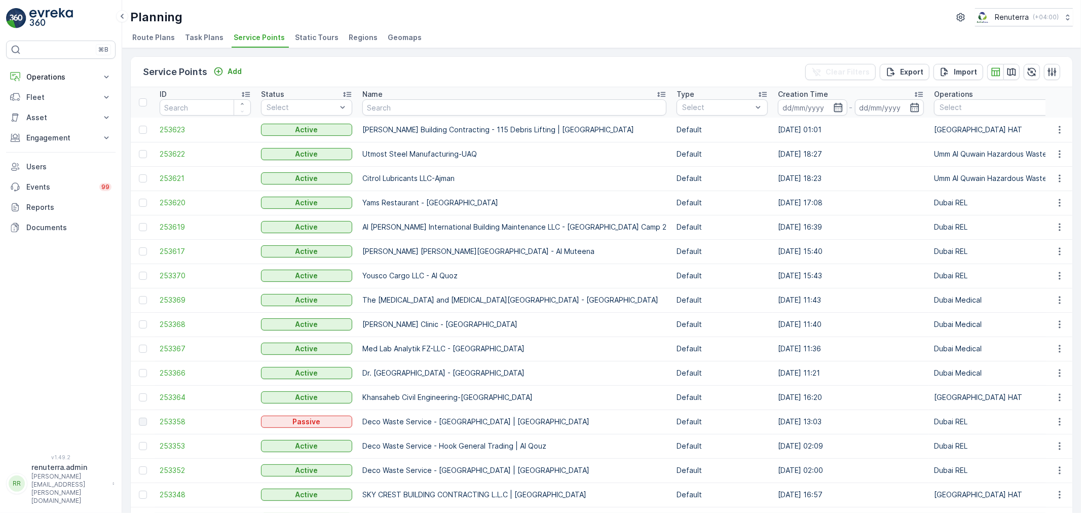
click at [398, 115] on th "Name" at bounding box center [514, 102] width 314 height 30
click at [398, 110] on input "text" at bounding box center [514, 107] width 304 height 16
paste input "ARENCO REAL ESTATE CO. L.L.C (Golden Sands 02)"
type input "ARENCO REAL ESTATE CO. L.L.C (Golden Sands 02)"
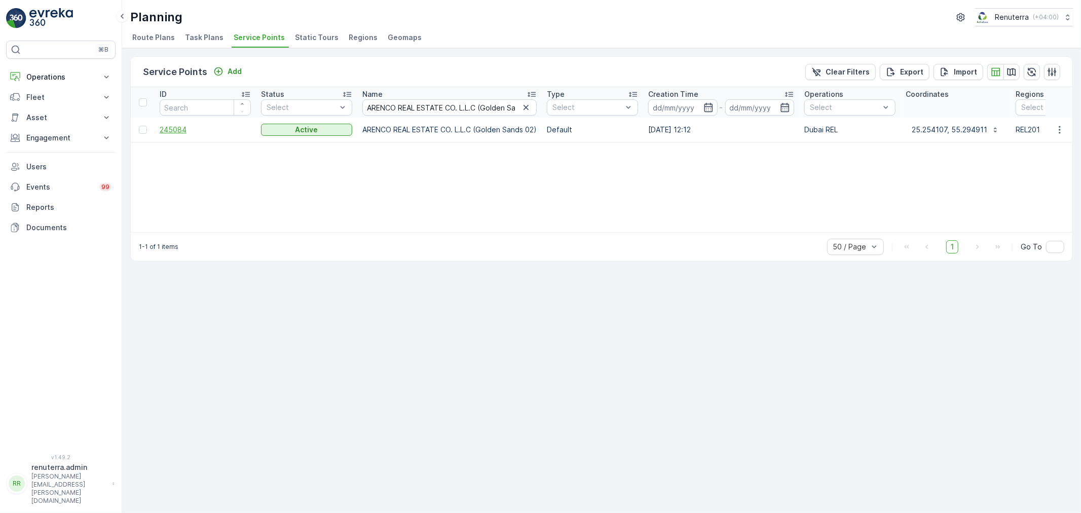
click at [181, 126] on span "245084" at bounding box center [205, 130] width 91 height 10
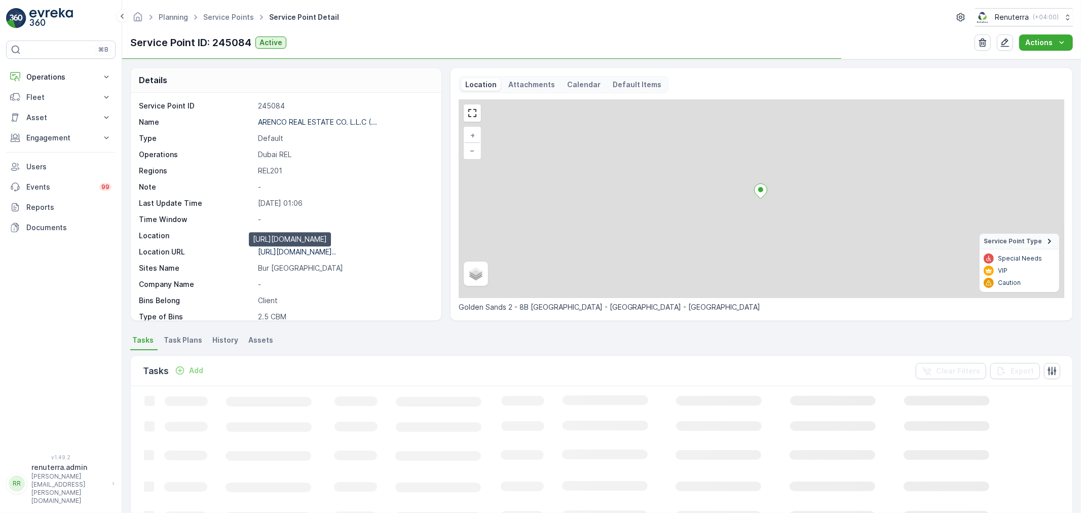
click at [313, 251] on p "https://maps.app.goo.gl/5XNWsg..." at bounding box center [297, 251] width 78 height 9
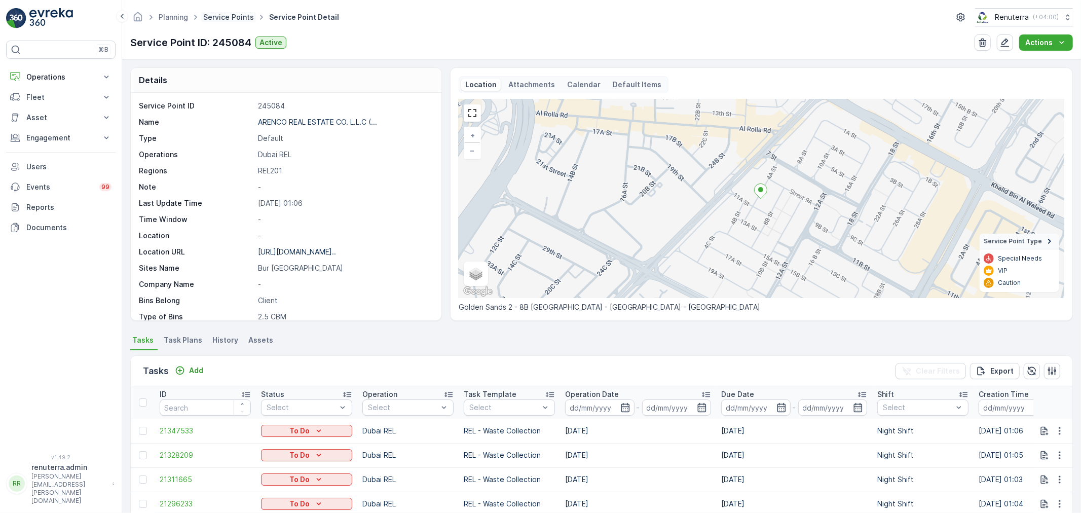
click at [226, 17] on link "Service Points" at bounding box center [228, 17] width 51 height 9
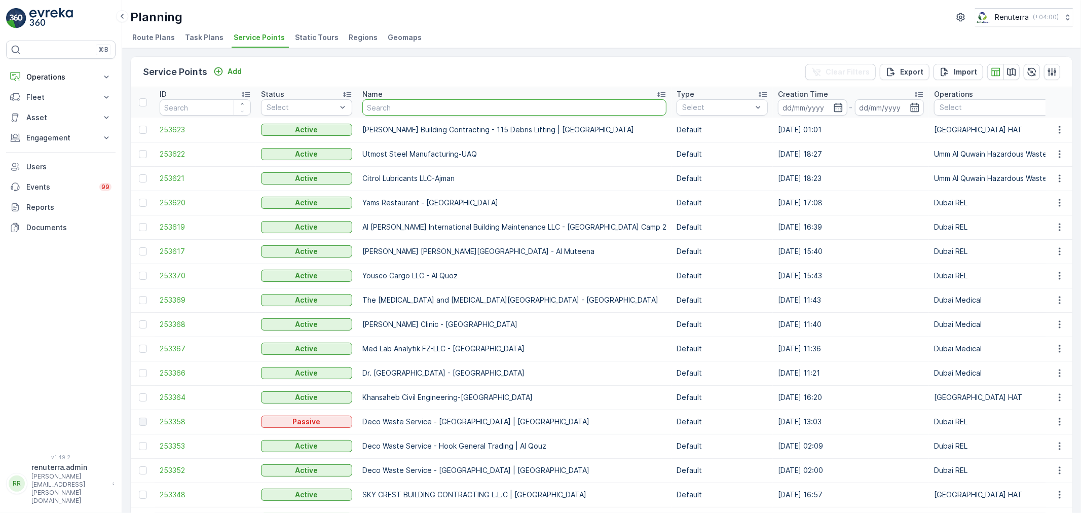
click at [418, 109] on input "text" at bounding box center [514, 107] width 304 height 16
paste input "ARENCO REAL ESTATE CO. L.L.C (Golden Sands 01)"
type input "ARENCO REAL ESTATE CO. L.L.C (Golden Sands 01)"
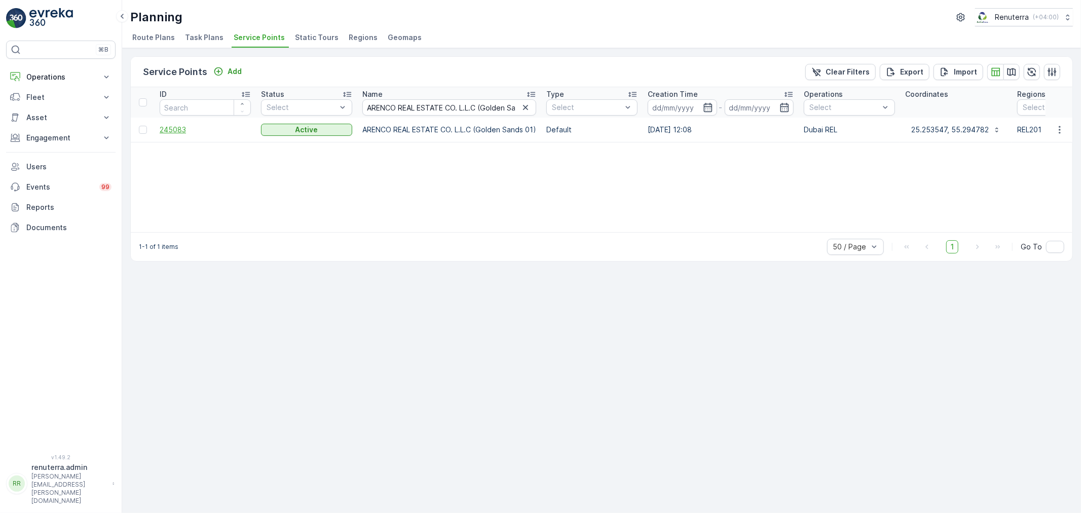
click at [172, 133] on span "245083" at bounding box center [205, 130] width 91 height 10
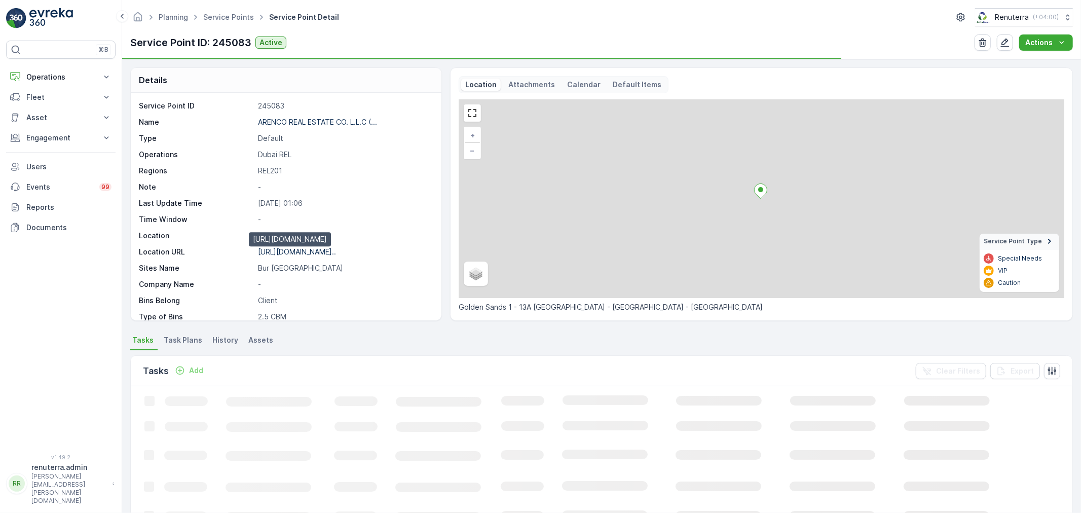
click at [303, 252] on p "https://maps.app.goo.gl/P4Nsgm..." at bounding box center [297, 251] width 78 height 9
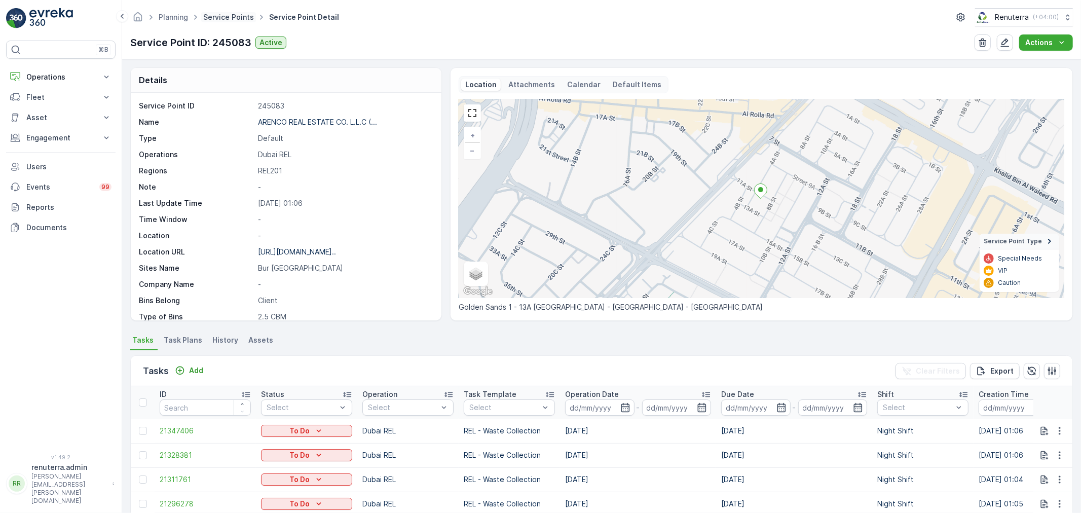
click at [217, 19] on span "Service Points" at bounding box center [228, 17] width 55 height 10
click at [222, 17] on link "Service Points" at bounding box center [228, 17] width 51 height 9
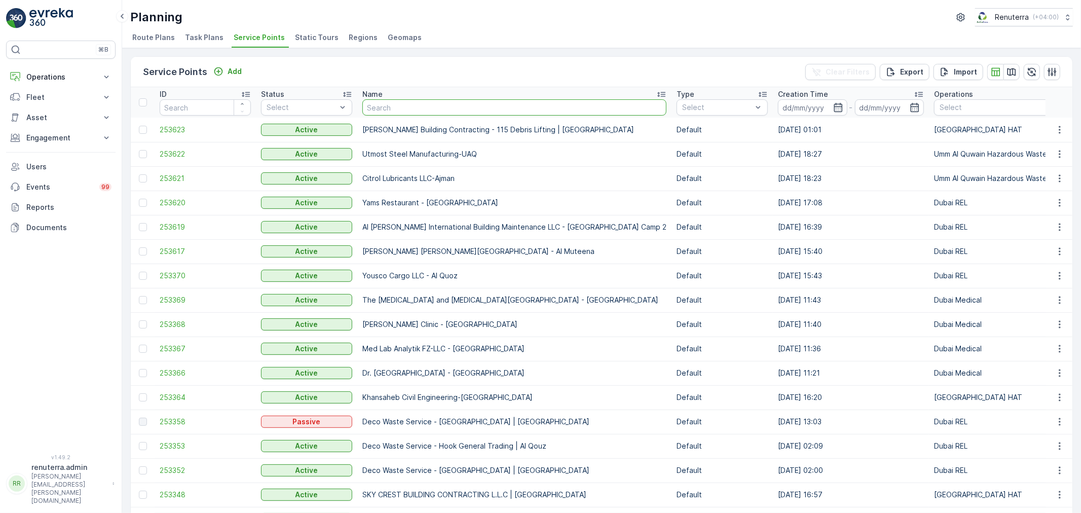
click at [386, 99] on input "text" at bounding box center [514, 107] width 304 height 16
paste input "Al Manar Emirates Real Estate Villas 01&02&05"
type input "Al Manar Emirates Real Estate Villas 01&02&05"
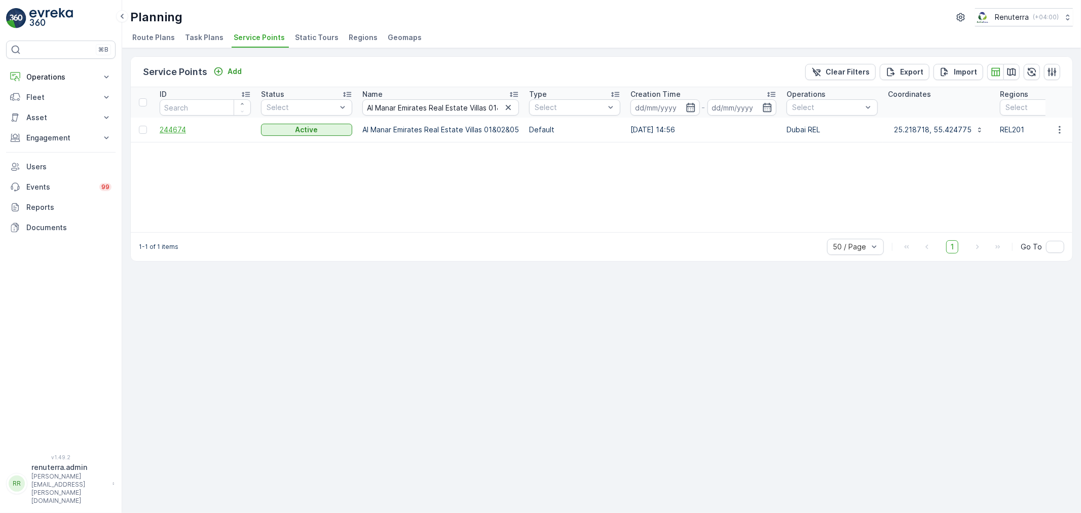
click at [168, 130] on span "244674" at bounding box center [205, 130] width 91 height 10
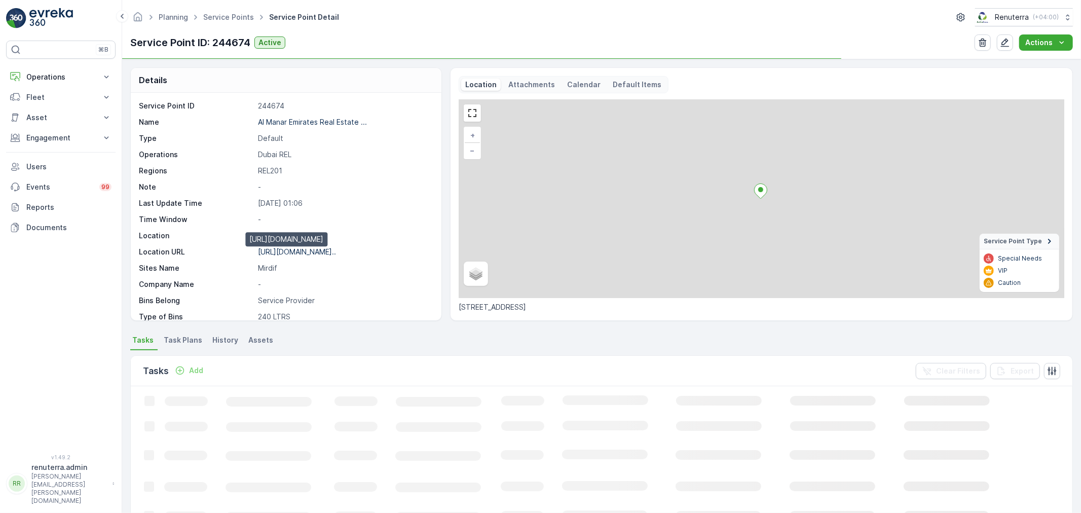
click at [322, 248] on p "https://maps.app.goo.gl/s6Tdin..." at bounding box center [297, 251] width 78 height 9
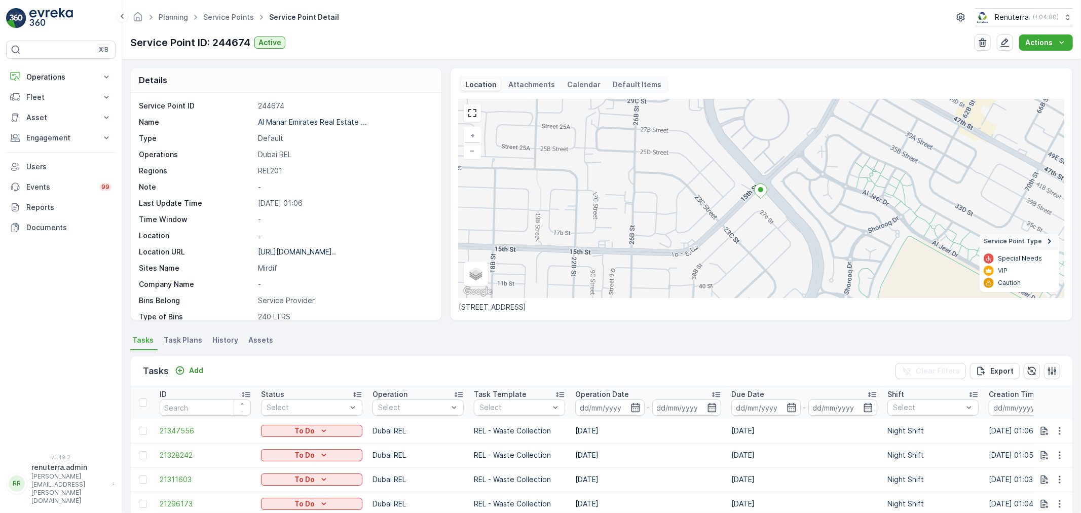
click at [216, 23] on ul "Service Points" at bounding box center [234, 17] width 66 height 15
click at [219, 19] on link "Service Points" at bounding box center [228, 17] width 51 height 9
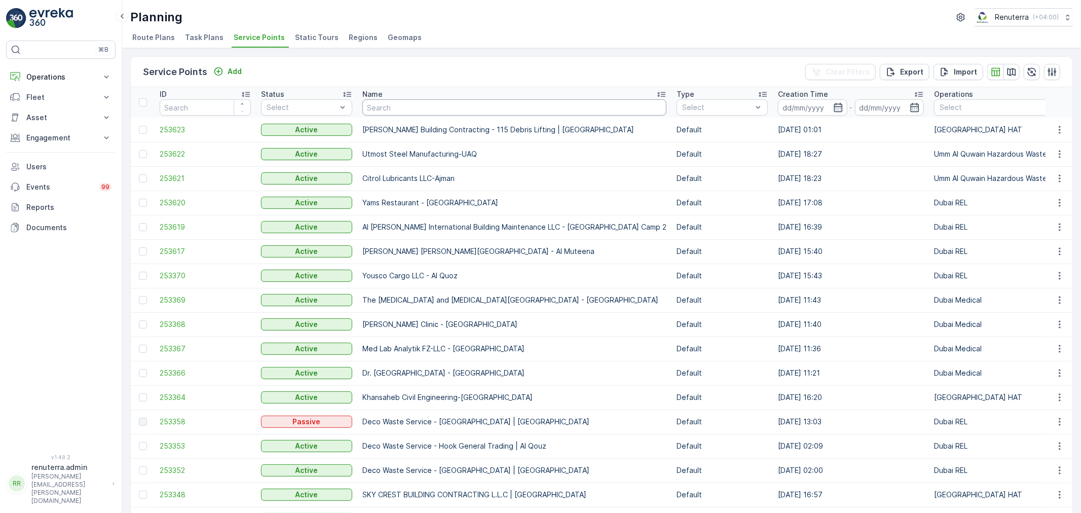
click at [445, 104] on input "text" at bounding box center [514, 107] width 304 height 16
paste input "Khansaheb/Karama"
type input "Khansaheb/Karama"
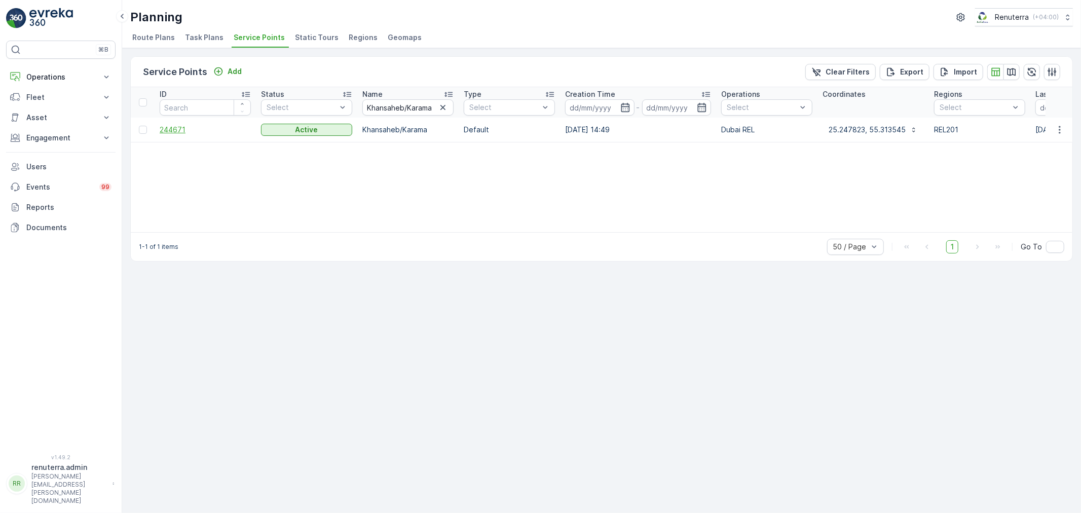
click at [183, 127] on span "244671" at bounding box center [205, 130] width 91 height 10
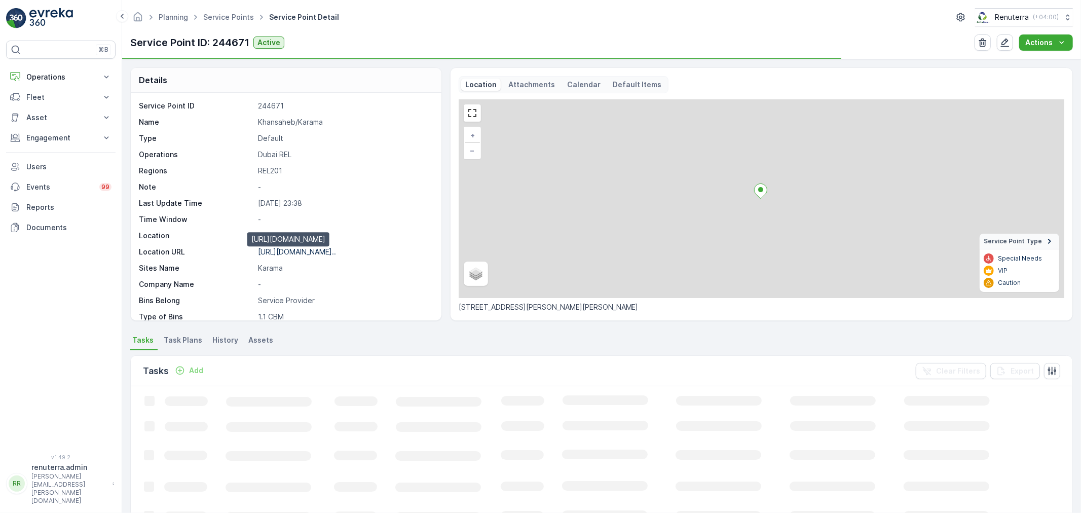
click at [328, 250] on p "https://maps.app.goo.gl/NDFfyF..." at bounding box center [297, 251] width 78 height 9
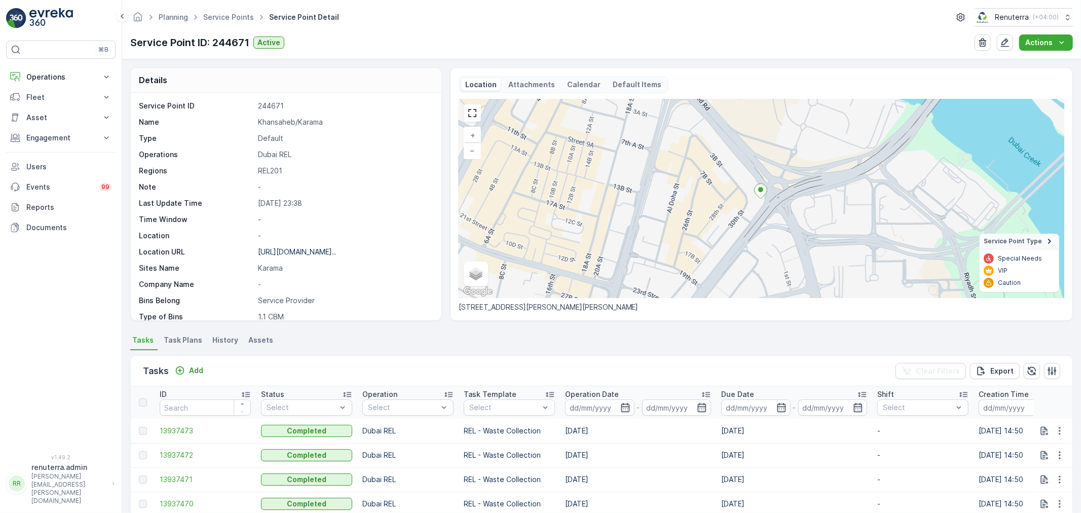
click at [234, 22] on ul "Service Points" at bounding box center [234, 17] width 66 height 15
click at [235, 19] on link "Service Points" at bounding box center [228, 17] width 51 height 9
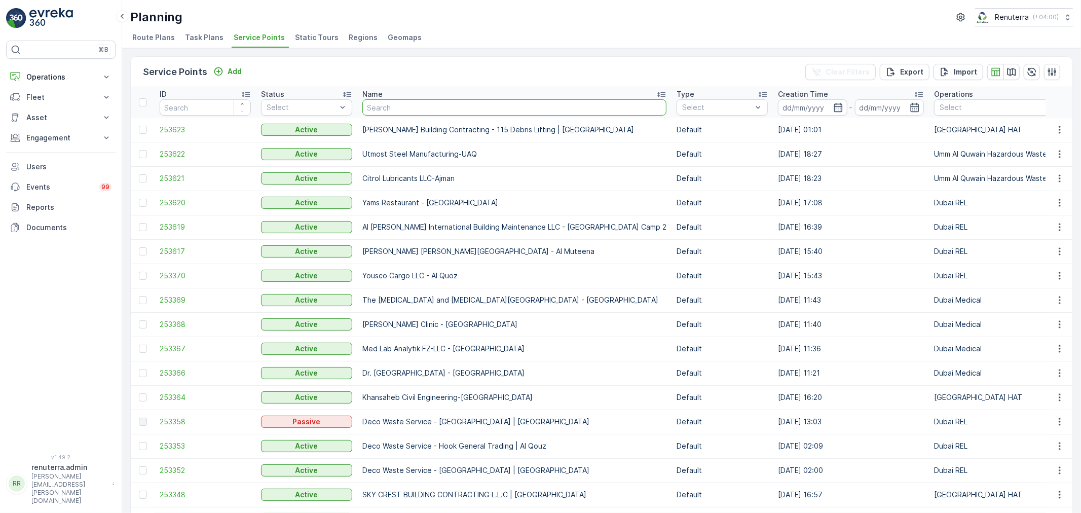
click at [432, 103] on input "text" at bounding box center [514, 107] width 304 height 16
type input "Solv-Zabeel Park"
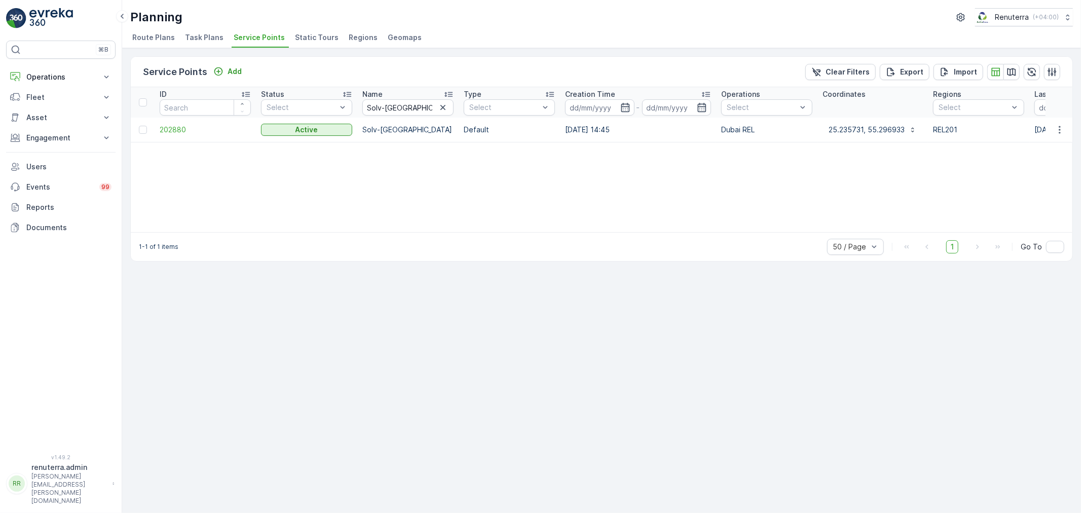
click at [179, 134] on td "202880" at bounding box center [205, 130] width 101 height 24
click at [178, 130] on span "202880" at bounding box center [205, 130] width 91 height 10
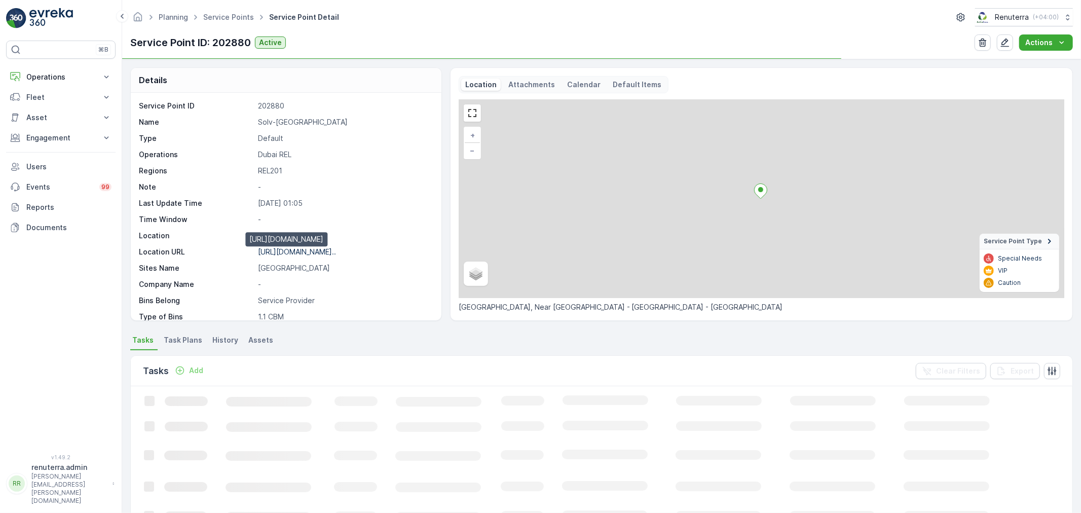
click at [321, 254] on p "https://maps.app.goo.gl/Dktvc1..." at bounding box center [297, 251] width 78 height 9
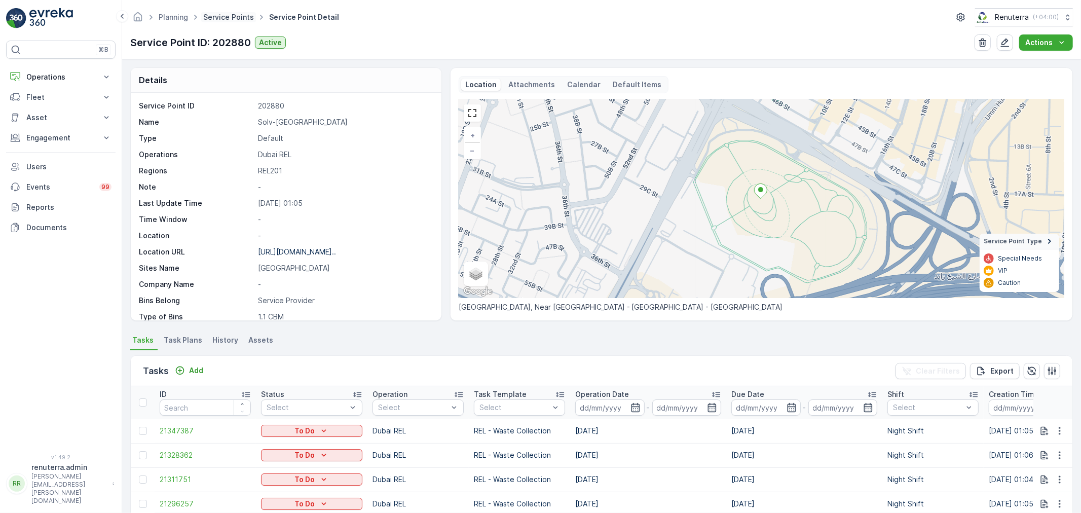
click at [229, 23] on ul "Service Points" at bounding box center [234, 17] width 66 height 15
click at [231, 20] on link "Service Points" at bounding box center [228, 17] width 51 height 9
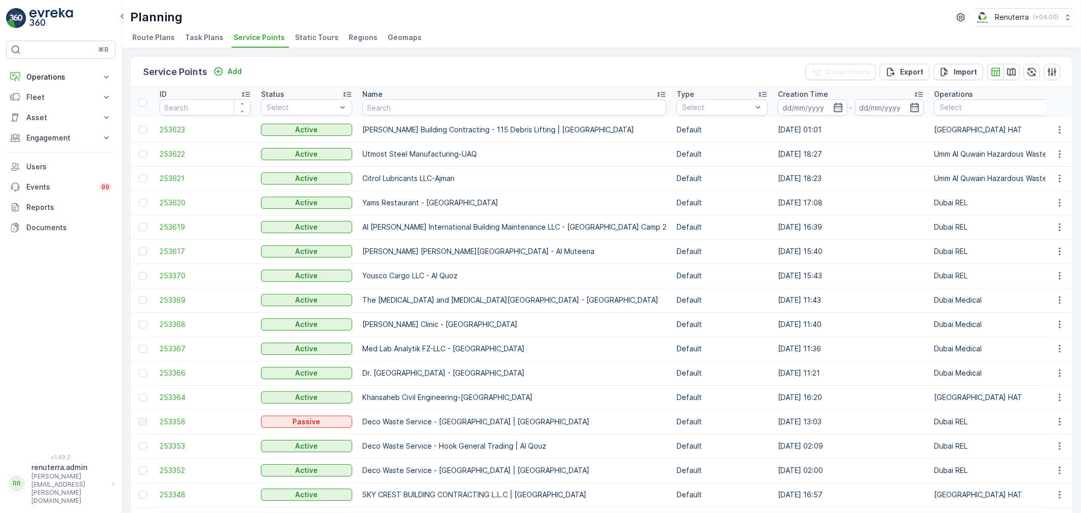
click at [379, 107] on input "text" at bounding box center [514, 107] width 304 height 16
paste input "Solv-Dubai Creek Park"
type input "Solv-Dubai Creek Park"
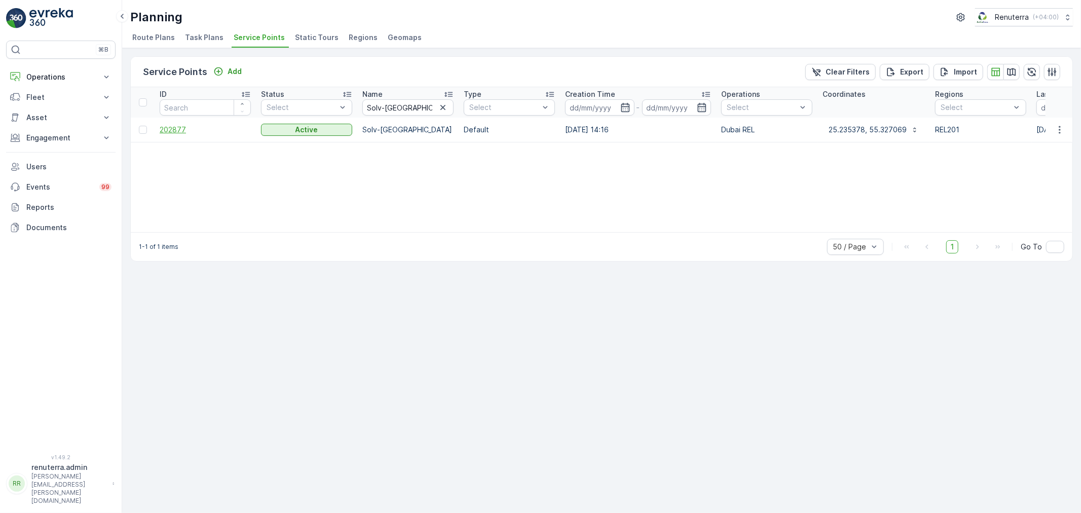
click at [165, 125] on span "202877" at bounding box center [205, 130] width 91 height 10
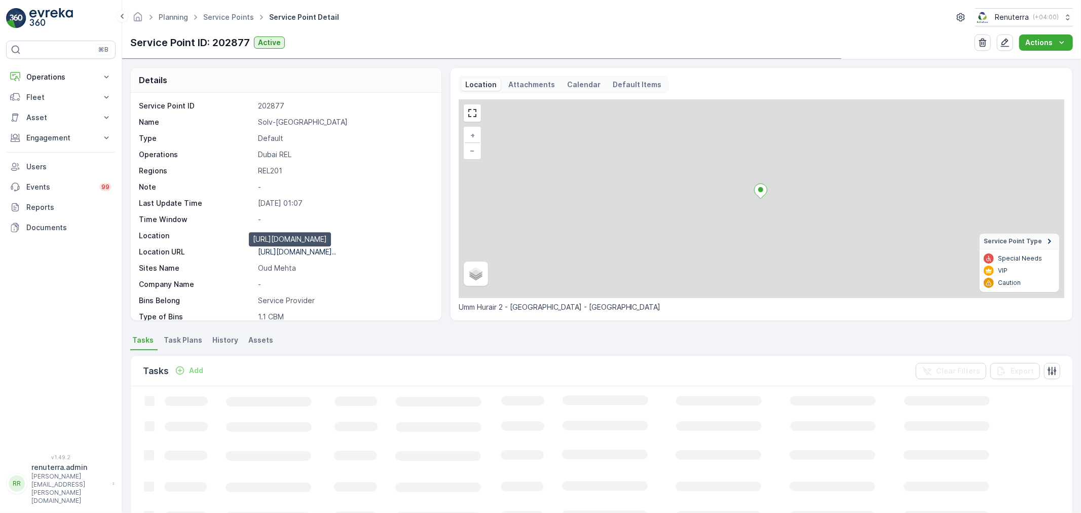
click at [321, 254] on p "https://maps.app.goo.gl/ZTgMNF..." at bounding box center [297, 251] width 78 height 9
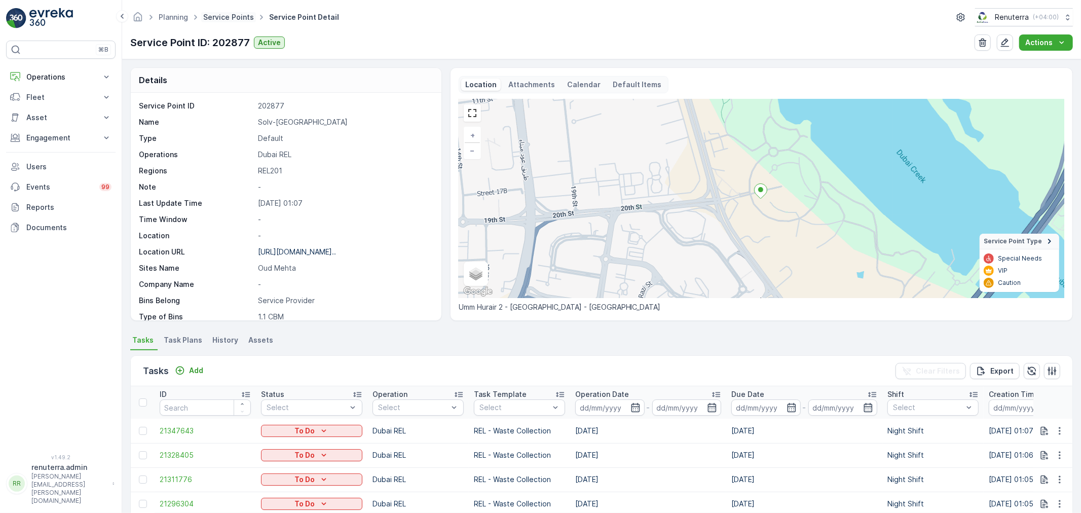
click at [232, 17] on link "Service Points" at bounding box center [228, 17] width 51 height 9
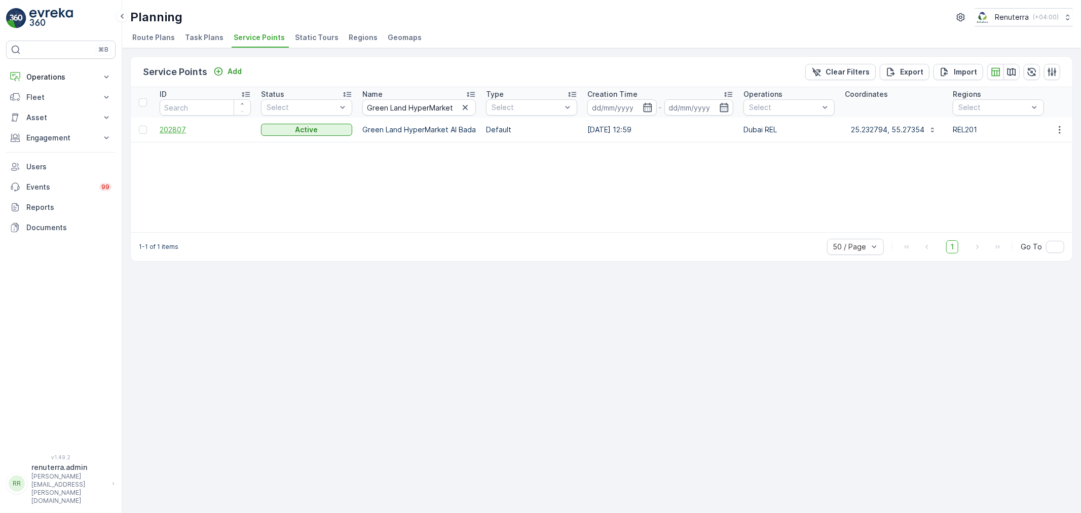
click at [175, 129] on span "202807" at bounding box center [205, 130] width 91 height 10
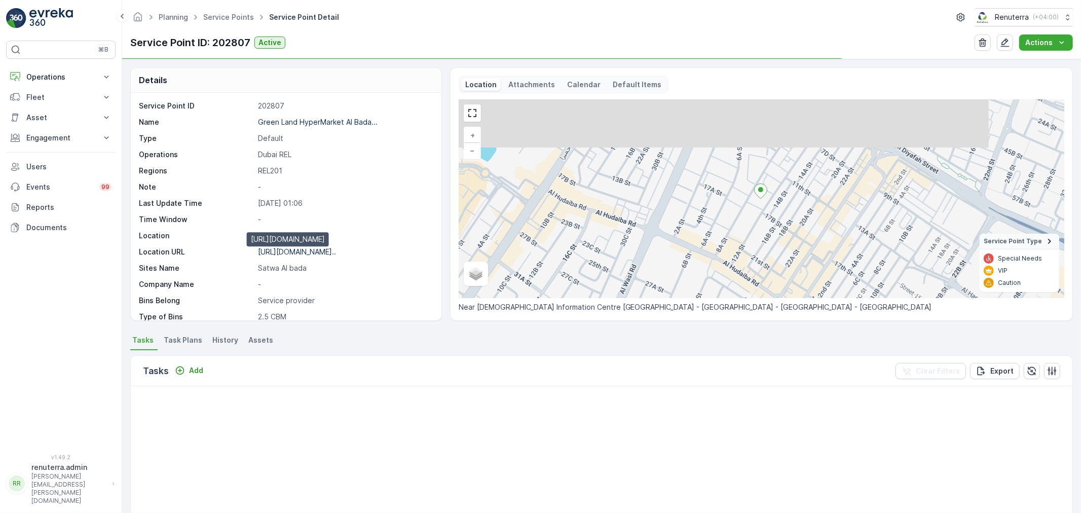
click at [295, 253] on p "https://maps.app.goo.gl/t4z7SU..." at bounding box center [297, 251] width 78 height 9
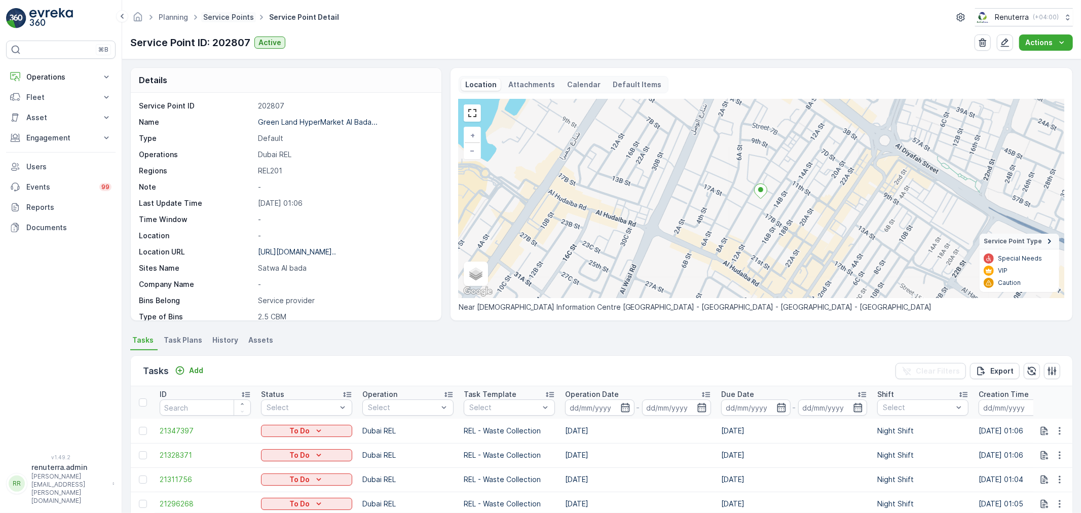
drag, startPoint x: 232, startPoint y: 9, endPoint x: 230, endPoint y: 18, distance: 9.3
click at [231, 17] on ul "Service Points" at bounding box center [234, 17] width 66 height 15
click at [230, 18] on link "Service Points" at bounding box center [228, 17] width 51 height 9
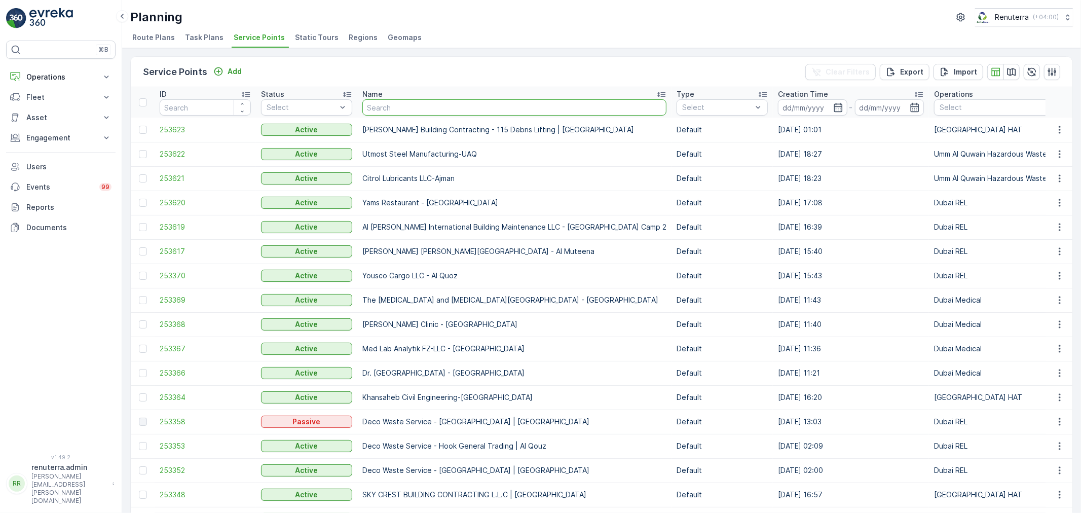
type input "Al Manar Emirates (Satwa Building)"
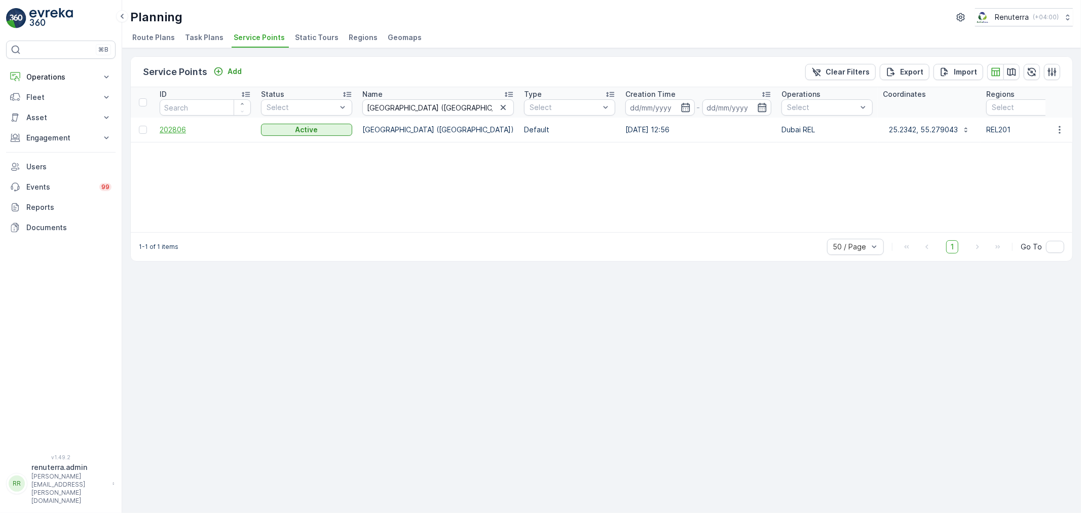
click at [166, 127] on span "202806" at bounding box center [205, 130] width 91 height 10
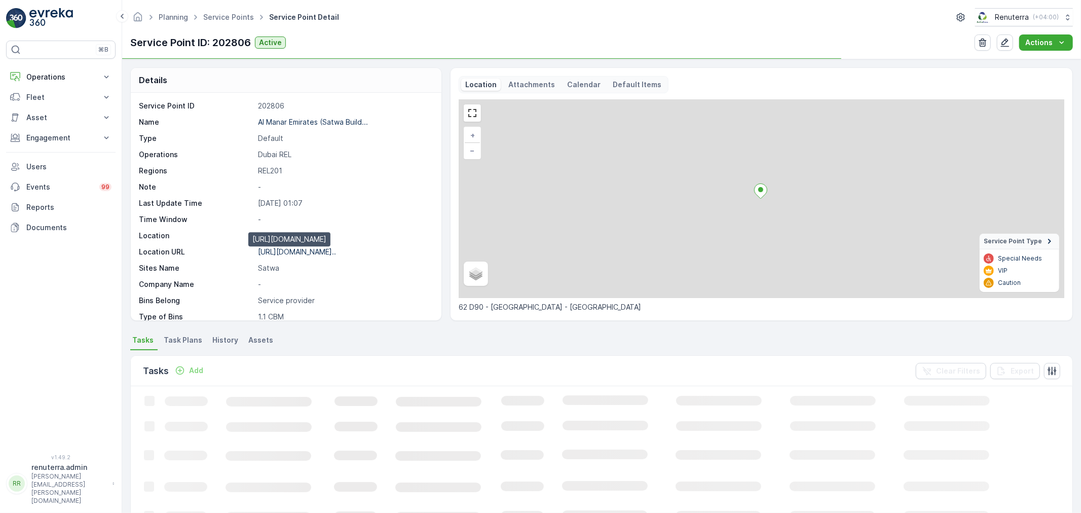
click at [295, 254] on p "https://maps.app.goo.gl/F3uMLz..." at bounding box center [297, 251] width 78 height 9
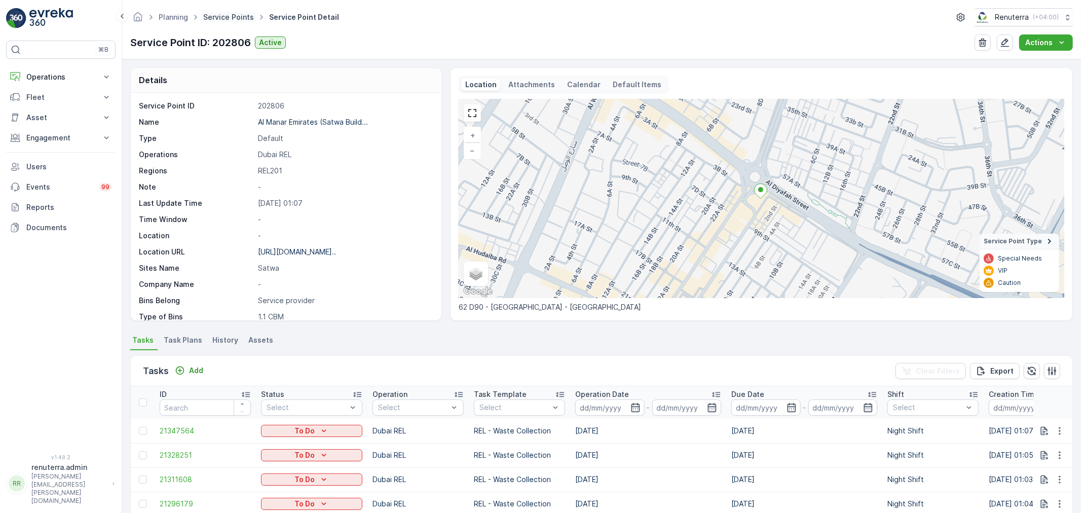
click at [237, 19] on link "Service Points" at bounding box center [228, 17] width 51 height 9
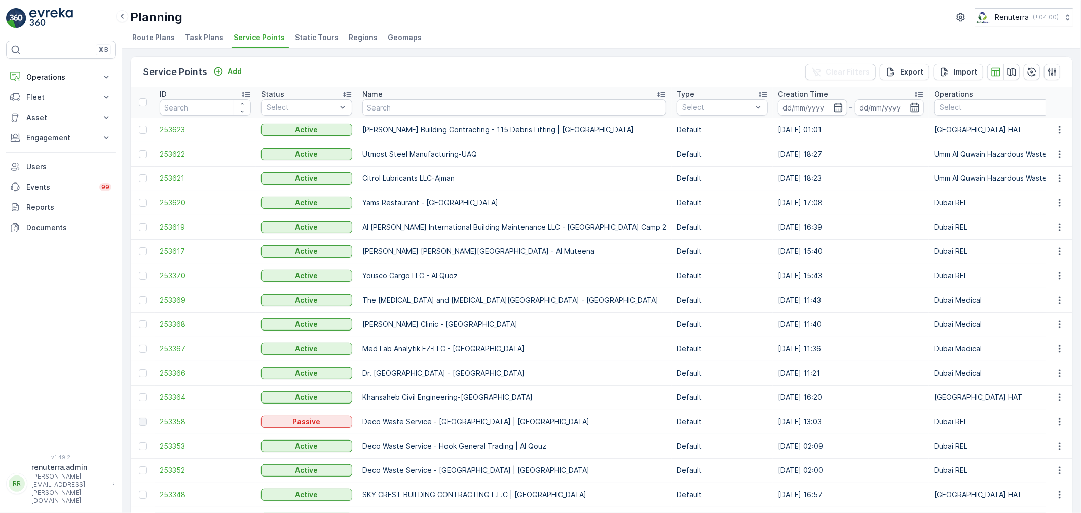
click at [404, 106] on input "text" at bounding box center [514, 107] width 304 height 16
paste input "Al Manar Hotel Apartments (Kamat restaurant same building)"
type input "Al Manar Hotel Apartments (Kamat restaurant same building)"
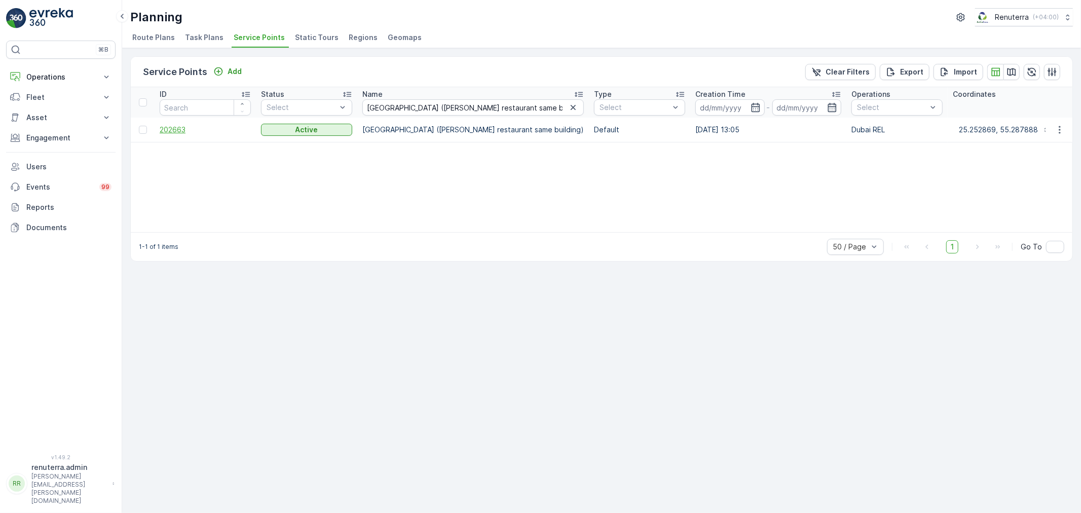
click at [179, 132] on span "202663" at bounding box center [205, 130] width 91 height 10
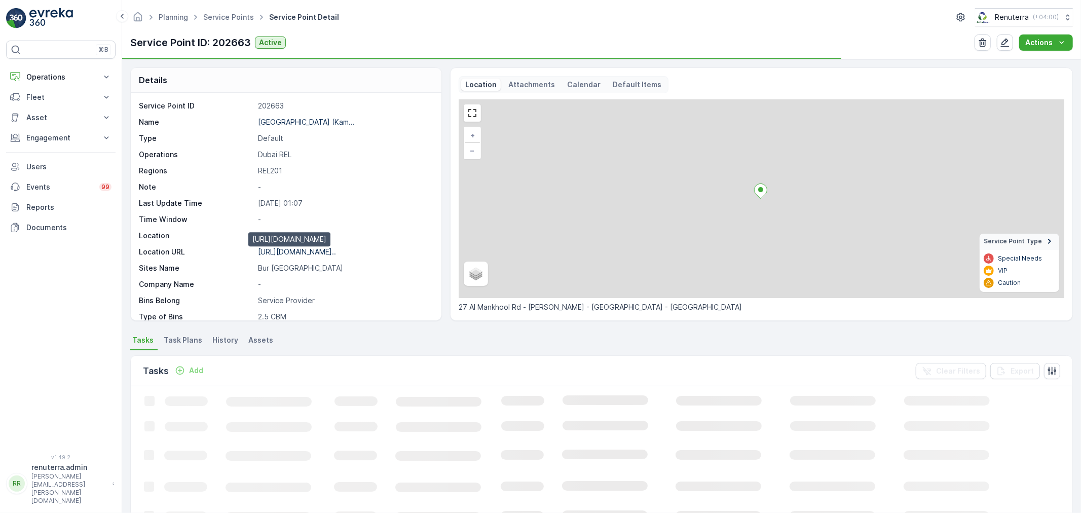
click at [288, 252] on p "https://maps.app.goo.gl/WnEc5S..." at bounding box center [297, 251] width 78 height 9
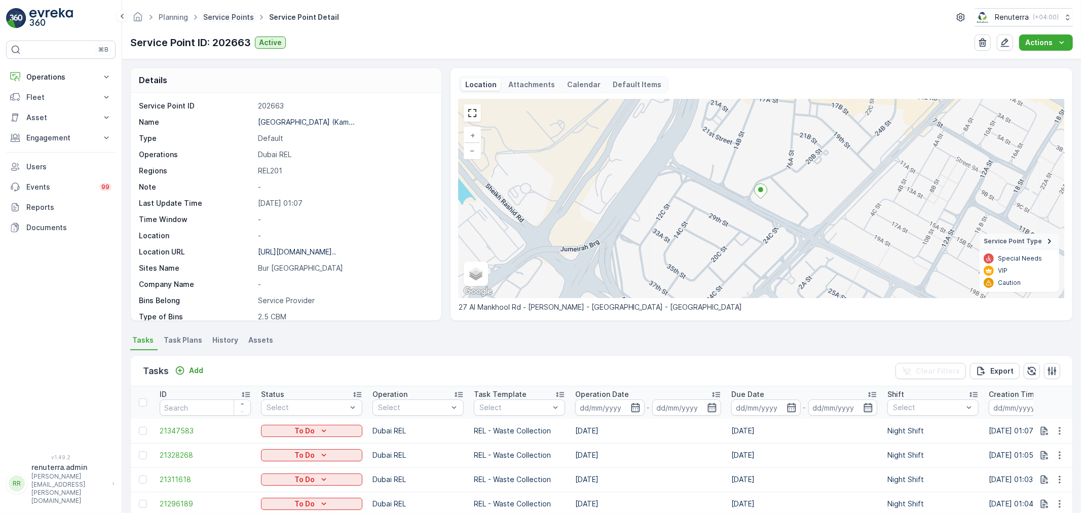
click at [236, 14] on link "Service Points" at bounding box center [228, 17] width 51 height 9
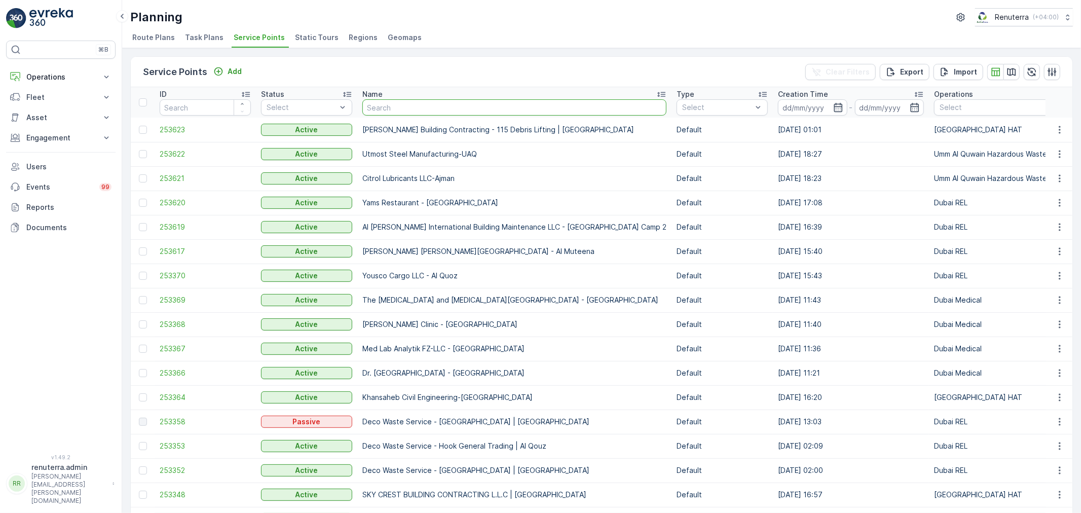
click at [487, 112] on input "text" at bounding box center [514, 107] width 304 height 16
paste input "Al showaib real estate B510 Building"
type input "Al showaib real estate B510 Building"
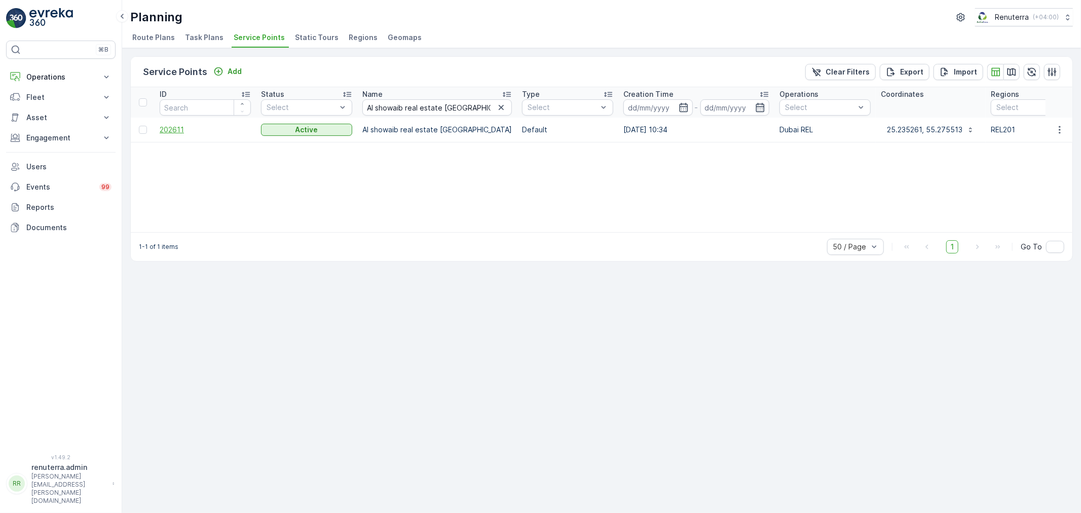
click at [167, 129] on span "202611" at bounding box center [205, 130] width 91 height 10
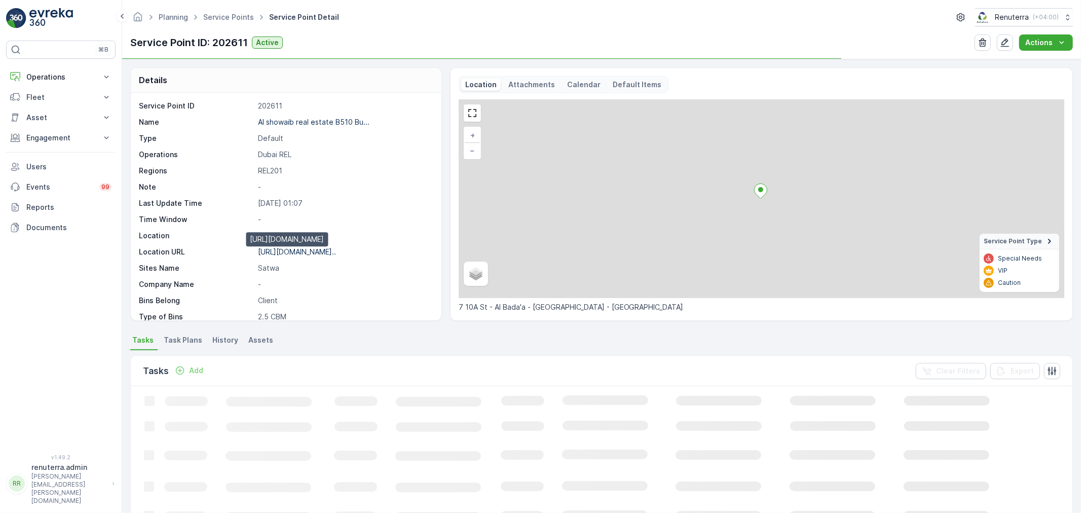
click at [295, 250] on p "https://maps.app.goo.gl/rZq1oV..." at bounding box center [297, 251] width 78 height 9
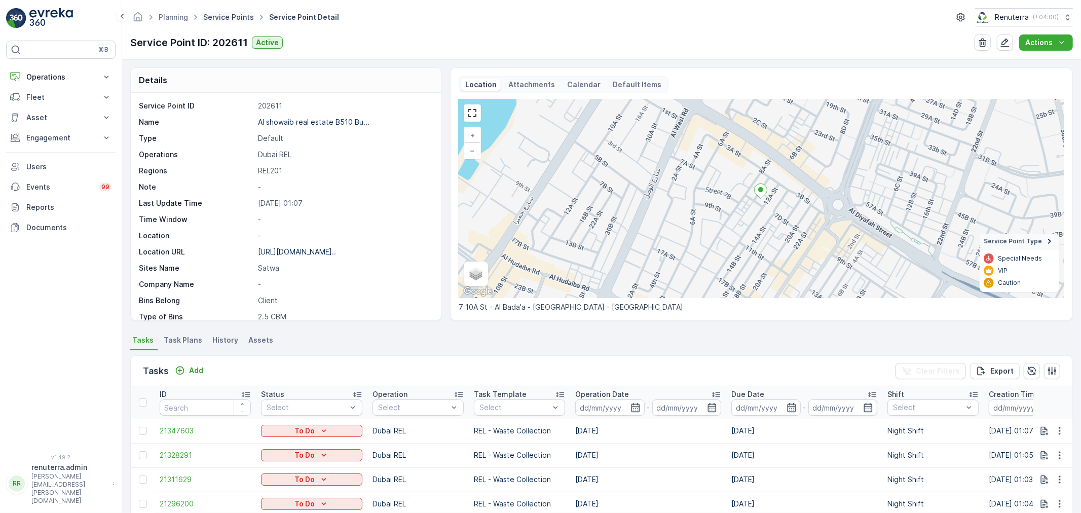
click at [220, 19] on link "Service Points" at bounding box center [228, 17] width 51 height 9
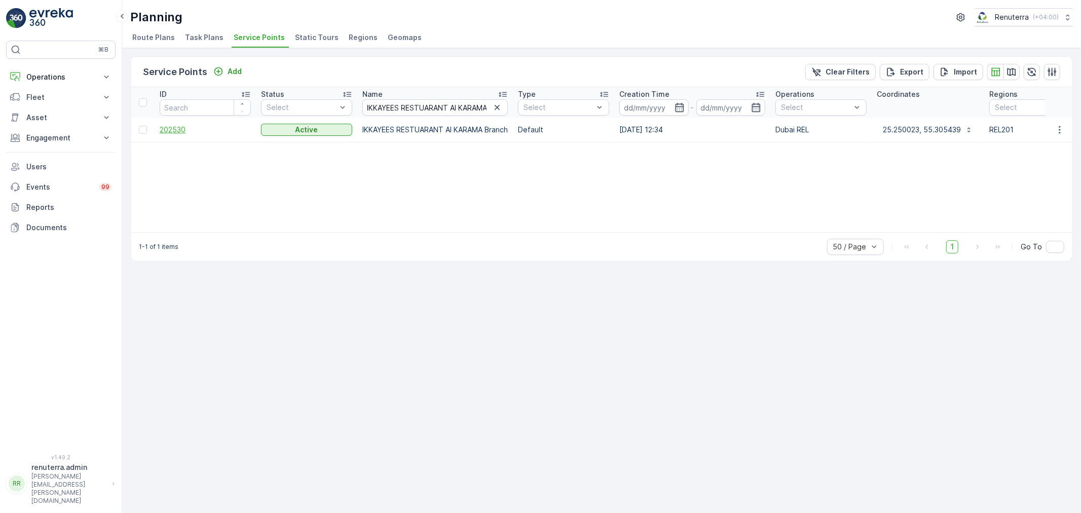
click at [182, 129] on span "202530" at bounding box center [205, 130] width 91 height 10
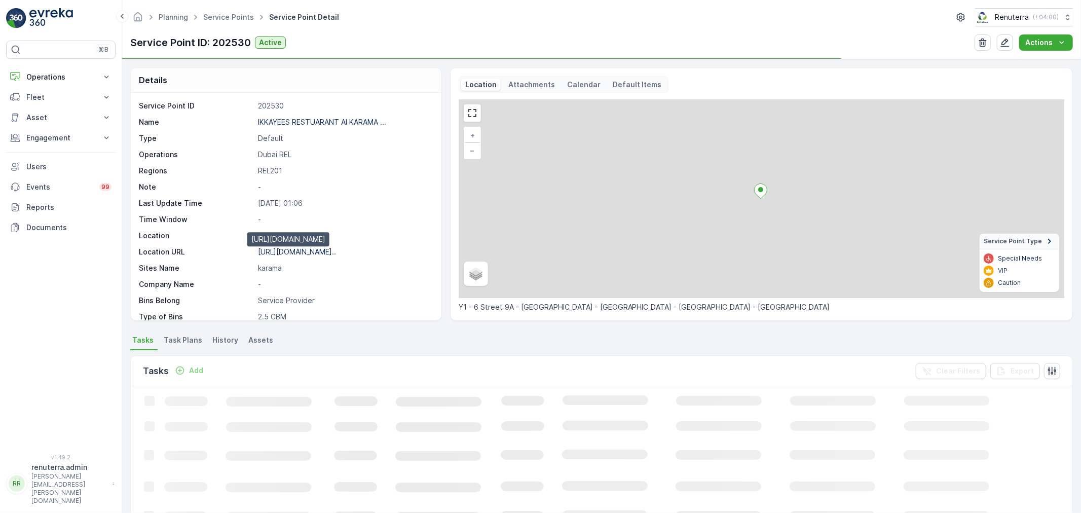
click at [320, 249] on p "https://maps.app.goo.gl/yQtveN..." at bounding box center [297, 251] width 78 height 9
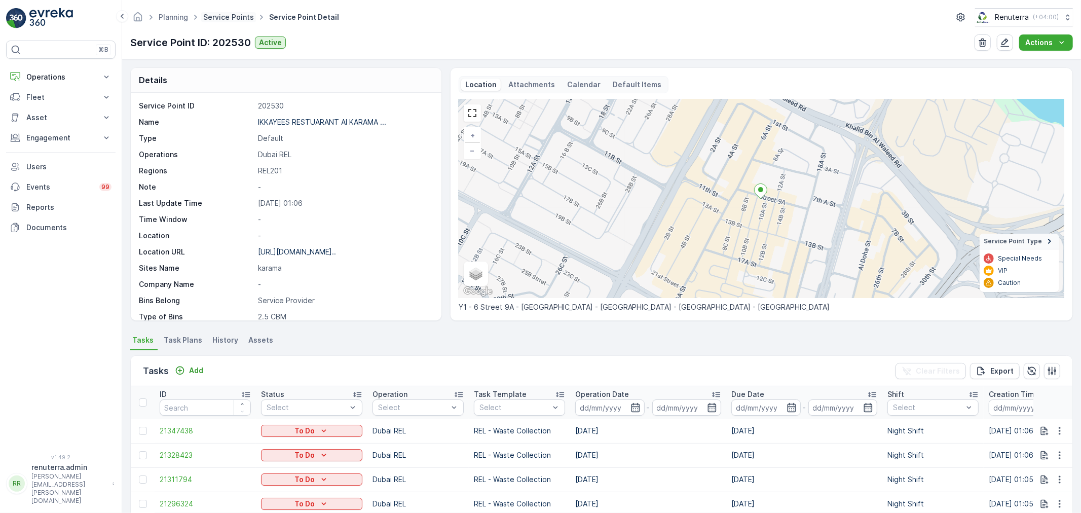
click at [218, 19] on link "Service Points" at bounding box center [228, 17] width 51 height 9
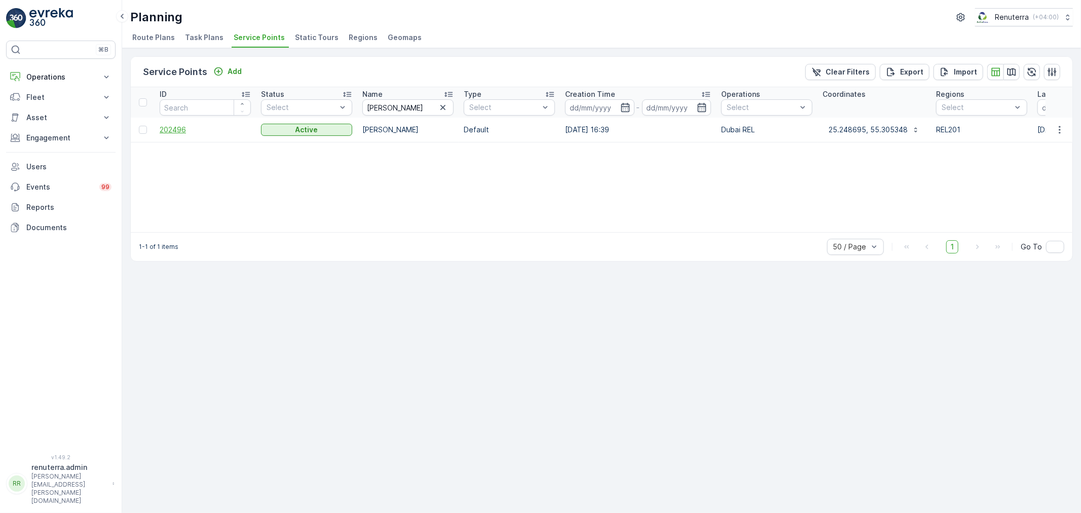
click at [165, 125] on span "202496" at bounding box center [205, 130] width 91 height 10
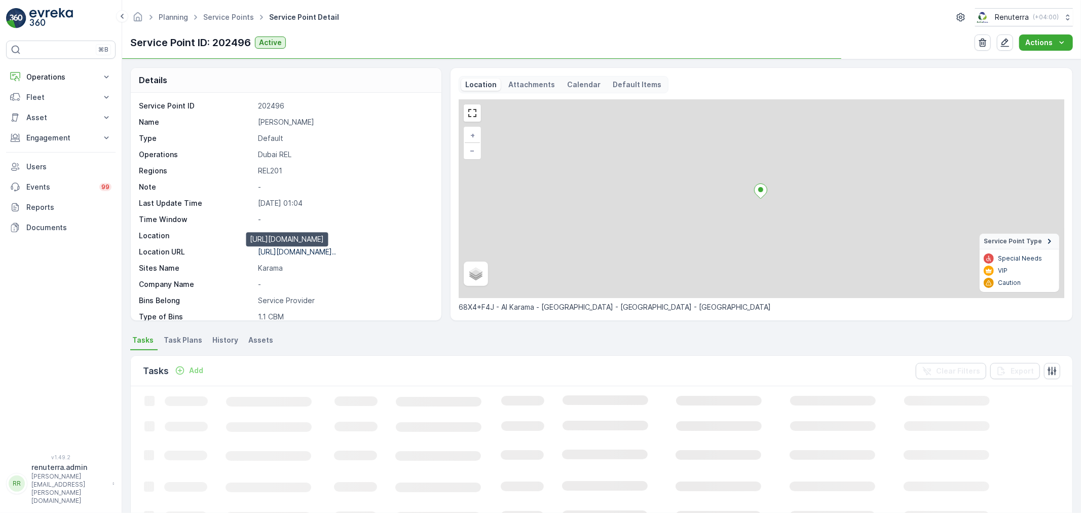
drag, startPoint x: 311, startPoint y: 250, endPoint x: 347, endPoint y: 250, distance: 36.5
click at [311, 250] on p "https://maps.app.goo.gl/iAPx35..." at bounding box center [297, 251] width 78 height 9
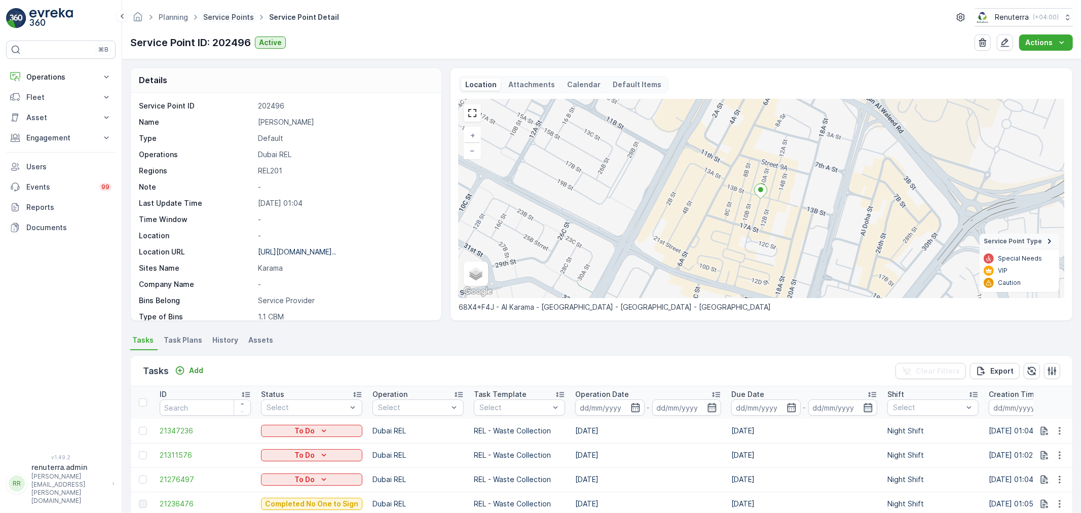
click at [221, 18] on link "Service Points" at bounding box center [228, 17] width 51 height 9
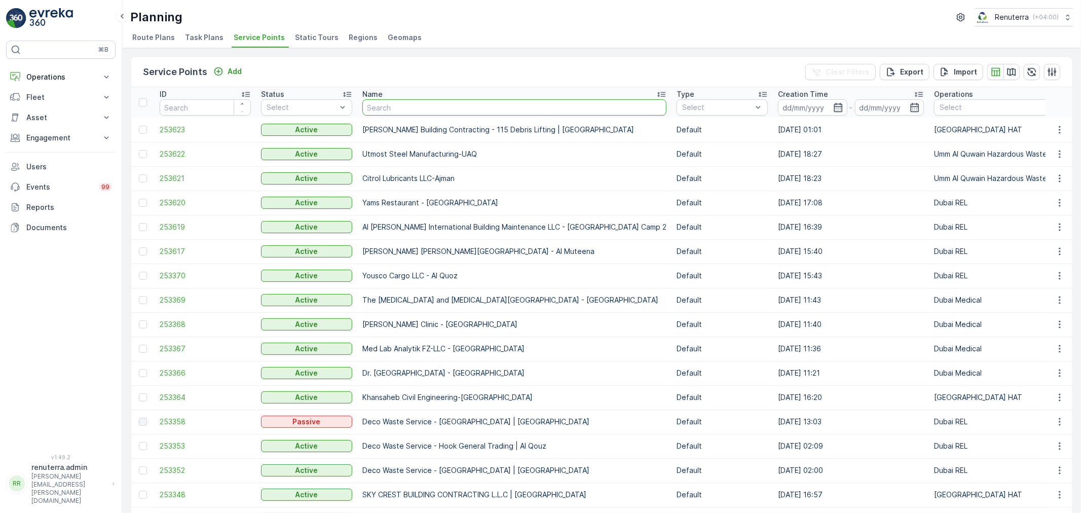
type input "Mr. Essa Mubarak Mansoori"
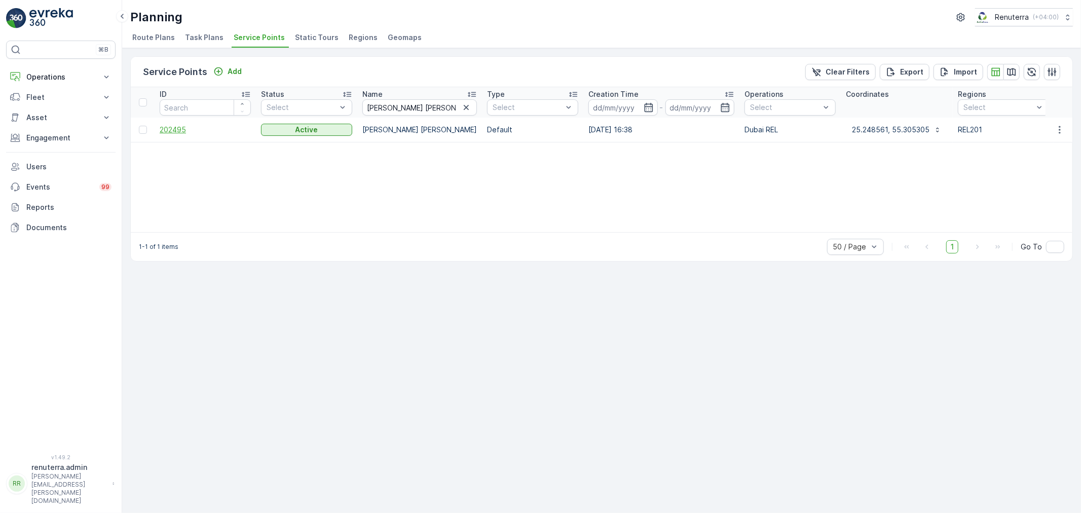
click at [177, 127] on span "202495" at bounding box center [205, 130] width 91 height 10
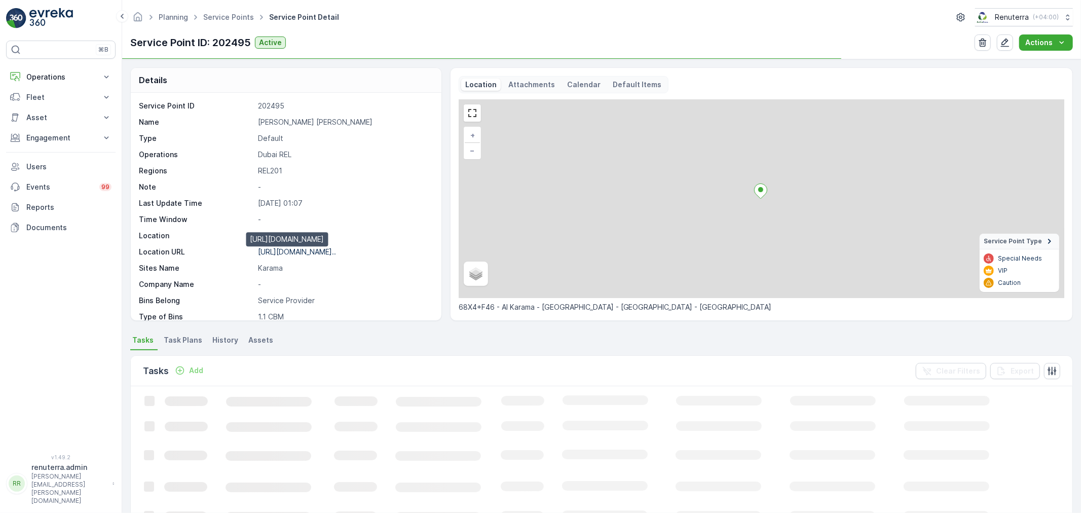
click at [303, 250] on p "https://maps.app.goo.gl/iAPx35..." at bounding box center [297, 251] width 78 height 9
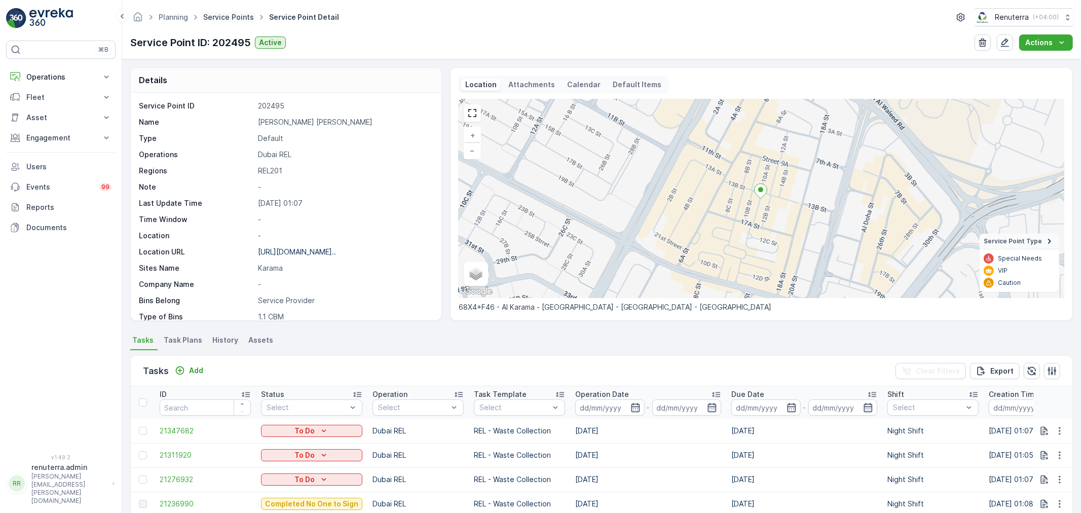
click at [231, 17] on link "Service Points" at bounding box center [228, 17] width 51 height 9
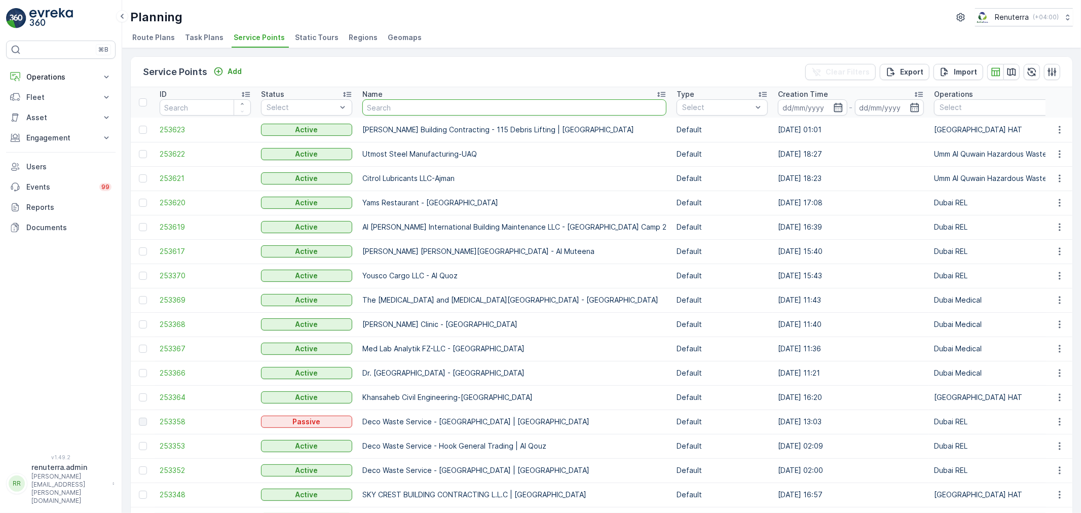
type input "Mr. Essa Mubarak Mansoori"
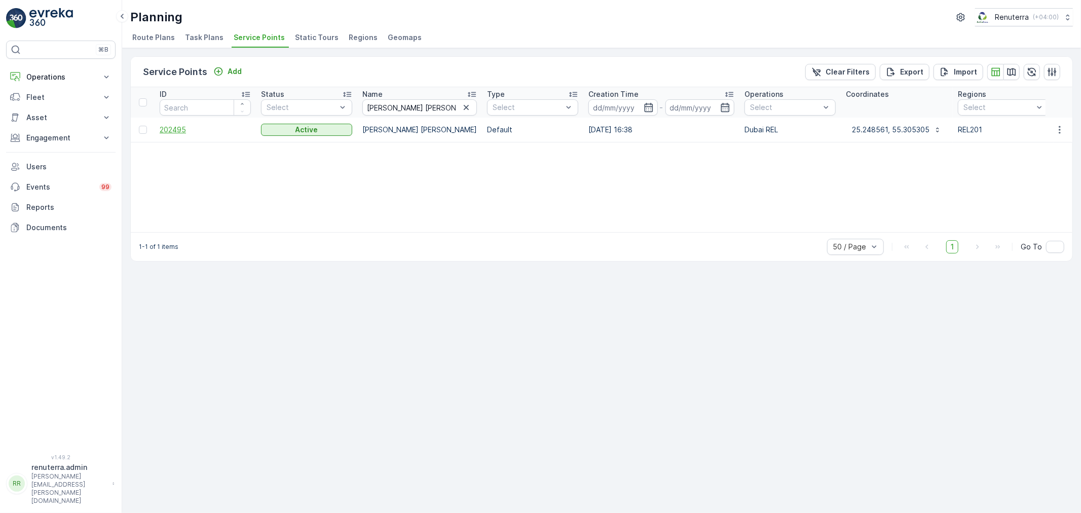
click at [180, 132] on span "202495" at bounding box center [205, 130] width 91 height 10
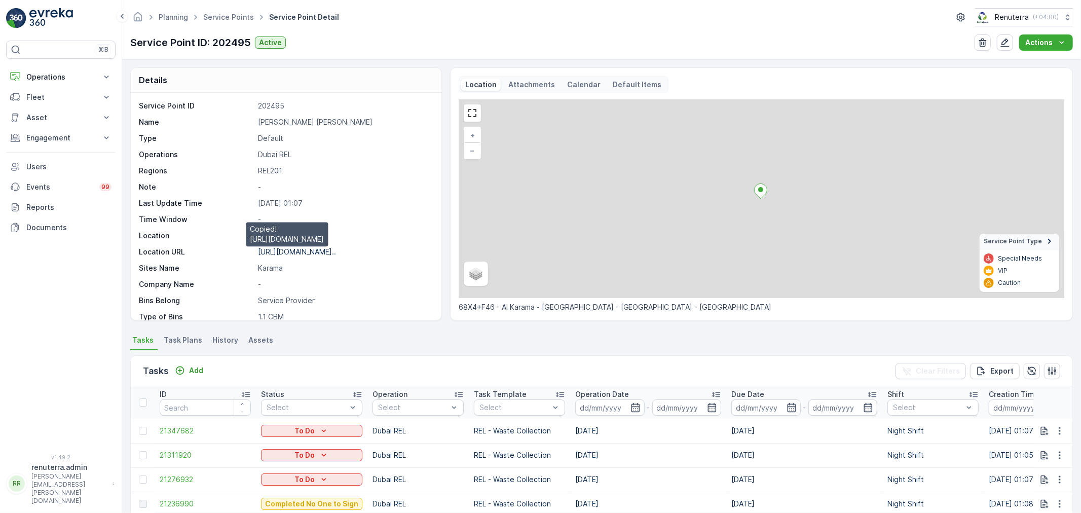
click at [289, 251] on p "https://maps.app.goo.gl/iAPx35..." at bounding box center [297, 251] width 78 height 9
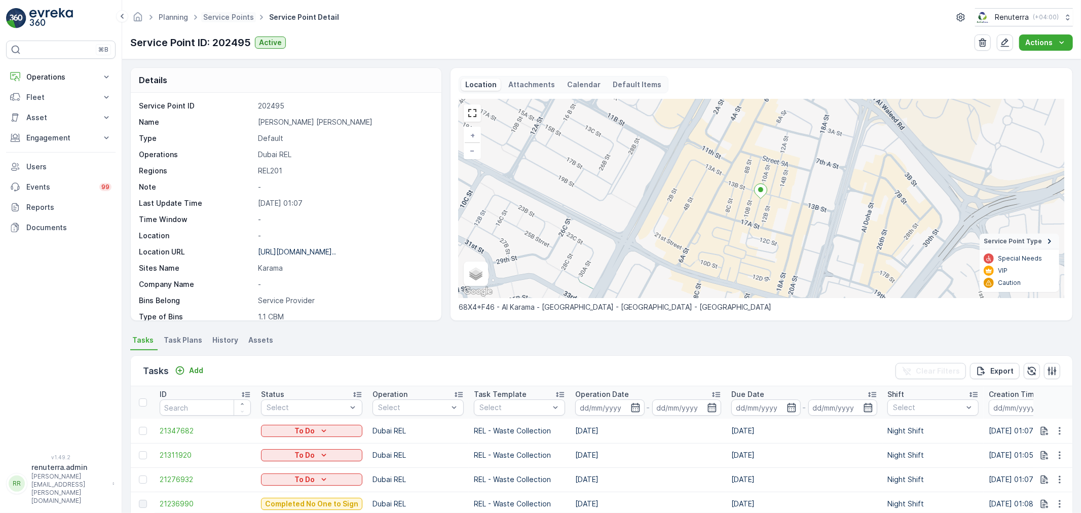
click at [239, 21] on span "Service Points" at bounding box center [228, 17] width 55 height 10
click at [232, 18] on link "Service Points" at bounding box center [228, 17] width 51 height 9
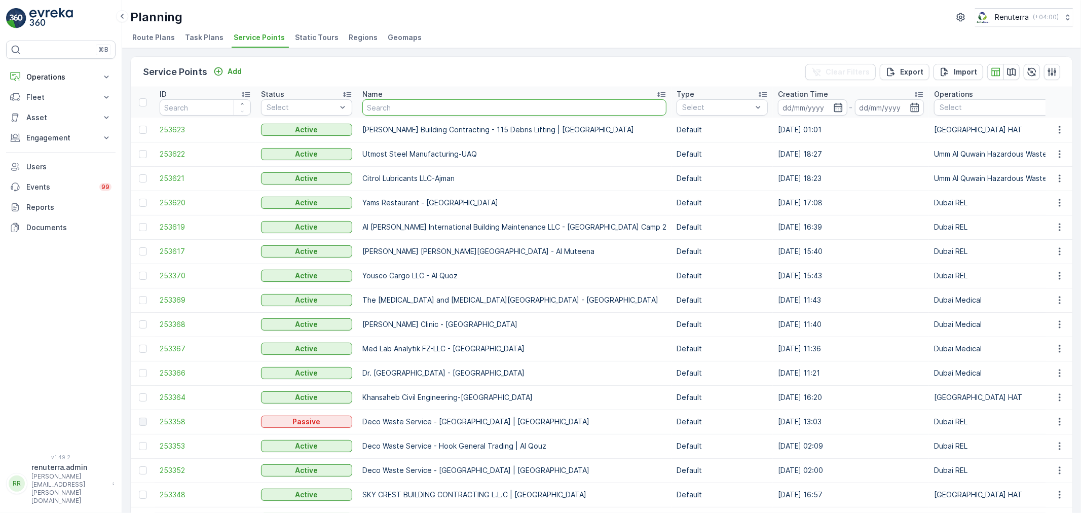
click at [390, 107] on input "text" at bounding box center [514, 107] width 304 height 16
paste input "Mr. Saif Atiq"
type input "Mr. Saif Atiq"
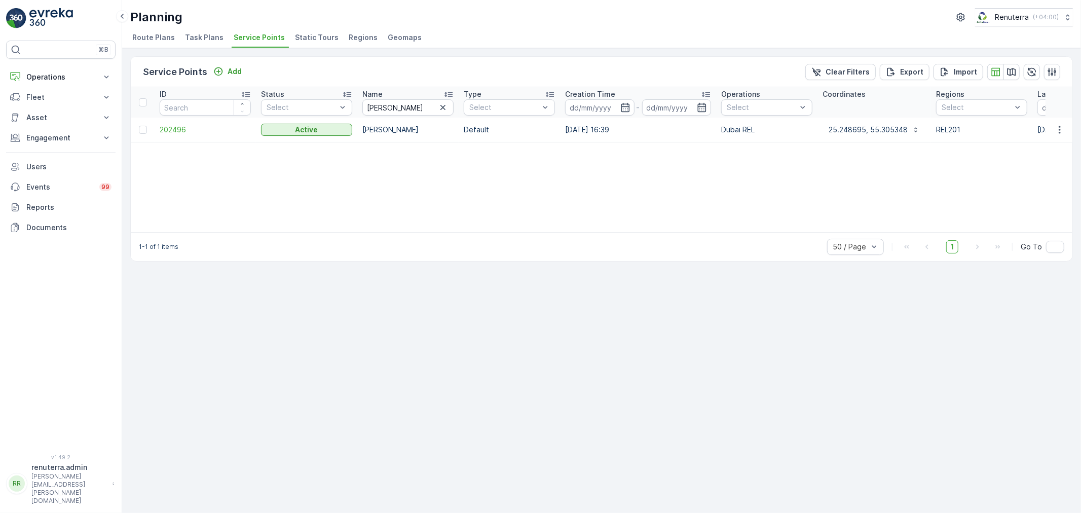
click at [159, 123] on td "202496" at bounding box center [205, 130] width 101 height 24
click at [162, 125] on span "202496" at bounding box center [205, 130] width 91 height 10
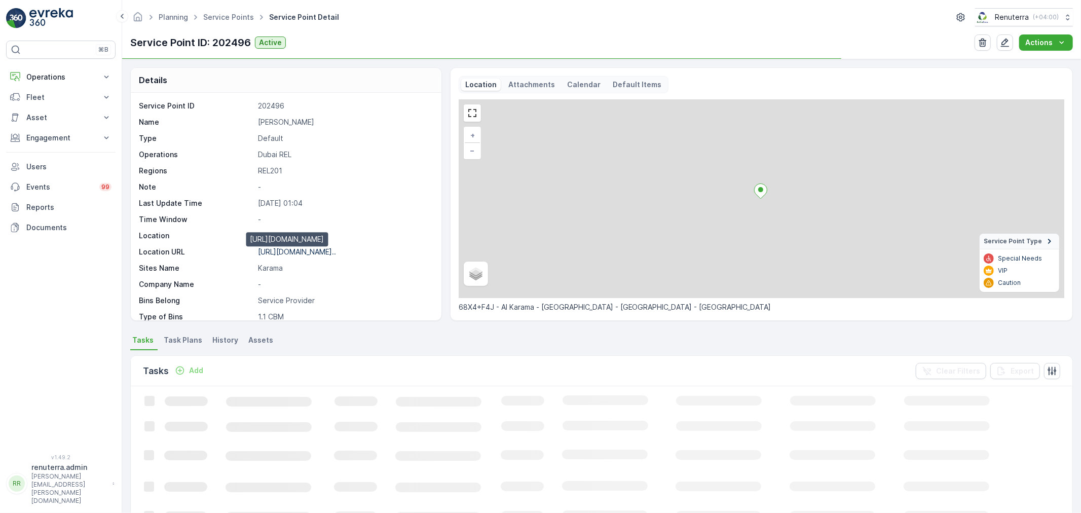
click at [283, 250] on p "https://maps.app.goo.gl/iAPx35..." at bounding box center [297, 251] width 78 height 9
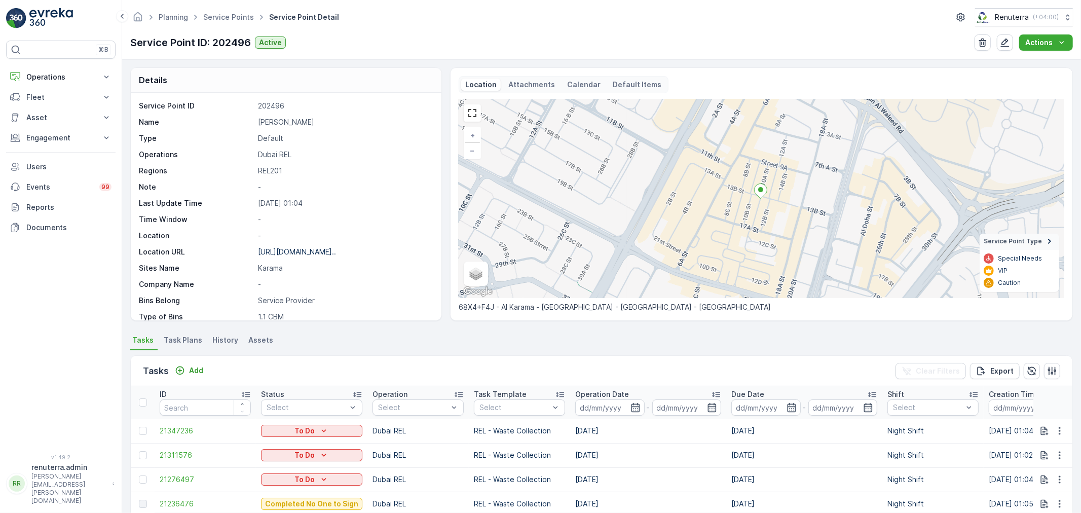
click at [208, 22] on ul "Service Points" at bounding box center [234, 17] width 66 height 15
click at [212, 21] on span "Service Points" at bounding box center [228, 17] width 55 height 10
drag, startPoint x: 232, startPoint y: 4, endPoint x: 220, endPoint y: 21, distance: 20.1
click at [230, 11] on div "Planning Service Points Service Point Detail Renuterra ( +04:00 ) Service Point…" at bounding box center [601, 29] width 959 height 59
click at [220, 21] on link "Service Points" at bounding box center [228, 17] width 51 height 9
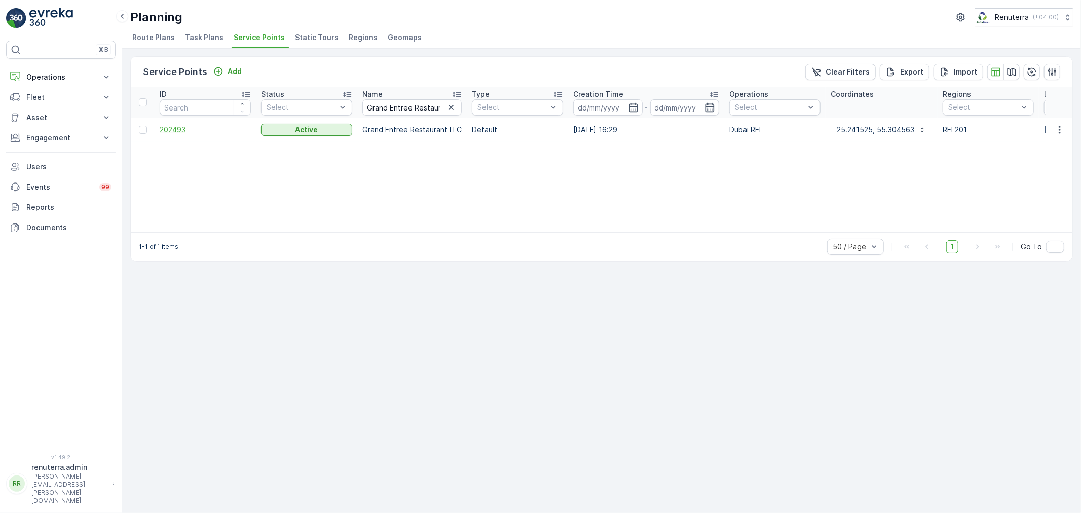
click at [176, 128] on span "202493" at bounding box center [205, 130] width 91 height 10
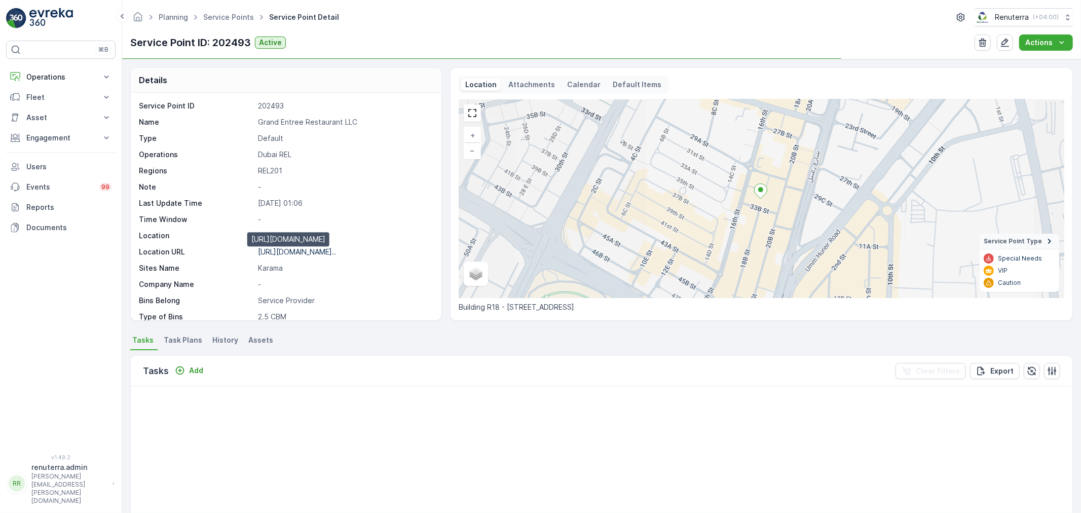
click at [336, 255] on p "https://maps.app.goo.gl/bq74qe..." at bounding box center [297, 251] width 78 height 9
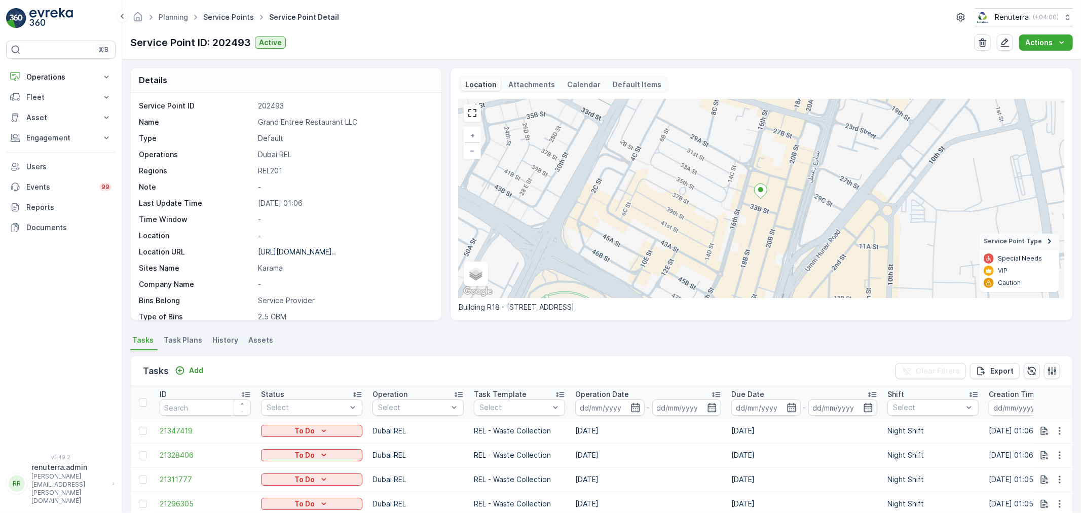
click at [224, 15] on link "Service Points" at bounding box center [228, 17] width 51 height 9
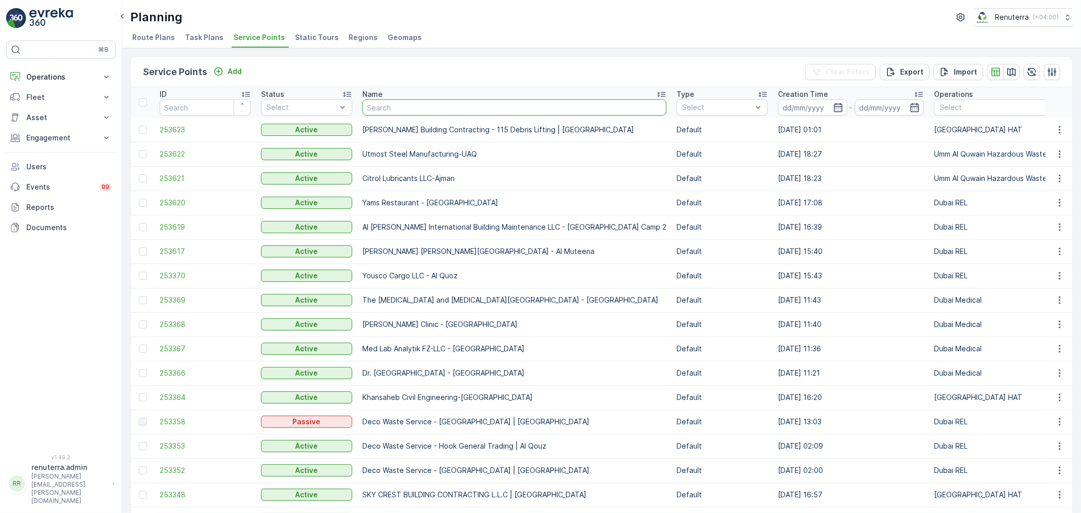
type input "Golden Palace Restaurant KARAMA"
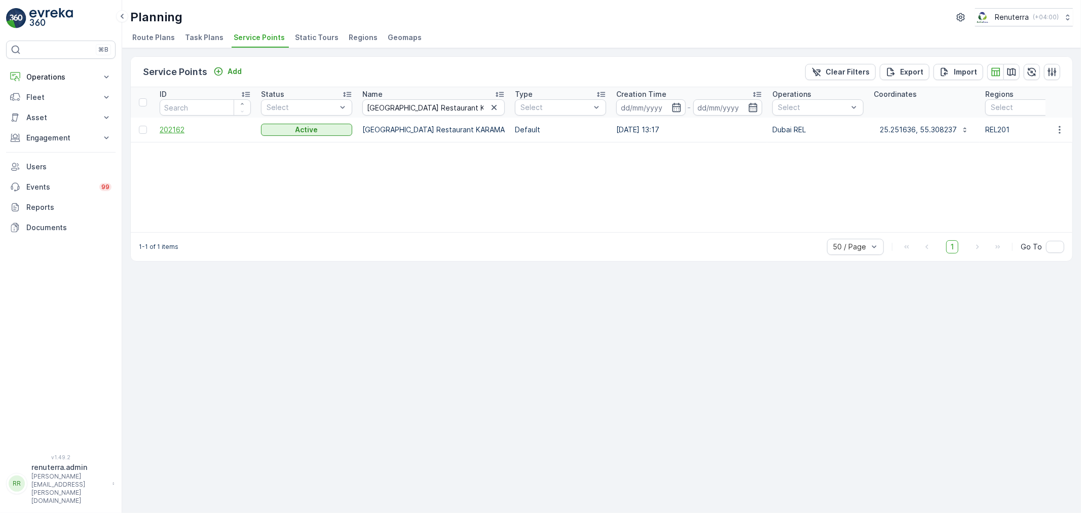
click at [171, 133] on span "202162" at bounding box center [205, 130] width 91 height 10
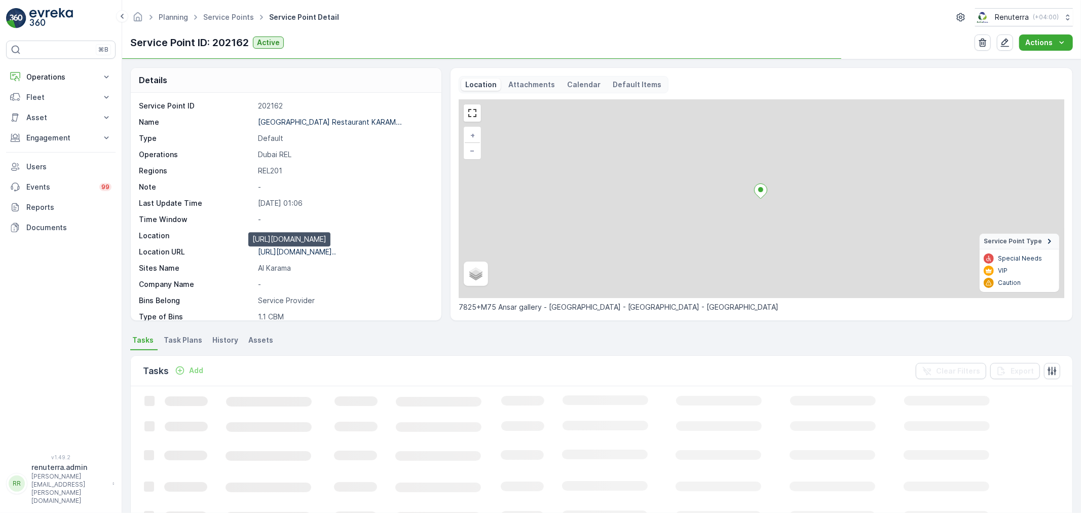
click at [303, 254] on p "https://maps.app.goo.gl/PqWSFJ..." at bounding box center [297, 251] width 78 height 9
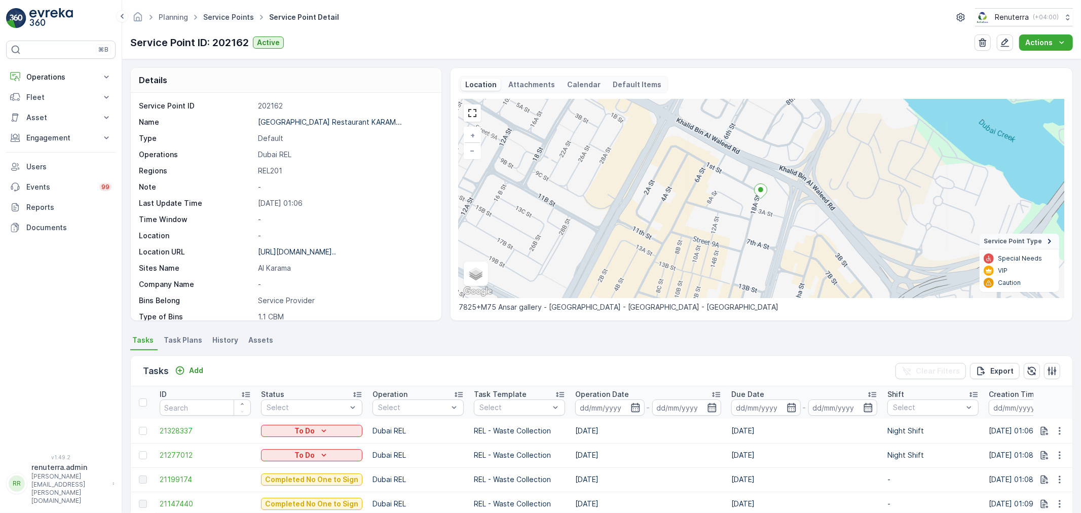
click at [216, 15] on link "Service Points" at bounding box center [228, 17] width 51 height 9
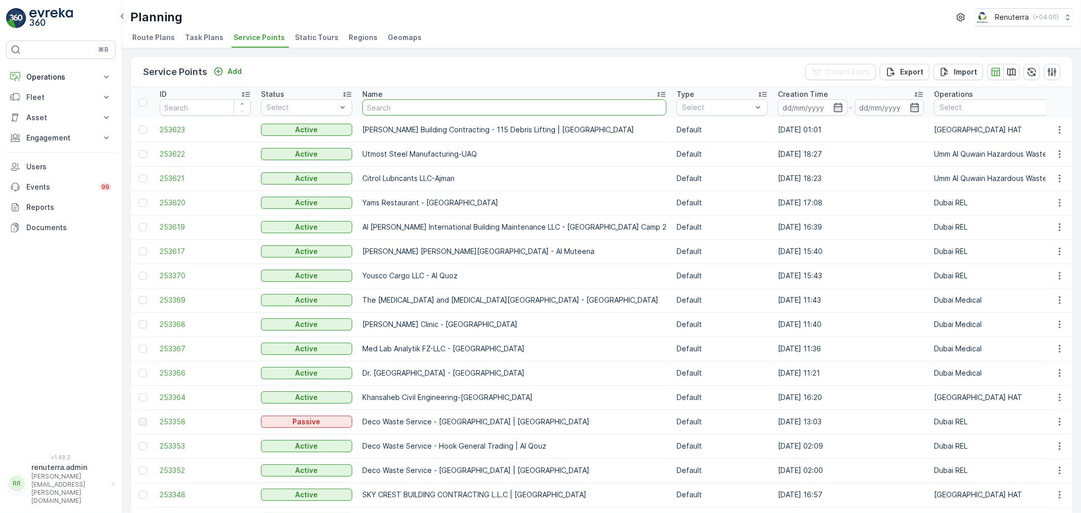
type input "Spectrum Real Estate / [GEOGRAPHIC_DATA]"
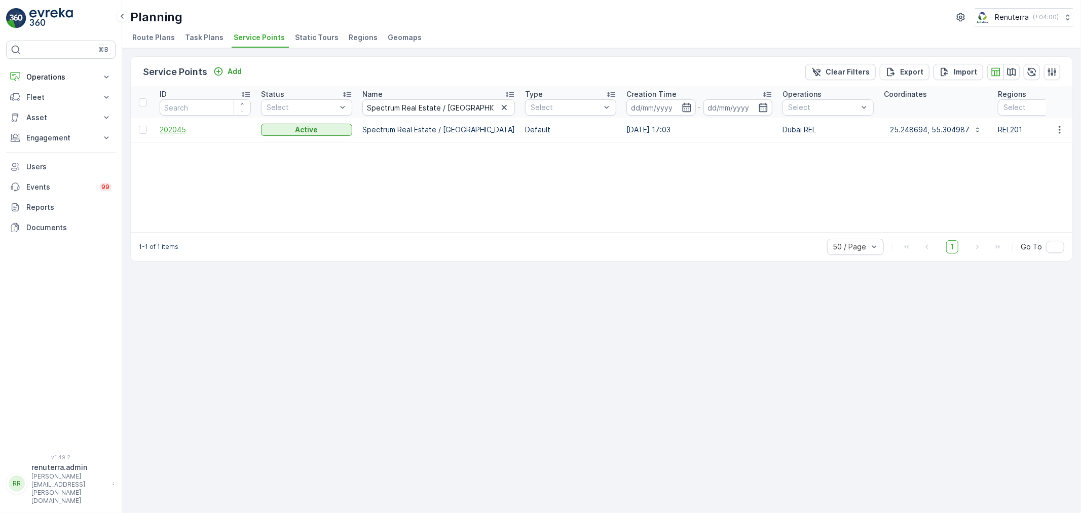
click at [182, 133] on span "202045" at bounding box center [205, 130] width 91 height 10
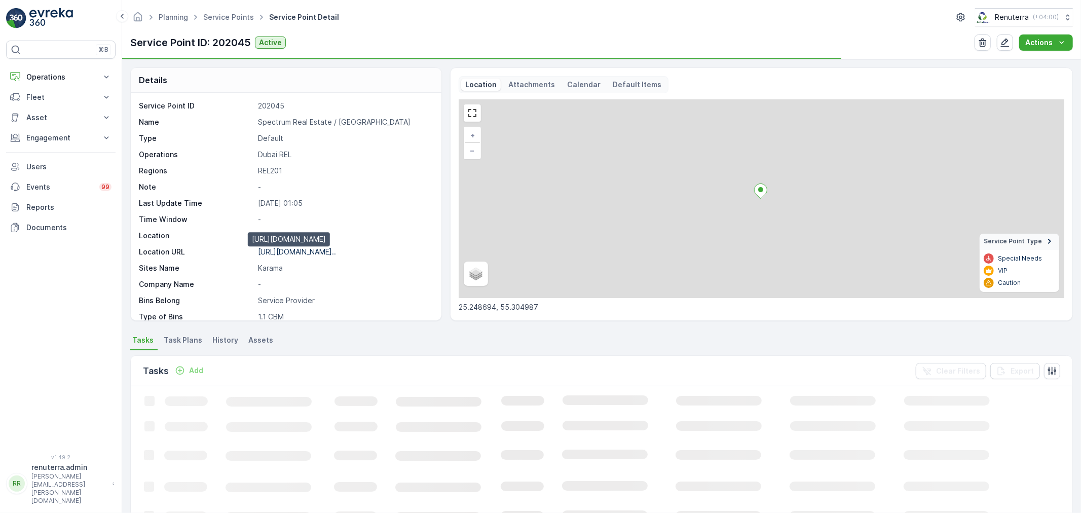
click at [300, 249] on p "https://maps.app.goo.gl/KWZnjP..." at bounding box center [297, 251] width 78 height 9
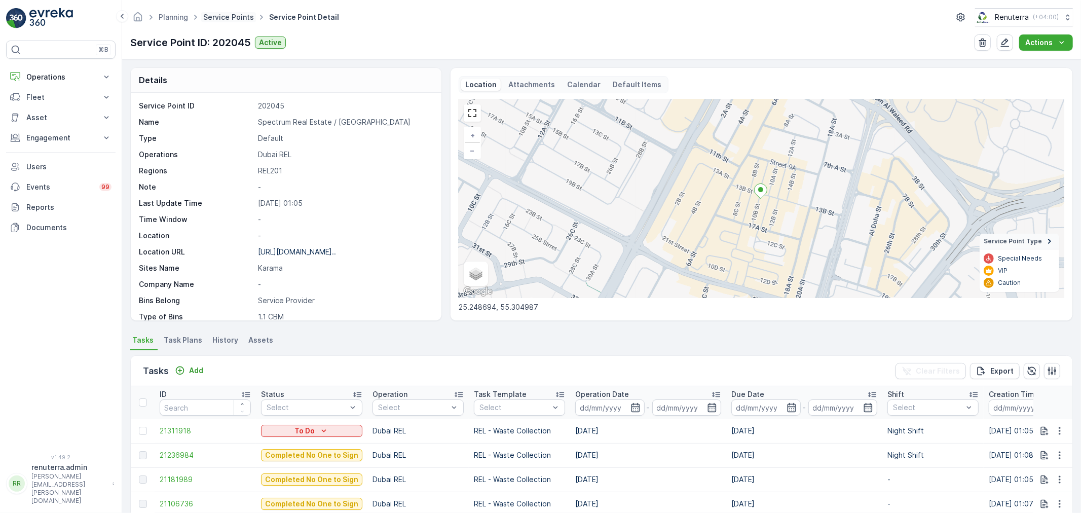
click at [242, 18] on link "Service Points" at bounding box center [228, 17] width 51 height 9
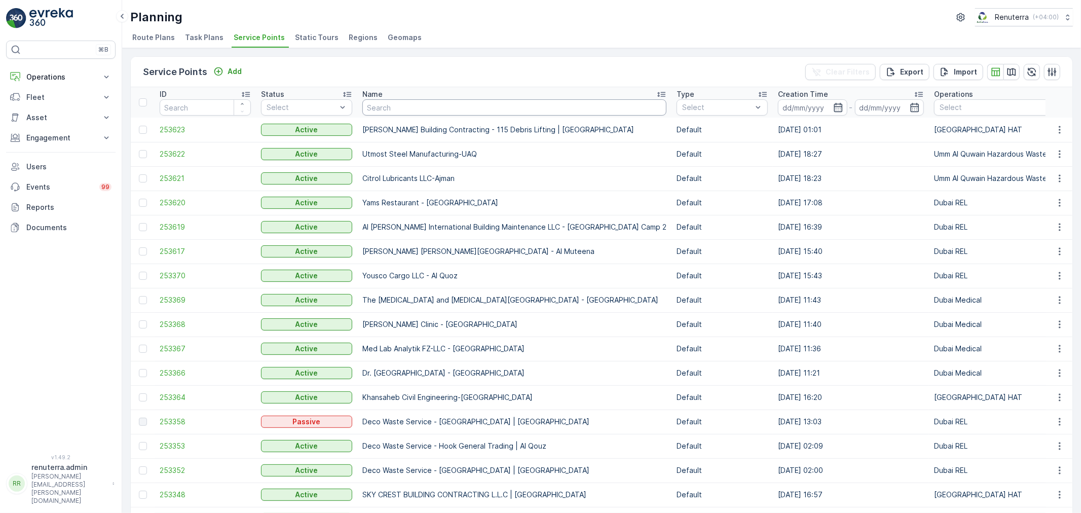
click at [429, 108] on input "text" at bounding box center [514, 107] width 304 height 16
paste input "Manar Emirates / Bur [GEOGRAPHIC_DATA]"
type input "Manar Emirates / Bur [GEOGRAPHIC_DATA]"
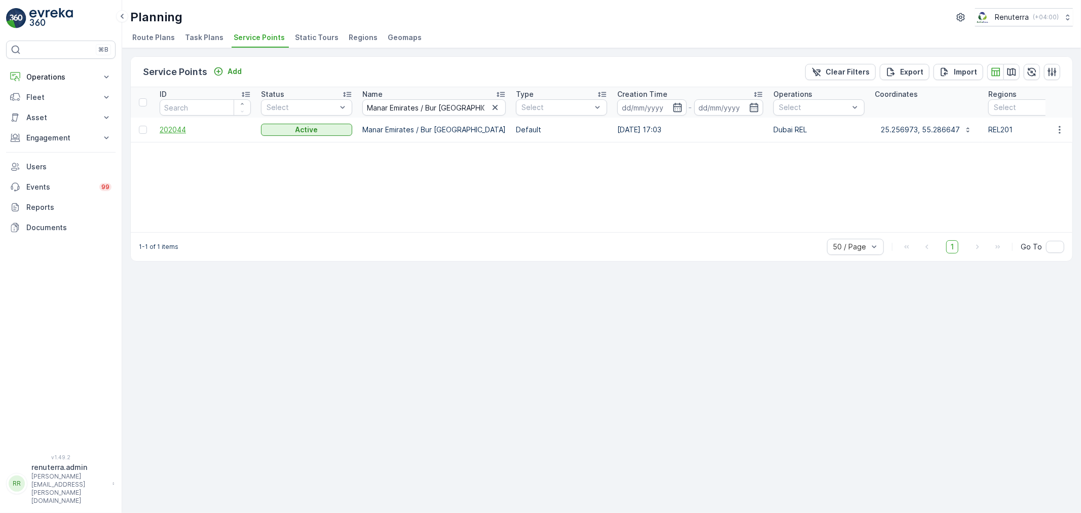
click at [168, 125] on span "202044" at bounding box center [205, 130] width 91 height 10
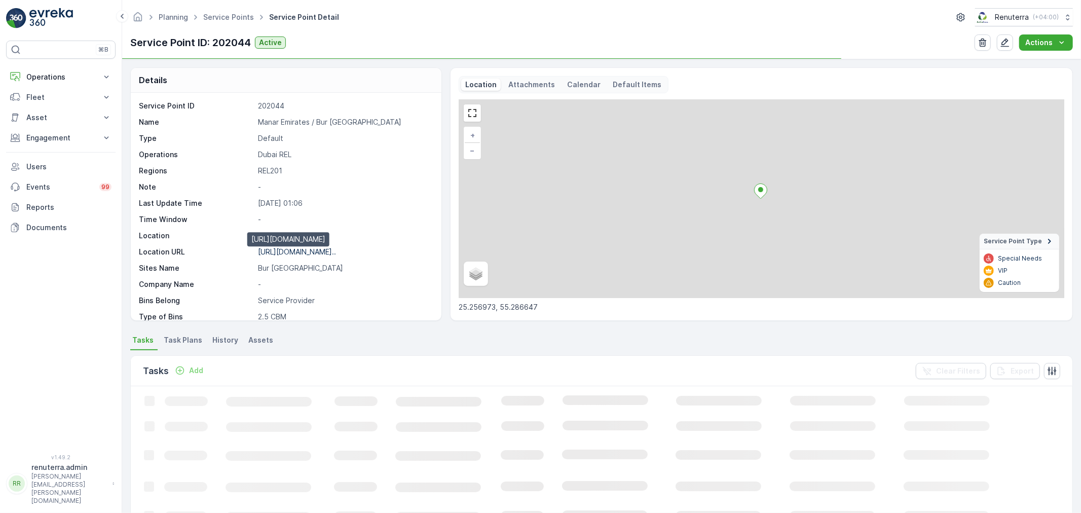
click at [324, 251] on p "https://maps.app.goo.gl/r6y3cW..." at bounding box center [297, 251] width 78 height 9
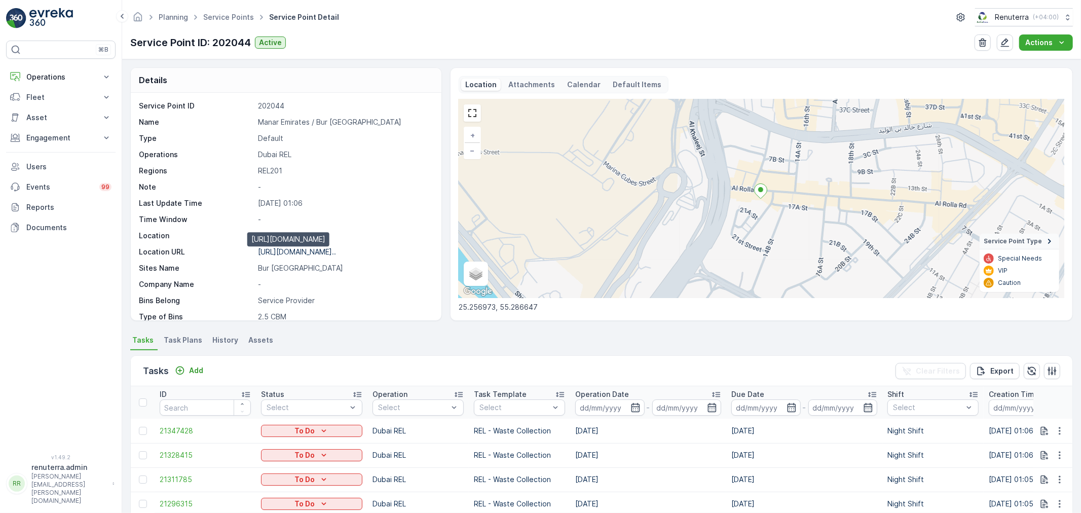
click at [310, 254] on p "https://maps.app.goo.gl/r6y3cW..." at bounding box center [297, 251] width 78 height 9
click at [230, 12] on span "Service Points" at bounding box center [228, 17] width 55 height 10
click at [233, 18] on link "Service Points" at bounding box center [228, 17] width 51 height 9
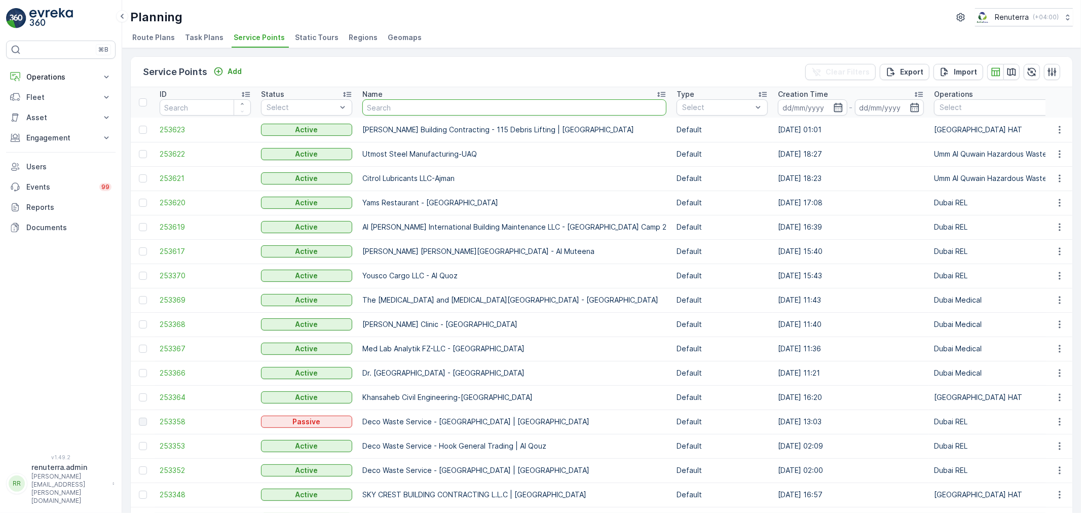
drag, startPoint x: 372, startPoint y: 111, endPoint x: 368, endPoint y: 119, distance: 8.9
click at [372, 111] on input "text" at bounding box center [514, 107] width 304 height 16
click at [48, 78] on p "Operations" at bounding box center [60, 77] width 69 height 10
click at [47, 112] on p "Planning" at bounding box center [40, 108] width 28 height 10
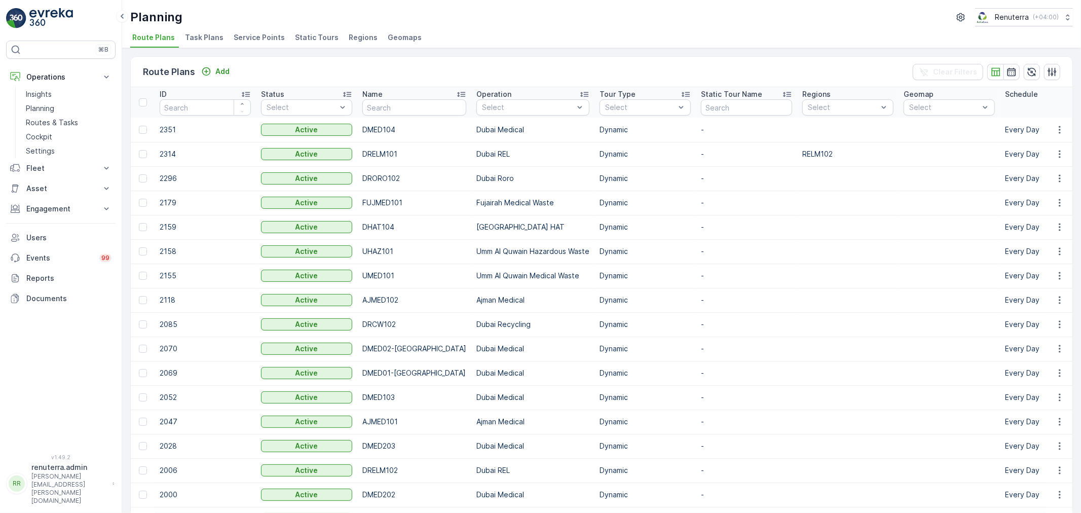
click at [232, 31] on li "Service Points" at bounding box center [260, 38] width 57 height 17
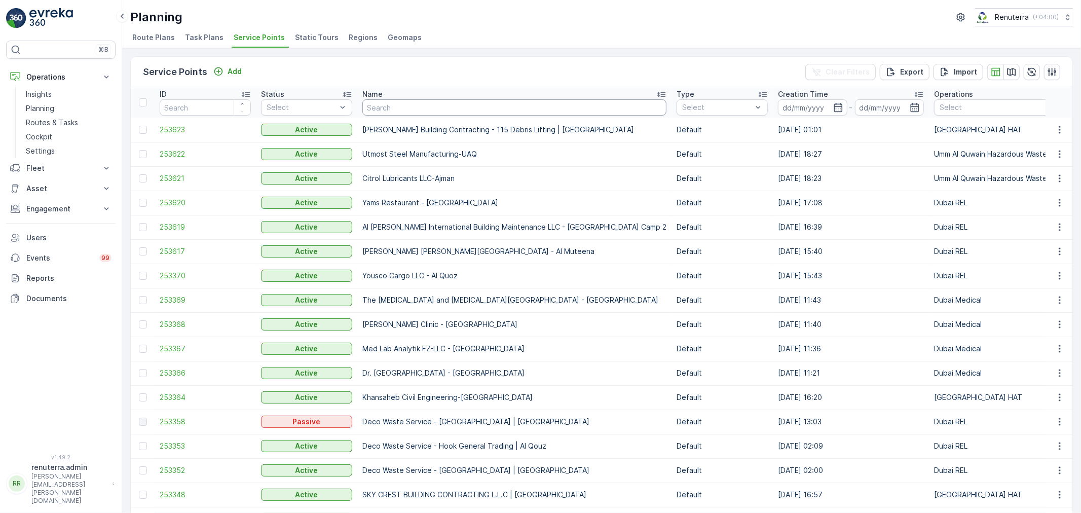
click at [422, 108] on input "text" at bounding box center [514, 107] width 304 height 16
paste input "PEAK BRANDS GENERAL TRADING OWNED - GAF Investment LLC / [PERSON_NAME] Bur [GEO…"
type input "PEAK BRANDS GENERAL TRADING OWNED - GAF Investment LLC / [PERSON_NAME] Bur [GEO…"
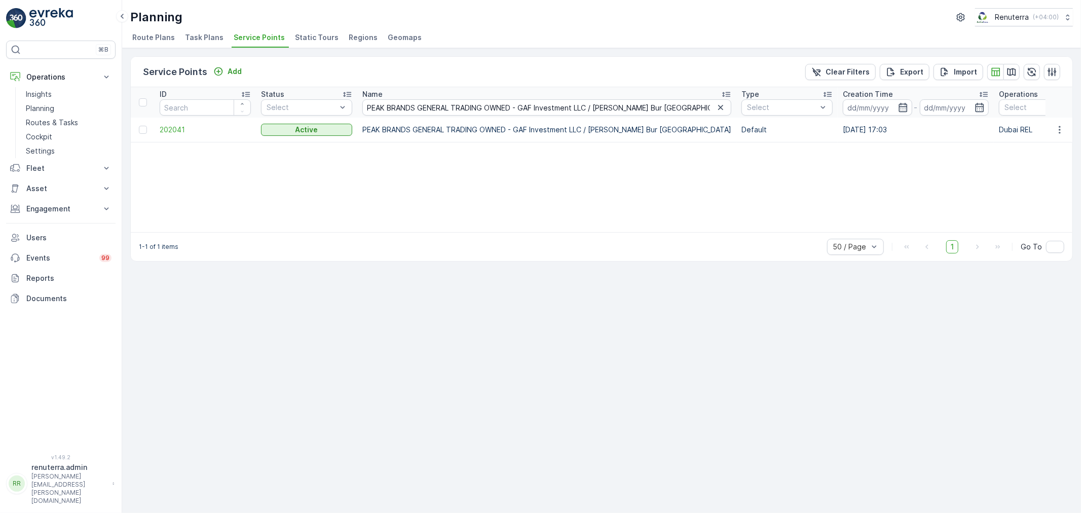
click at [158, 128] on td "202041" at bounding box center [205, 130] width 101 height 24
click at [162, 128] on span "202041" at bounding box center [205, 130] width 91 height 10
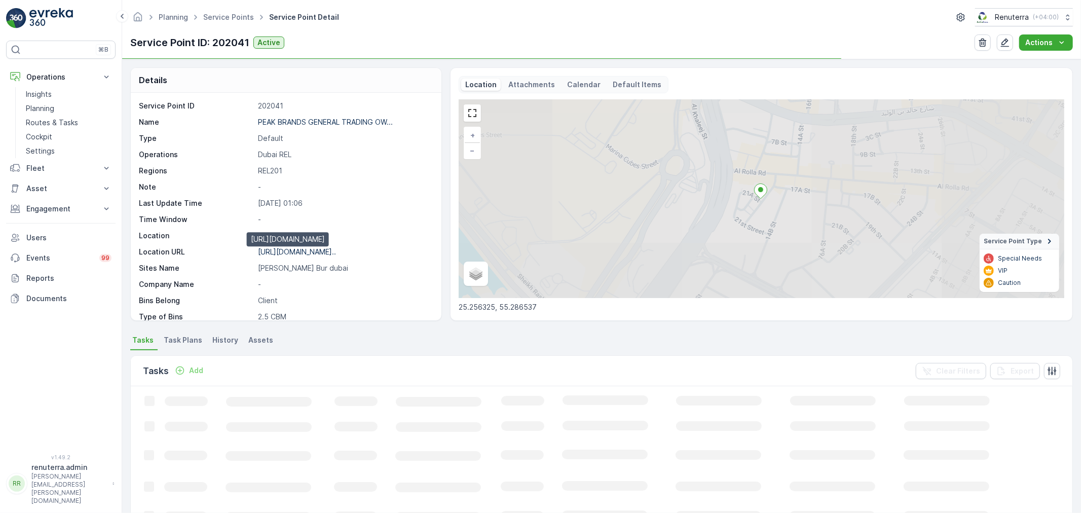
click at [305, 252] on p "https://maps.app.goo.gl/r9DTuS..." at bounding box center [297, 251] width 78 height 9
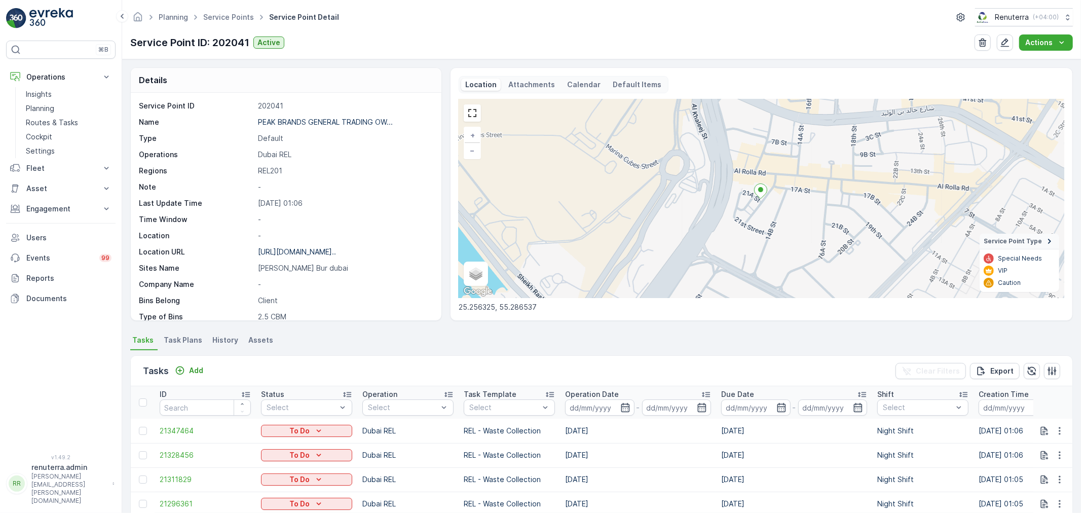
click at [221, 11] on ul "Service Points" at bounding box center [234, 17] width 66 height 15
click at [230, 17] on link "Service Points" at bounding box center [228, 17] width 51 height 9
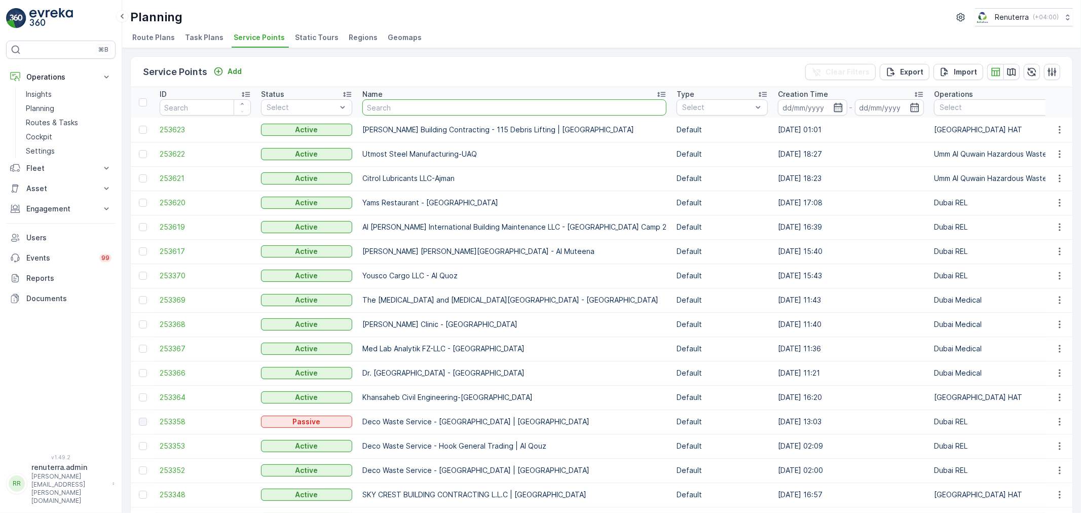
type input "MOHAMED IBRAHIM OBAIDALLA GENERAL TRADING / Meena House Bur Dubai"
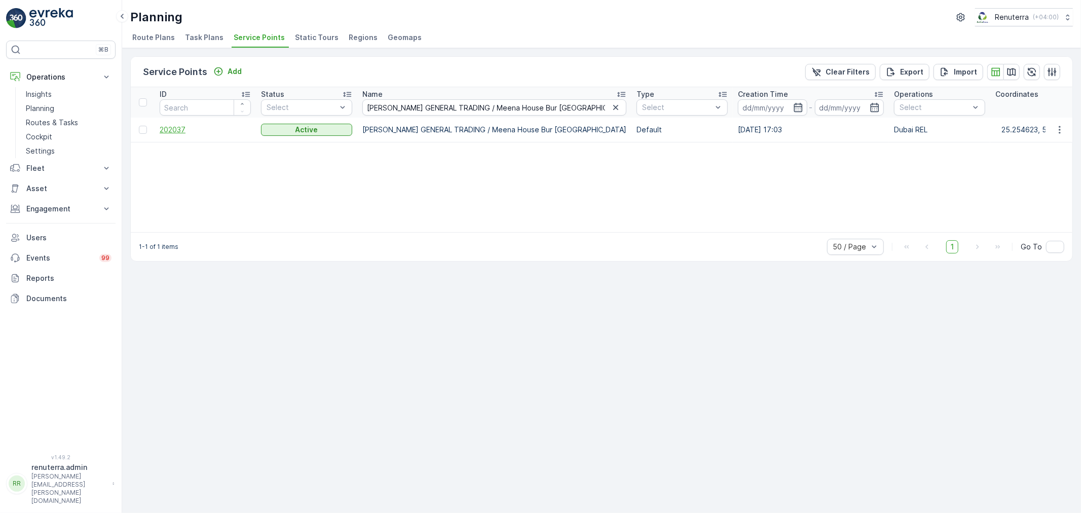
click at [169, 127] on span "202037" at bounding box center [205, 130] width 91 height 10
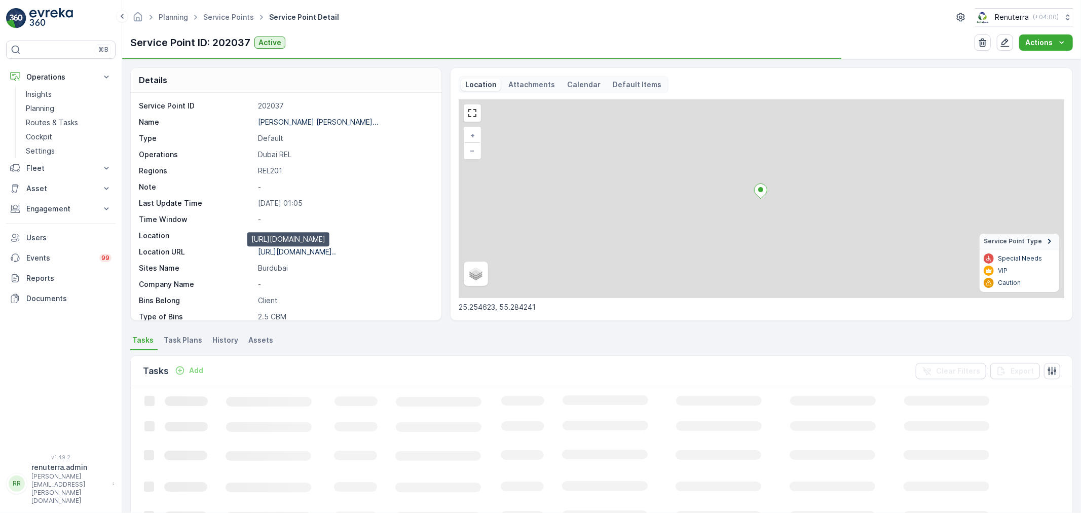
click at [336, 252] on p "https://maps.app.goo.gl/uSSpUf..." at bounding box center [297, 251] width 78 height 9
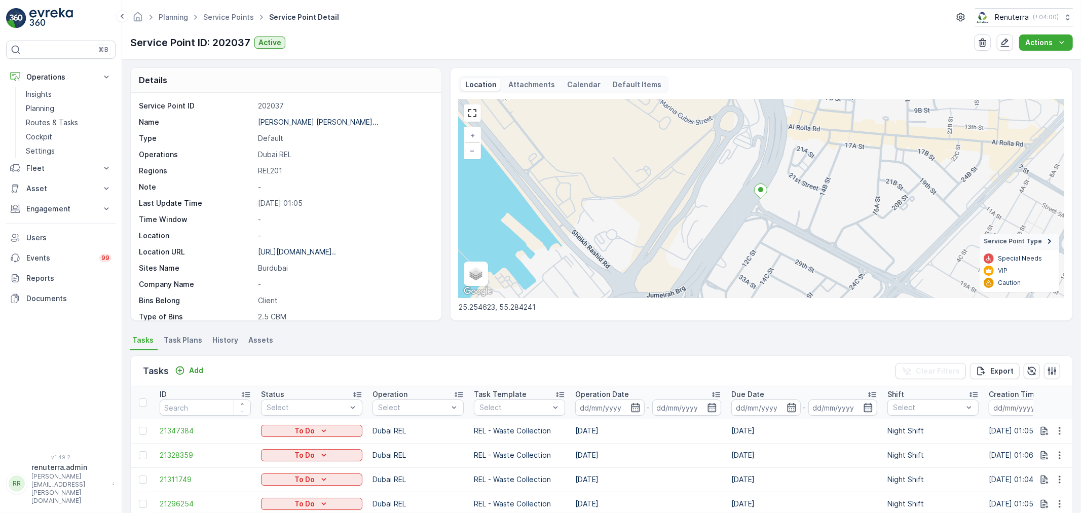
click at [235, 22] on ul "Service Points" at bounding box center [234, 17] width 66 height 15
click at [232, 19] on link "Service Points" at bounding box center [228, 17] width 51 height 9
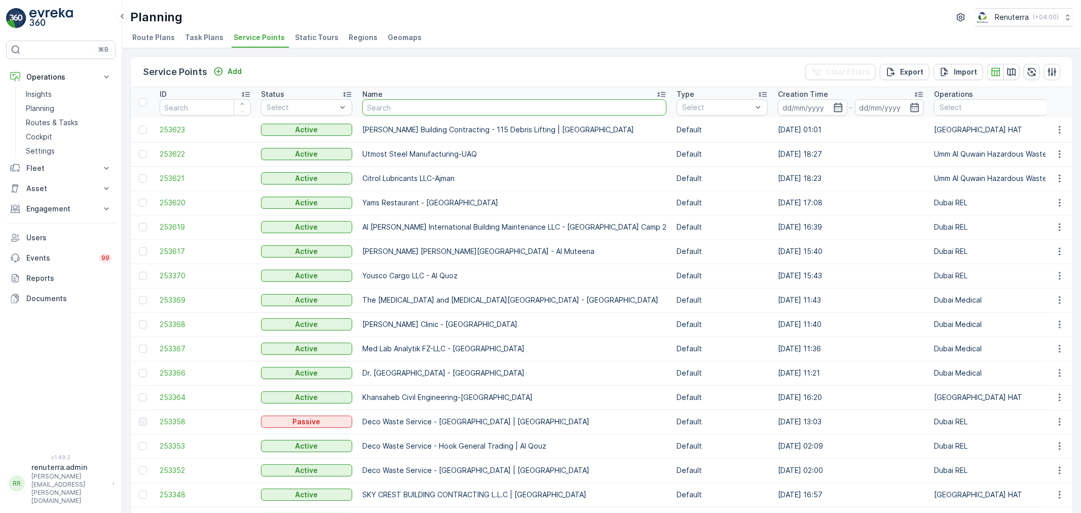
type input "MOHAMED IBRAHIM OBAIDALLA GENERAL TRADING / Al sayeh near burjuman Mankhool"
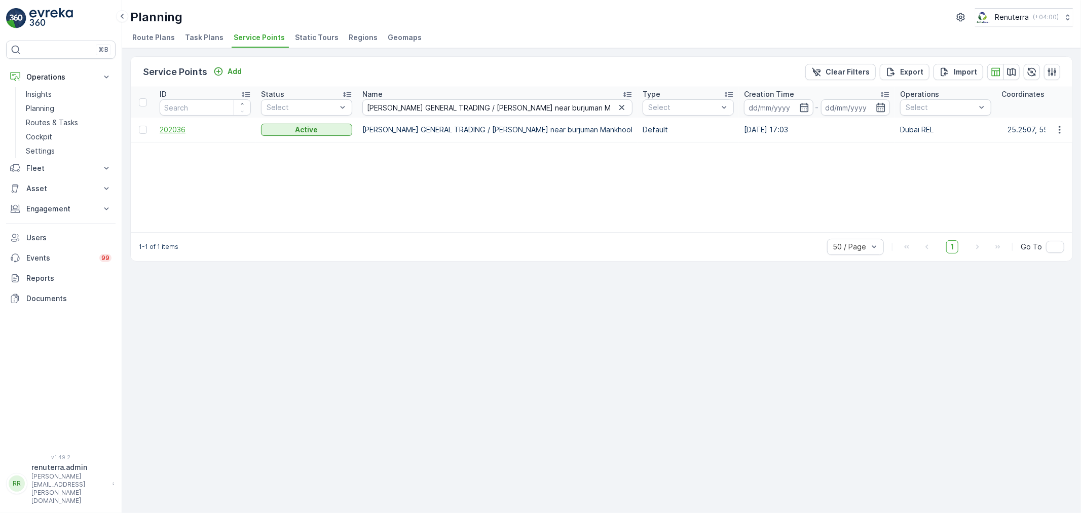
click at [179, 128] on span "202036" at bounding box center [205, 130] width 91 height 10
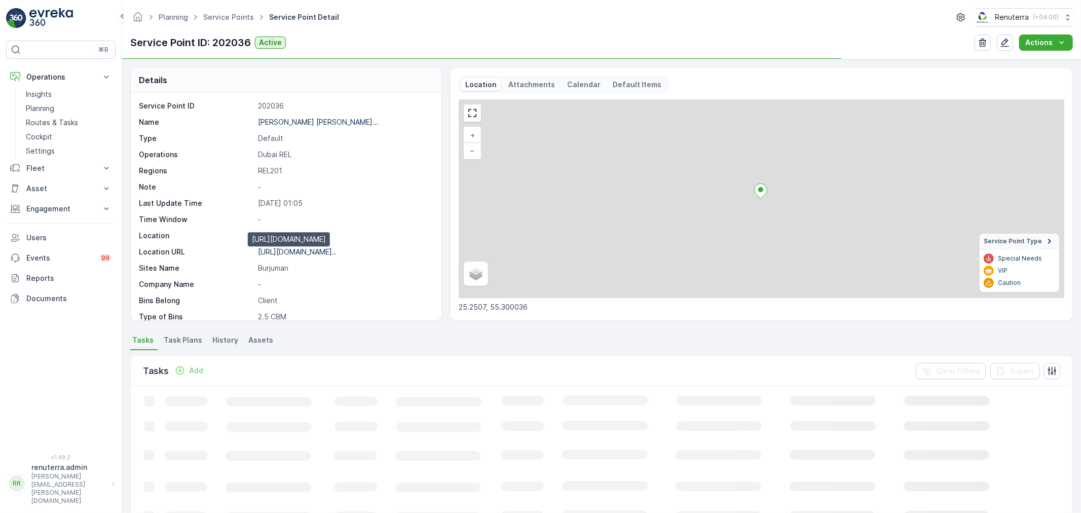
click at [303, 249] on p "https://maps.app.goo.gl/QSLuhR..." at bounding box center [297, 251] width 78 height 9
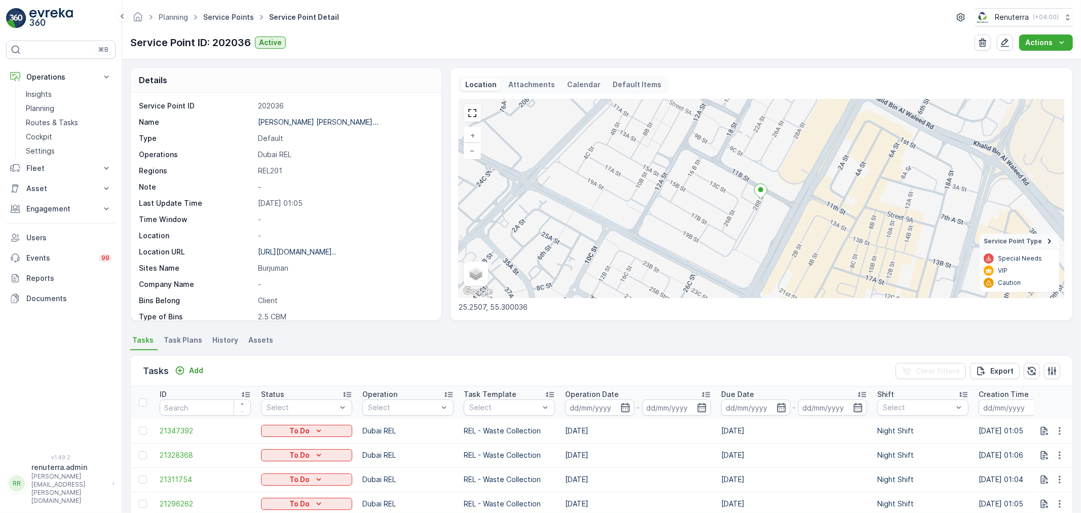
click at [232, 16] on link "Service Points" at bounding box center [228, 17] width 51 height 9
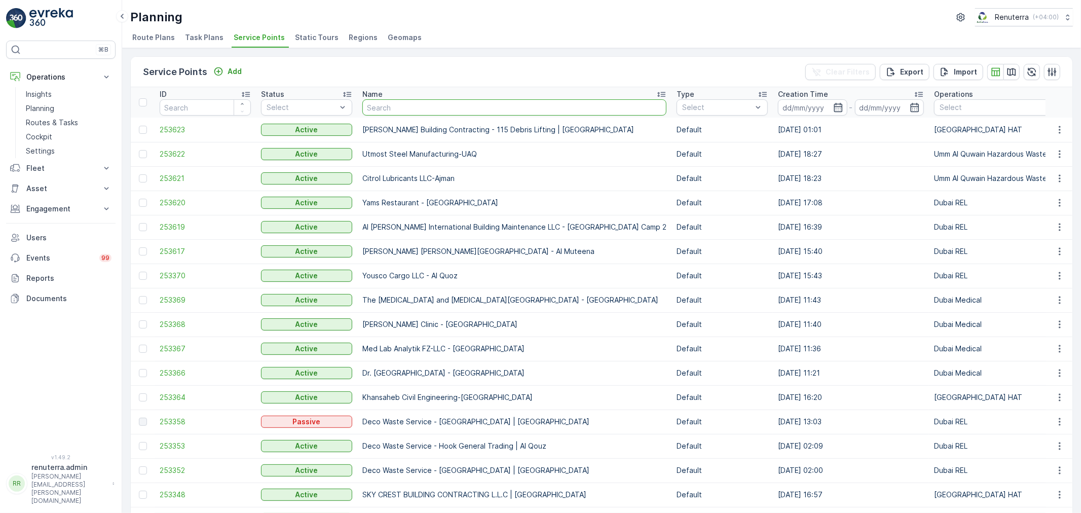
type input "Dream Scape Vacation Homes Rental Co. LLC - G3 Building | Karama"
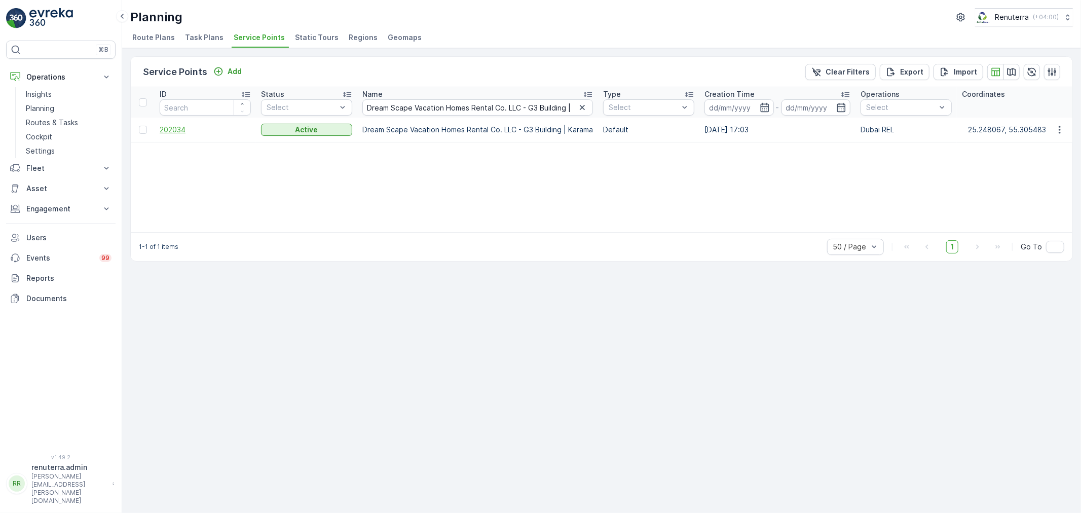
click at [170, 129] on span "202034" at bounding box center [205, 130] width 91 height 10
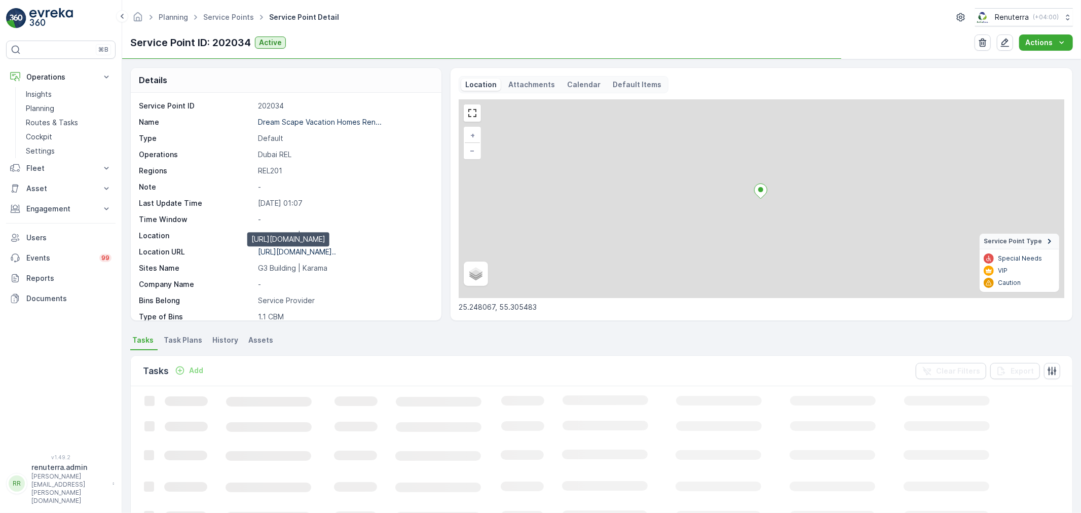
click at [306, 250] on p "https://maps.app.goo.gl/9N67tE..." at bounding box center [297, 251] width 78 height 9
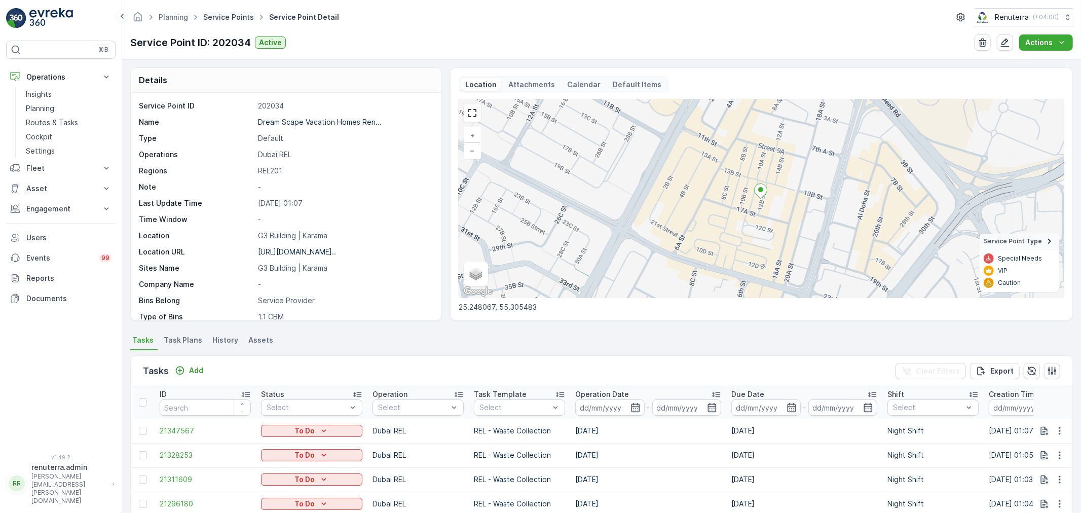
click at [225, 17] on link "Service Points" at bounding box center [228, 17] width 51 height 9
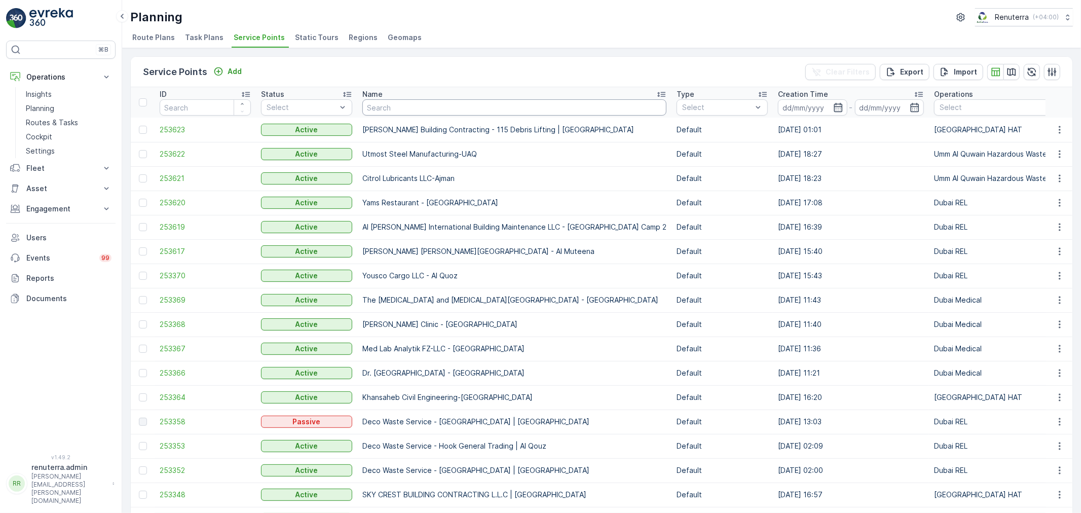
click at [456, 108] on input "text" at bounding box center [514, 107] width 304 height 16
paste input "NEW ERA SUPERMARKET GROUP L.L.C / Diyafa 2 Satwa"
type input "NEW ERA SUPERMARKET GROUP L.L.C / Diyafa 2 Satwa"
click at [472, 242] on td "Yousaf Qumbar Al Ali Building - Al Muteena" at bounding box center [514, 251] width 314 height 24
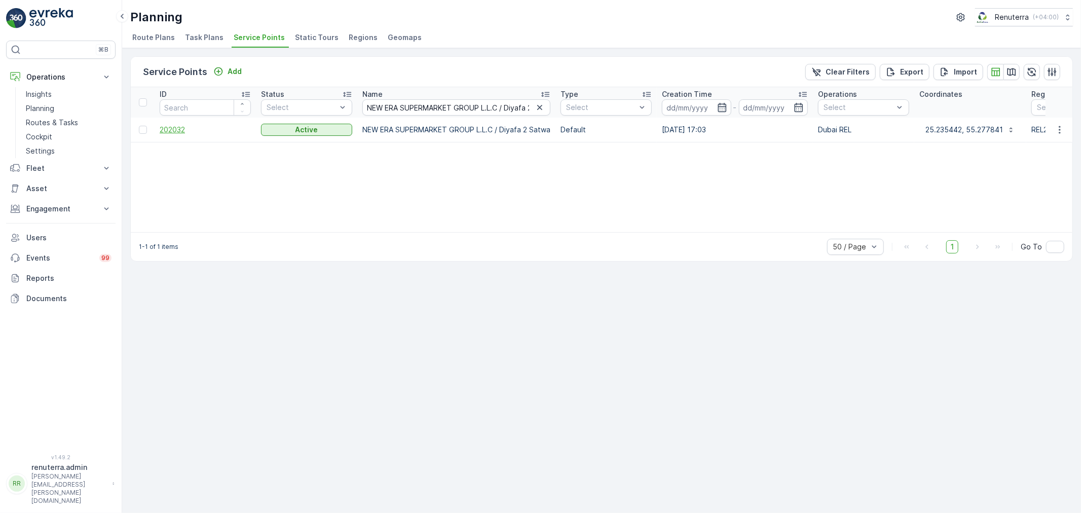
click at [177, 131] on span "202032" at bounding box center [205, 130] width 91 height 10
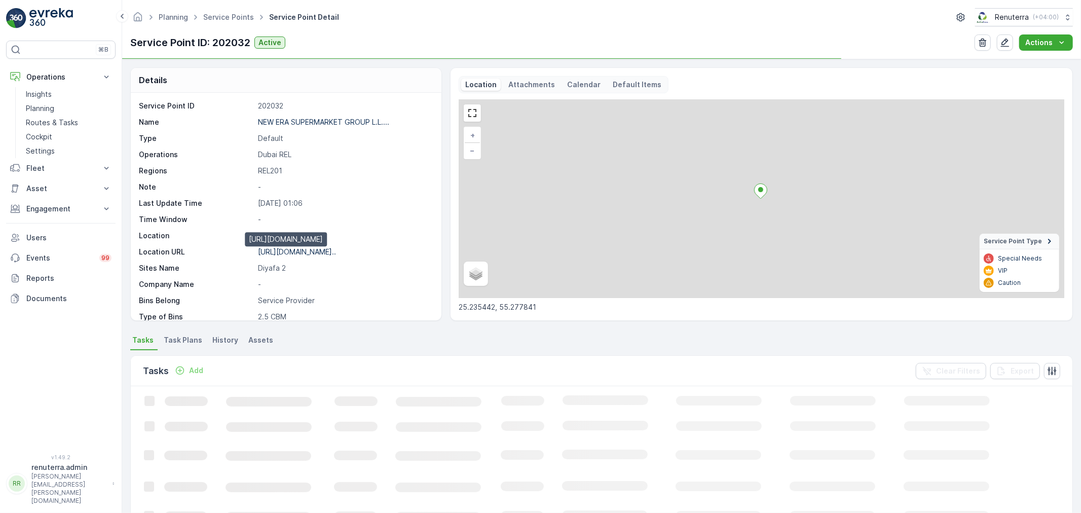
click at [310, 253] on p "https://maps.app.goo.gl/j53Lin..." at bounding box center [297, 251] width 78 height 9
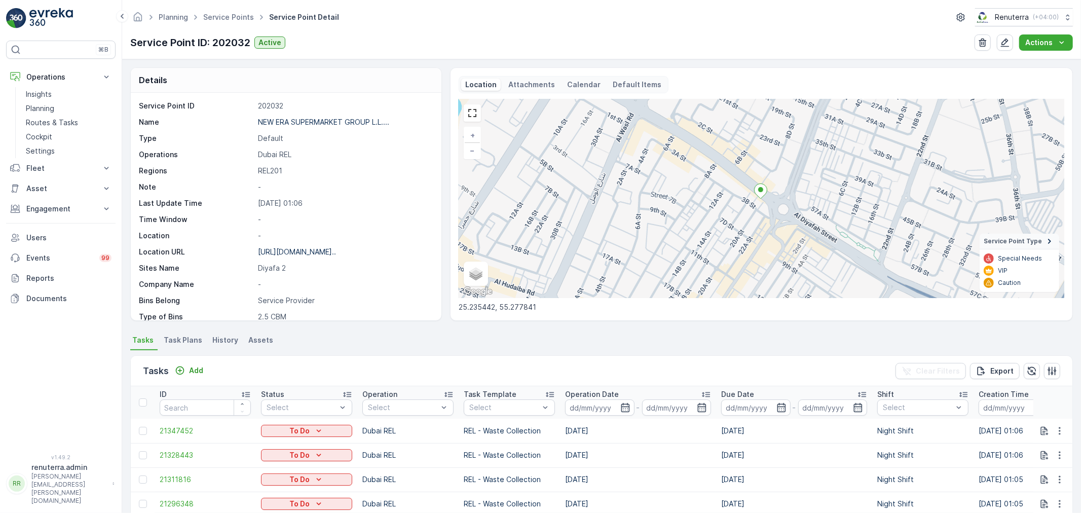
click at [226, 22] on ul "Service Points" at bounding box center [234, 17] width 66 height 15
click at [237, 8] on div "Planning Service Points Service Point Detail Renuterra ( +04:00 )" at bounding box center [601, 17] width 942 height 18
click at [235, 13] on span "Service Points" at bounding box center [228, 17] width 55 height 10
click at [227, 21] on span "Service Points" at bounding box center [228, 17] width 55 height 10
click at [229, 19] on link "Service Points" at bounding box center [228, 17] width 51 height 9
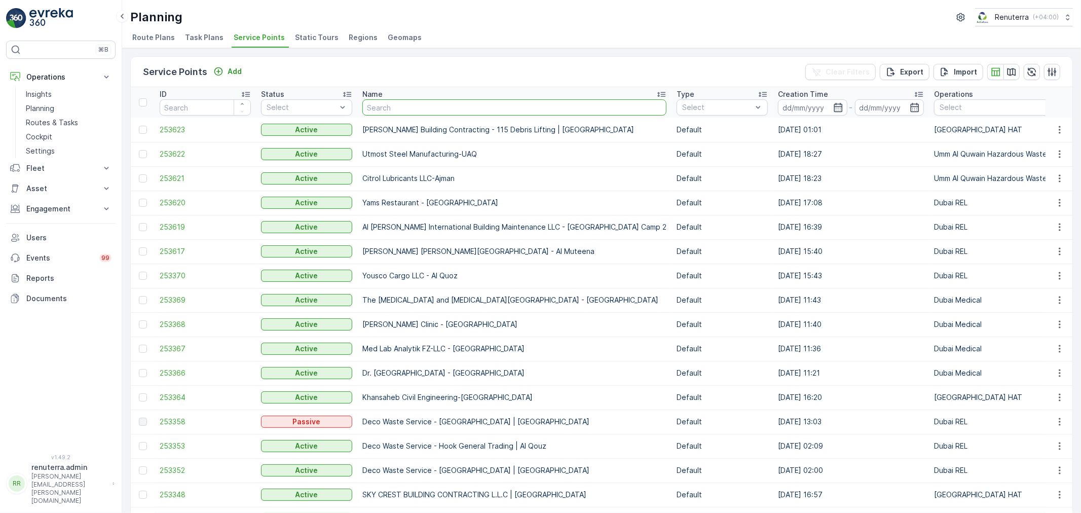
type input "NEW ERA SUPERMARKET GROUP L.L.C / Satwa"
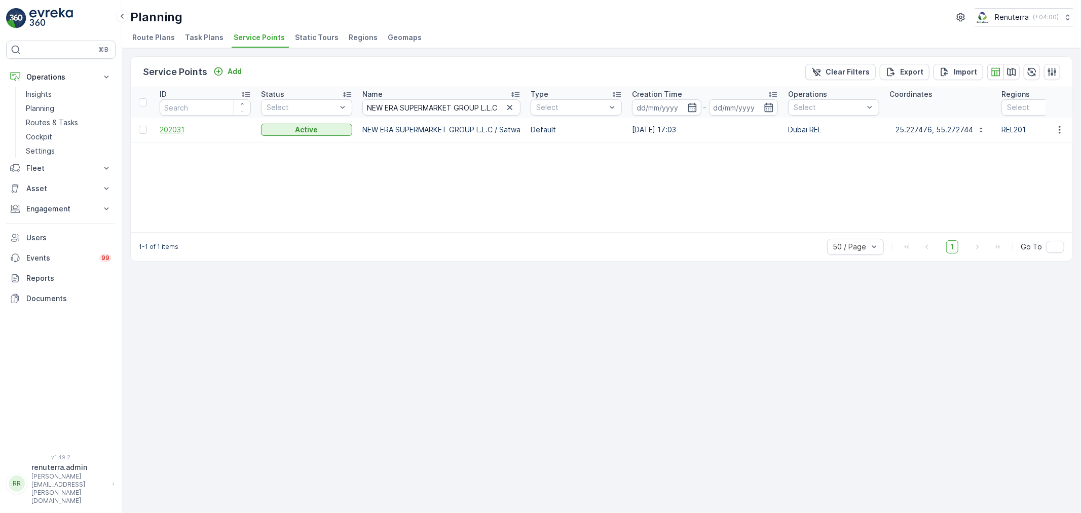
click at [176, 130] on span "202031" at bounding box center [205, 130] width 91 height 10
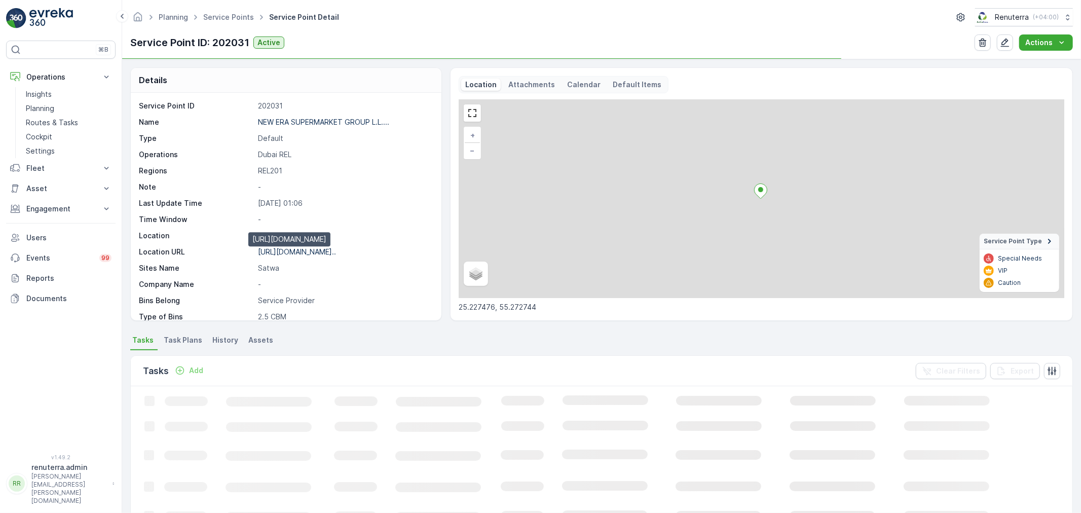
click at [301, 249] on p "https://maps.app.goo.gl/o992RU..." at bounding box center [297, 251] width 78 height 9
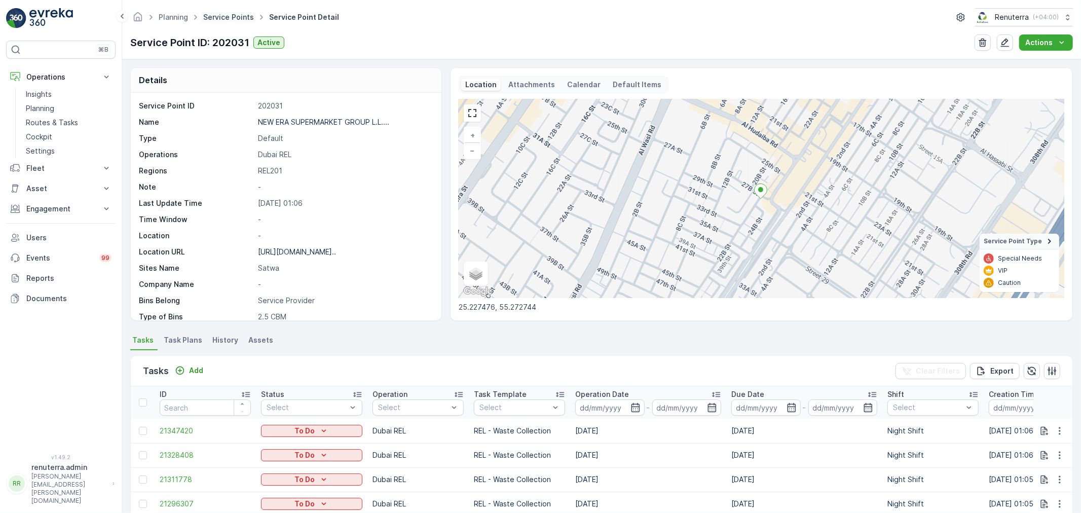
click at [229, 17] on link "Service Points" at bounding box center [228, 17] width 51 height 9
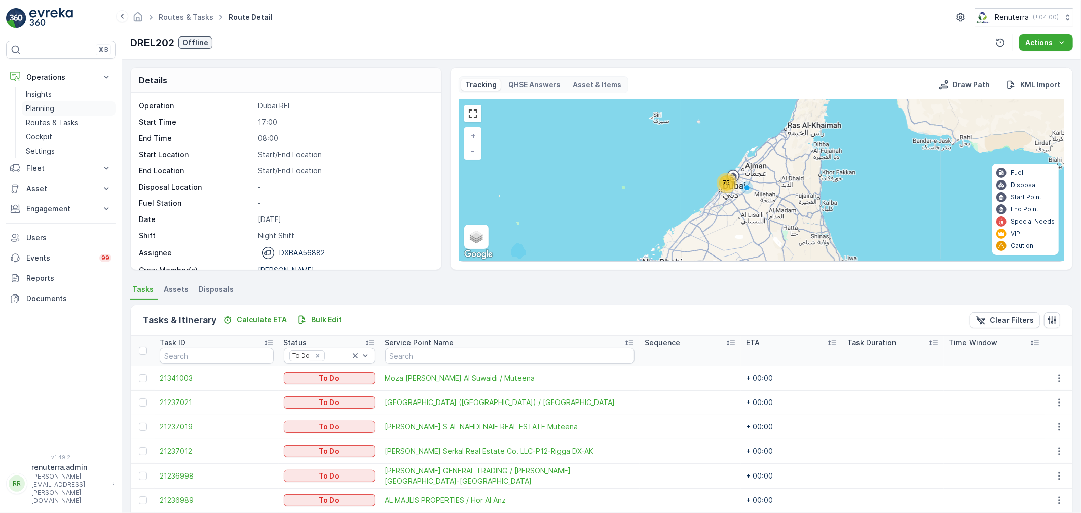
scroll to position [32, 0]
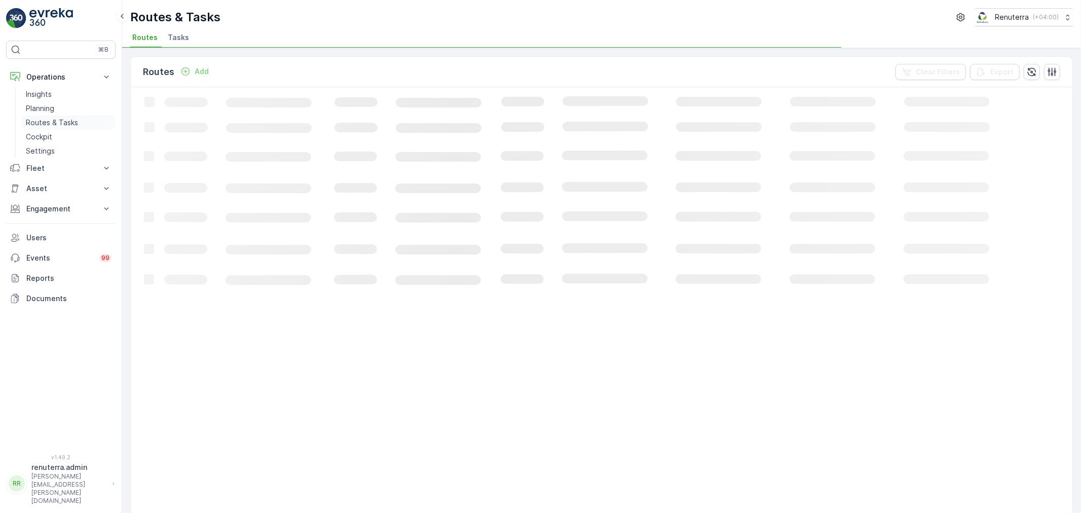
click at [67, 123] on p "Routes & Tasks" at bounding box center [52, 123] width 52 height 10
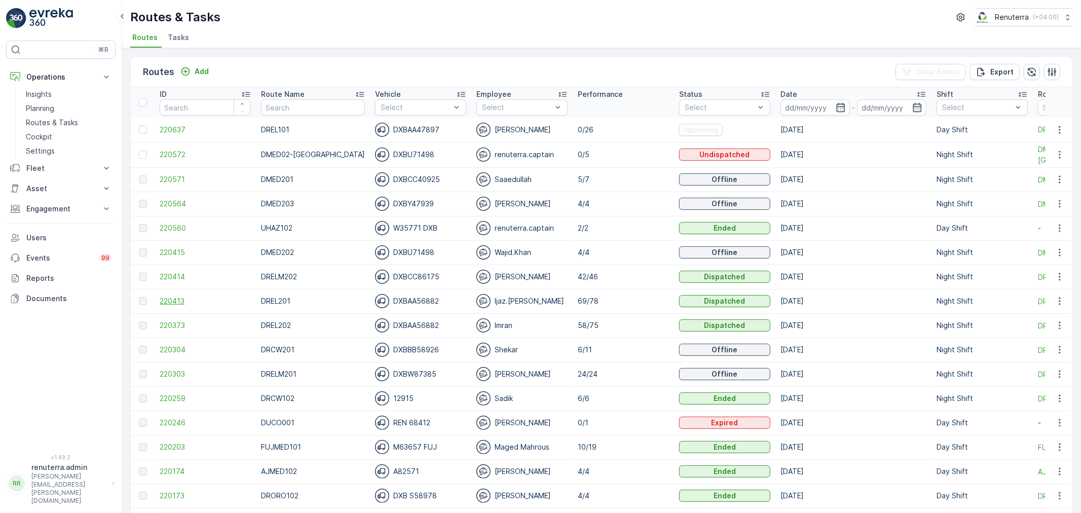
click at [168, 297] on span "220413" at bounding box center [205, 301] width 91 height 10
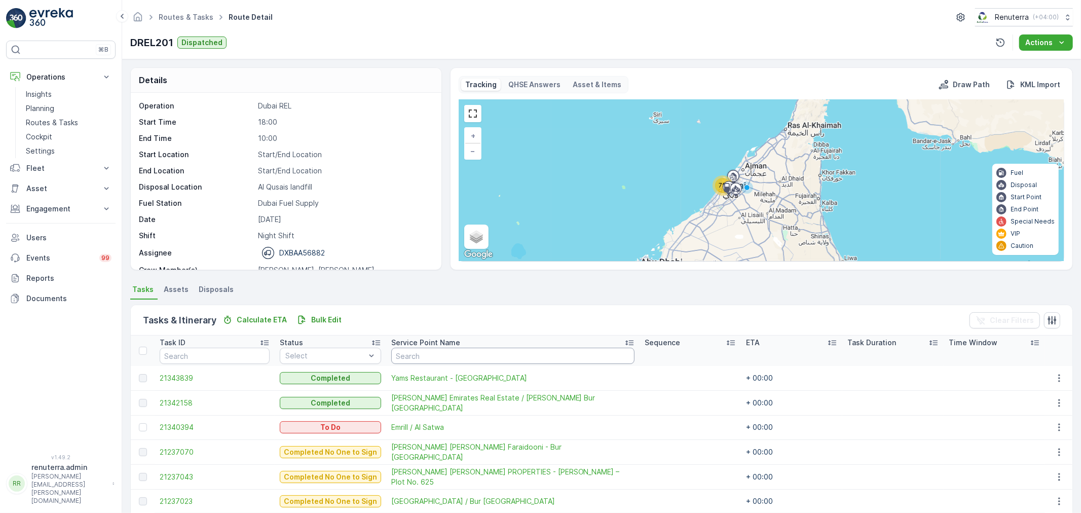
click at [423, 355] on input "text" at bounding box center [512, 356] width 243 height 16
type input "gree"
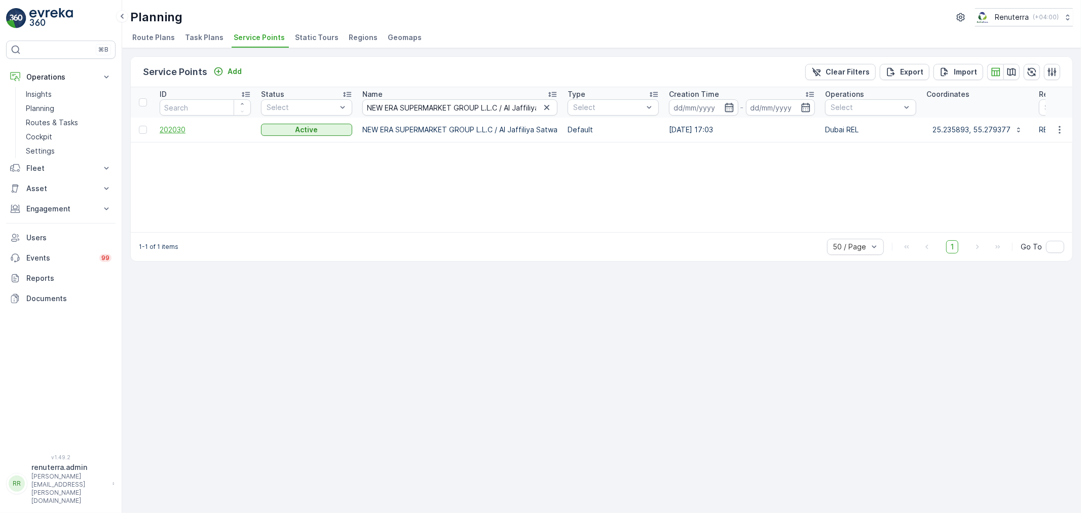
click at [176, 131] on span "202030" at bounding box center [205, 130] width 91 height 10
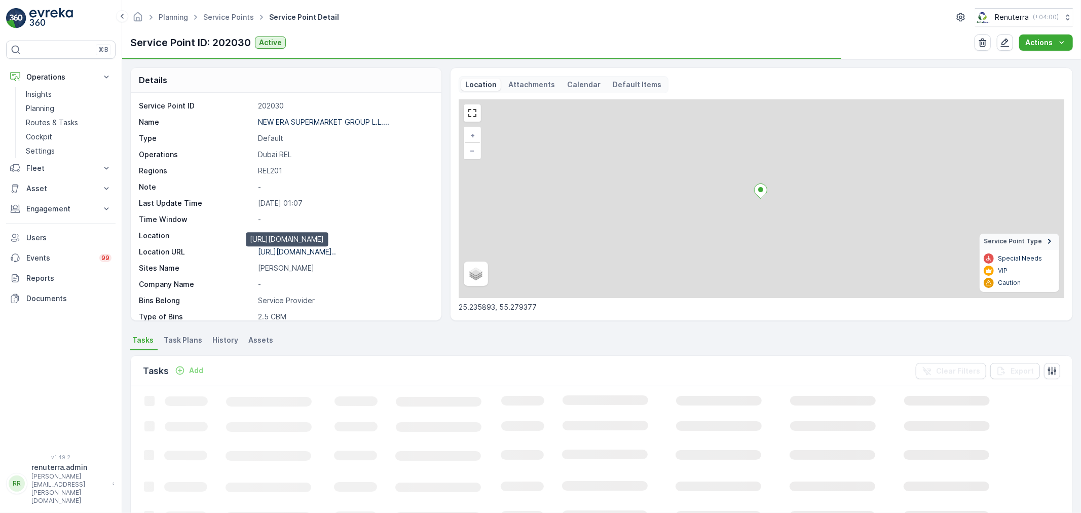
click at [307, 254] on p "[URL][DOMAIN_NAME].." at bounding box center [297, 251] width 78 height 9
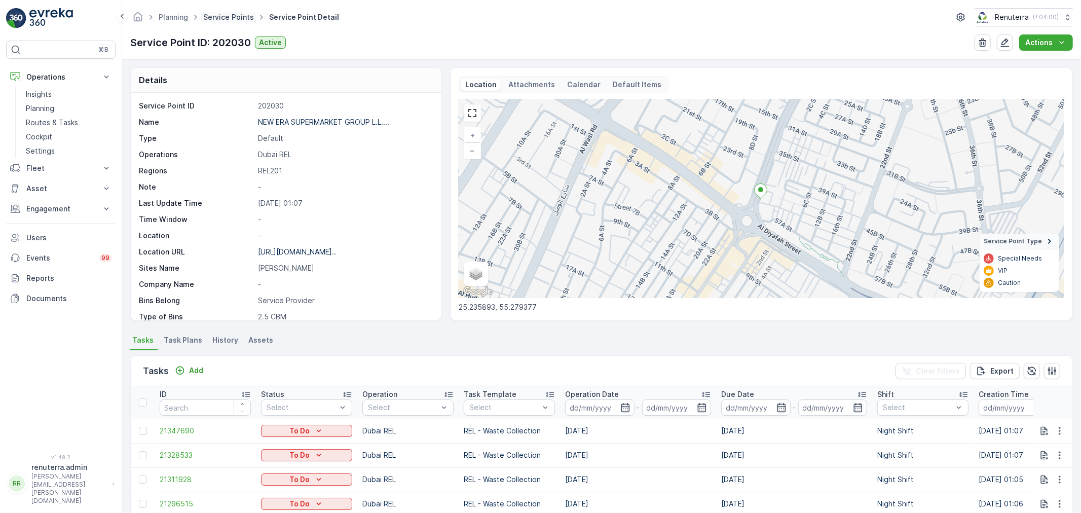
click at [226, 17] on link "Service Points" at bounding box center [228, 17] width 51 height 9
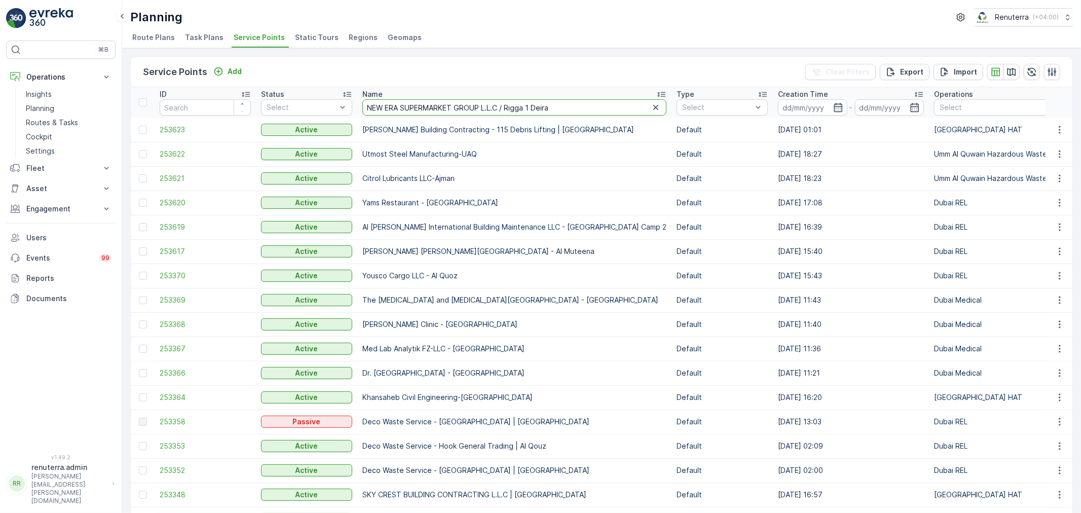
type input "NEW ERA SUPERMARKET GROUP L.L.C / Rigga 1 Deira"
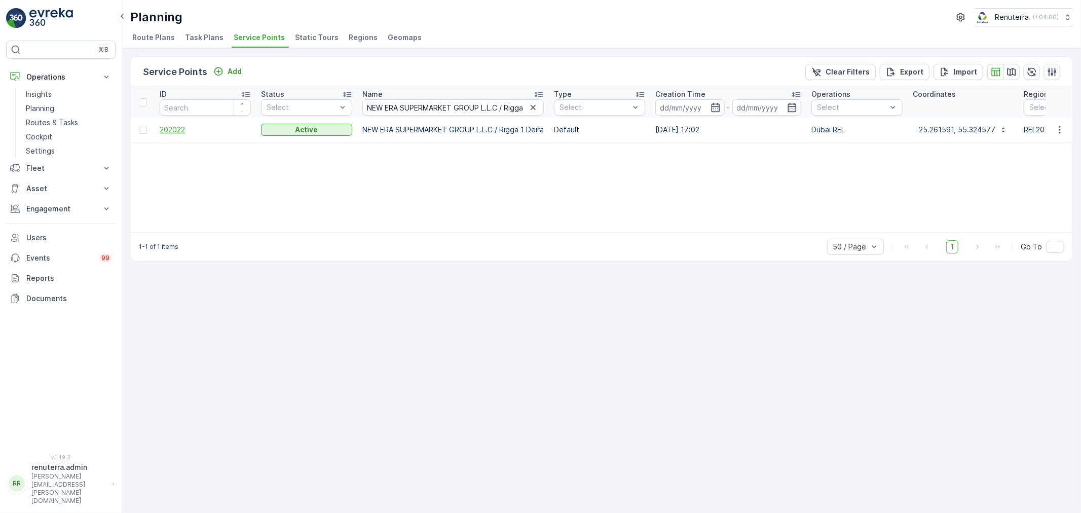
click at [179, 131] on span "202022" at bounding box center [205, 130] width 91 height 10
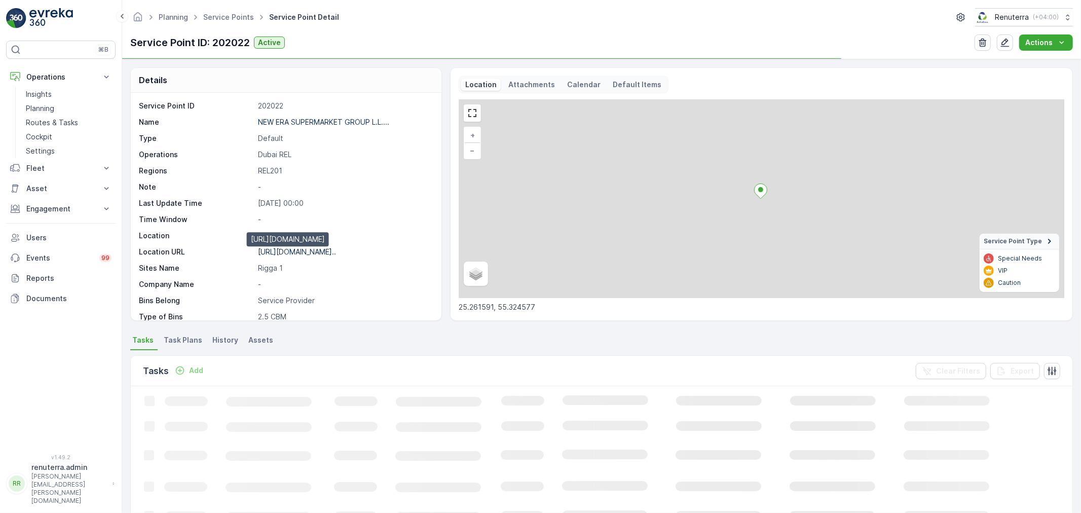
click at [331, 251] on p "[URL][DOMAIN_NAME].." at bounding box center [297, 251] width 78 height 9
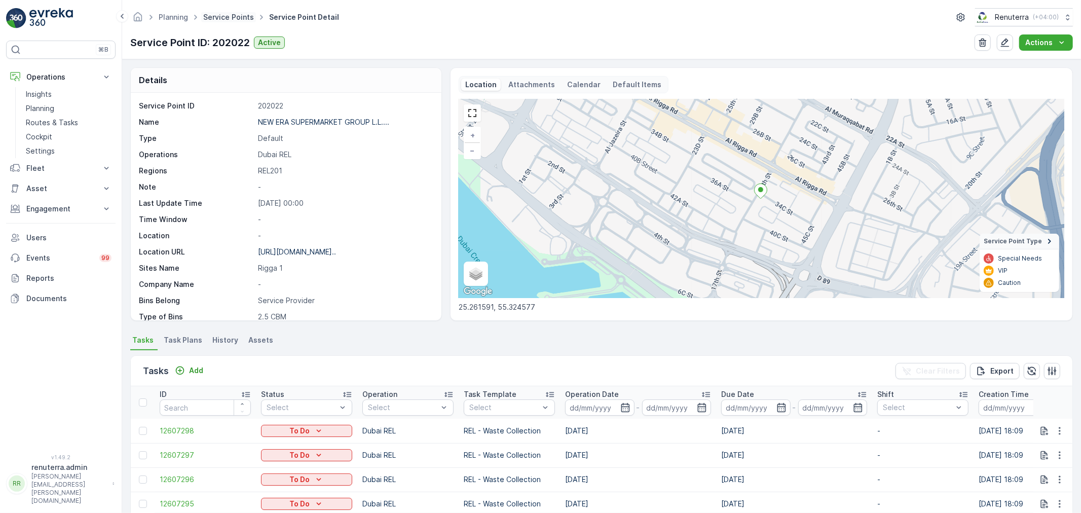
click at [226, 16] on link "Service Points" at bounding box center [228, 17] width 51 height 9
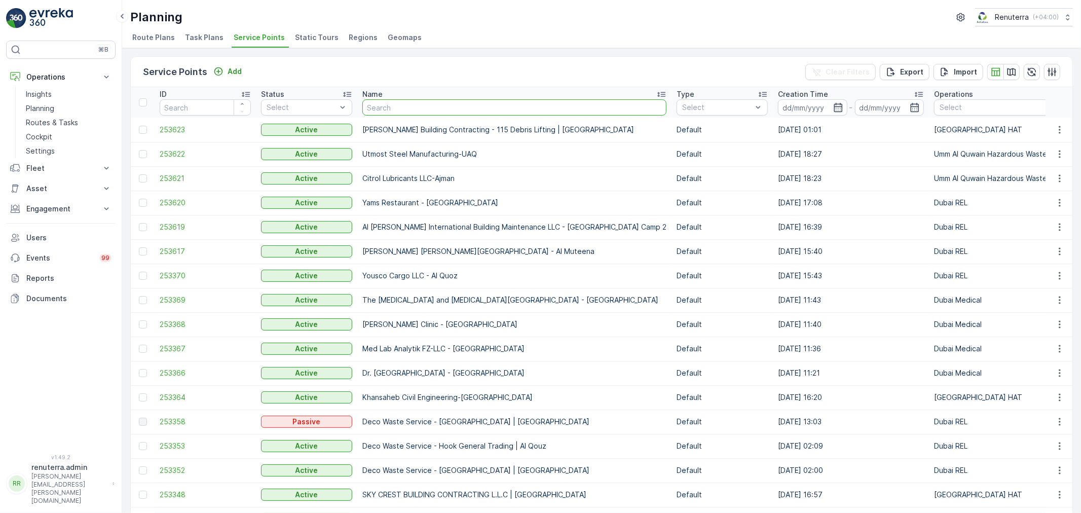
type input "[PERSON_NAME] [PERSON_NAME] PROPERTIES / [GEOGRAPHIC_DATA]"
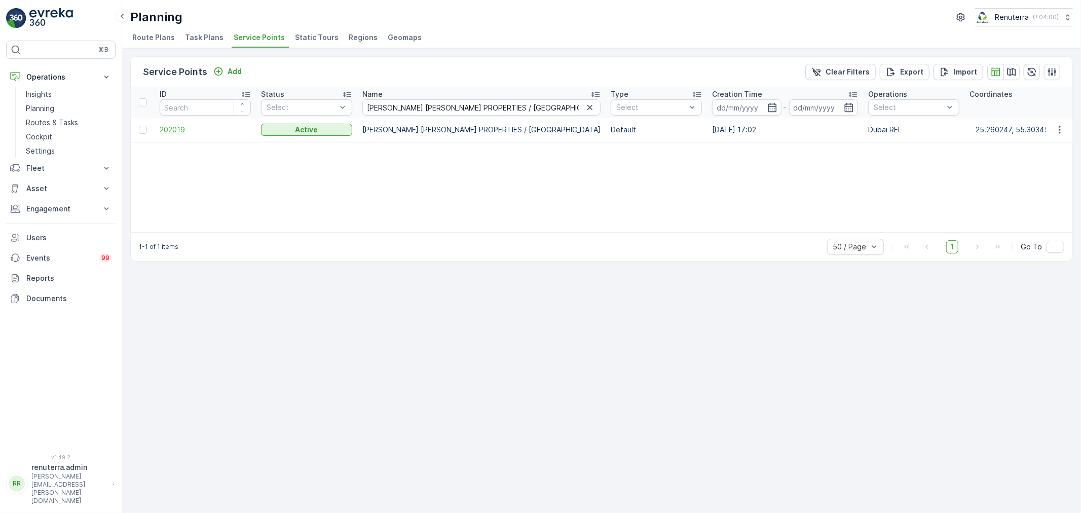
click at [174, 131] on span "202019" at bounding box center [205, 130] width 91 height 10
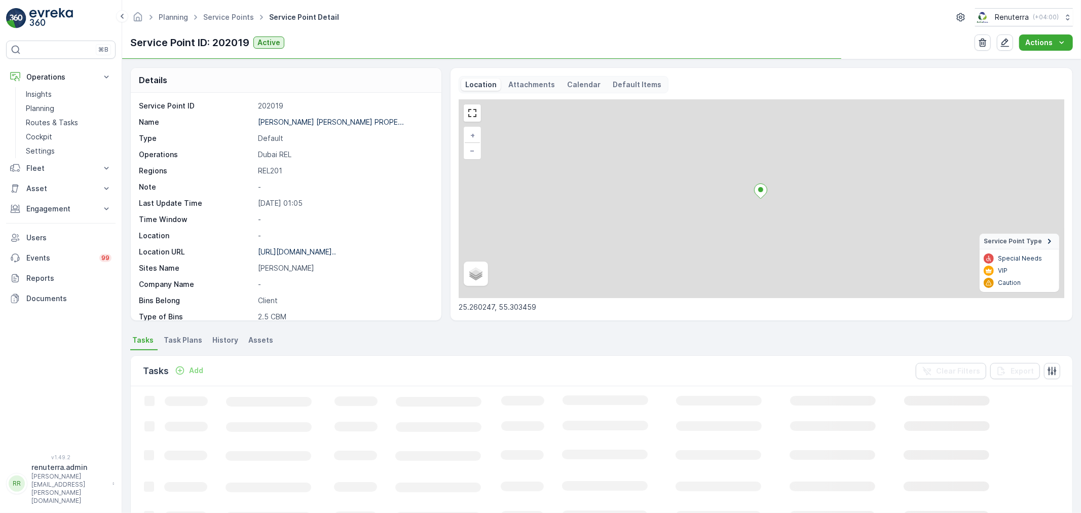
click at [323, 252] on p "[URL][DOMAIN_NAME].." at bounding box center [297, 251] width 78 height 9
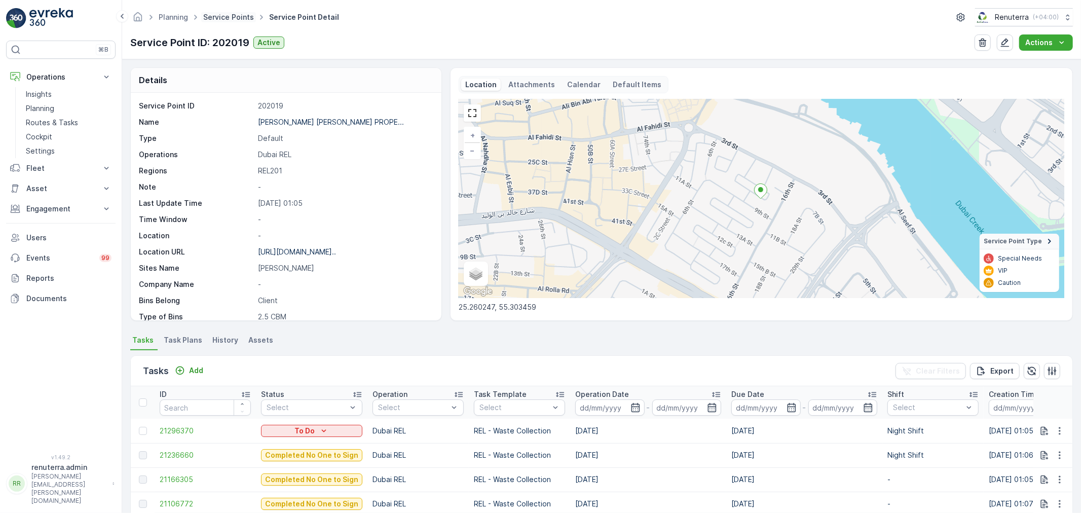
click at [230, 17] on link "Service Points" at bounding box center [228, 17] width 51 height 9
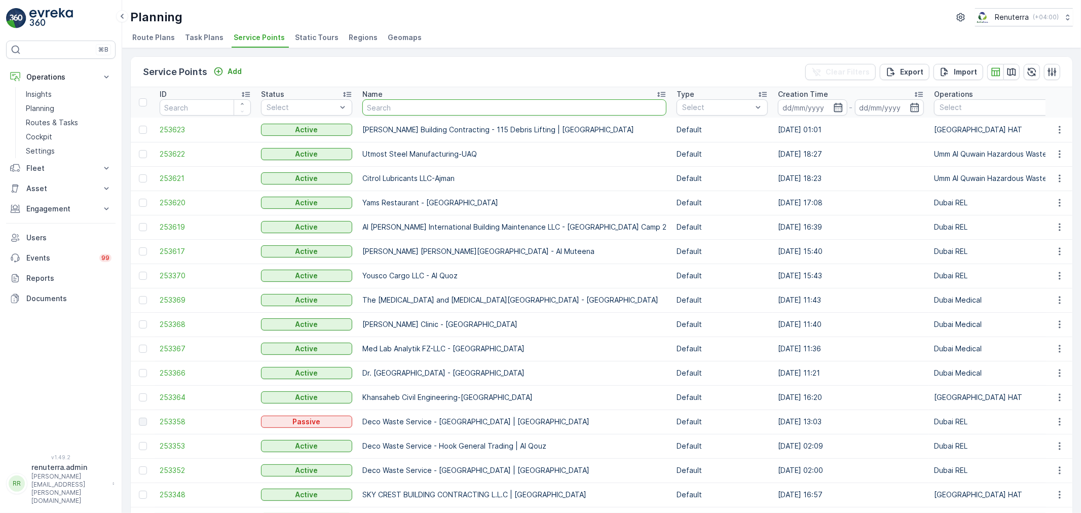
type input "[PERSON_NAME] [PERSON_NAME] PROPERTIES / [GEOGRAPHIC_DATA] [GEOGRAPHIC_DATA]"
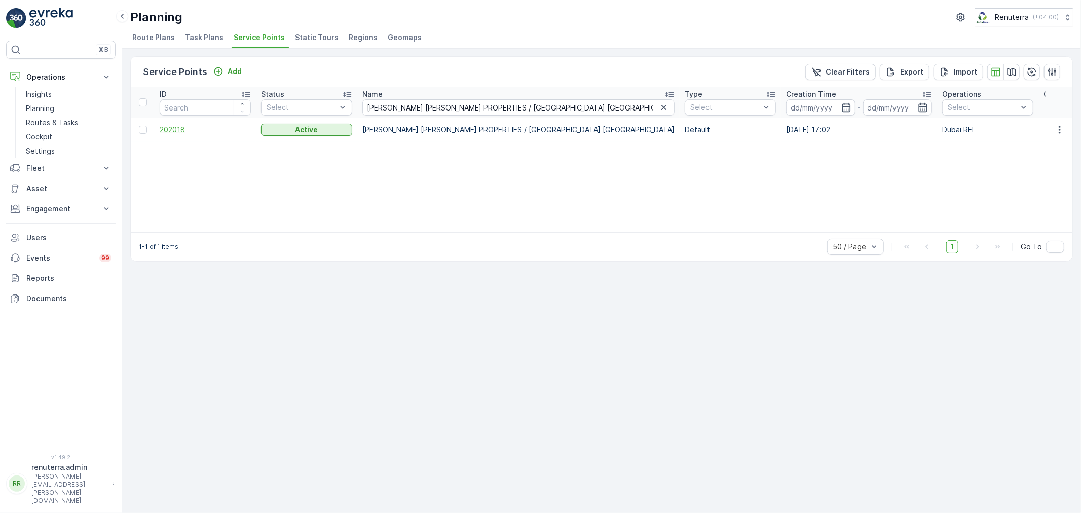
click at [175, 133] on span "202018" at bounding box center [205, 130] width 91 height 10
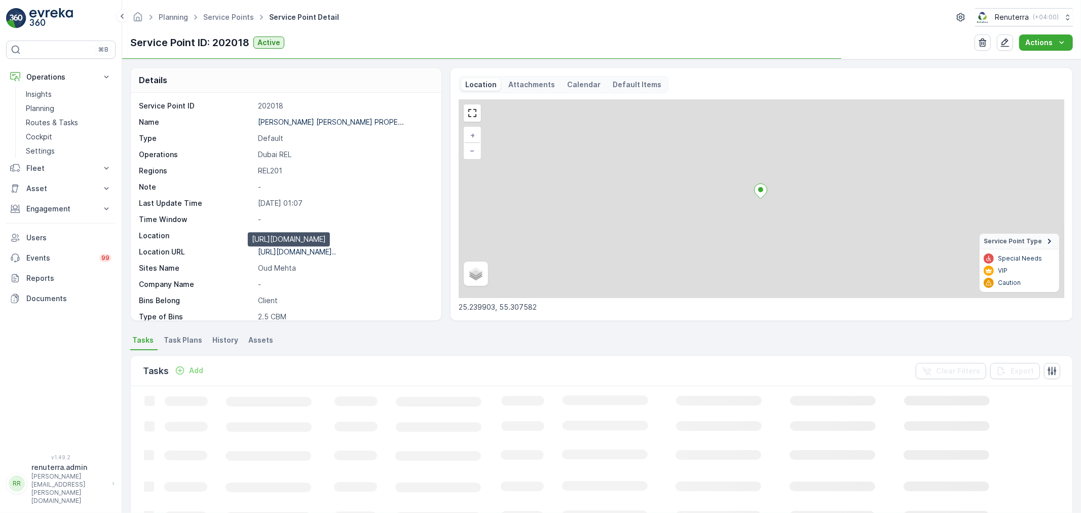
click at [336, 247] on p "[URL][DOMAIN_NAME].." at bounding box center [297, 251] width 78 height 9
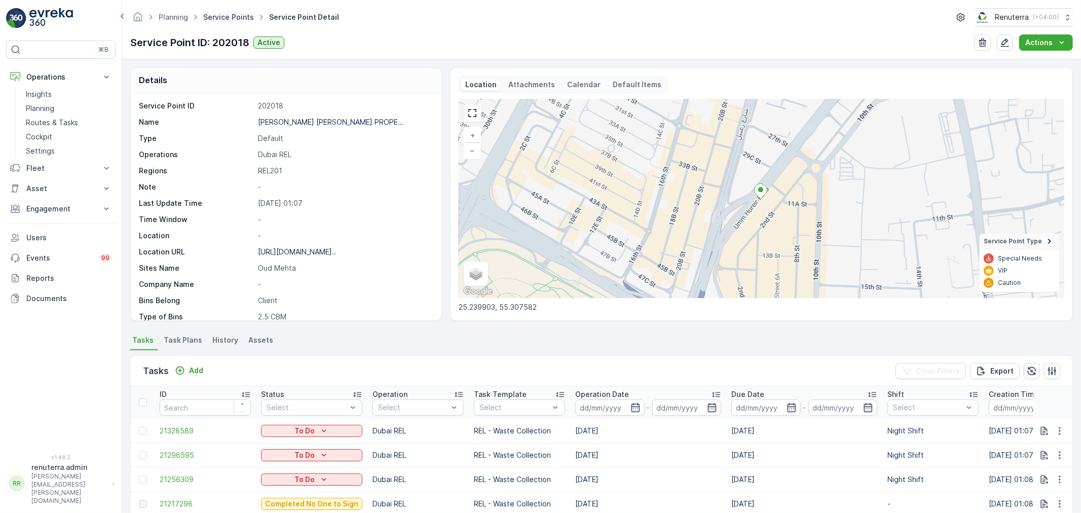
click at [234, 17] on link "Service Points" at bounding box center [228, 17] width 51 height 9
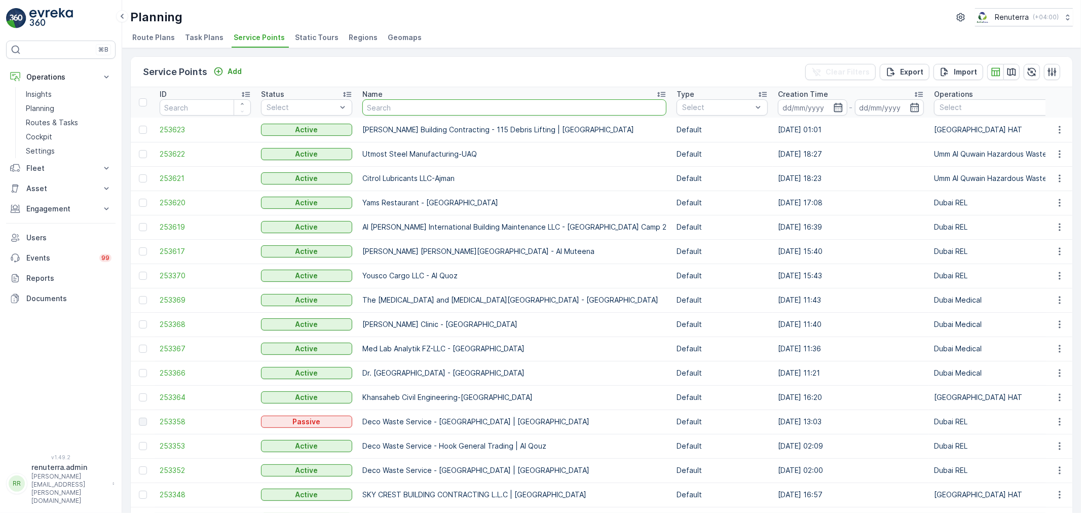
type input "[PERSON_NAME] [PERSON_NAME] PROPERTIES / [GEOGRAPHIC_DATA] [GEOGRAPHIC_DATA]"
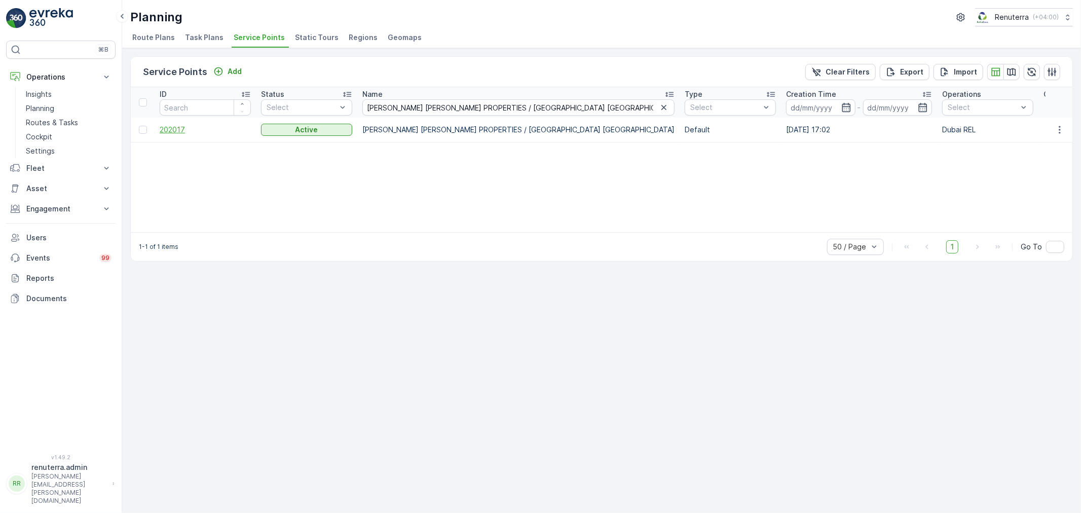
click at [184, 127] on span "202017" at bounding box center [205, 130] width 91 height 10
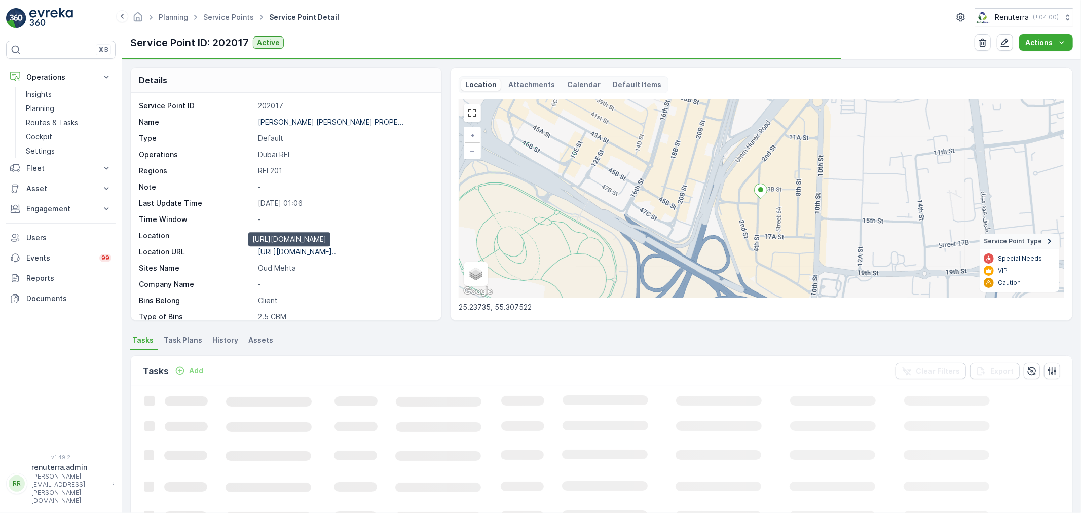
click at [314, 254] on p "[URL][DOMAIN_NAME].." at bounding box center [297, 251] width 78 height 9
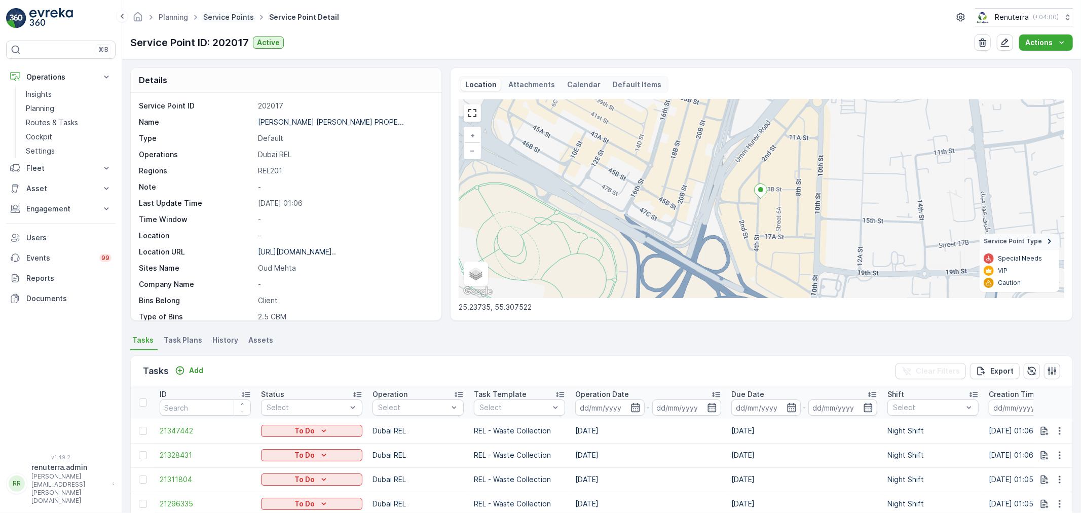
click at [229, 13] on link "Service Points" at bounding box center [228, 17] width 51 height 9
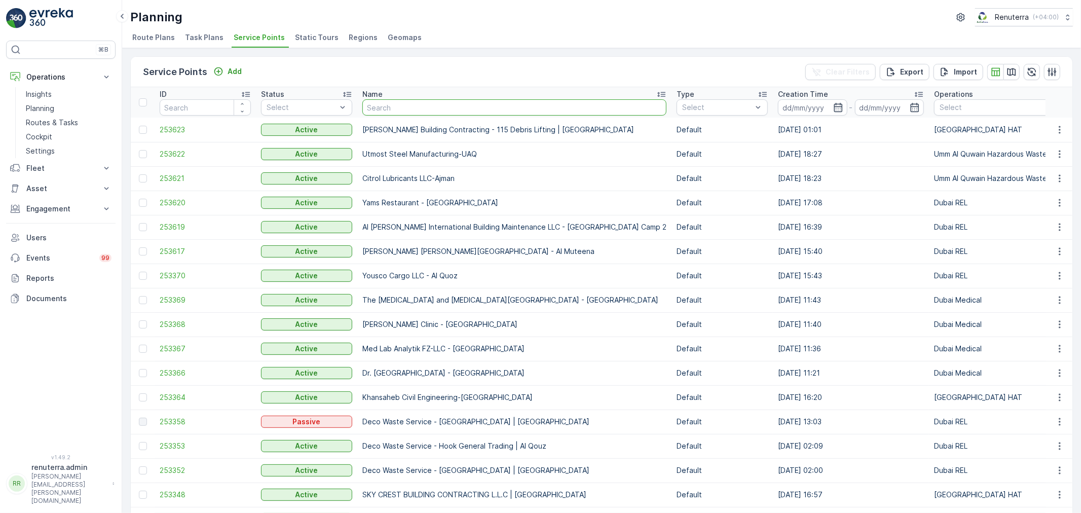
click at [397, 108] on input "text" at bounding box center [514, 107] width 304 height 16
type input "[PERSON_NAME] [PERSON_NAME] PROPERTIES / [GEOGRAPHIC_DATA] [GEOGRAPHIC_DATA]"
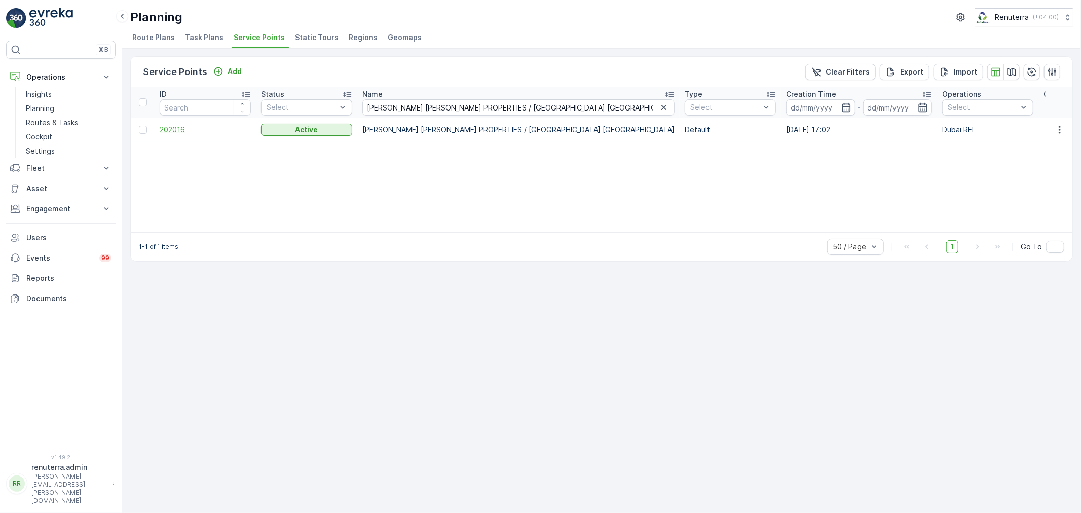
click at [168, 128] on span "202016" at bounding box center [205, 130] width 91 height 10
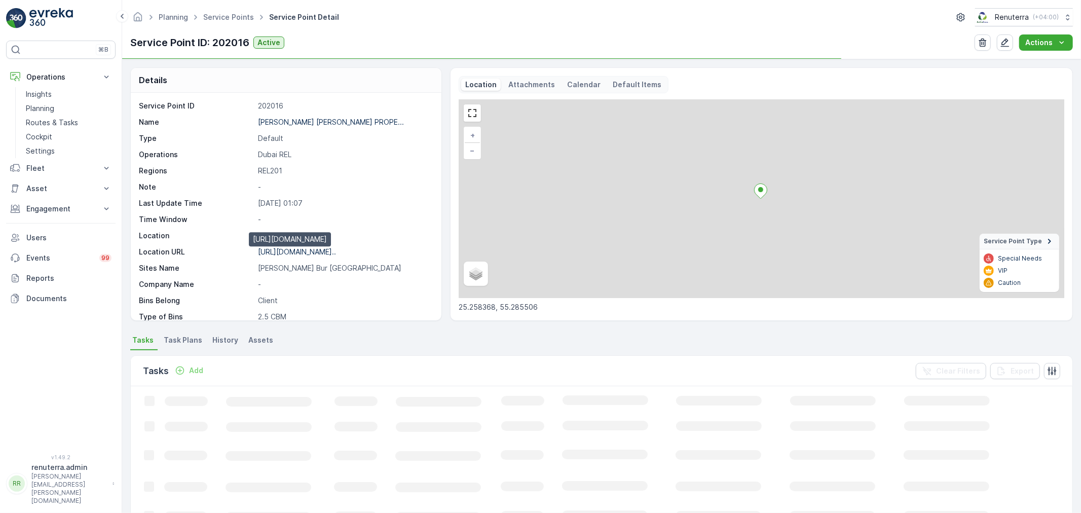
click at [330, 250] on p "[URL][DOMAIN_NAME].." at bounding box center [297, 251] width 78 height 9
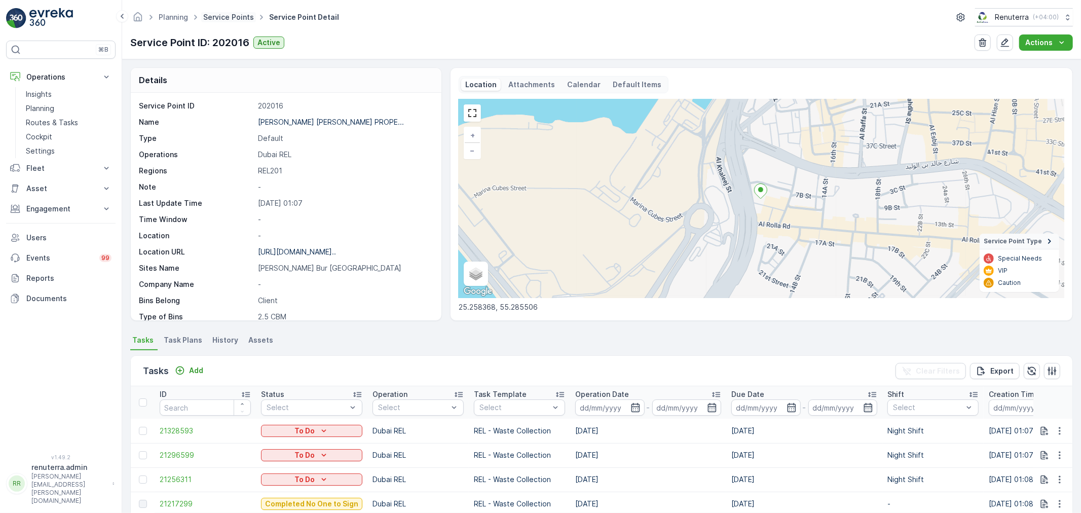
click at [225, 16] on link "Service Points" at bounding box center [228, 17] width 51 height 9
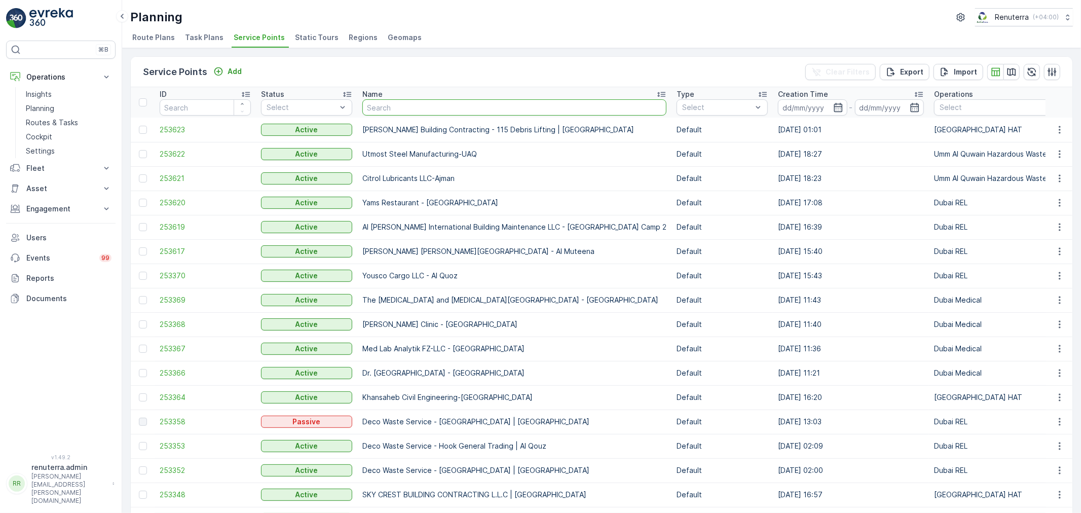
type input "[PERSON_NAME] [PERSON_NAME] PROPERTIES / [GEOGRAPHIC_DATA] [GEOGRAPHIC_DATA]"
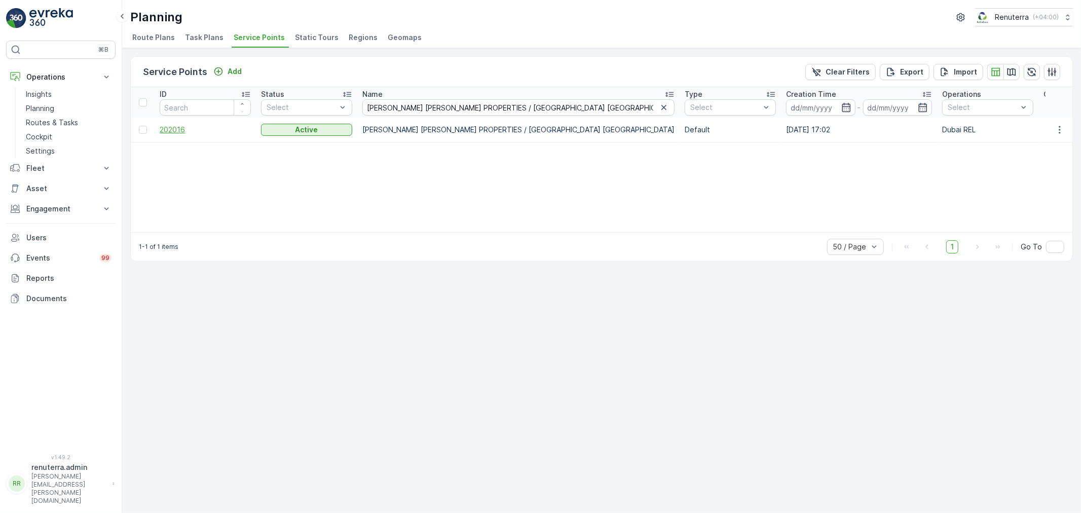
click at [181, 128] on span "202016" at bounding box center [205, 130] width 91 height 10
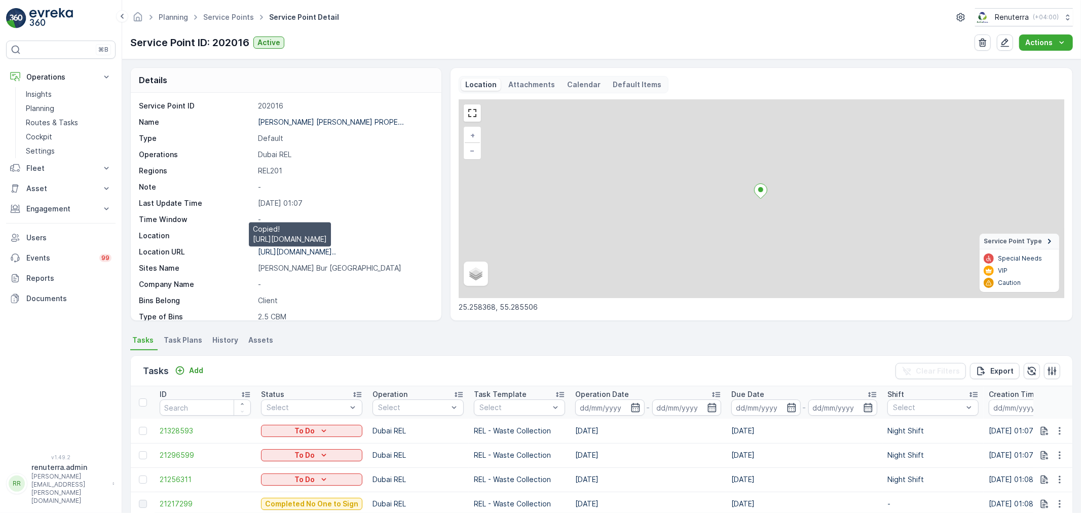
click at [299, 250] on p "[URL][DOMAIN_NAME].." at bounding box center [297, 251] width 78 height 9
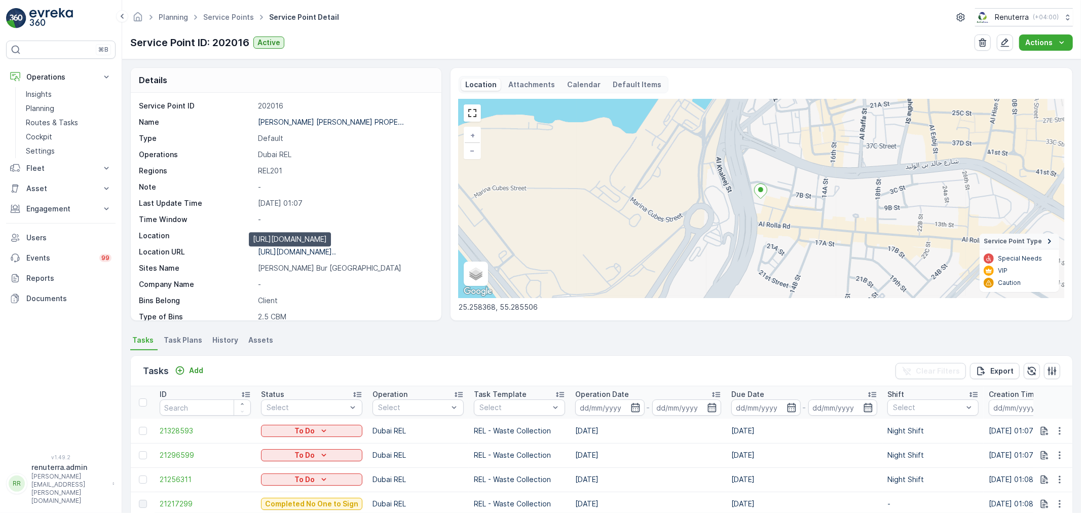
click at [332, 250] on p "[URL][DOMAIN_NAME].." at bounding box center [297, 251] width 78 height 9
click at [216, 18] on link "Service Points" at bounding box center [228, 17] width 51 height 9
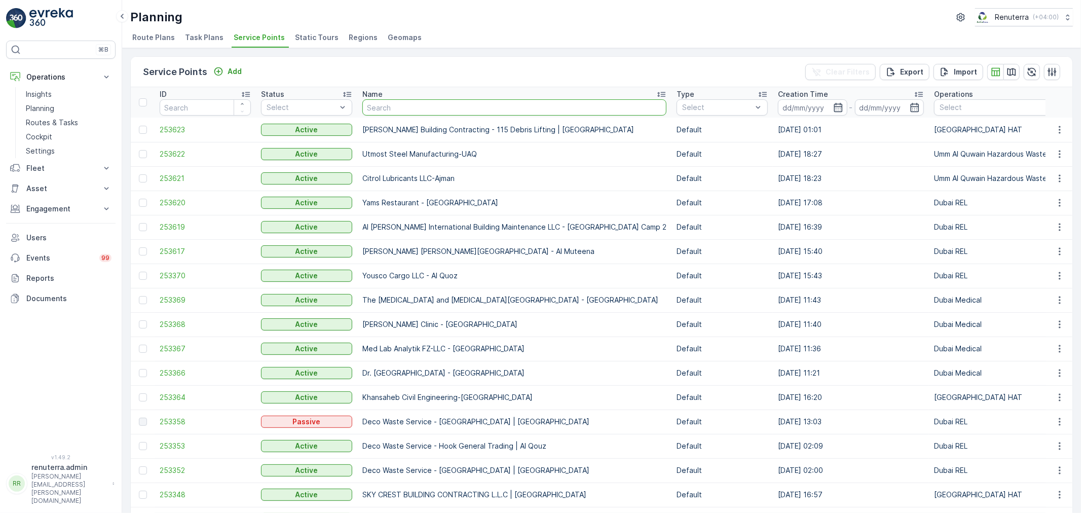
type input "[PERSON_NAME] [PERSON_NAME] PROPERTIES / [GEOGRAPHIC_DATA] [GEOGRAPHIC_DATA]"
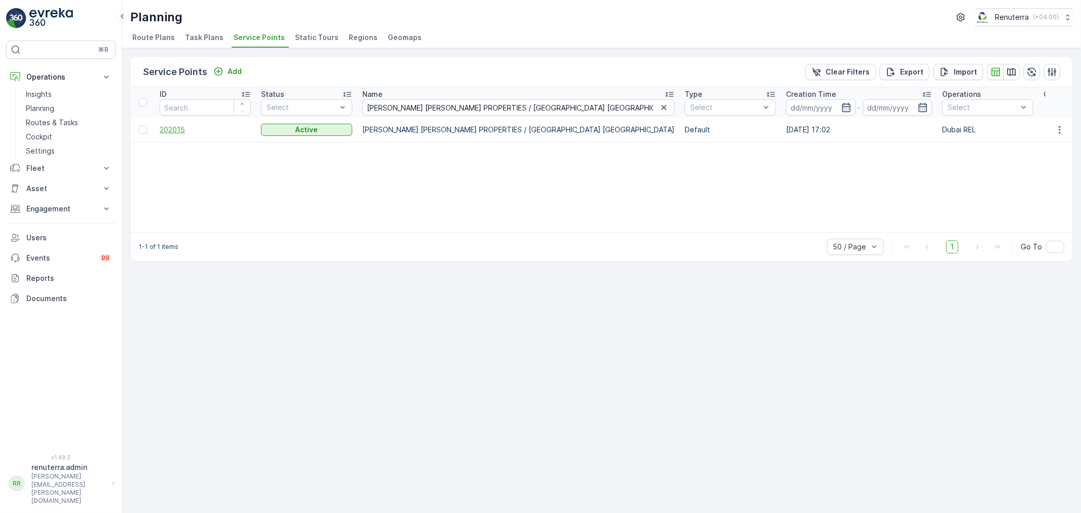
click at [180, 129] on span "202015" at bounding box center [205, 130] width 91 height 10
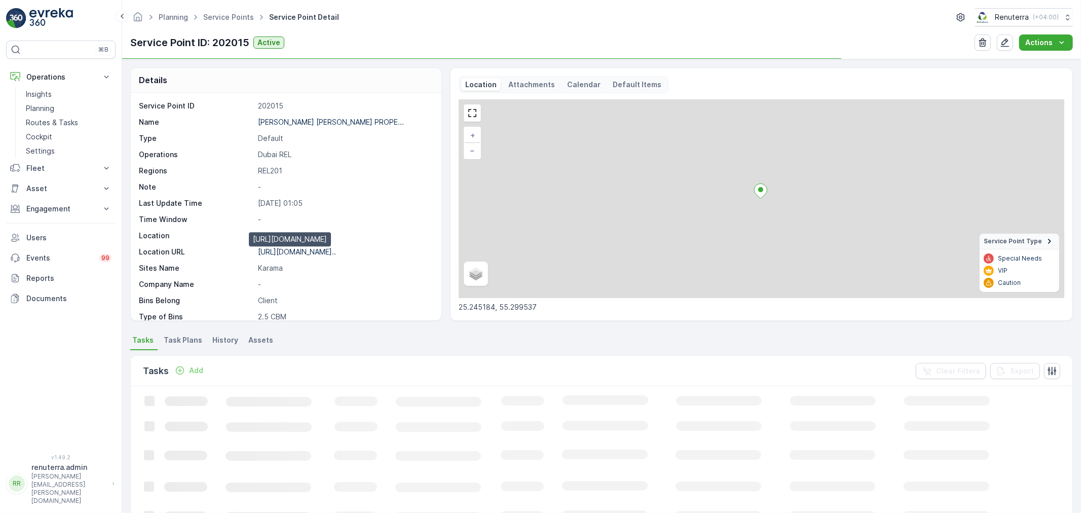
click at [336, 252] on p "[URL][DOMAIN_NAME].." at bounding box center [297, 251] width 78 height 9
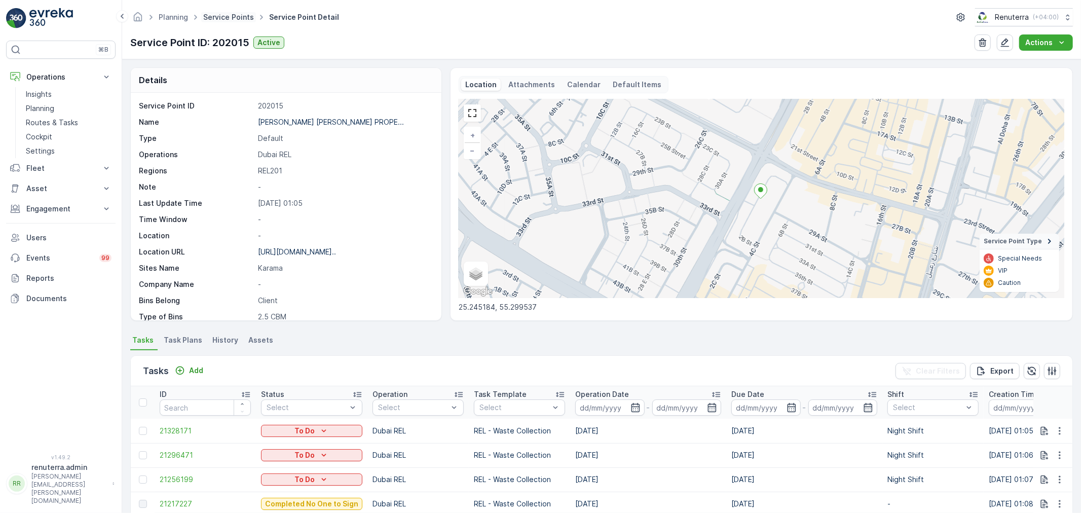
click at [226, 19] on link "Service Points" at bounding box center [228, 17] width 51 height 9
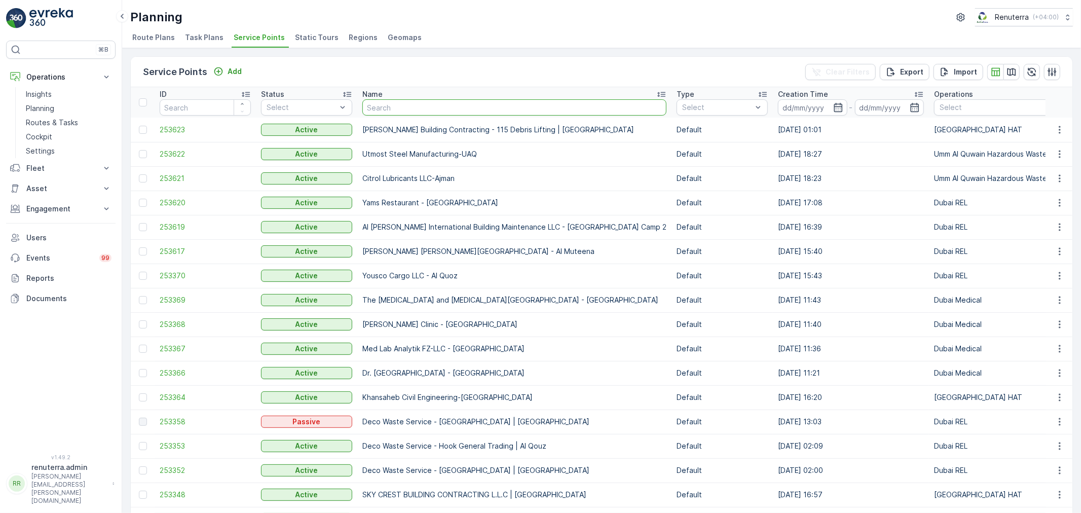
type input "[PERSON_NAME] [PERSON_NAME] Alhammadi / Ayhaco Real Estate [DATE] 1 Bldg - [PER…"
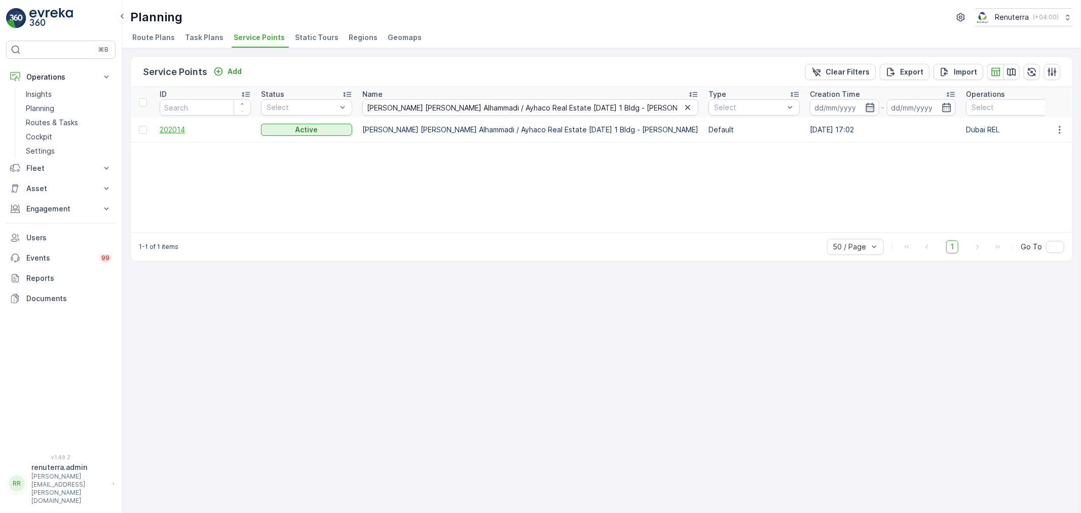
click at [181, 131] on span "202014" at bounding box center [205, 130] width 91 height 10
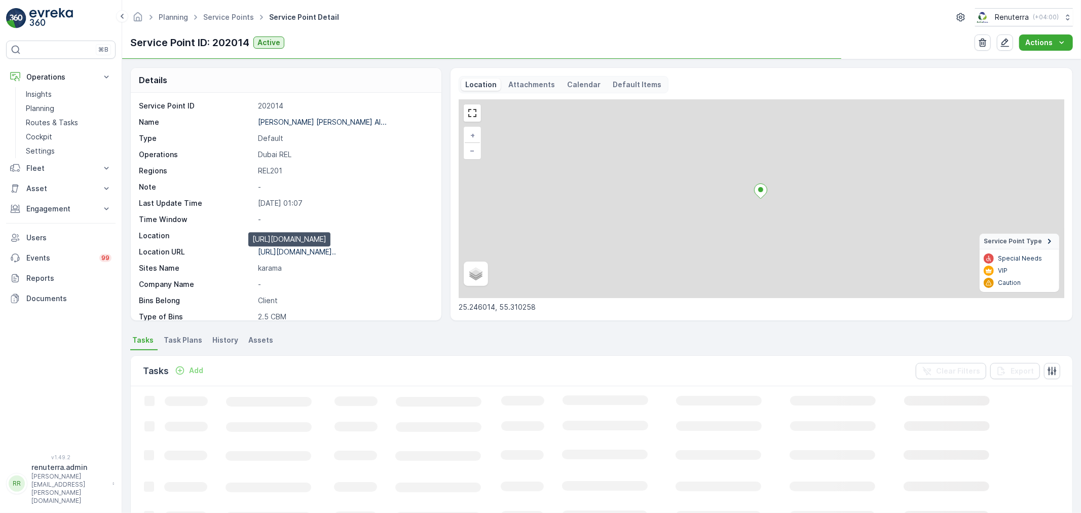
click at [331, 251] on p "[URL][DOMAIN_NAME].." at bounding box center [297, 251] width 78 height 9
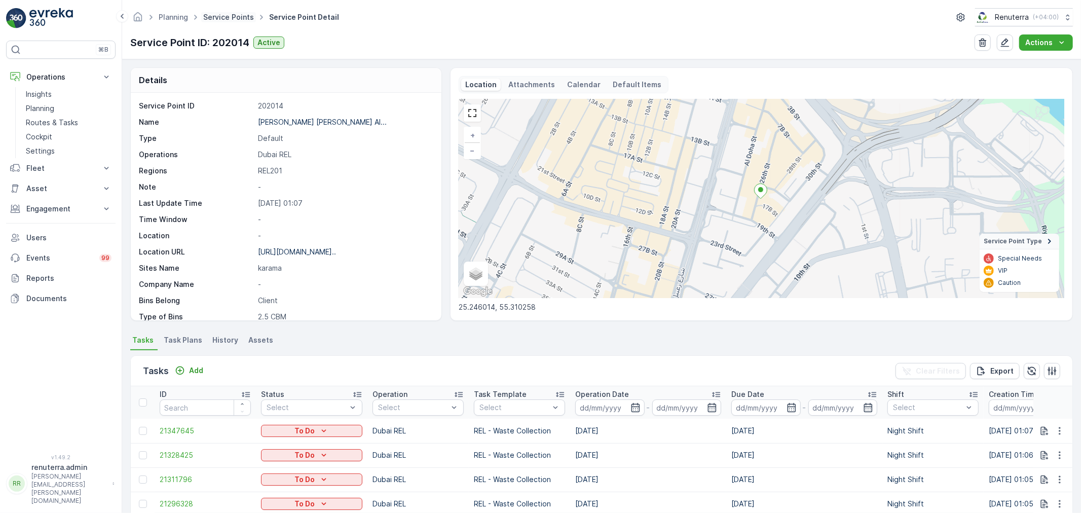
click at [231, 20] on link "Service Points" at bounding box center [228, 17] width 51 height 9
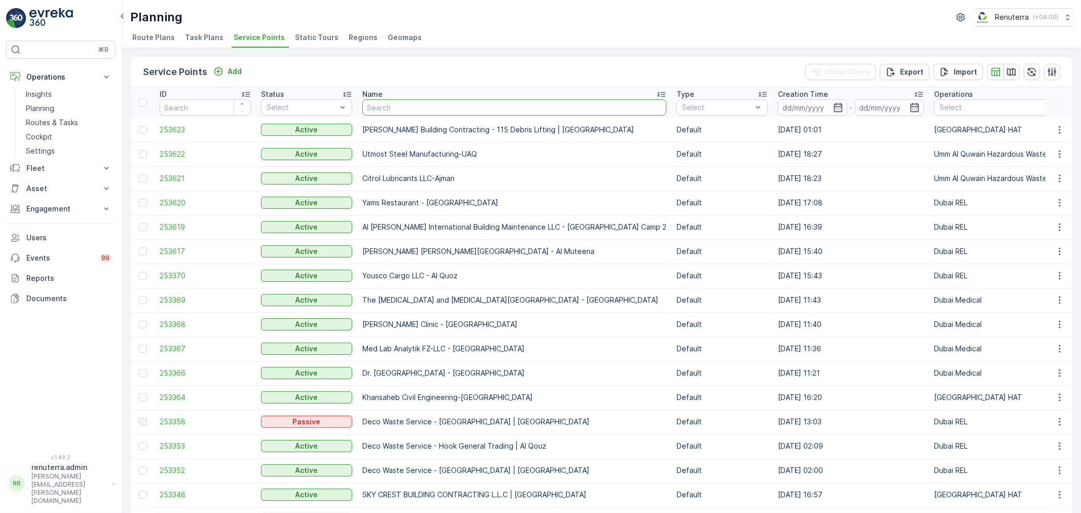
type input "[GEOGRAPHIC_DATA] / Bur [GEOGRAPHIC_DATA]"
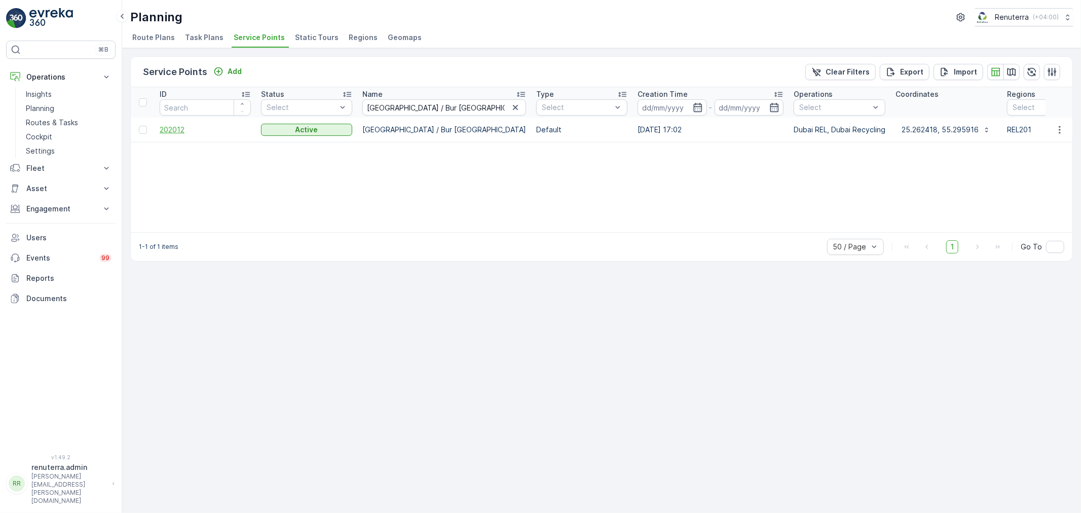
click at [176, 128] on span "202012" at bounding box center [205, 130] width 91 height 10
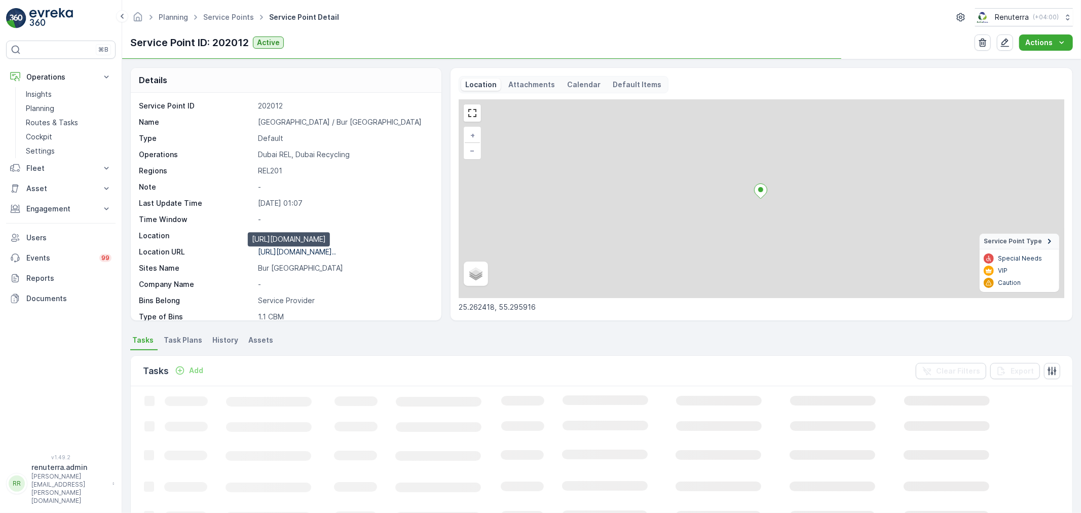
click at [331, 252] on p "[URL][DOMAIN_NAME].." at bounding box center [297, 251] width 78 height 9
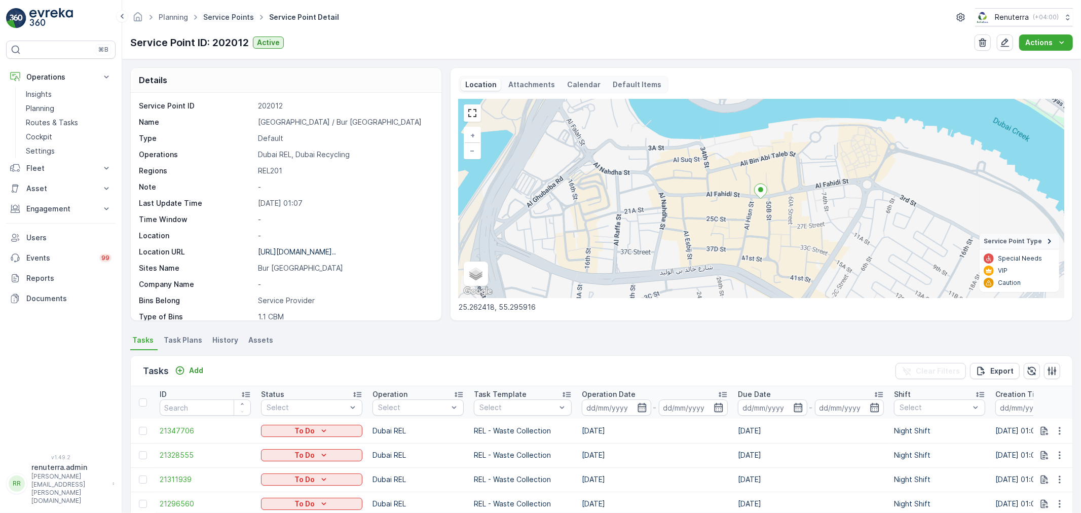
click at [230, 16] on link "Service Points" at bounding box center [228, 17] width 51 height 9
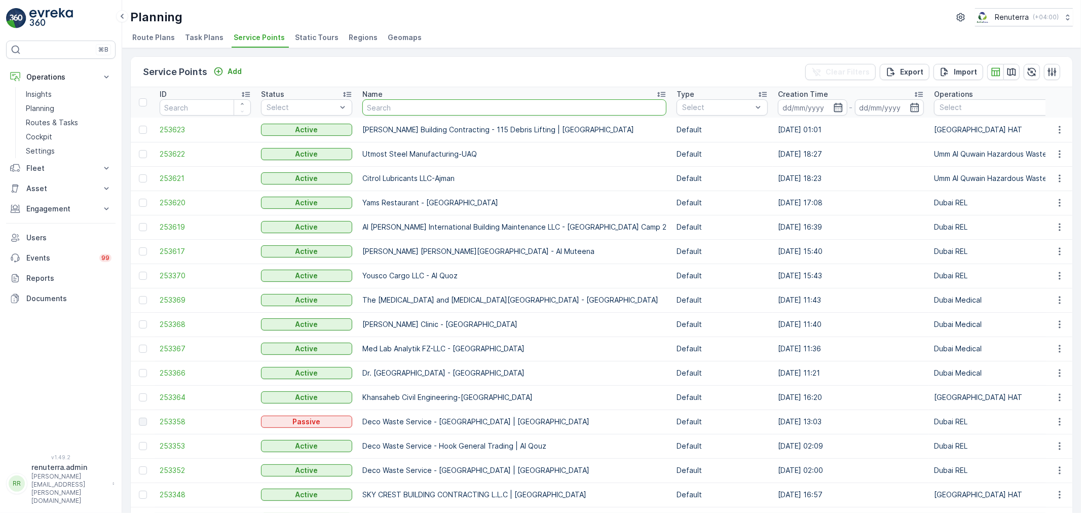
type input "[PERSON_NAME] Emirates Real Estate / [GEOGRAPHIC_DATA]"
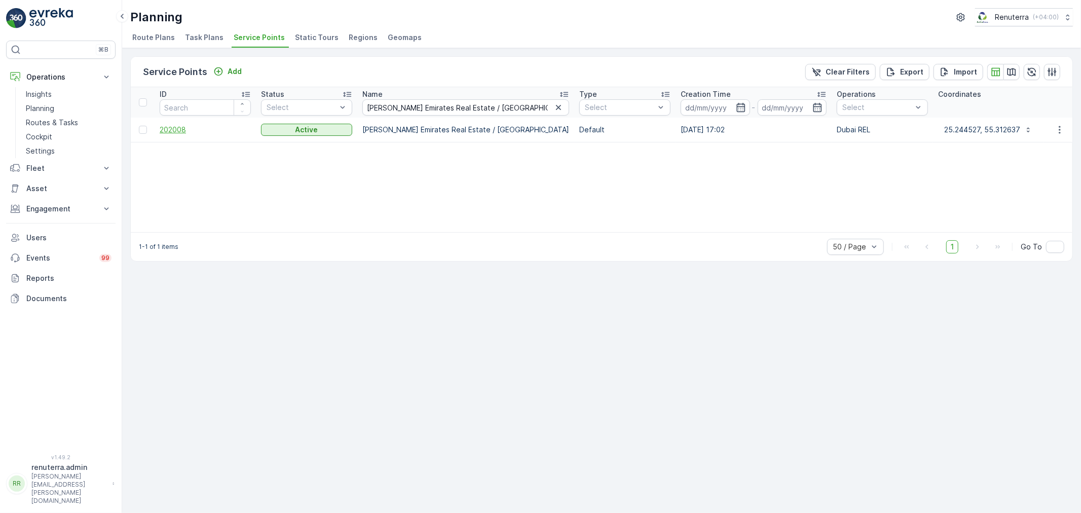
click at [174, 126] on span "202008" at bounding box center [205, 130] width 91 height 10
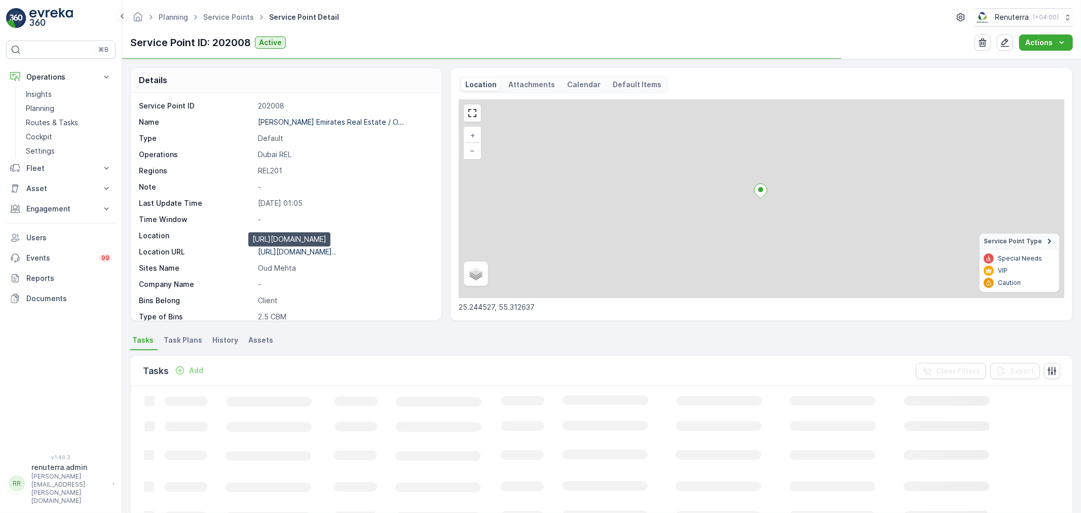
click at [329, 252] on p "[URL][DOMAIN_NAME].." at bounding box center [297, 251] width 78 height 9
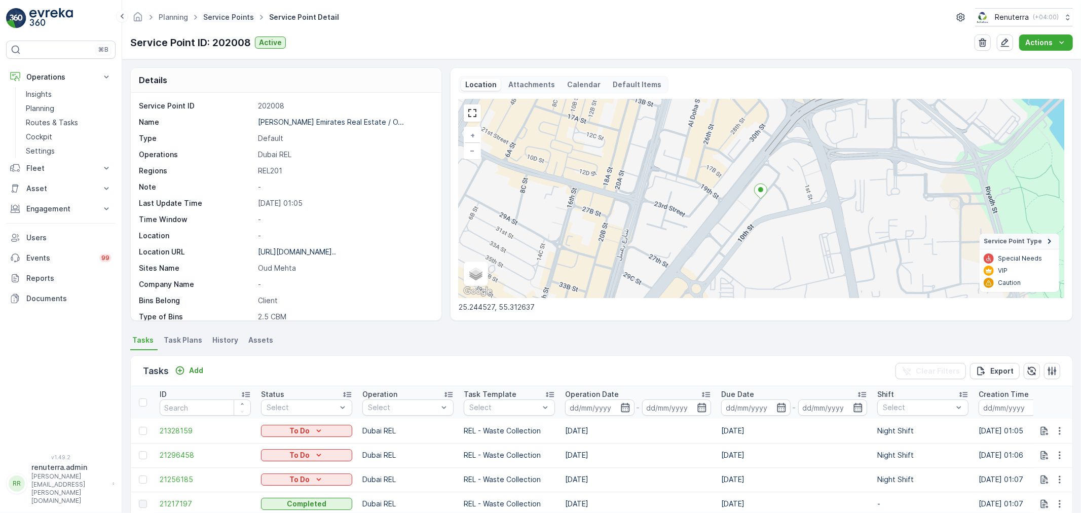
click at [223, 14] on link "Service Points" at bounding box center [228, 17] width 51 height 9
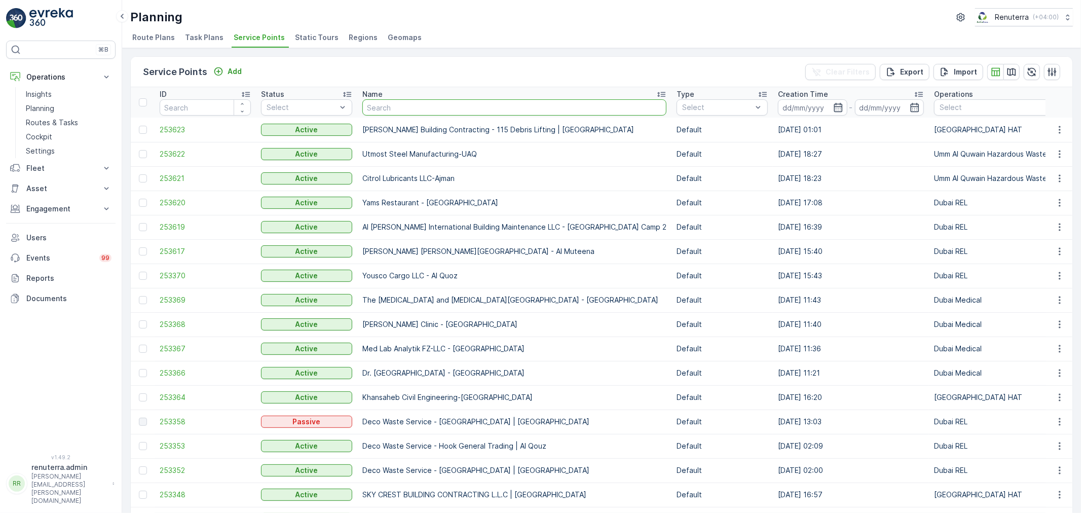
click at [428, 106] on input "text" at bounding box center [514, 107] width 304 height 16
type input "[PERSON_NAME] Emirates Real Estate / [PERSON_NAME] Bur [GEOGRAPHIC_DATA]"
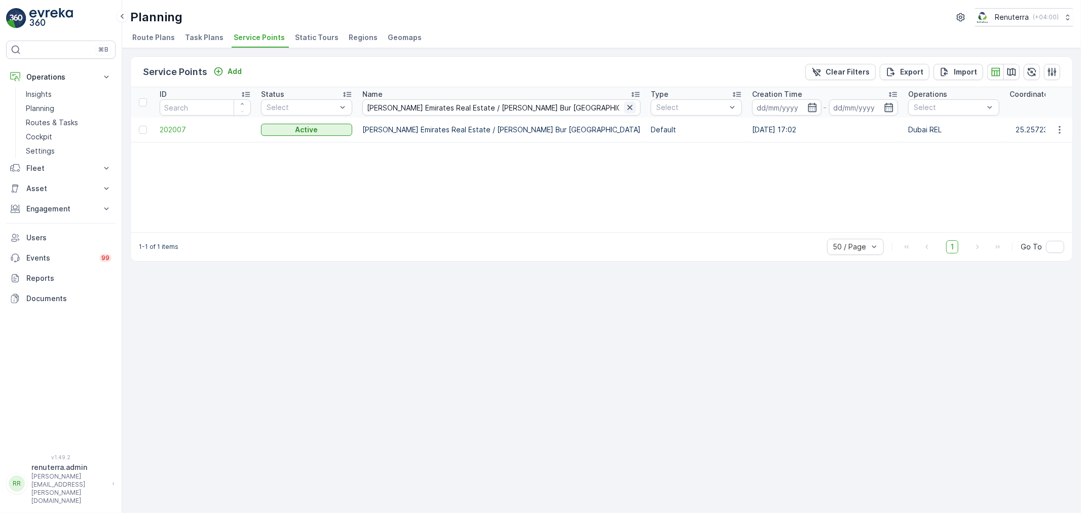
click at [627, 106] on icon "button" at bounding box center [629, 107] width 5 height 5
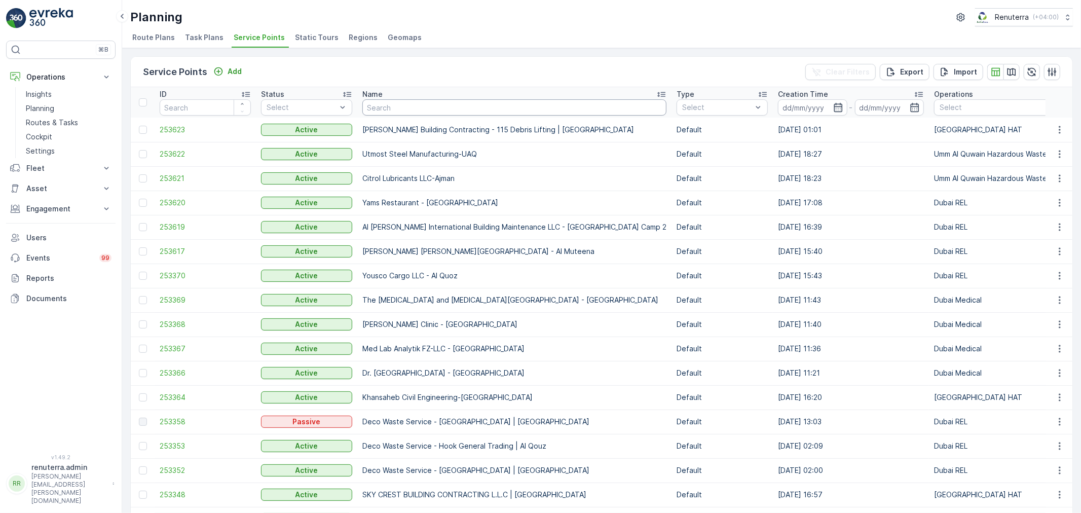
click at [403, 108] on input "text" at bounding box center [514, 107] width 304 height 16
paste input "[PERSON_NAME] Emirates Real Estate / [PERSON_NAME] Bur [GEOGRAPHIC_DATA]"
type input "[PERSON_NAME] Emirates Real Estate / [PERSON_NAME] Bur [GEOGRAPHIC_DATA]"
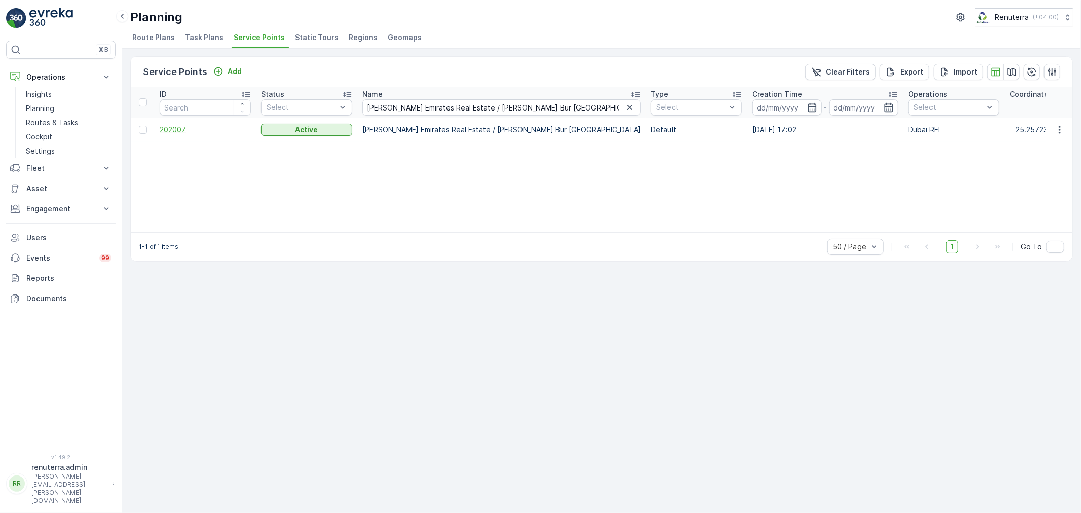
click at [167, 129] on span "202007" at bounding box center [205, 130] width 91 height 10
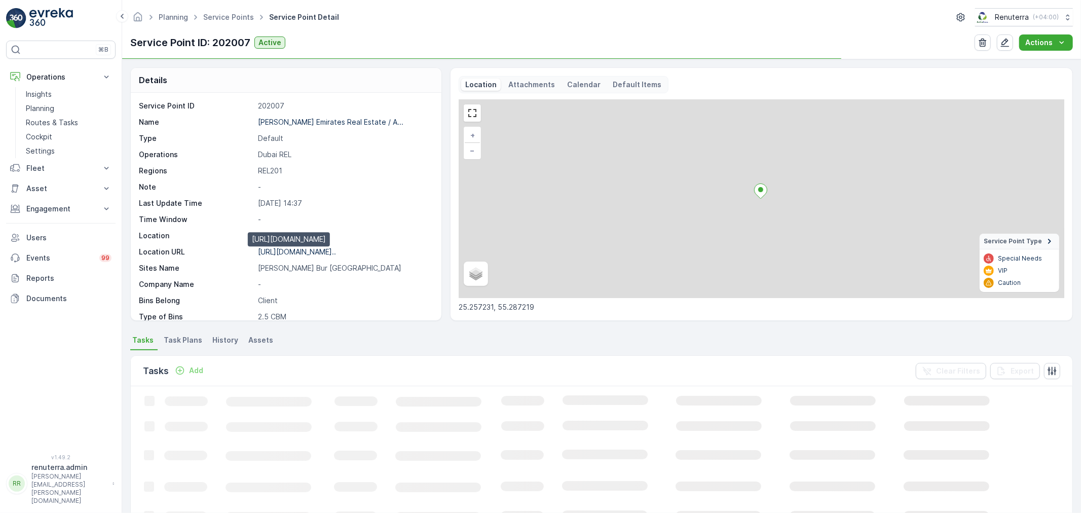
click at [305, 252] on p "[URL][DOMAIN_NAME].." at bounding box center [297, 251] width 78 height 9
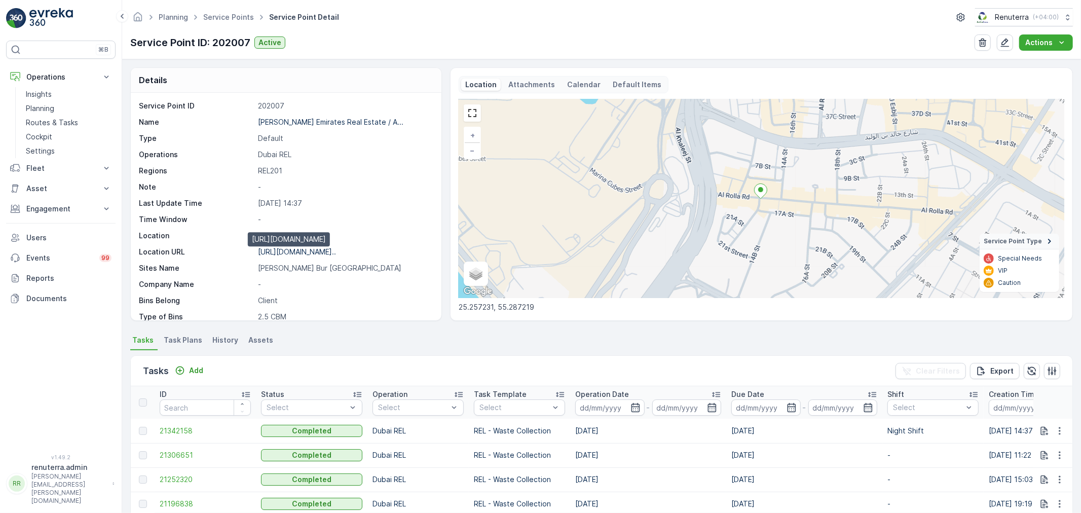
click at [321, 249] on p "[URL][DOMAIN_NAME].." at bounding box center [297, 251] width 78 height 9
click at [235, 19] on link "Service Points" at bounding box center [228, 17] width 51 height 9
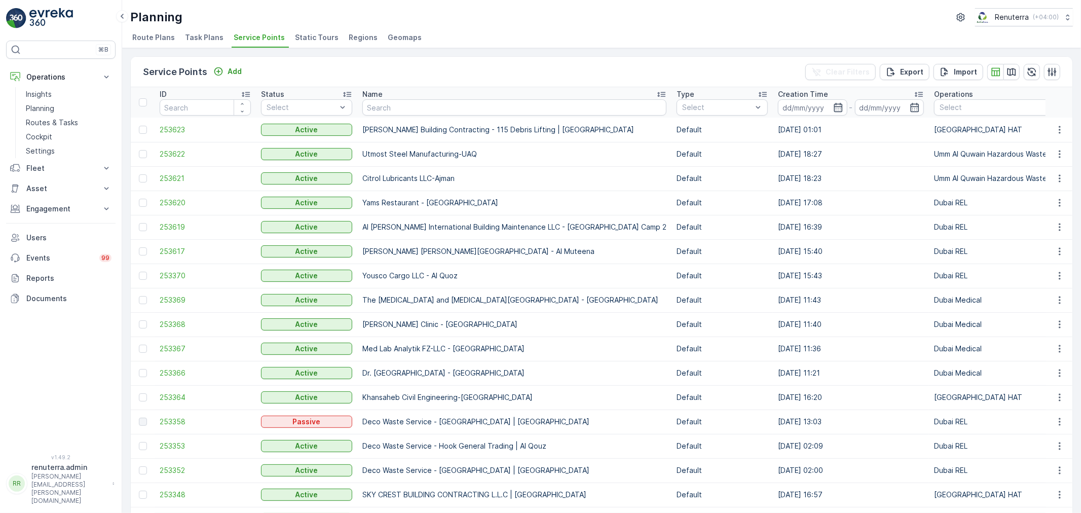
click at [409, 112] on input "text" at bounding box center [514, 107] width 304 height 16
paste input "[PERSON_NAME] Emirates Real Estate / [GEOGRAPHIC_DATA]"
type input "[PERSON_NAME] Emirates Real Estate / [GEOGRAPHIC_DATA]"
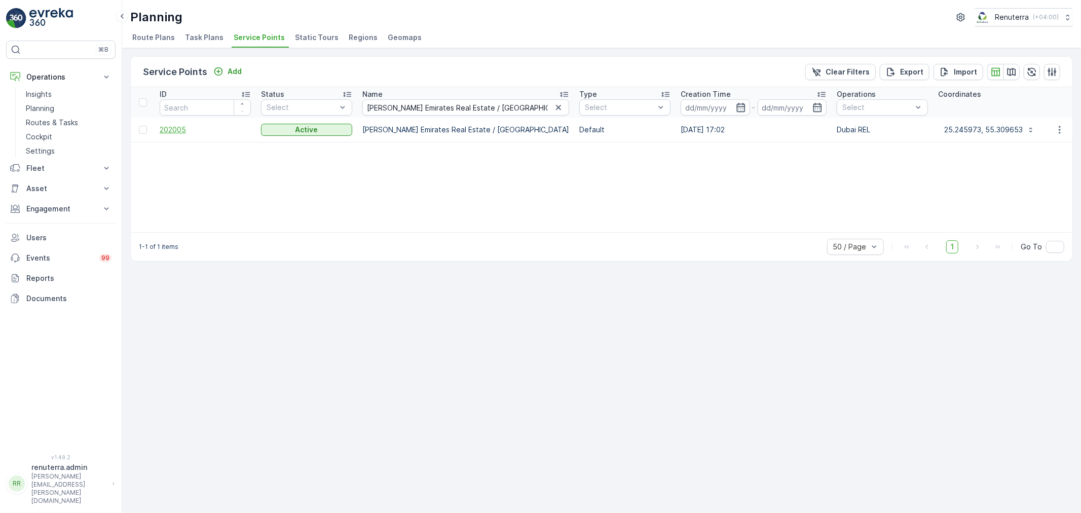
click at [176, 130] on span "202005" at bounding box center [205, 130] width 91 height 10
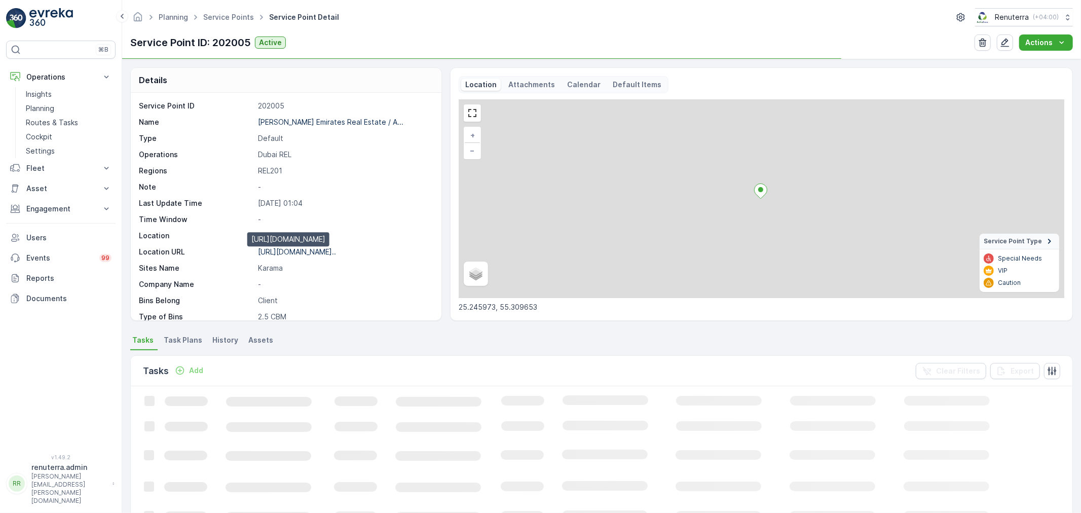
click at [320, 253] on p "[URL][DOMAIN_NAME].." at bounding box center [297, 251] width 78 height 9
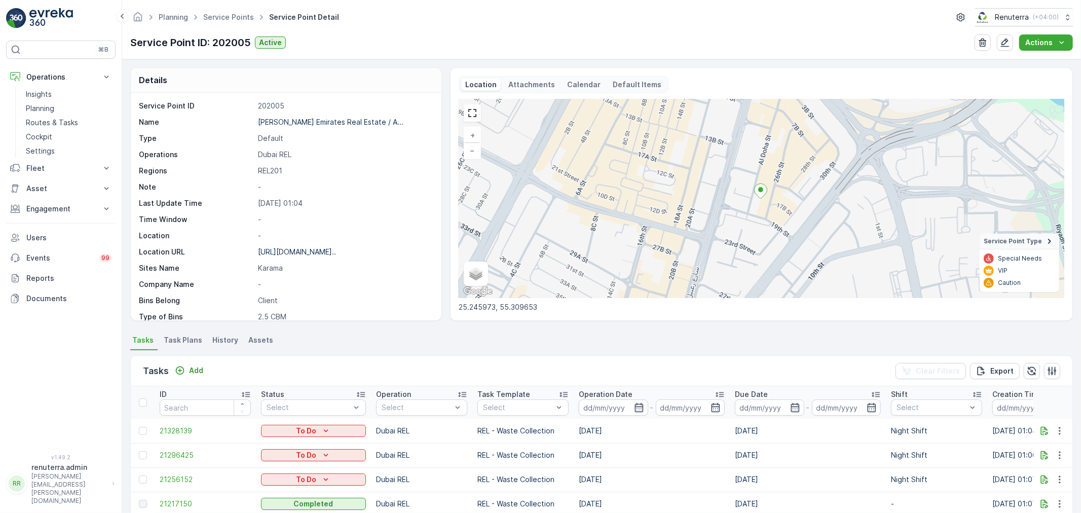
click at [209, 11] on ul "Service Points" at bounding box center [234, 17] width 66 height 15
click at [210, 11] on ul "Service Points" at bounding box center [234, 17] width 66 height 15
click at [213, 17] on link "Service Points" at bounding box center [228, 17] width 51 height 9
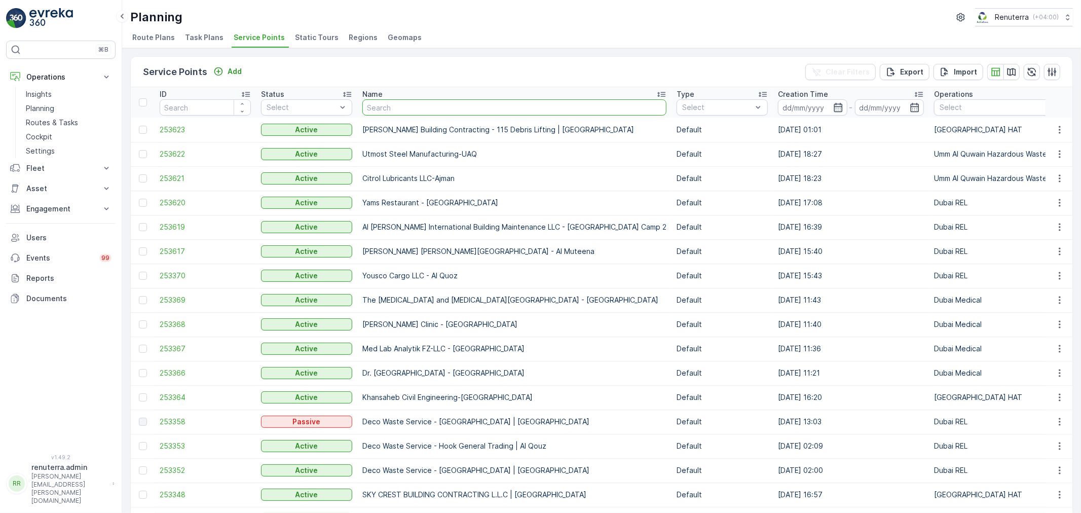
click at [433, 109] on input "text" at bounding box center [514, 107] width 304 height 16
type input "Al Showaib Real Estate -Karama G9"
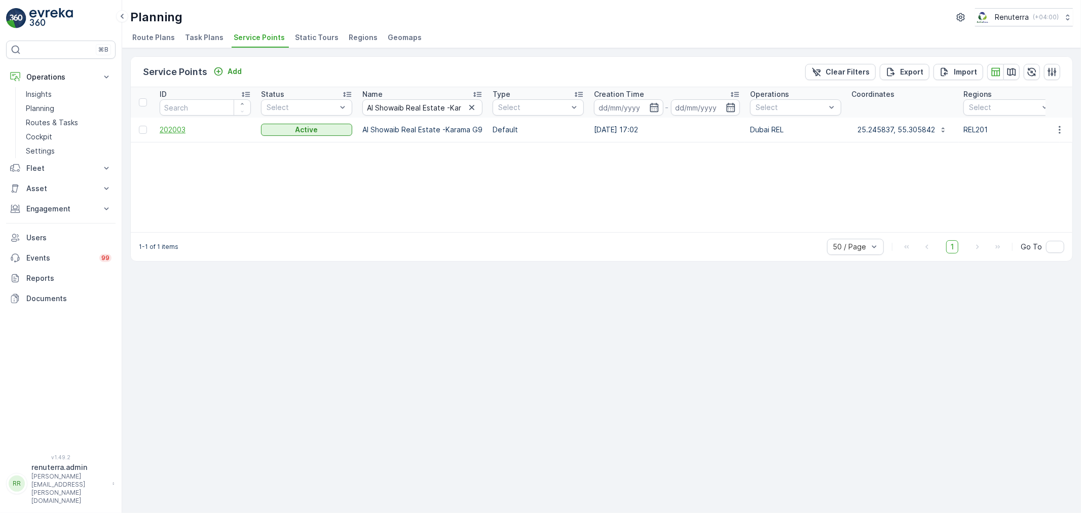
click at [187, 128] on span "202003" at bounding box center [205, 130] width 91 height 10
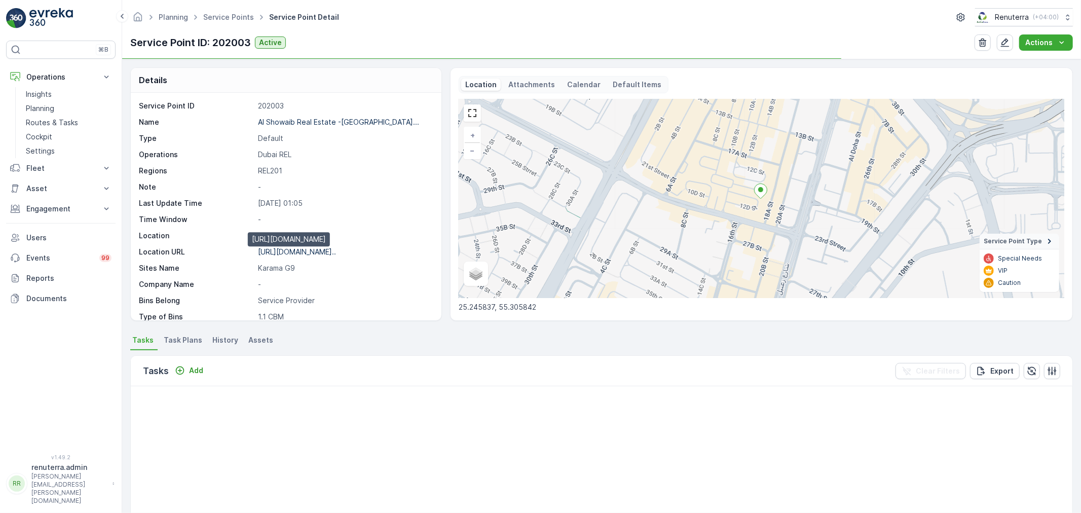
click at [329, 248] on p "[URL][DOMAIN_NAME].." at bounding box center [297, 251] width 78 height 9
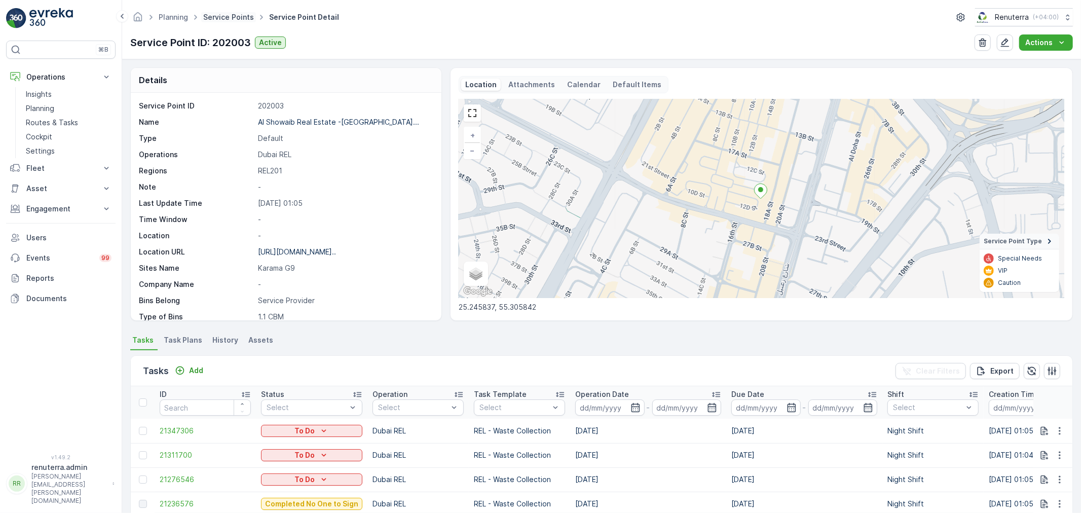
drag, startPoint x: 239, startPoint y: 7, endPoint x: 235, endPoint y: 13, distance: 6.9
click at [237, 9] on div "Planning Service Points Service Point Detail Renuterra ( +04:00 ) Service Point…" at bounding box center [601, 29] width 959 height 59
click at [235, 13] on link "Service Points" at bounding box center [228, 17] width 51 height 9
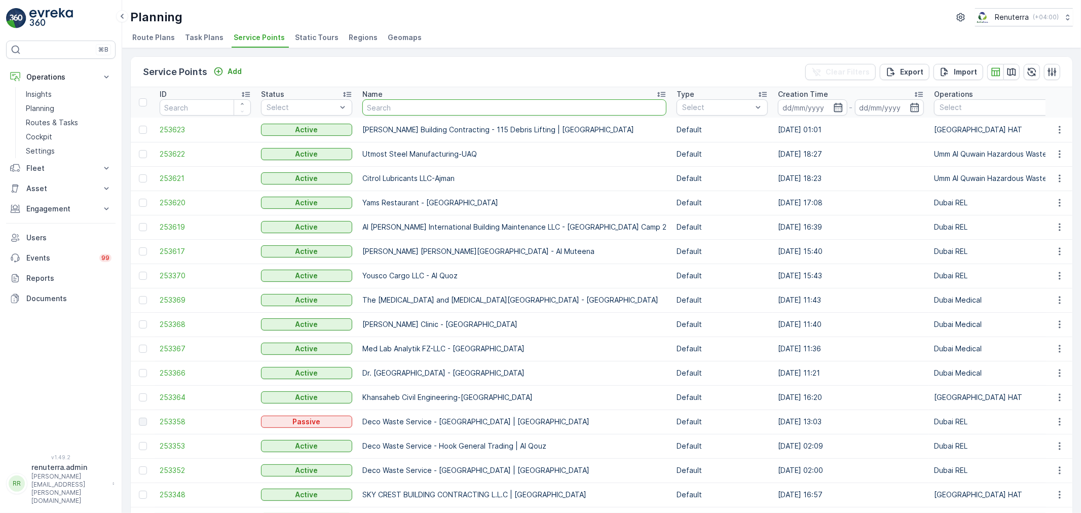
type input "Karachi Darbar / Karama 2"
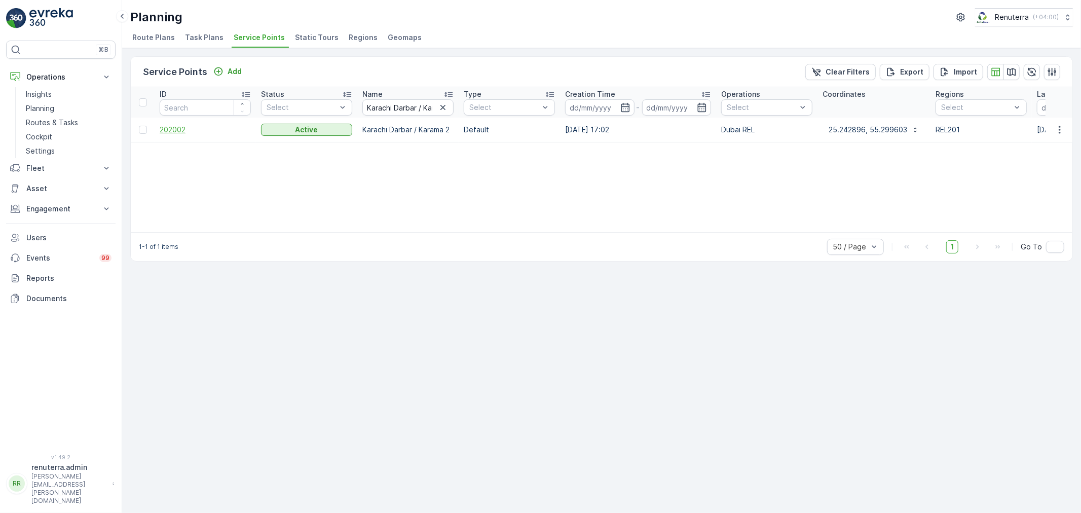
click at [178, 130] on span "202002" at bounding box center [205, 130] width 91 height 10
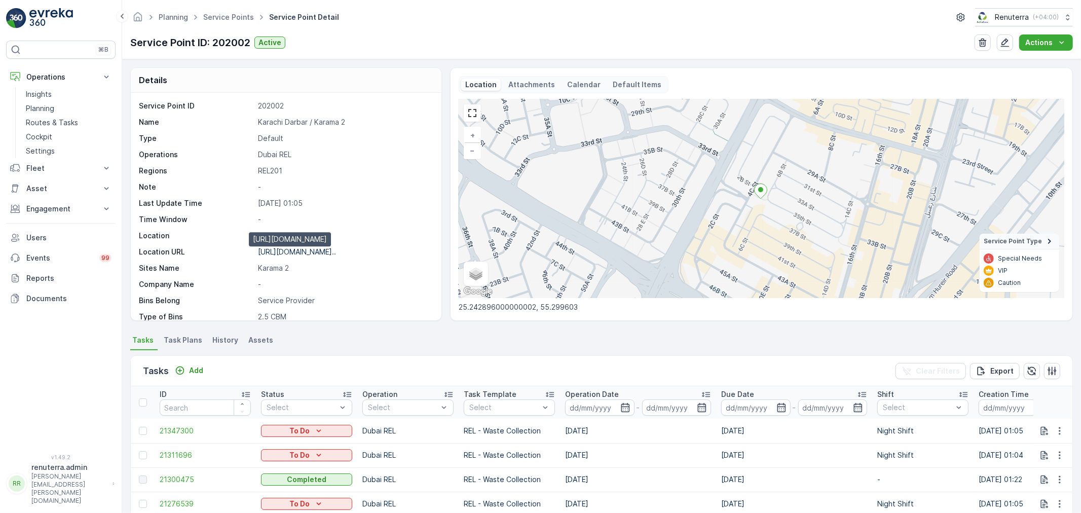
click at [320, 250] on p "[URL][DOMAIN_NAME].." at bounding box center [297, 251] width 78 height 9
click at [224, 19] on link "Service Points" at bounding box center [228, 17] width 51 height 9
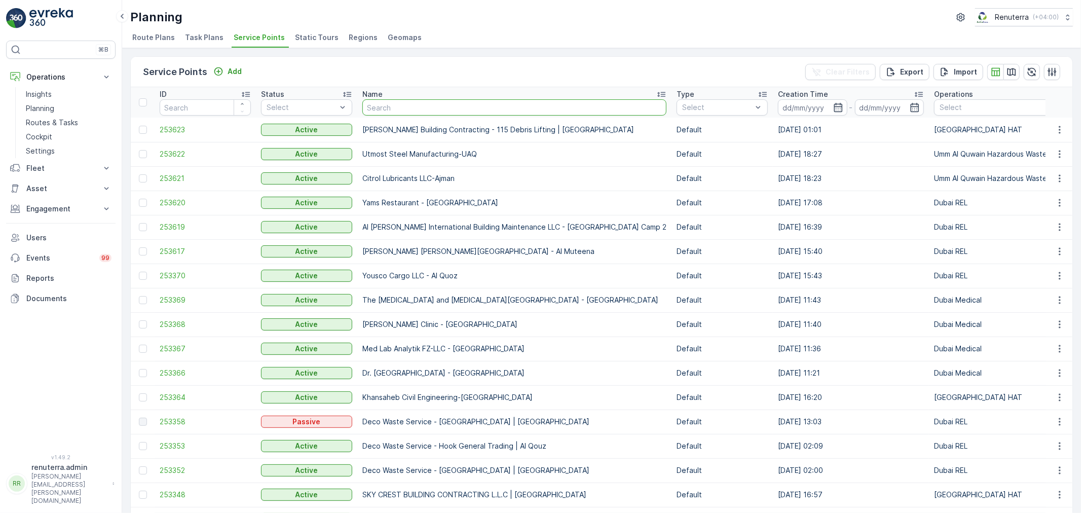
type input "Karachi Darbar / Karama 1"
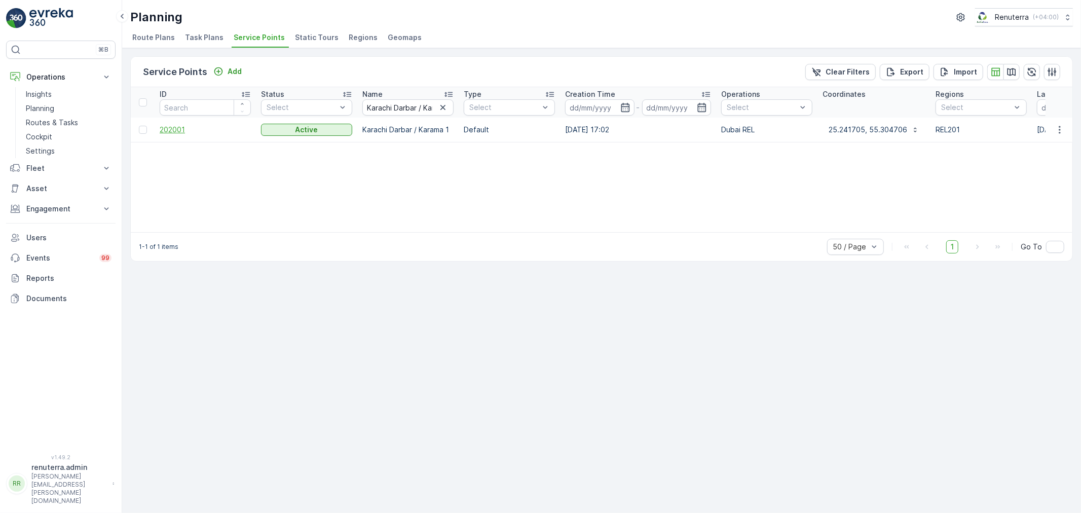
click at [177, 131] on span "202001" at bounding box center [205, 130] width 91 height 10
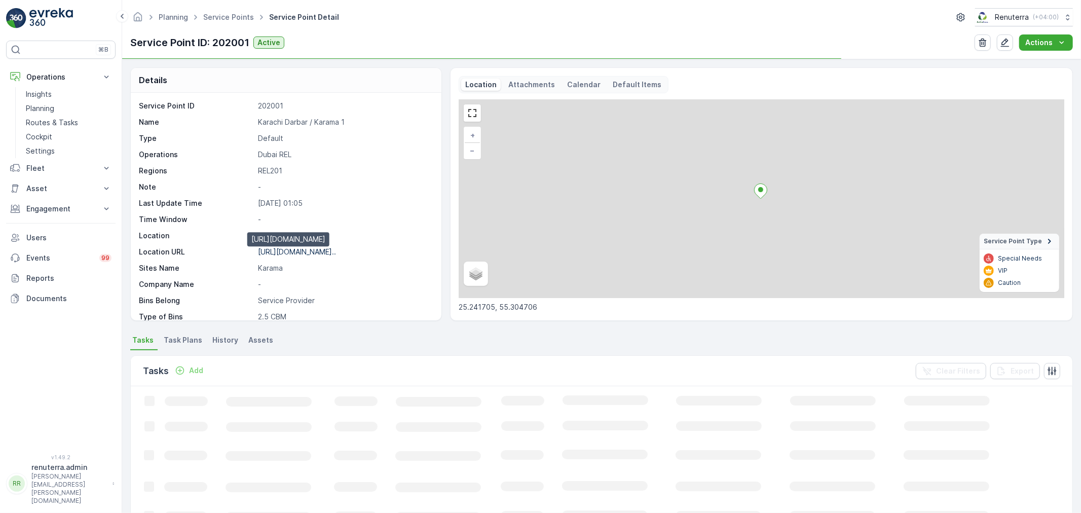
click at [307, 254] on p "[URL][DOMAIN_NAME].." at bounding box center [297, 251] width 78 height 9
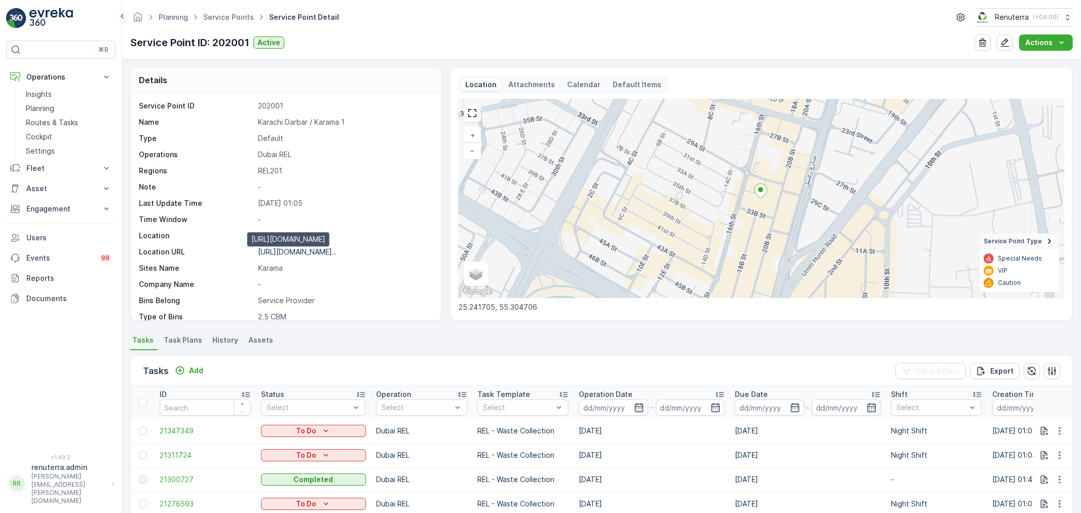
click at [329, 253] on p "[URL][DOMAIN_NAME].." at bounding box center [297, 251] width 78 height 9
click at [216, 11] on ul "Service Points" at bounding box center [234, 17] width 66 height 15
click at [216, 13] on link "Service Points" at bounding box center [228, 17] width 51 height 9
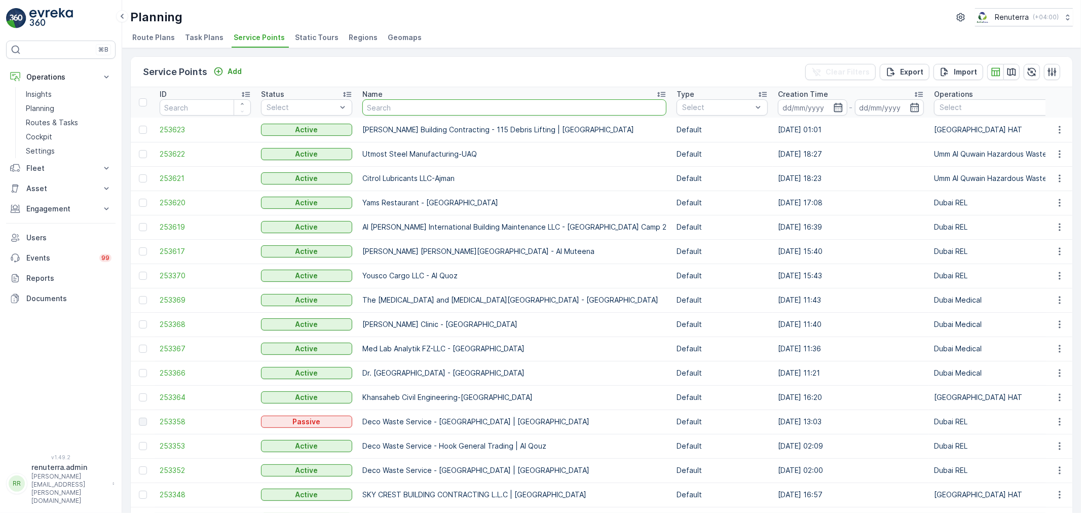
type input "Karachi Darbar / [GEOGRAPHIC_DATA]"
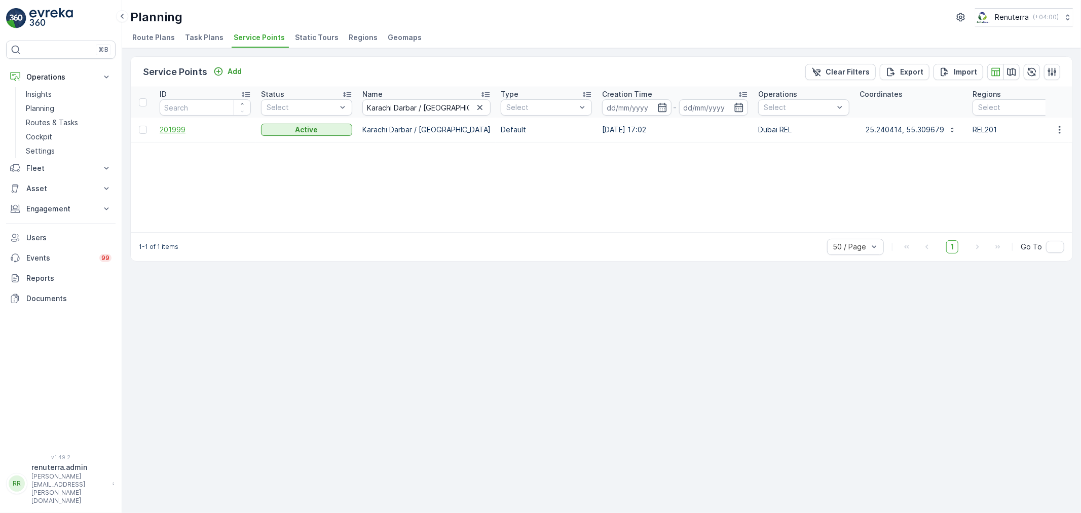
click at [183, 132] on span "201999" at bounding box center [205, 130] width 91 height 10
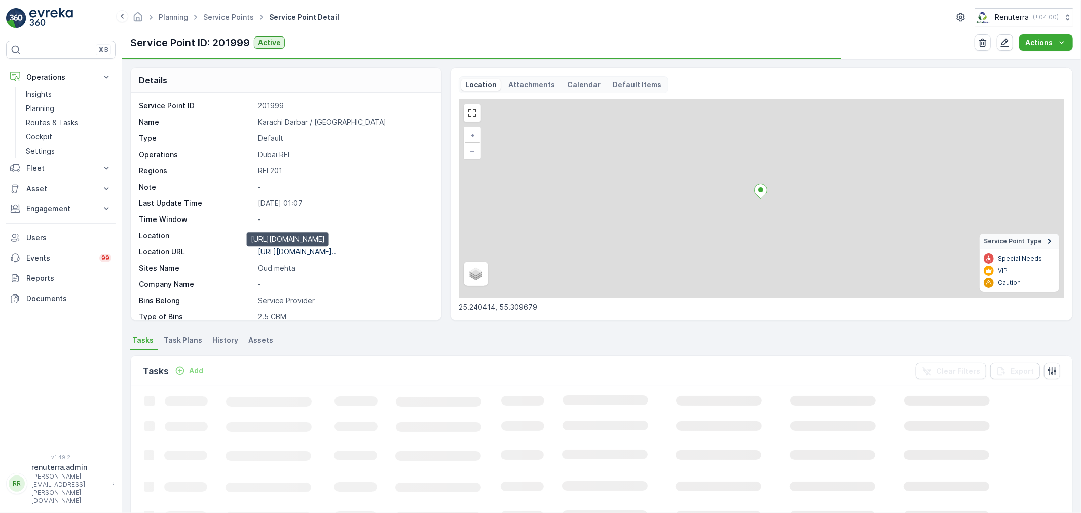
click at [303, 249] on p "https://maps.app.goo.gl/fXokvC..." at bounding box center [297, 251] width 78 height 9
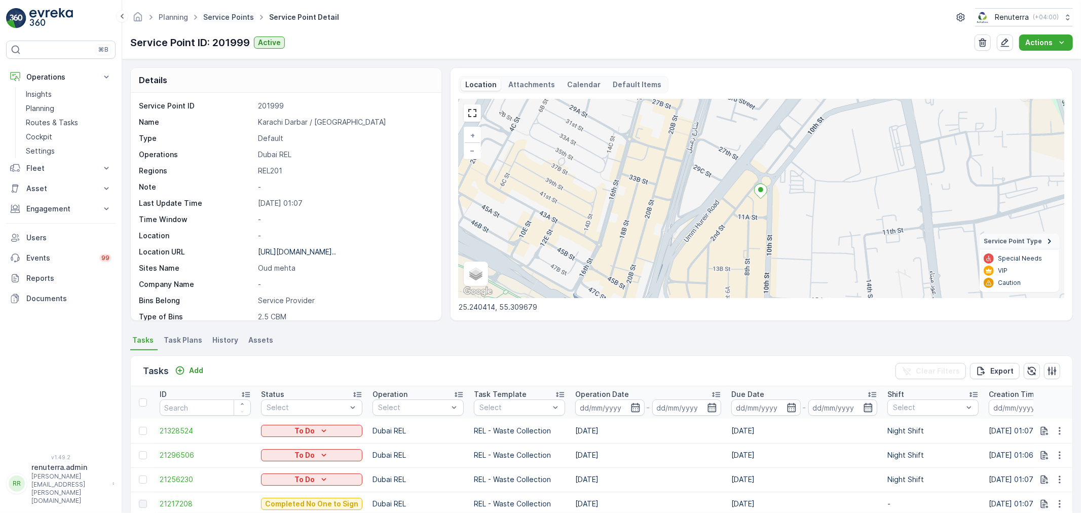
click at [231, 20] on link "Service Points" at bounding box center [228, 17] width 51 height 9
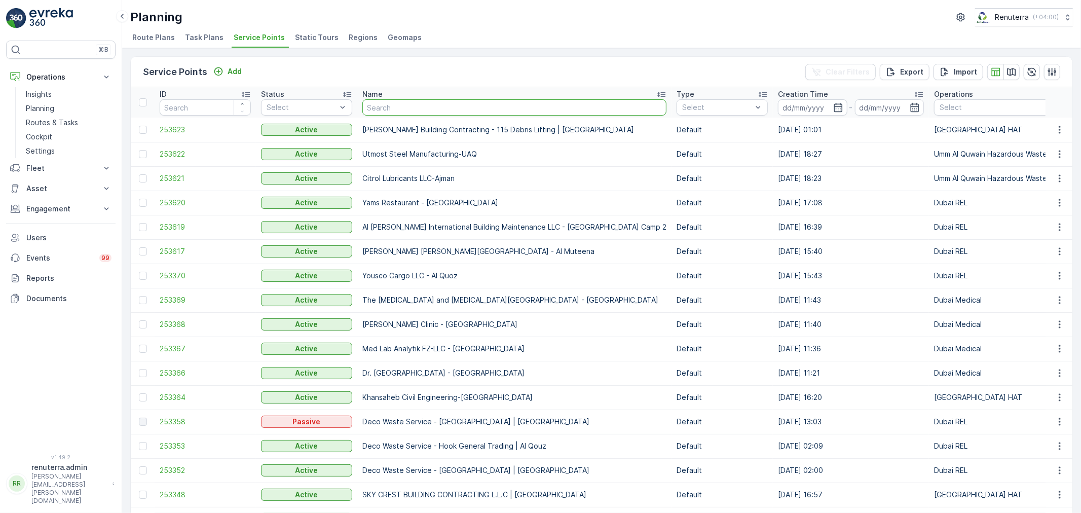
type input "Karachi Darbar / Satwa"
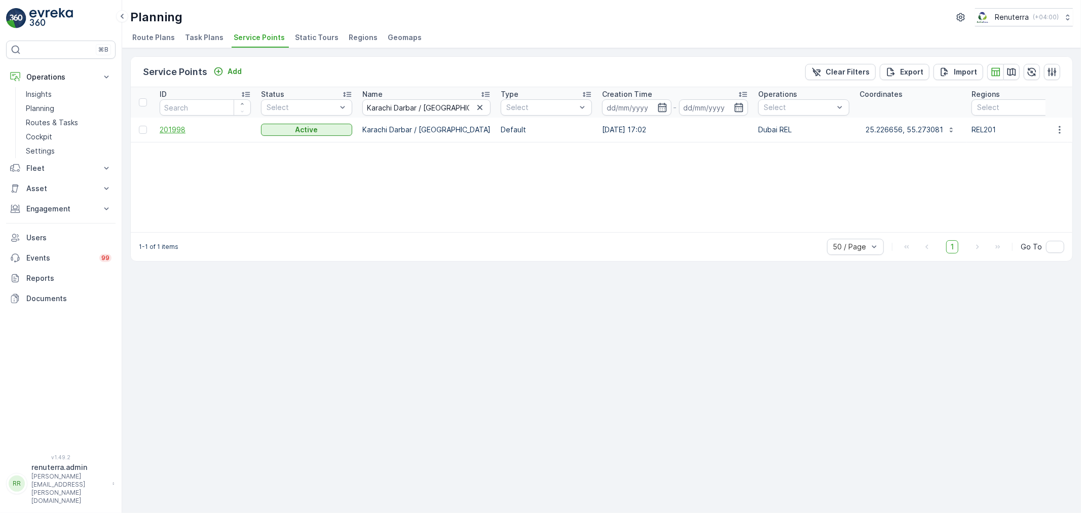
click at [175, 126] on span "201998" at bounding box center [205, 130] width 91 height 10
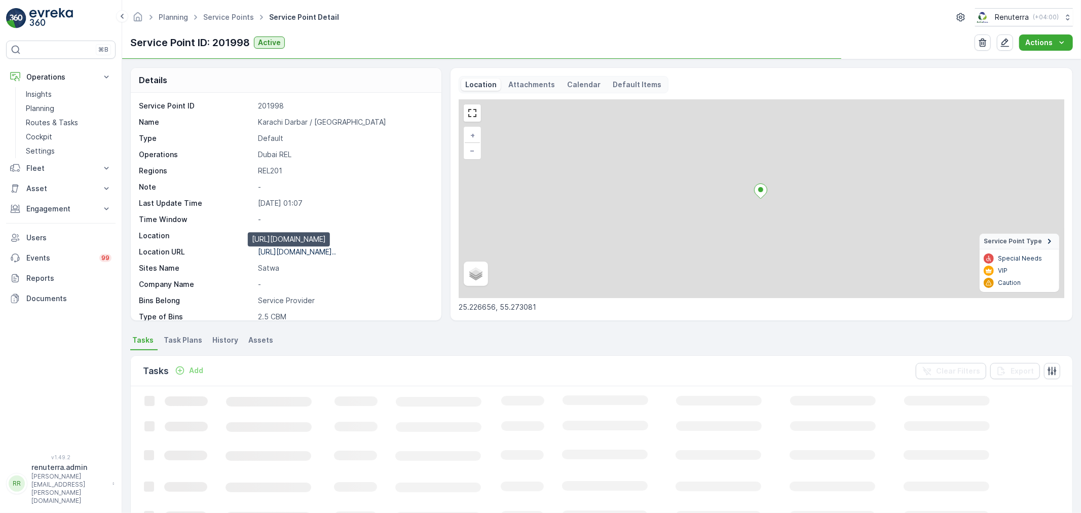
click at [321, 249] on p "https://maps.app.goo.gl/dxC1pN..." at bounding box center [297, 251] width 78 height 9
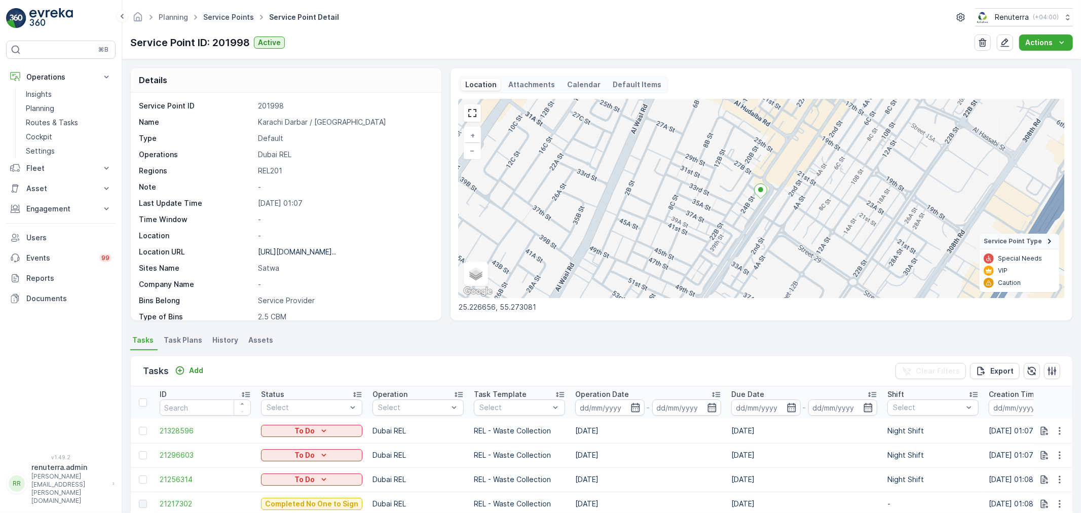
click at [241, 17] on link "Service Points" at bounding box center [228, 17] width 51 height 9
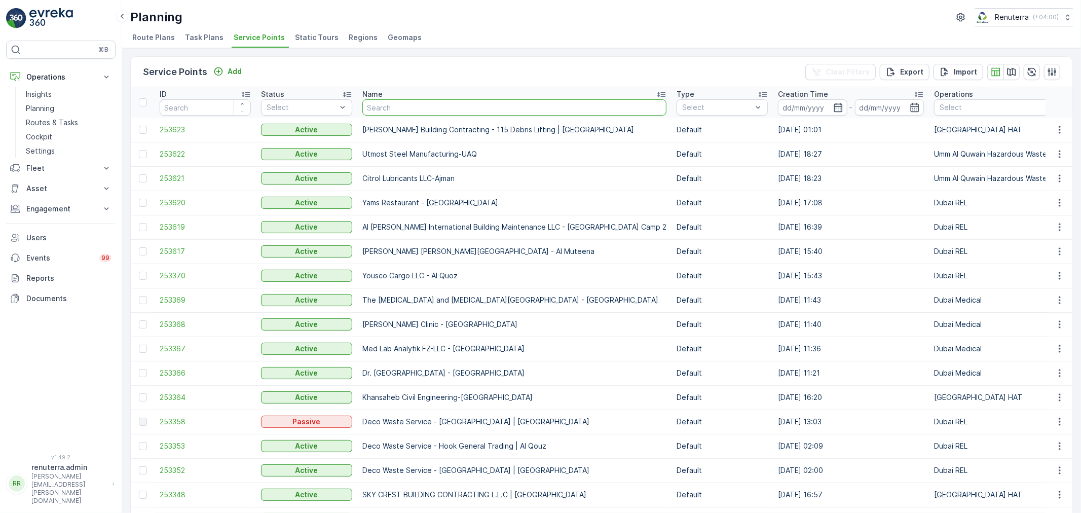
type input "Home Made Restaurant / Karama"
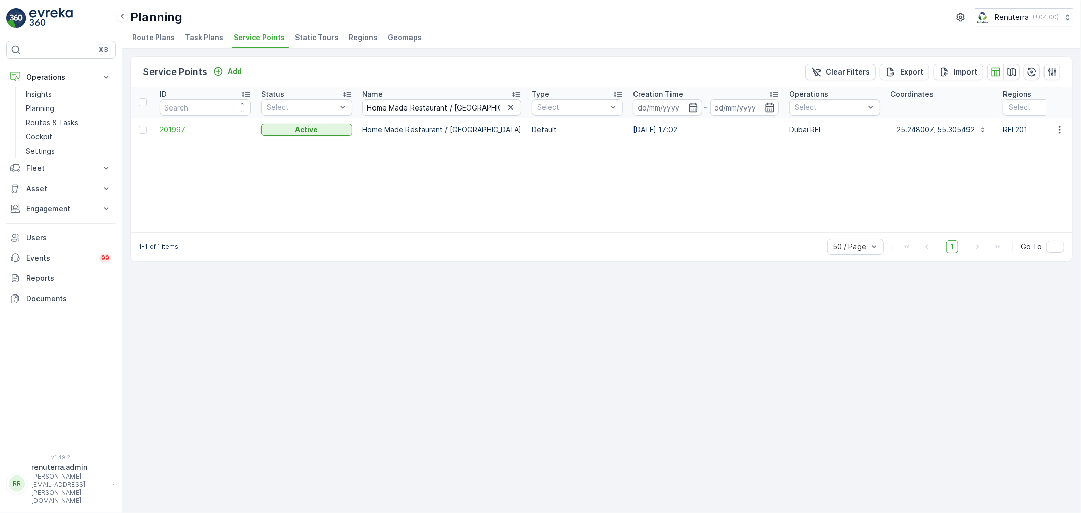
click at [170, 129] on span "201997" at bounding box center [205, 130] width 91 height 10
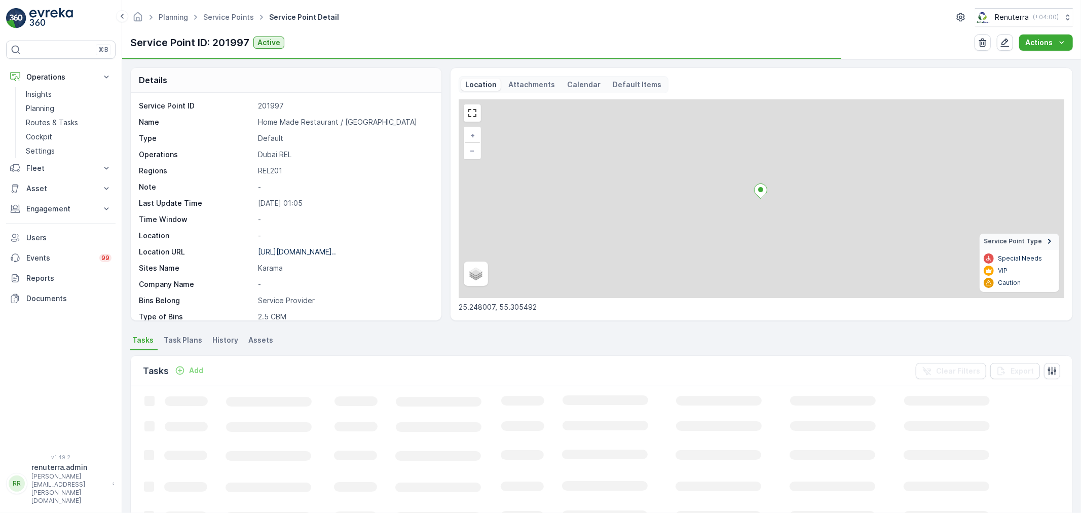
click at [312, 251] on p "https://maps.app.goo.gl/S3pWm2..." at bounding box center [297, 251] width 78 height 9
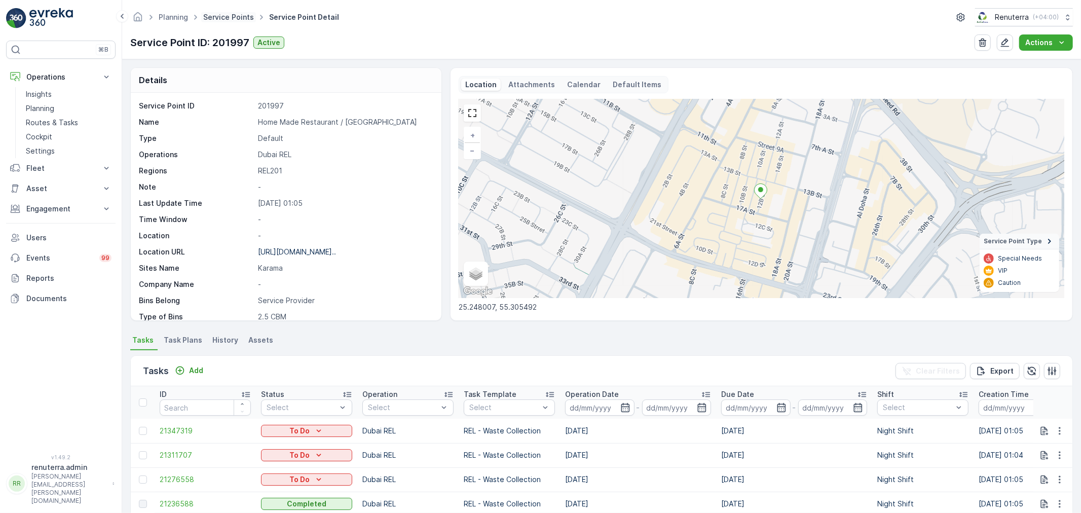
click at [230, 18] on link "Service Points" at bounding box center [228, 17] width 51 height 9
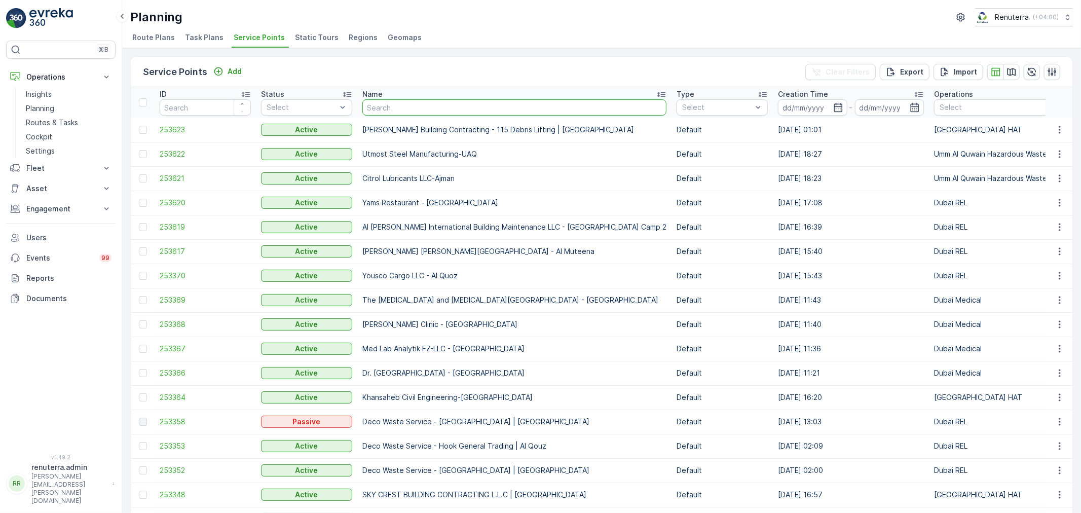
type input "SHEHAR SIALKOT RESTAURANT AND SWEETS / Satwa"
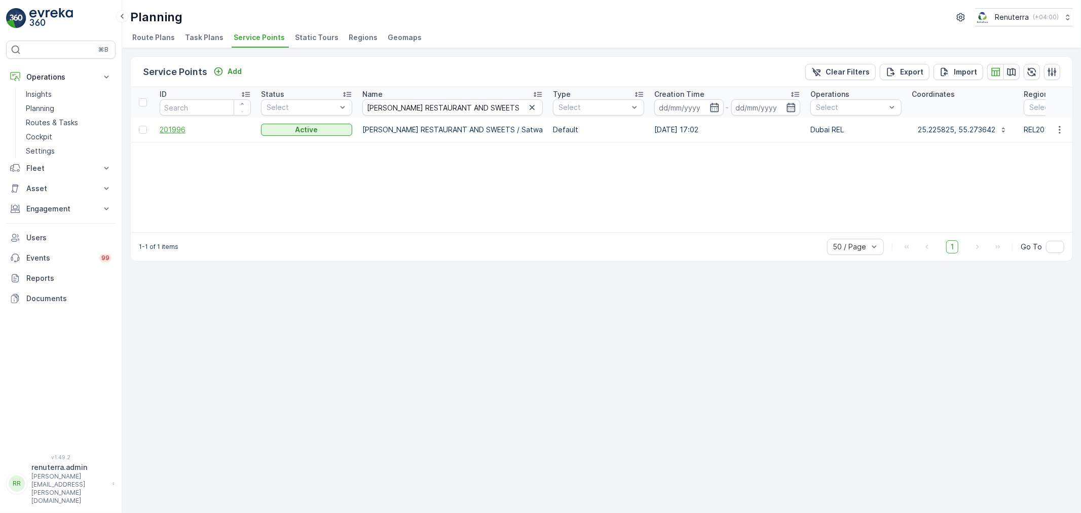
click at [174, 132] on span "201996" at bounding box center [205, 130] width 91 height 10
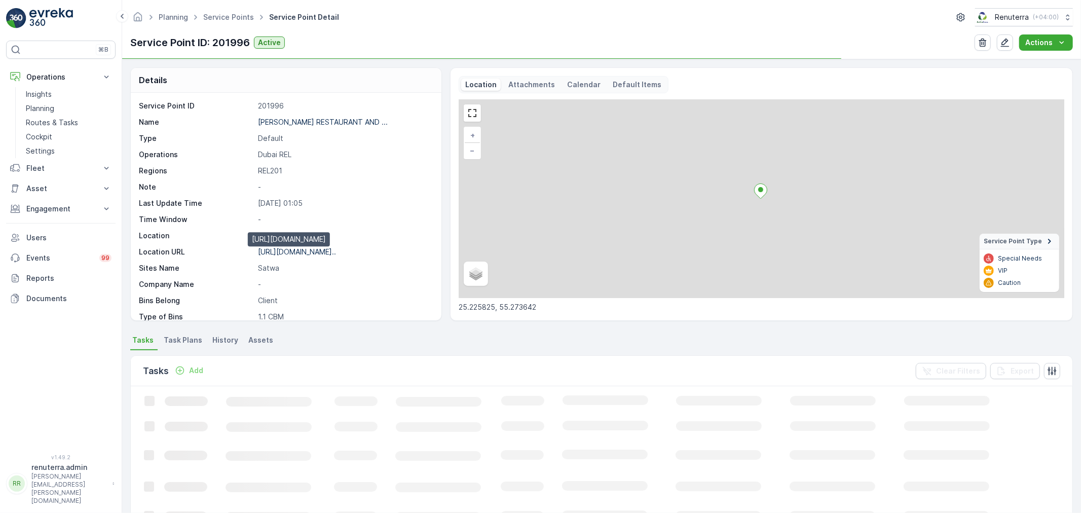
click at [332, 249] on p "https://maps.app.goo.gl/2Fkn3N..." at bounding box center [297, 251] width 78 height 9
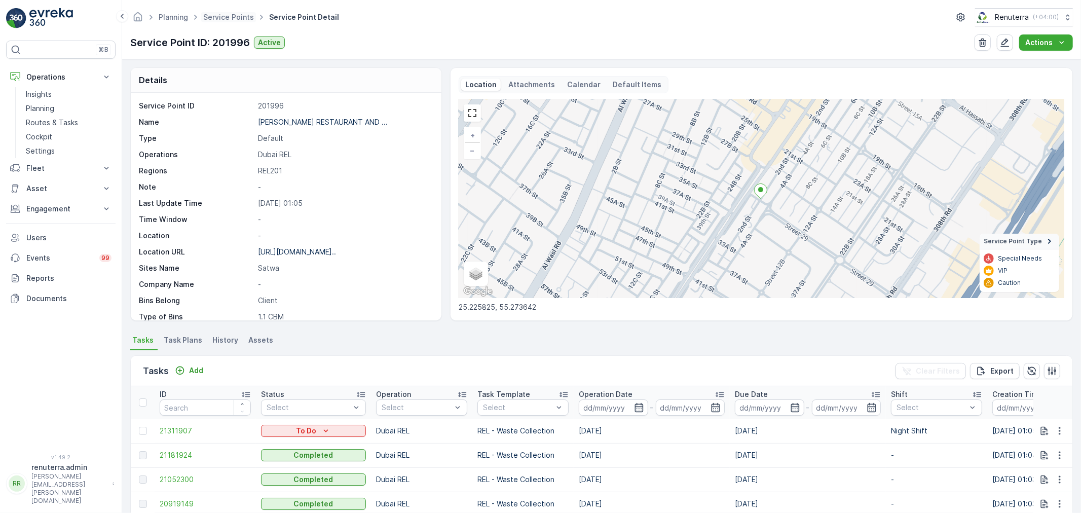
click at [230, 12] on span "Service Points" at bounding box center [228, 17] width 55 height 10
click at [226, 14] on link "Service Points" at bounding box center [228, 17] width 51 height 9
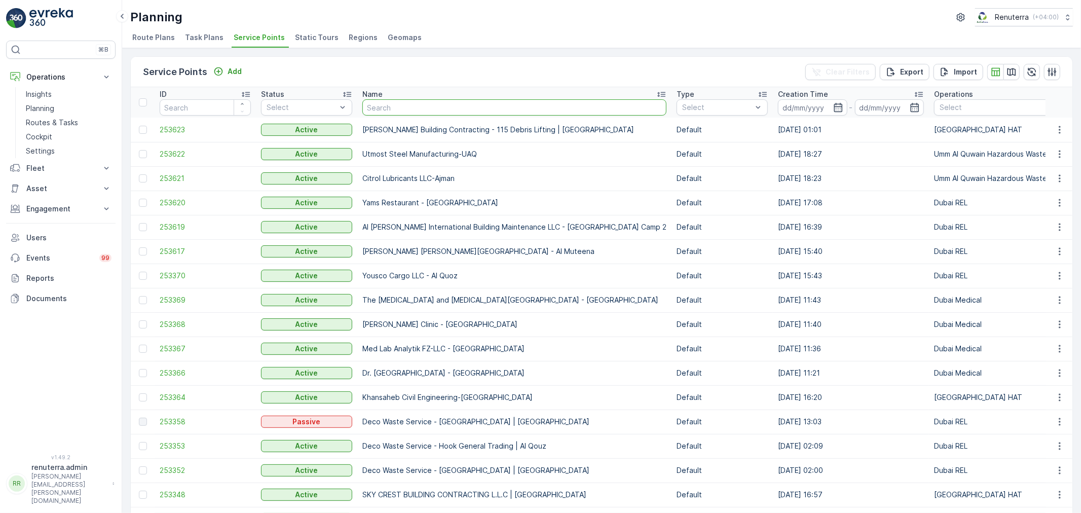
type input "[PERSON_NAME] Property / [GEOGRAPHIC_DATA]"
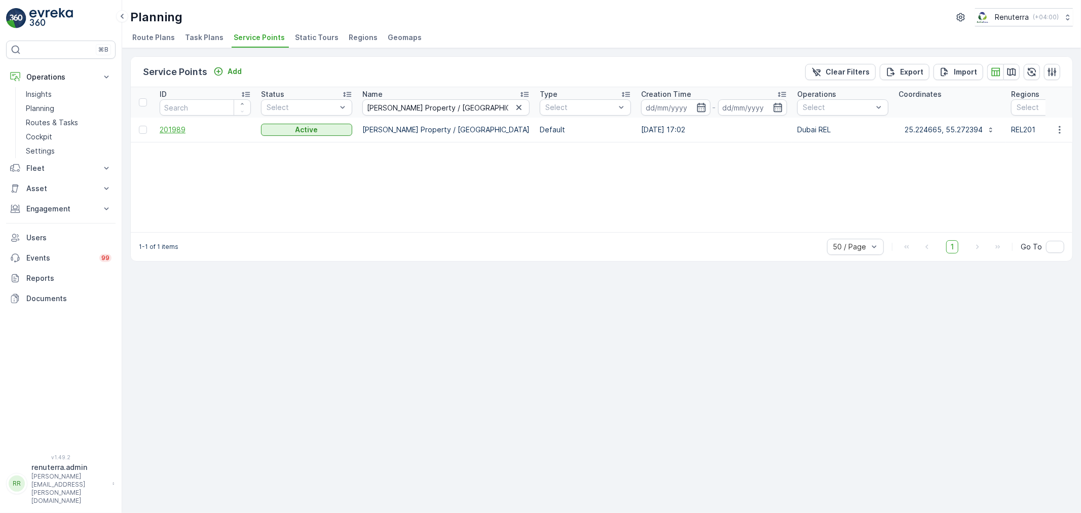
click at [175, 128] on span "201989" at bounding box center [205, 130] width 91 height 10
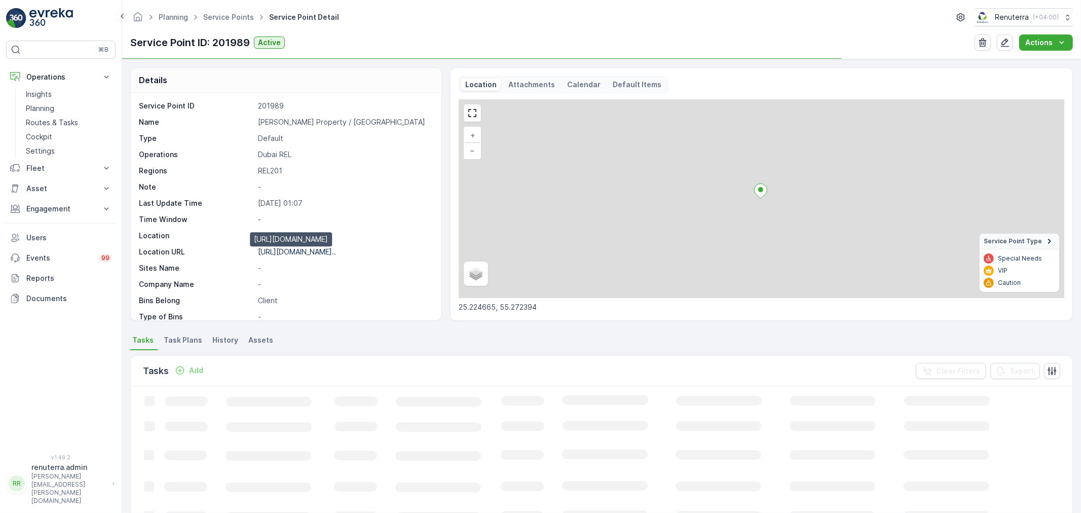
click at [307, 252] on p "https://maps.app.goo.gl/W2WgpU..." at bounding box center [297, 251] width 78 height 9
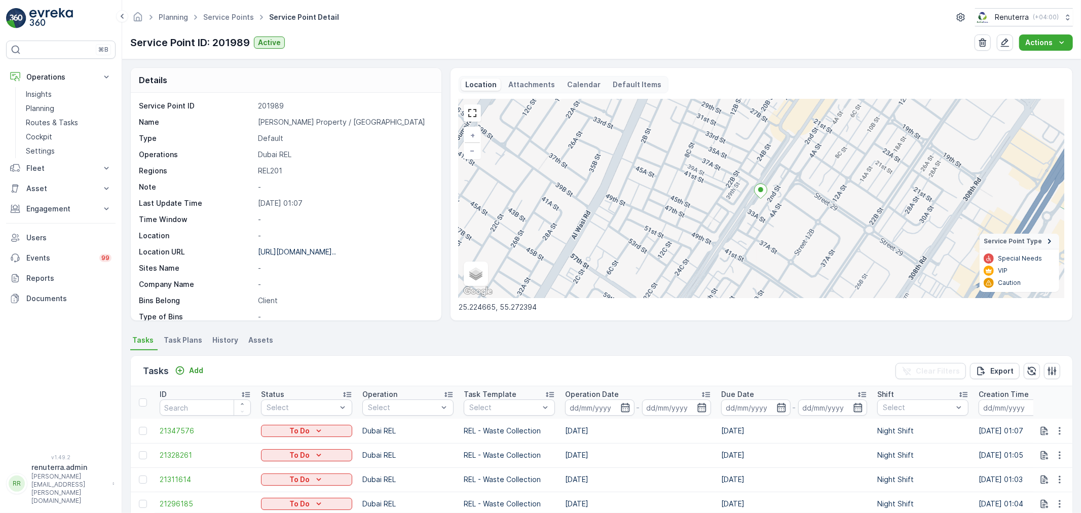
click at [238, 23] on ul "Service Points" at bounding box center [234, 17] width 66 height 15
drag, startPoint x: 238, startPoint y: 21, endPoint x: 230, endPoint y: 23, distance: 8.2
click at [237, 21] on span "Service Points" at bounding box center [228, 17] width 55 height 10
click at [236, 12] on ul "Service Points" at bounding box center [234, 17] width 66 height 15
click at [235, 13] on link "Service Points" at bounding box center [228, 17] width 51 height 9
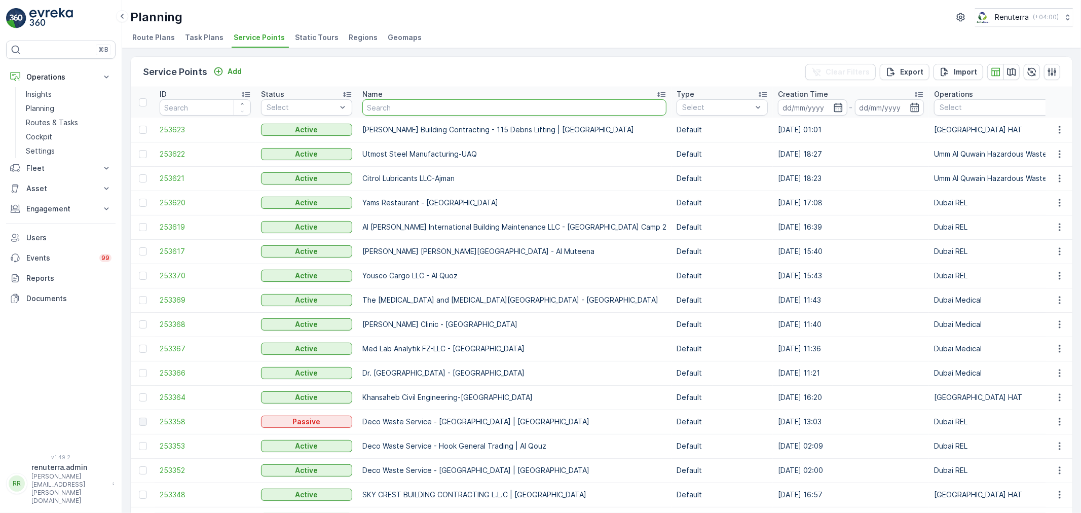
type input "Mubasher Cafeteria and restaurant / Bur [GEOGRAPHIC_DATA]"
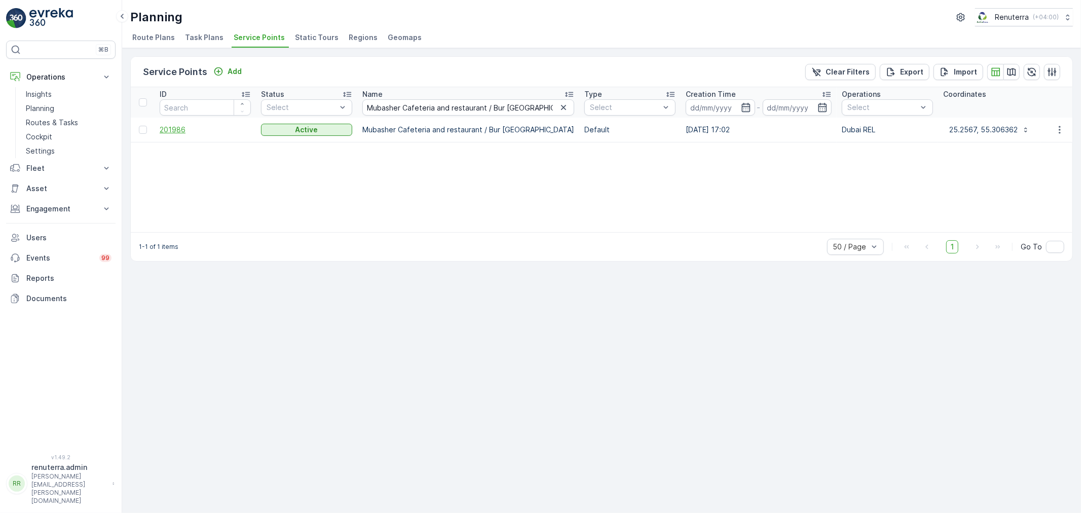
click at [184, 129] on span "201986" at bounding box center [205, 130] width 91 height 10
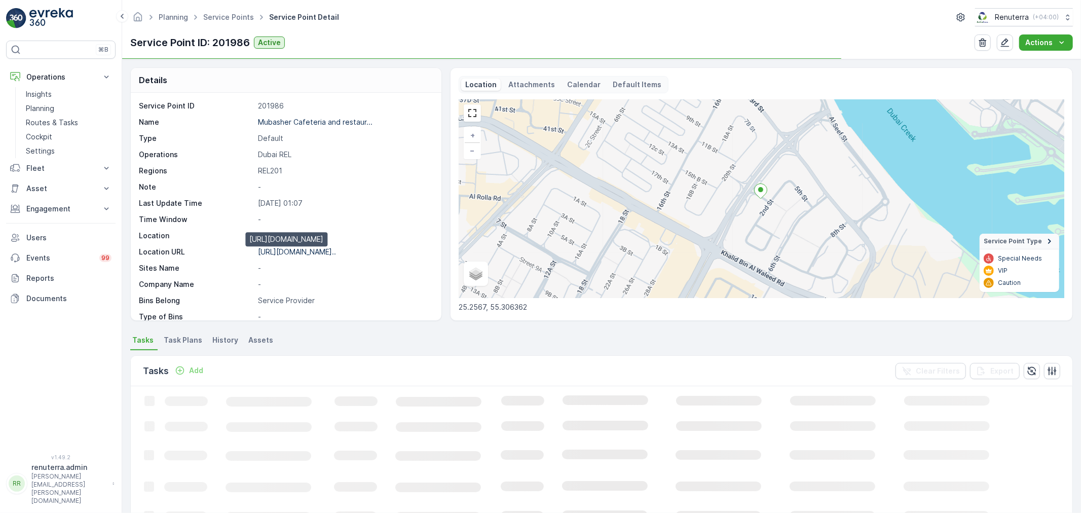
click at [299, 250] on p "https://maps.app.goo.gl/fKkFdr..." at bounding box center [297, 251] width 78 height 9
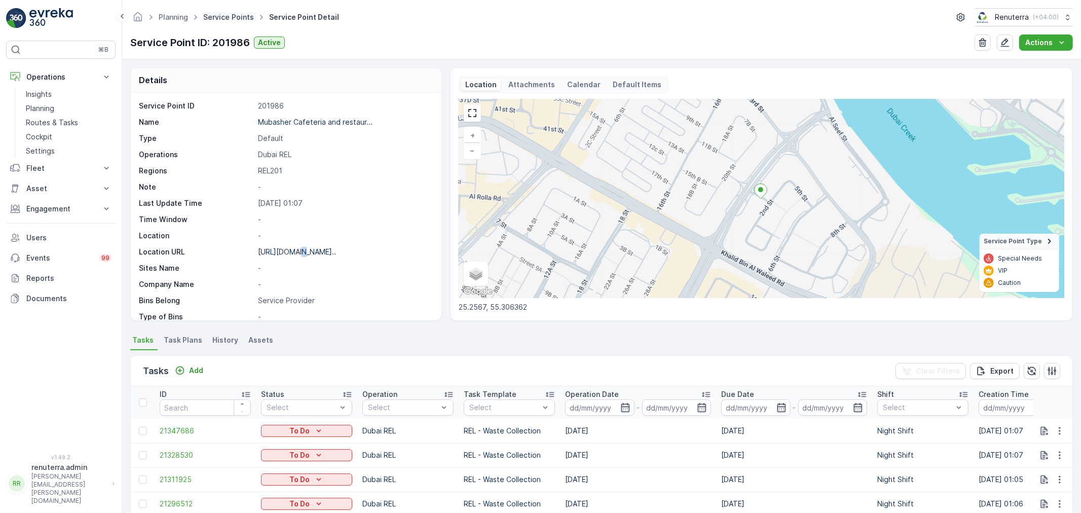
click at [225, 17] on link "Service Points" at bounding box center [228, 17] width 51 height 9
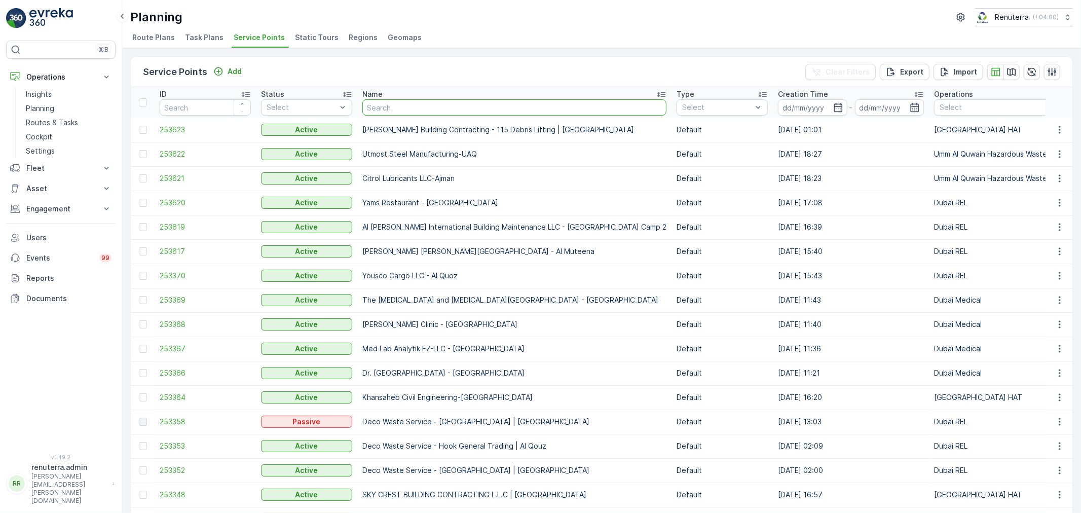
type input "Khansaheb / Umm Ramool Noon Warehouse, [GEOGRAPHIC_DATA] Logistics Hub"
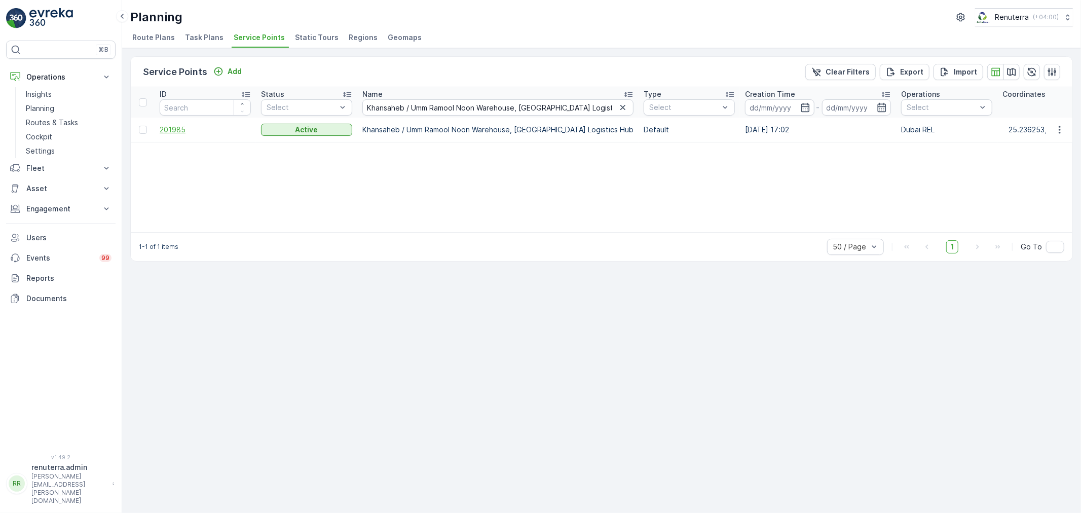
click at [165, 130] on span "201985" at bounding box center [205, 130] width 91 height 10
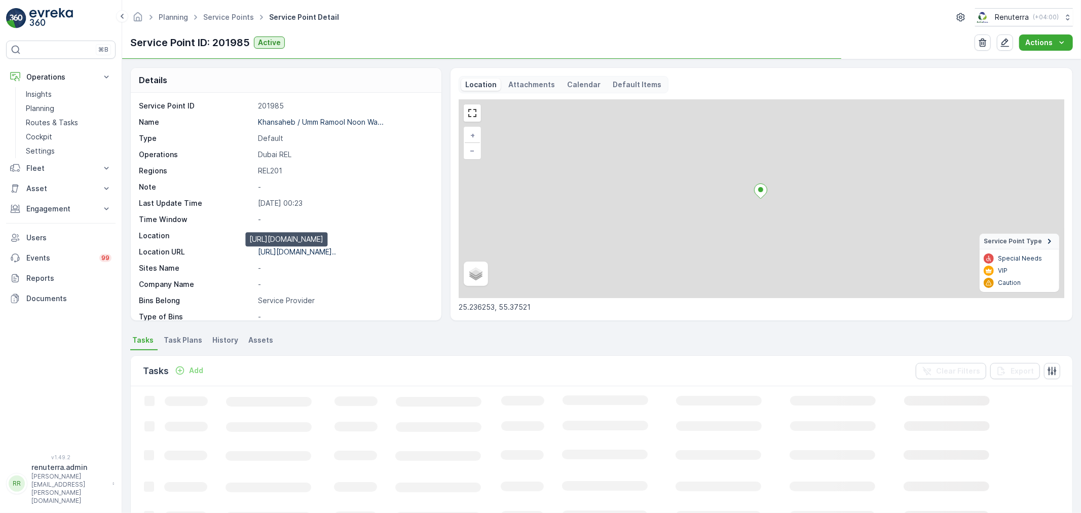
click at [310, 253] on p "[URL][DOMAIN_NAME].." at bounding box center [297, 251] width 78 height 9
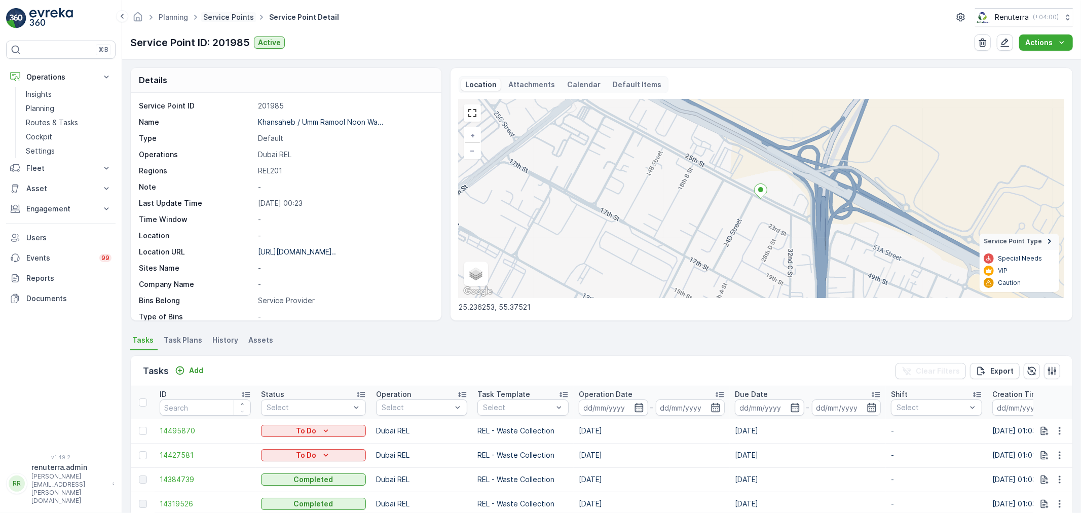
click at [244, 21] on link "Service Points" at bounding box center [228, 17] width 51 height 9
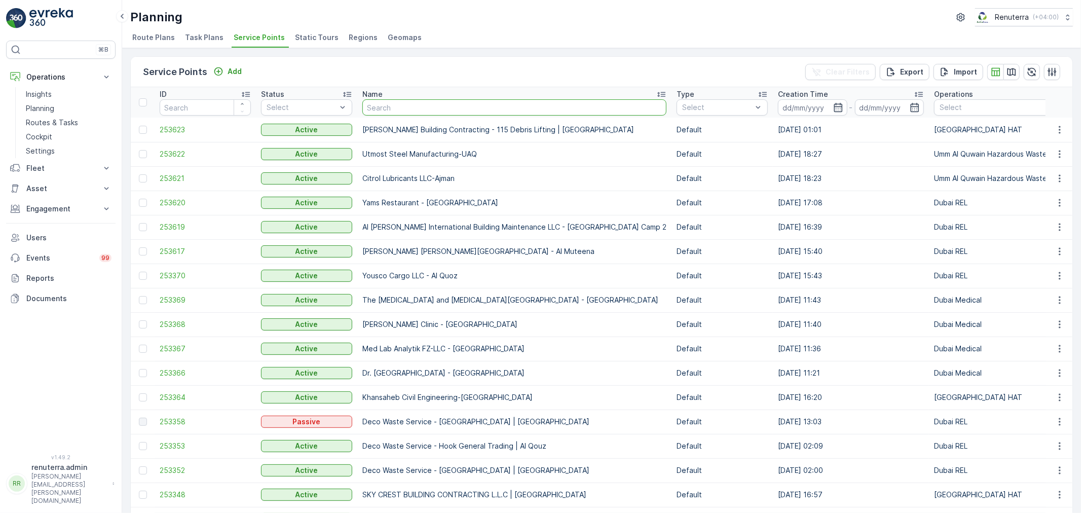
type input "Iranian Hospital / Iranian Accommodation Karama"
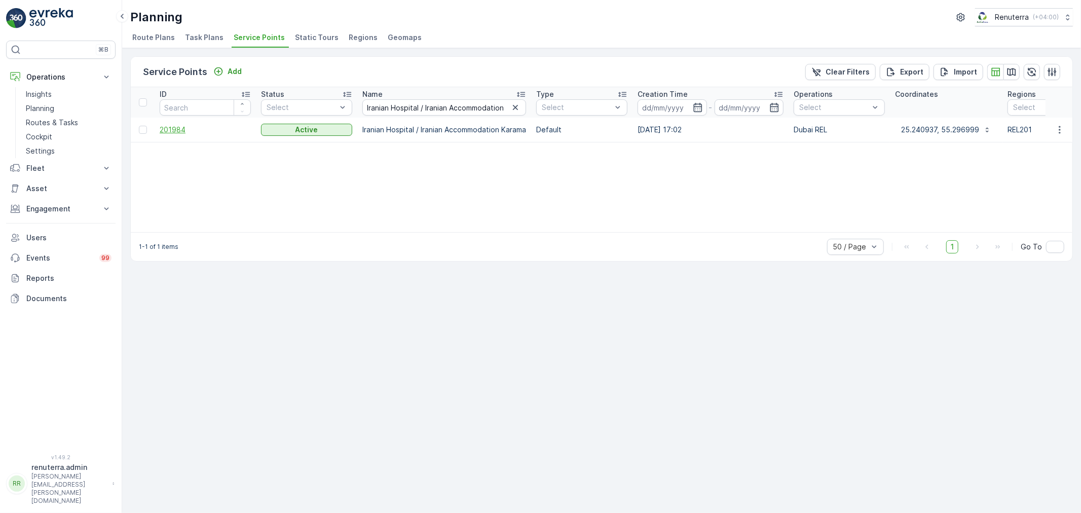
click at [178, 130] on span "201984" at bounding box center [205, 130] width 91 height 10
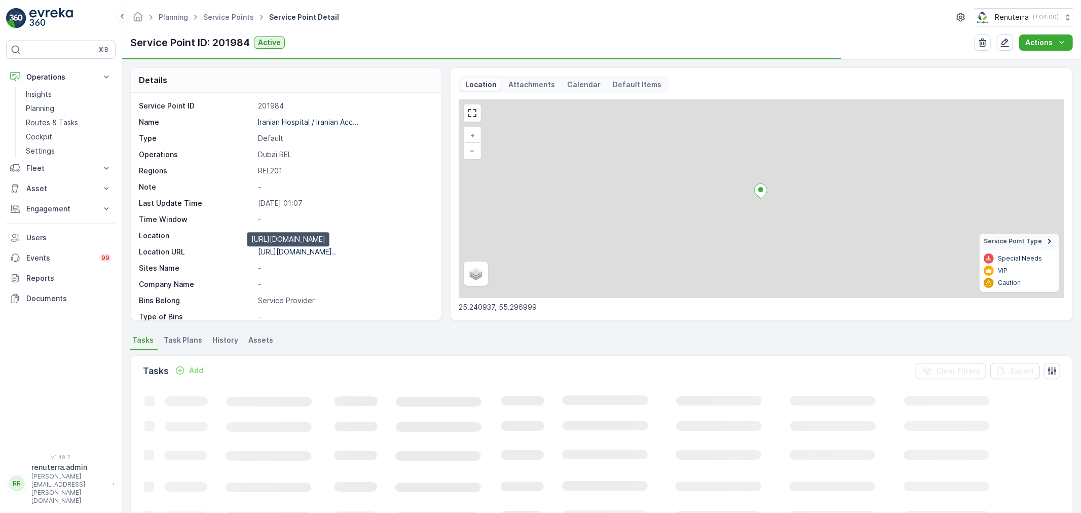
click at [332, 250] on p "[URL][DOMAIN_NAME].." at bounding box center [297, 251] width 78 height 9
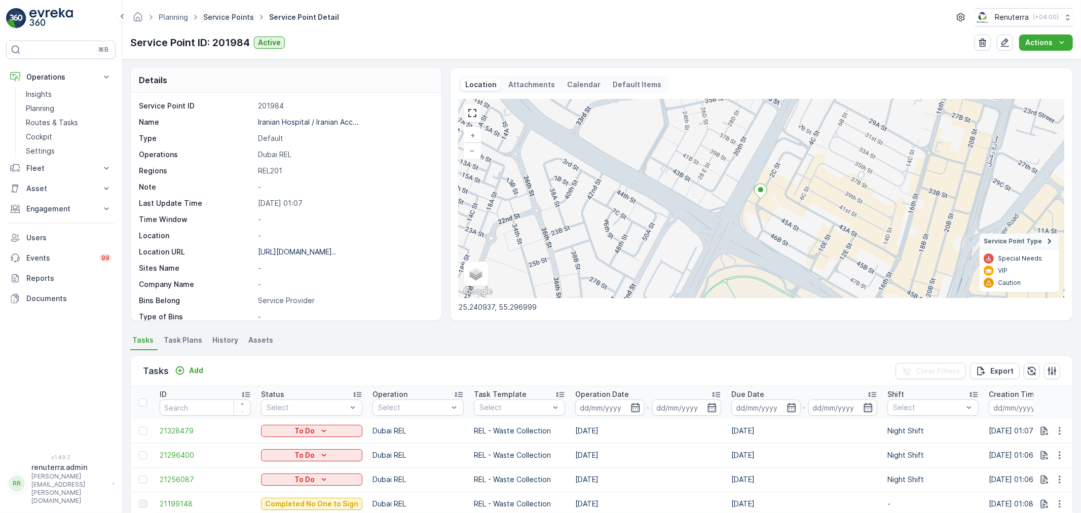
click at [227, 19] on link "Service Points" at bounding box center [228, 17] width 51 height 9
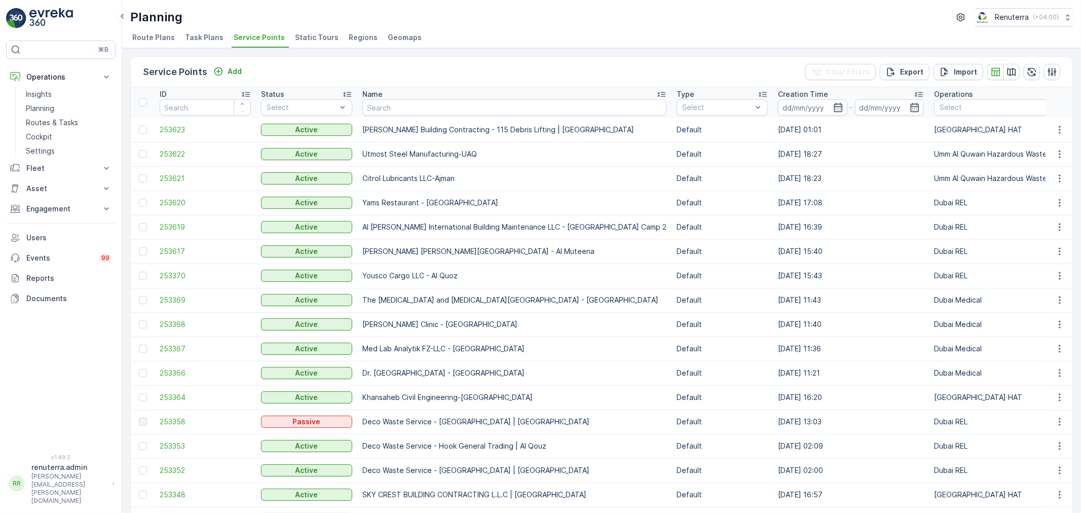
click at [464, 117] on th "Name" at bounding box center [514, 102] width 314 height 30
click at [464, 113] on input "text" at bounding box center [514, 107] width 304 height 16
paste input "[PERSON_NAME] [PERSON_NAME] PROPERTIES / [GEOGRAPHIC_DATA] [GEOGRAPHIC_DATA]"
type input "[PERSON_NAME] [PERSON_NAME] PROPERTIES / [GEOGRAPHIC_DATA] [GEOGRAPHIC_DATA]"
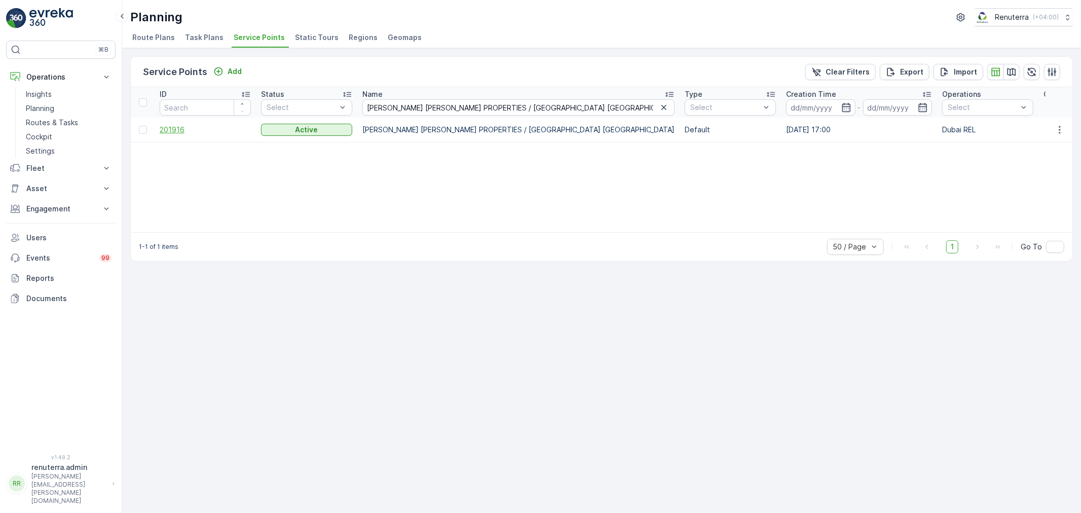
click at [167, 129] on span "201916" at bounding box center [205, 130] width 91 height 10
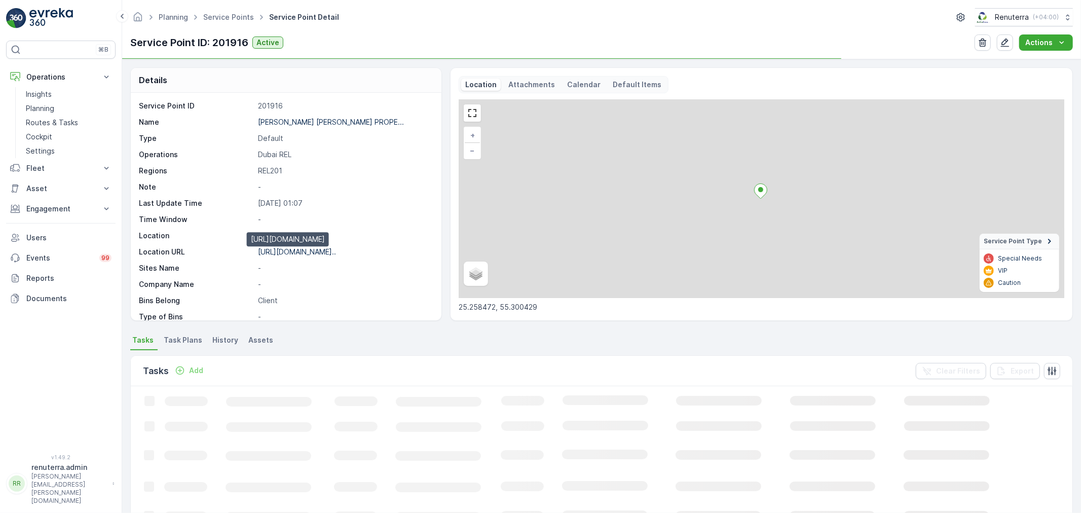
click at [335, 249] on p "[URL][DOMAIN_NAME].." at bounding box center [297, 251] width 78 height 9
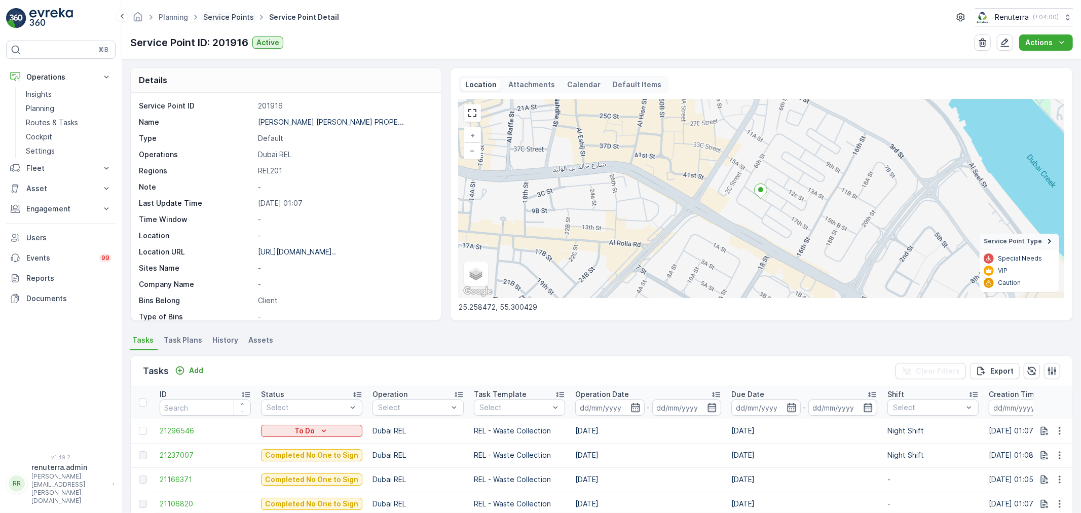
click at [240, 12] on ul "Service Points" at bounding box center [234, 17] width 66 height 15
click at [241, 13] on link "Service Points" at bounding box center [228, 17] width 51 height 9
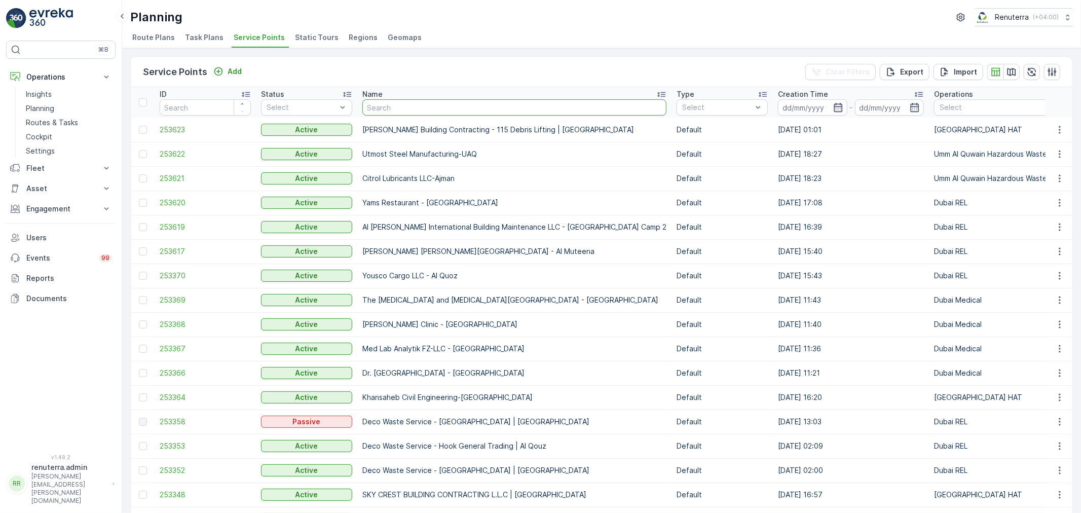
type input "[PERSON_NAME] [PERSON_NAME] PROPERTIES / AL [GEOGRAPHIC_DATA] [GEOGRAPHIC_DATA]"
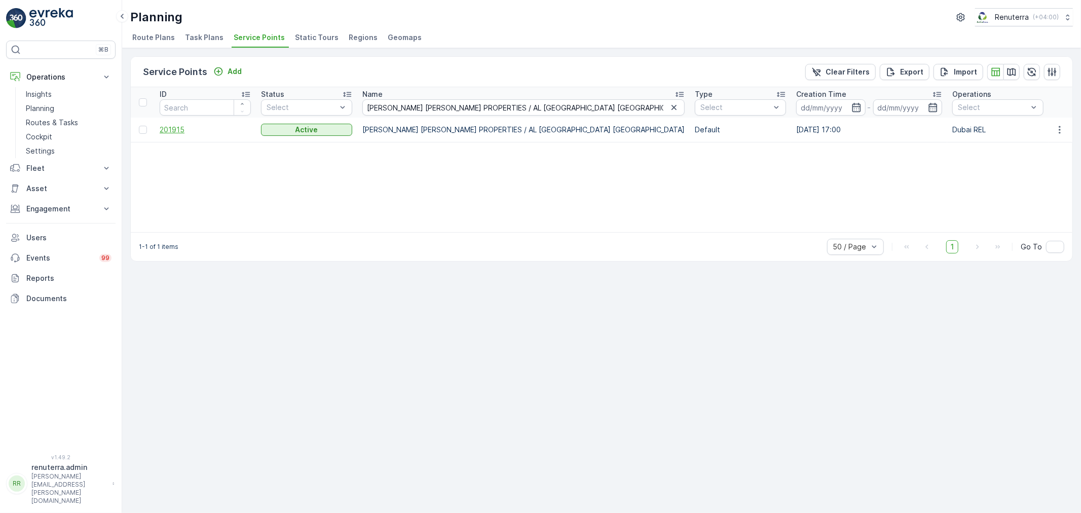
click at [170, 128] on span "201915" at bounding box center [205, 130] width 91 height 10
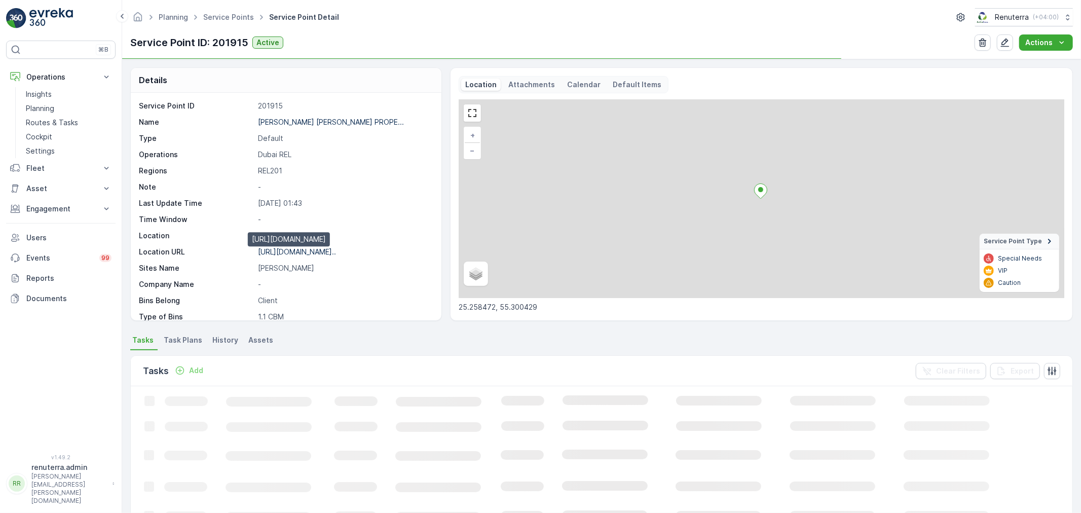
click at [291, 250] on p "[URL][DOMAIN_NAME].." at bounding box center [297, 251] width 78 height 9
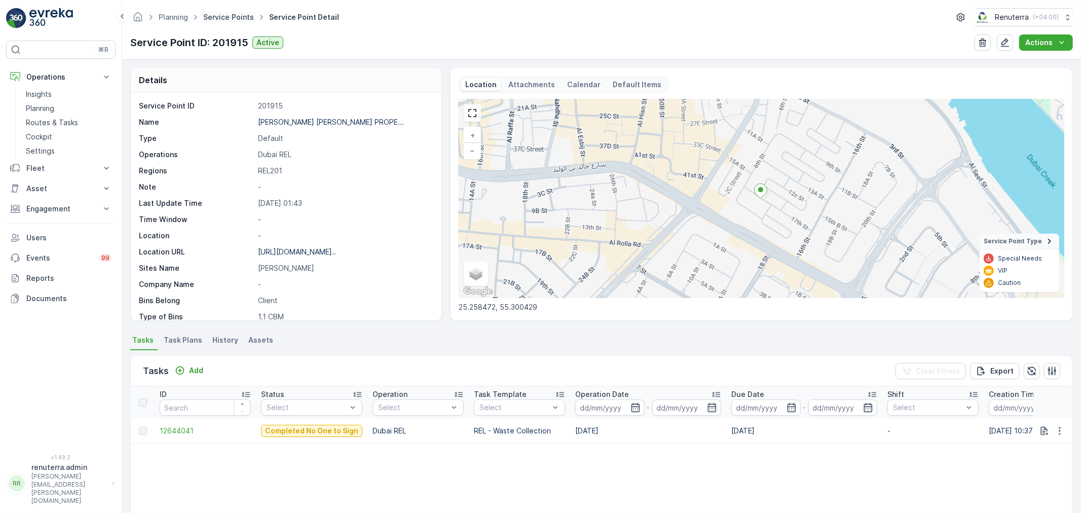
click at [226, 14] on link "Service Points" at bounding box center [228, 17] width 51 height 9
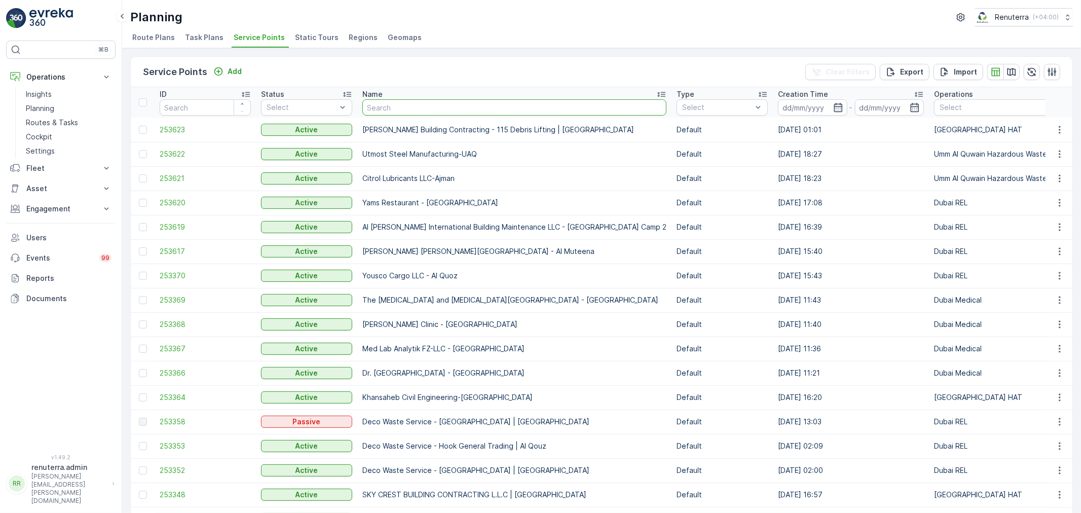
type input "[GEOGRAPHIC_DATA] / [GEOGRAPHIC_DATA] Satwa"
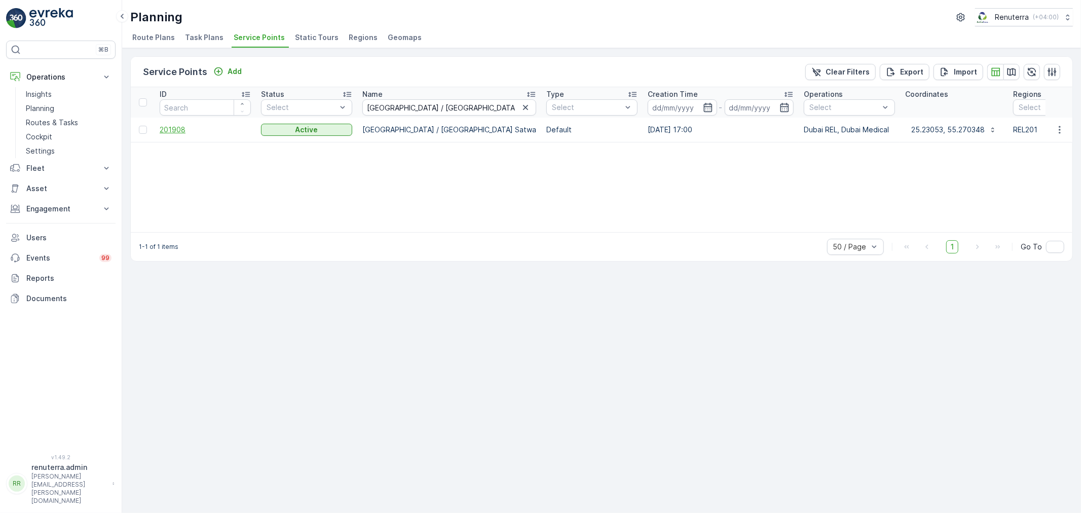
click at [169, 127] on span "201908" at bounding box center [205, 130] width 91 height 10
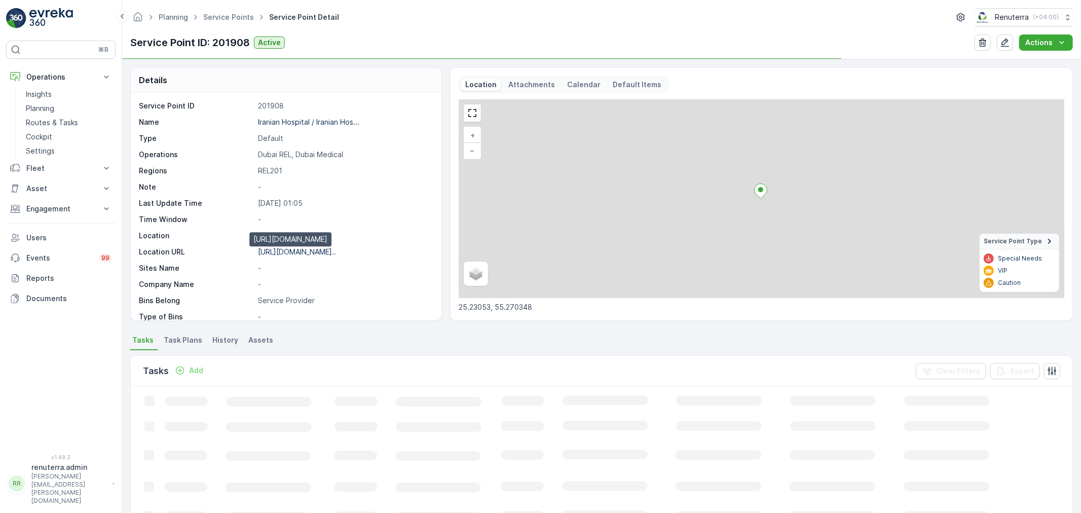
click at [305, 254] on p "[URL][DOMAIN_NAME].." at bounding box center [297, 251] width 78 height 9
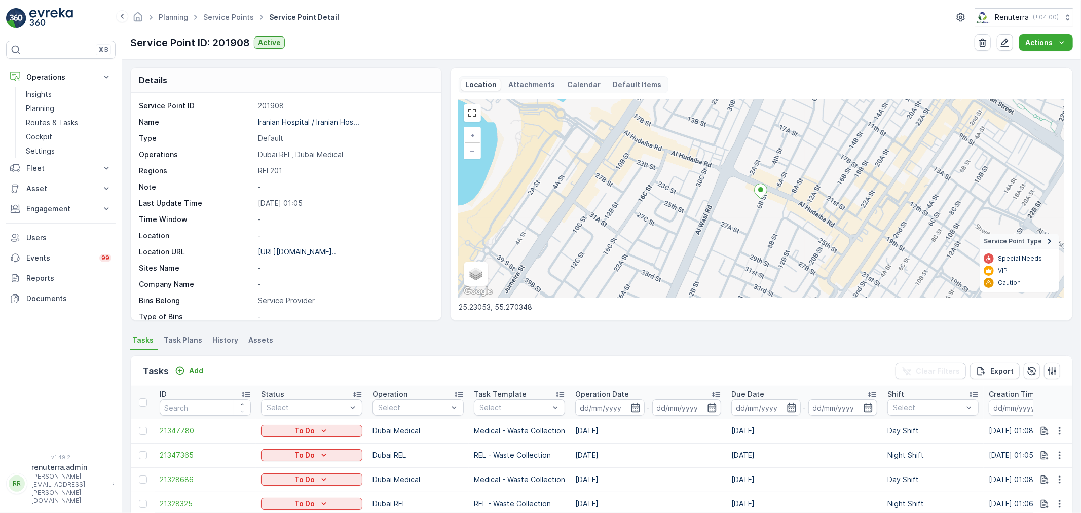
click at [221, 24] on div "Planning Service Points Service Point Detail Renuterra ( +04:00 )" at bounding box center [601, 17] width 942 height 18
click at [222, 18] on link "Service Points" at bounding box center [228, 17] width 51 height 9
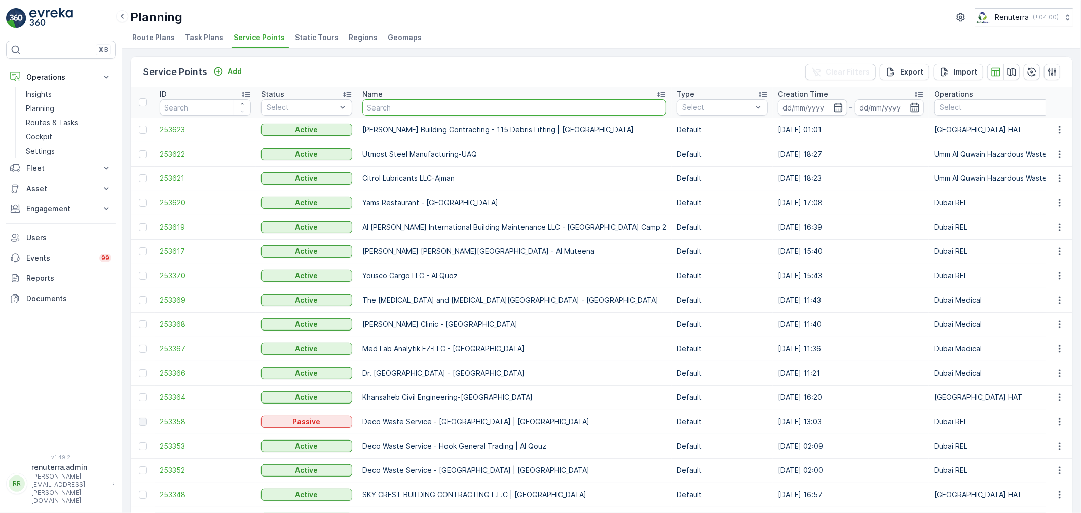
type input "CLINICA [GEOGRAPHIC_DATA]"
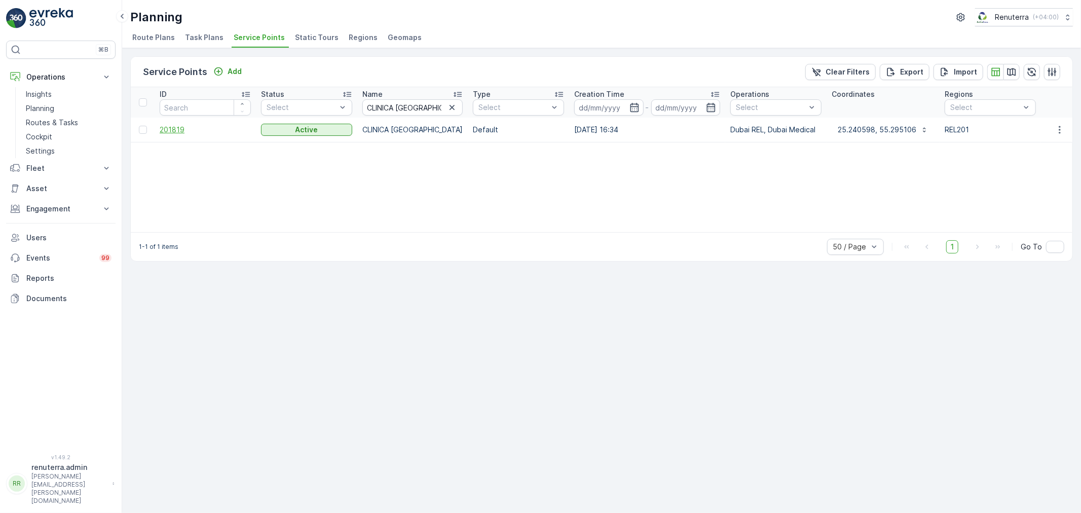
click at [170, 130] on span "201819" at bounding box center [205, 130] width 91 height 10
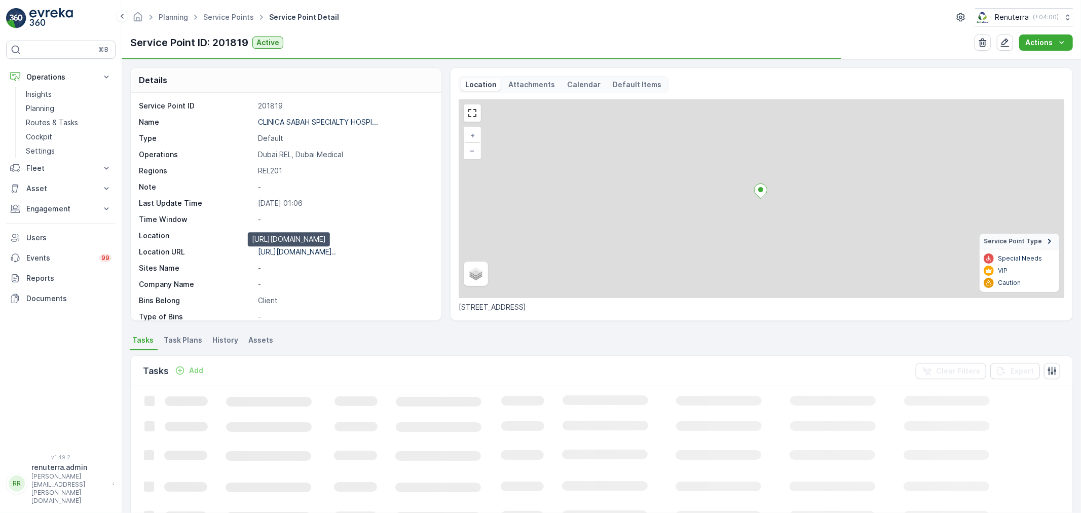
click at [303, 250] on p "[URL][DOMAIN_NAME].." at bounding box center [297, 251] width 78 height 9
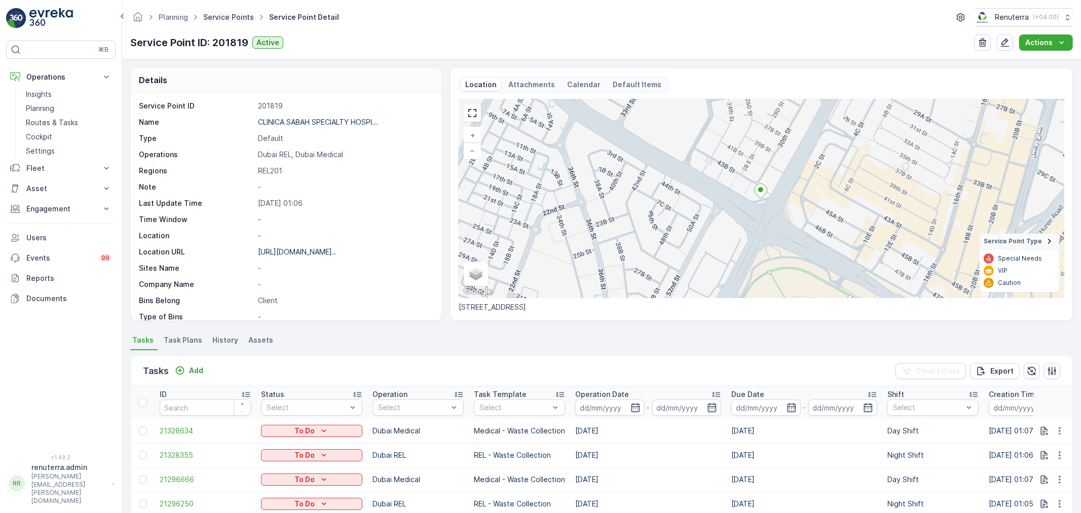
click at [234, 18] on link "Service Points" at bounding box center [228, 17] width 51 height 9
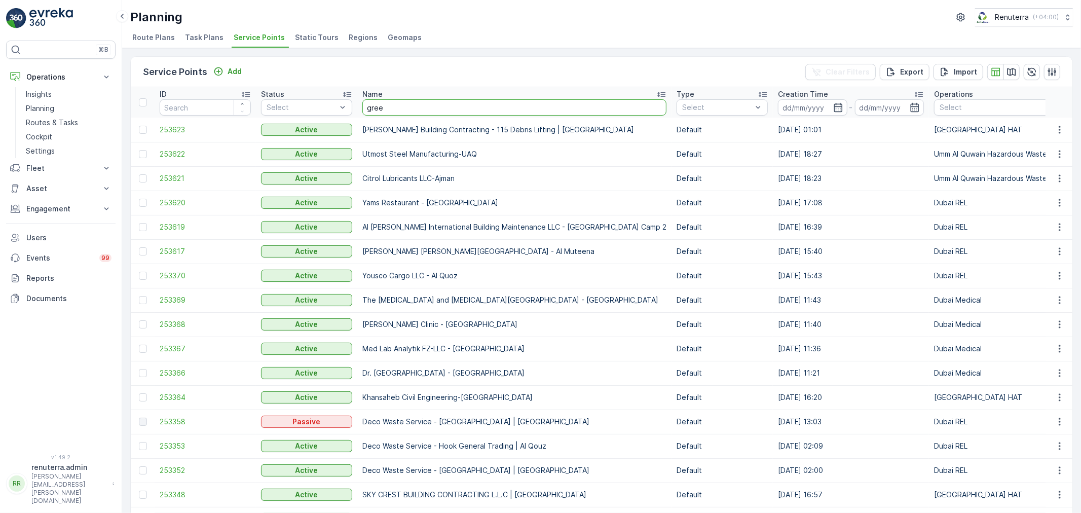
type input "green"
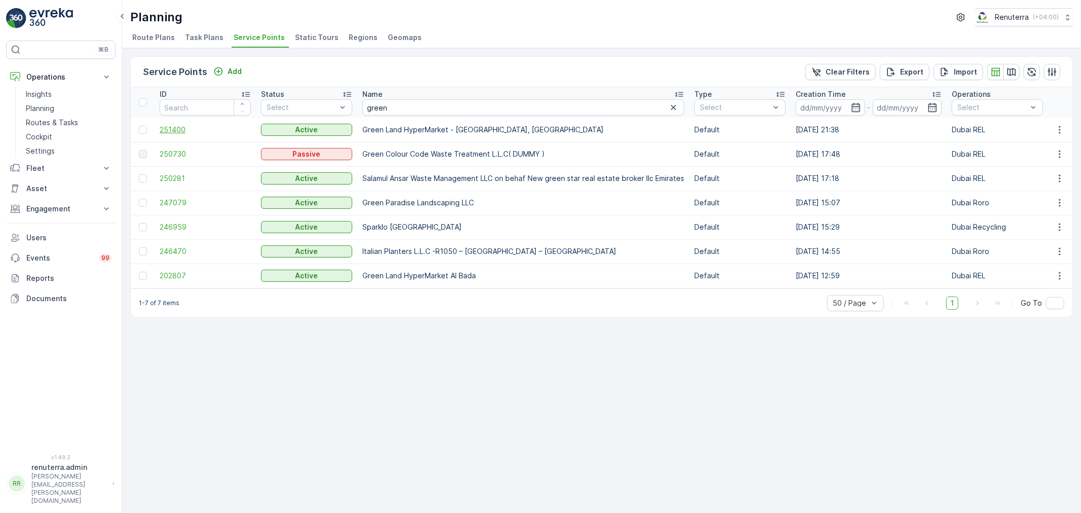
click at [175, 133] on span "251400" at bounding box center [205, 130] width 91 height 10
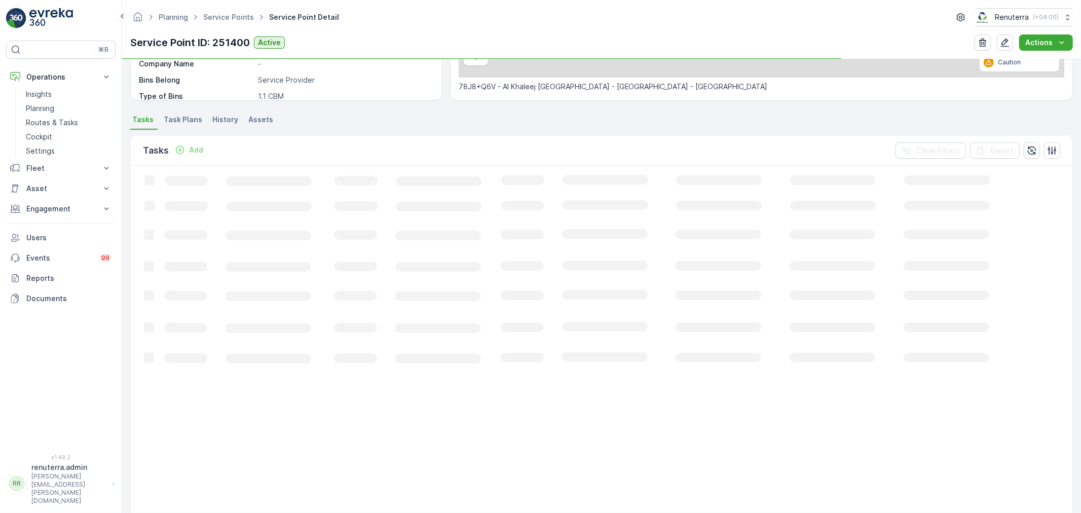
scroll to position [225, 0]
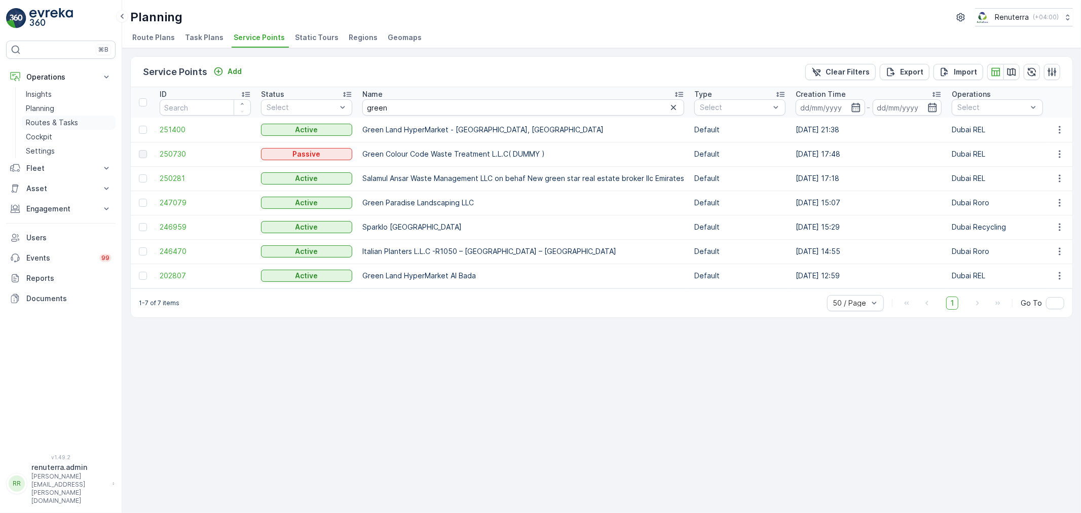
click at [56, 119] on p "Routes & Tasks" at bounding box center [52, 123] width 52 height 10
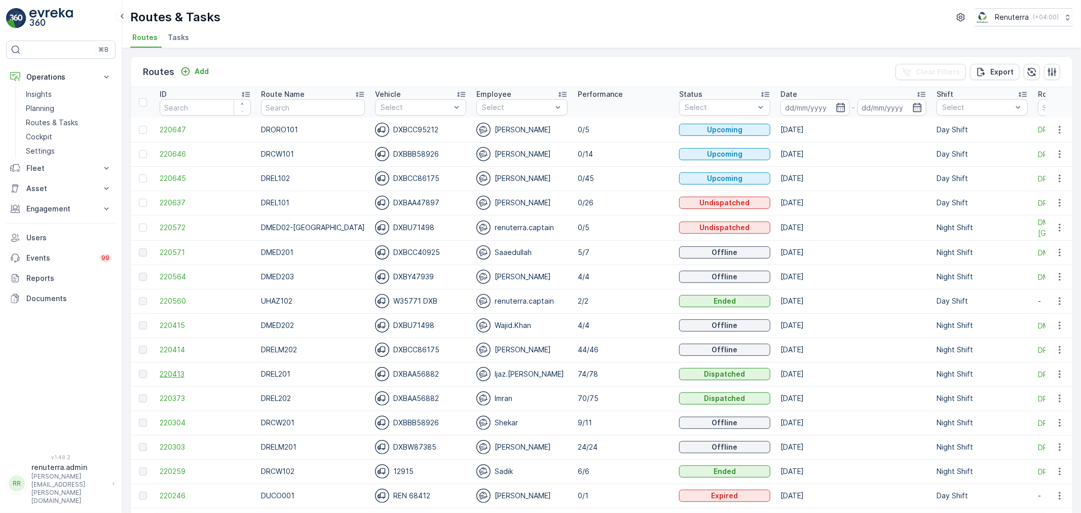
click at [178, 374] on span "220413" at bounding box center [205, 374] width 91 height 10
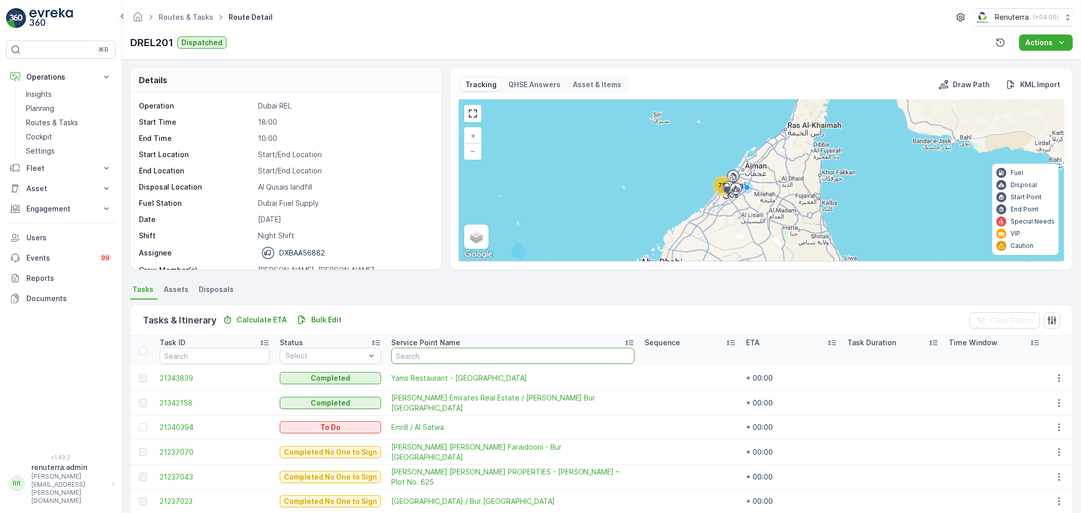
click at [457, 357] on input "text" at bounding box center [512, 356] width 243 height 16
type input "gra"
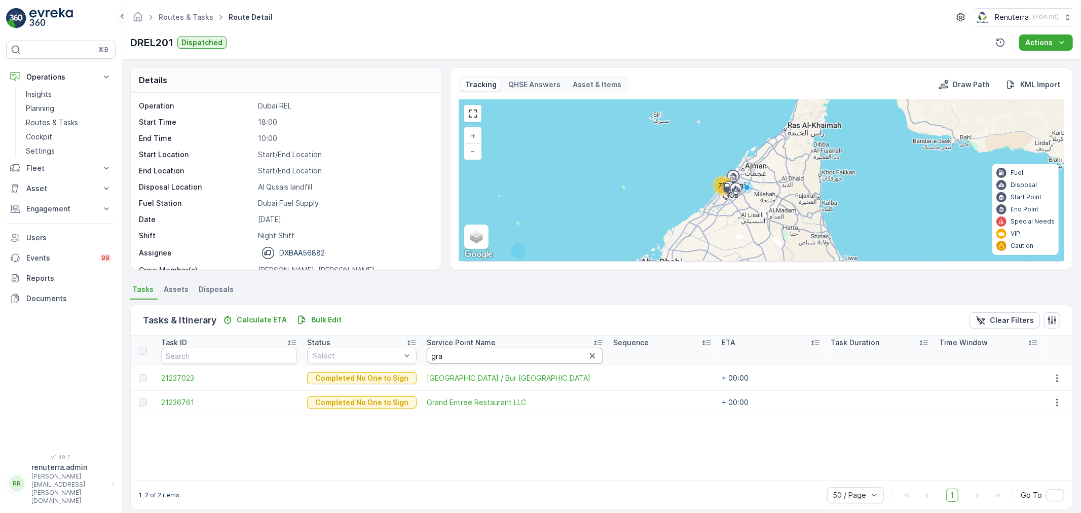
click at [447, 353] on input "gra" at bounding box center [515, 356] width 176 height 16
type input "green"
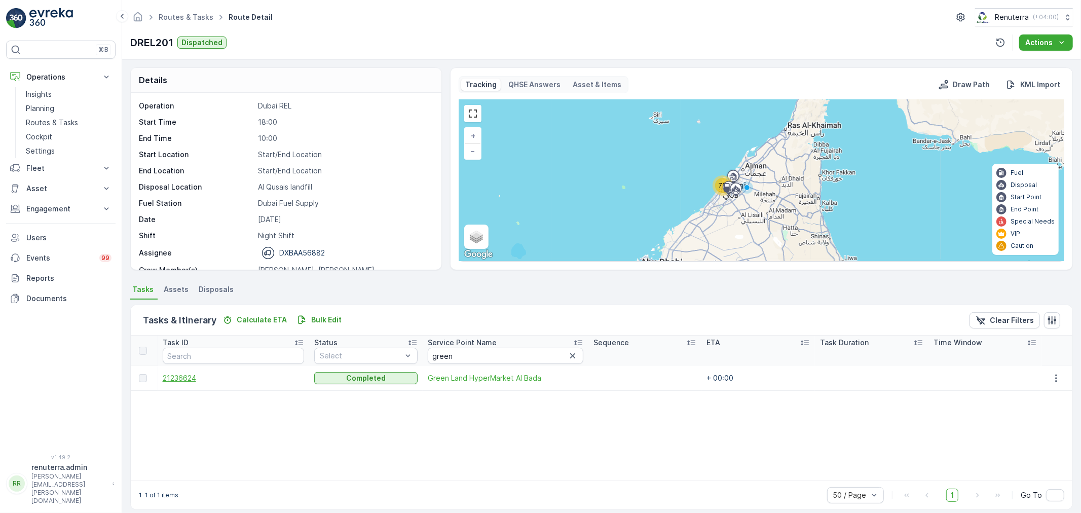
click at [175, 376] on span "21236624" at bounding box center [234, 378] width 142 height 10
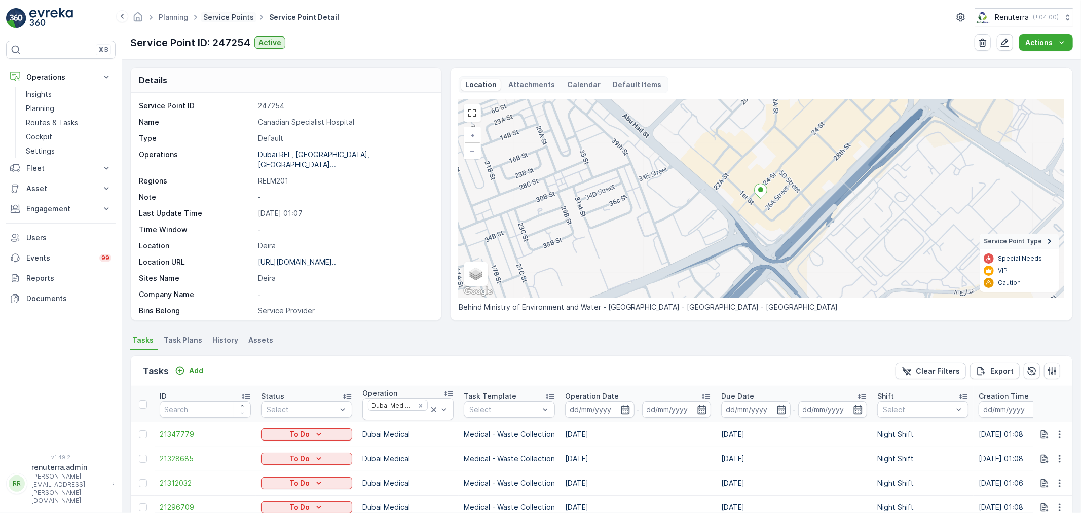
click at [238, 13] on link "Service Points" at bounding box center [228, 17] width 51 height 9
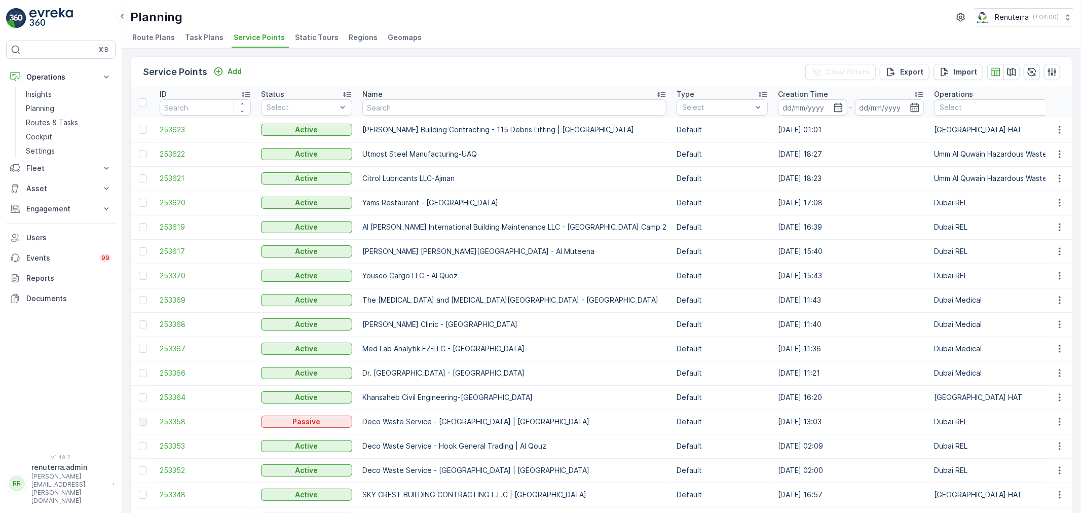
click at [409, 99] on input "text" at bounding box center [514, 107] width 304 height 16
type input "nabc"
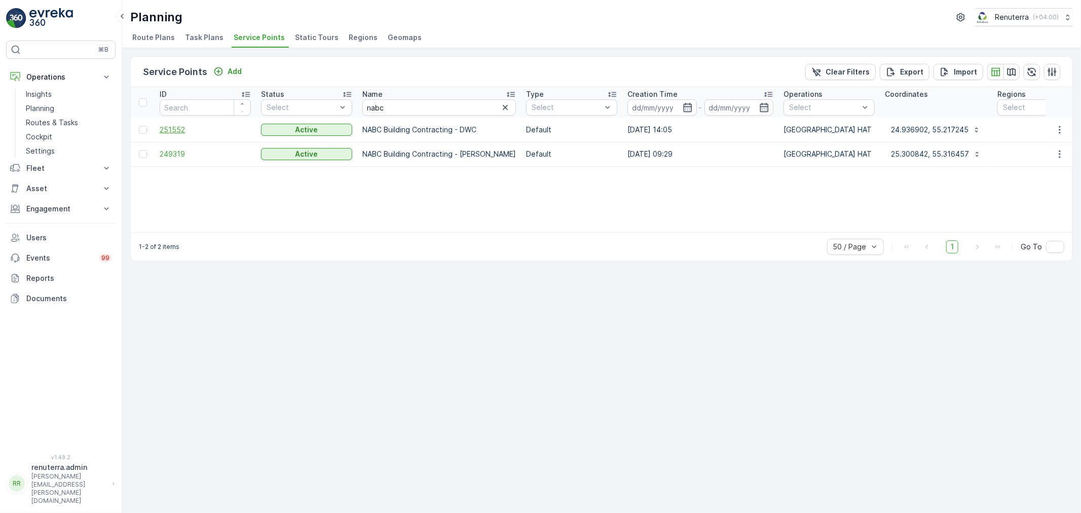
click at [169, 131] on span "251552" at bounding box center [205, 130] width 91 height 10
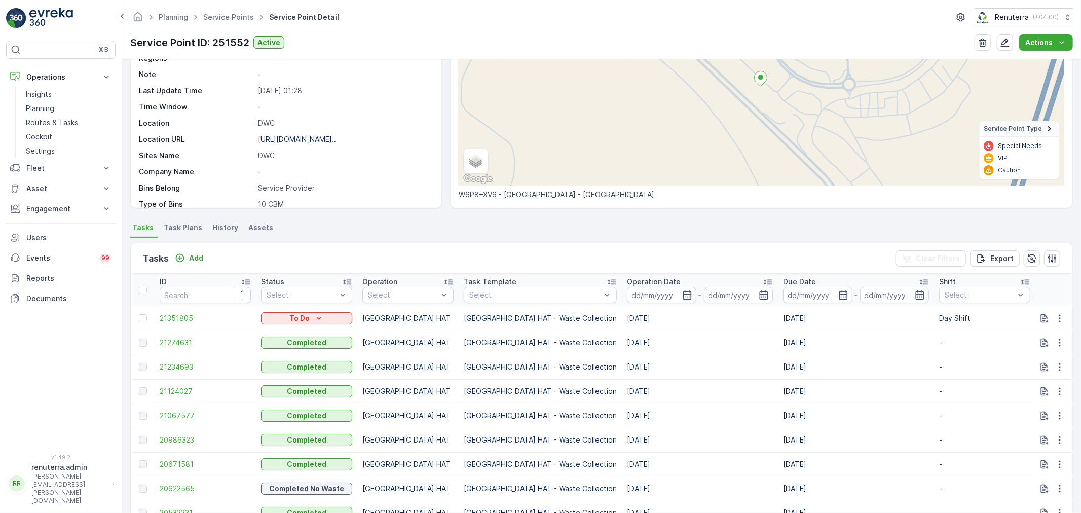
scroll to position [169, 0]
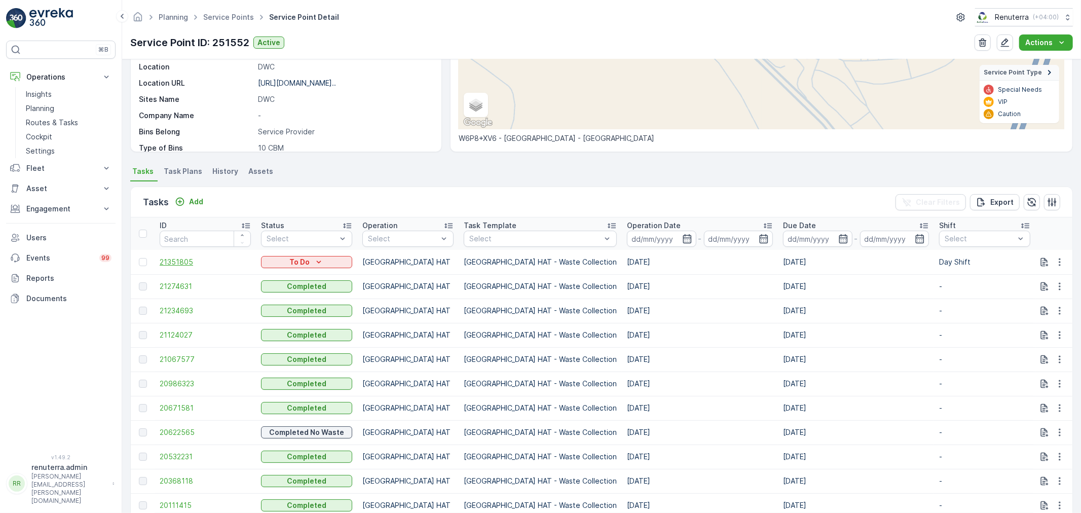
click at [201, 260] on span "21351805" at bounding box center [205, 262] width 91 height 10
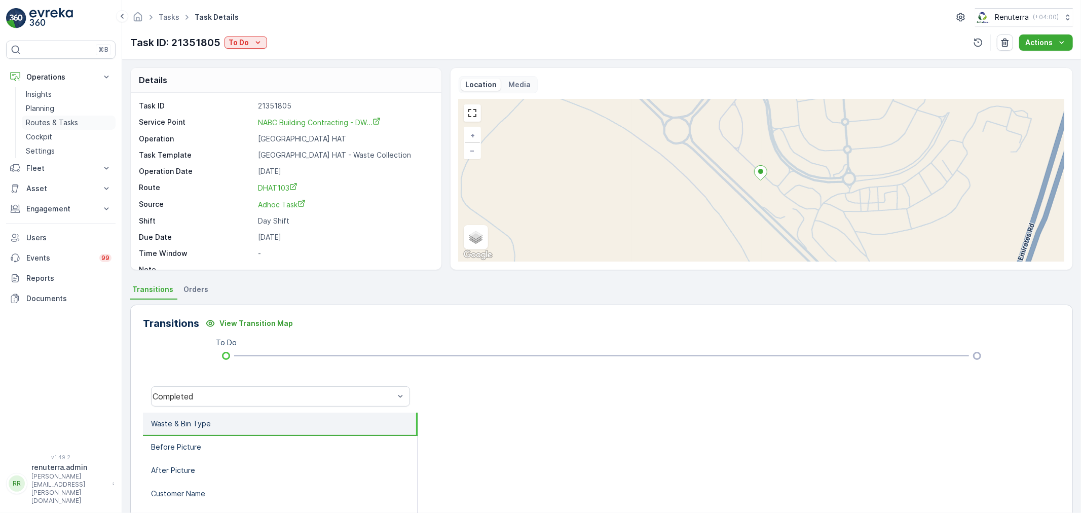
click at [51, 121] on p "Routes & Tasks" at bounding box center [52, 123] width 52 height 10
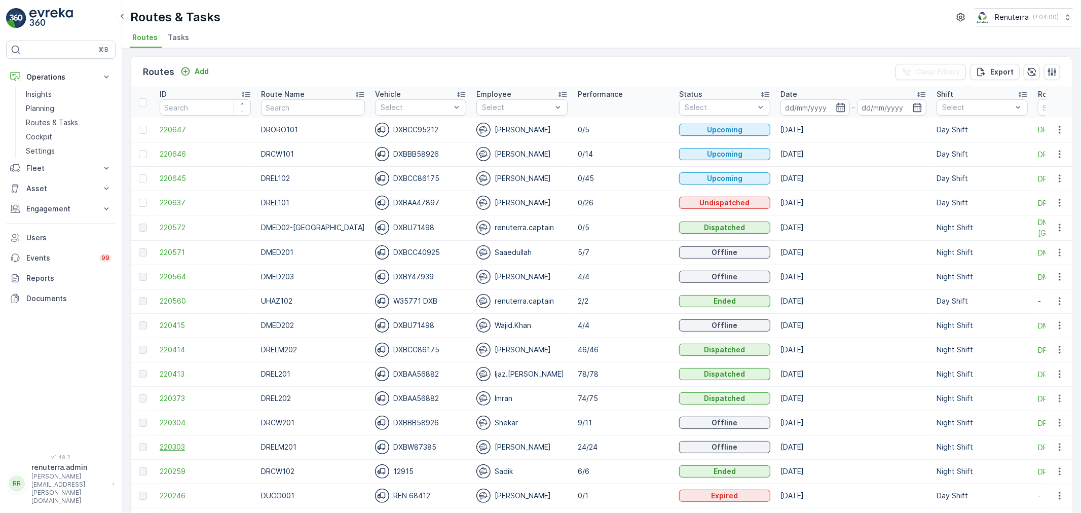
click at [172, 442] on span "220303" at bounding box center [205, 447] width 91 height 10
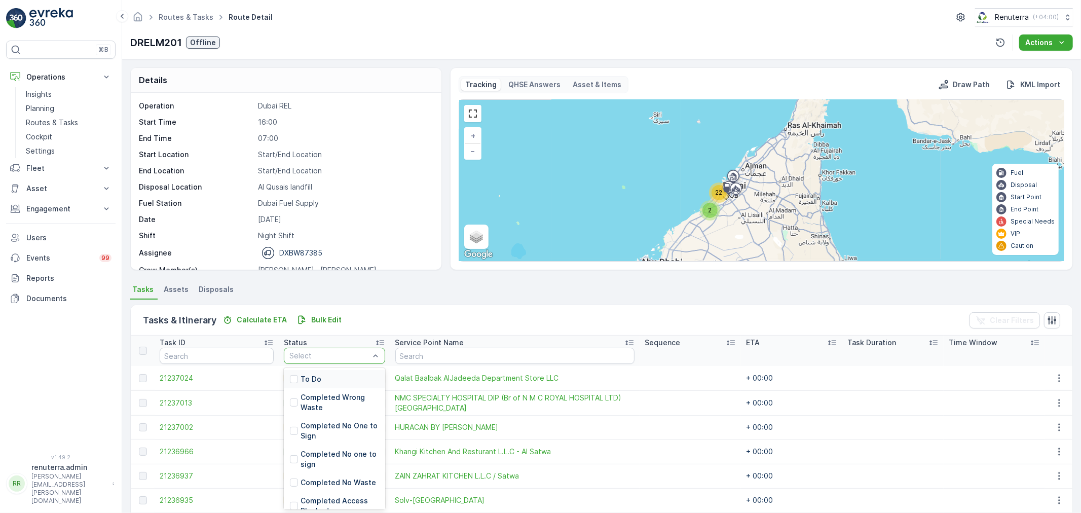
click at [315, 362] on div "Select" at bounding box center [334, 356] width 101 height 16
click at [318, 372] on div "To Do" at bounding box center [334, 379] width 101 height 18
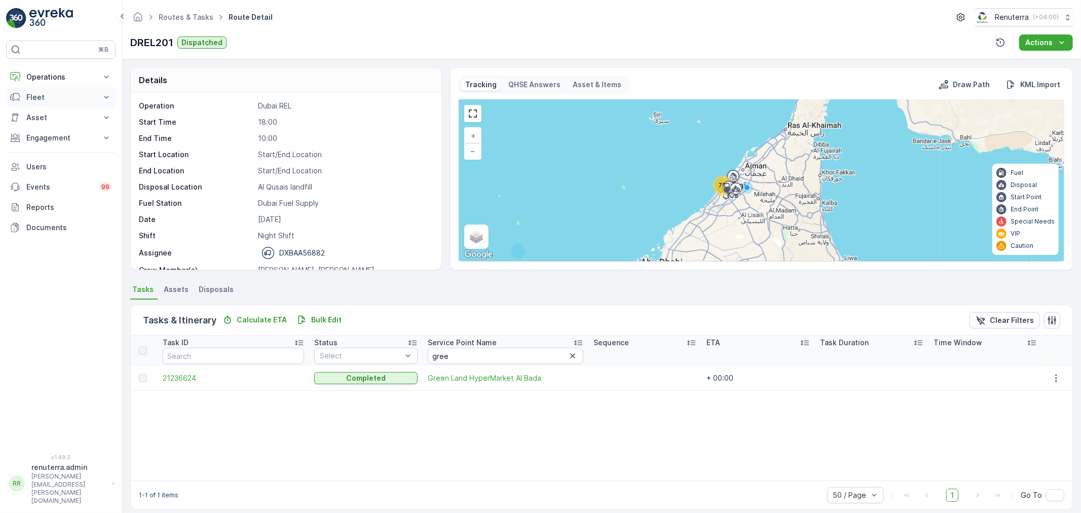
drag, startPoint x: 58, startPoint y: 65, endPoint x: 50, endPoint y: 94, distance: 30.6
click at [58, 67] on div "⌘B Operations Insights Planning Routes & Tasks Cockpit Settings Fleet Live Trac…" at bounding box center [60, 241] width 109 height 401
